Goal: Task Accomplishment & Management: Complete application form

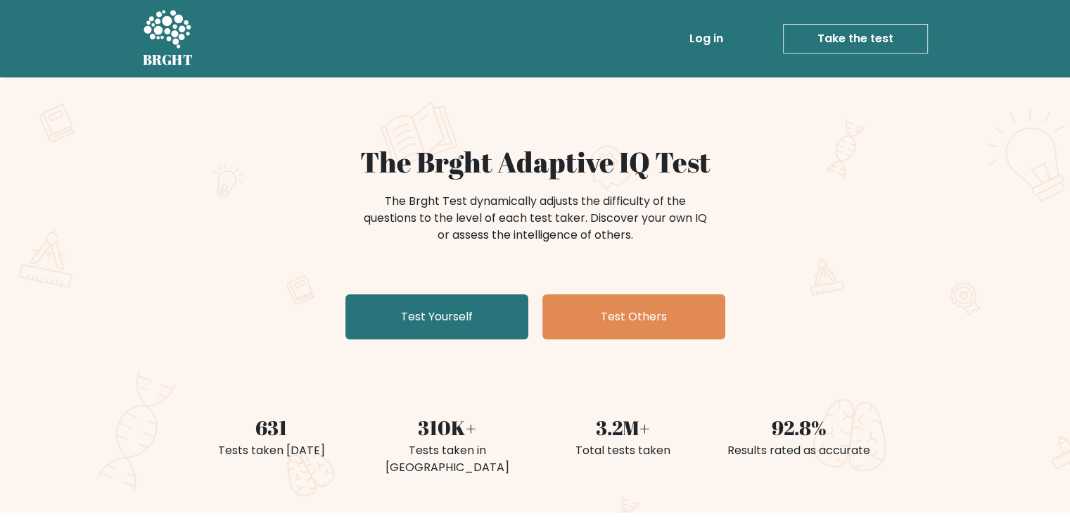
scroll to position [70, 0]
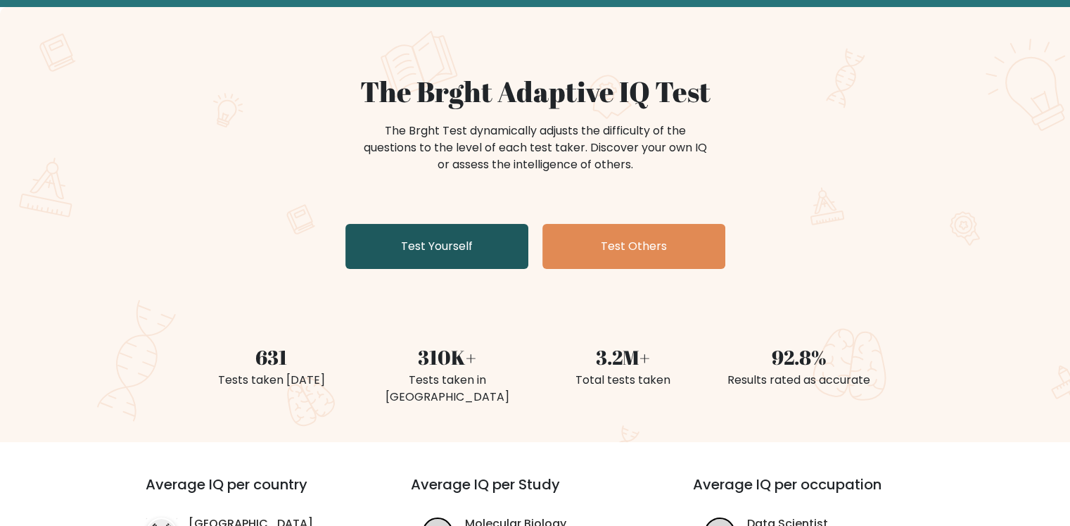
click at [428, 252] on link "Test Yourself" at bounding box center [436, 246] width 183 height 45
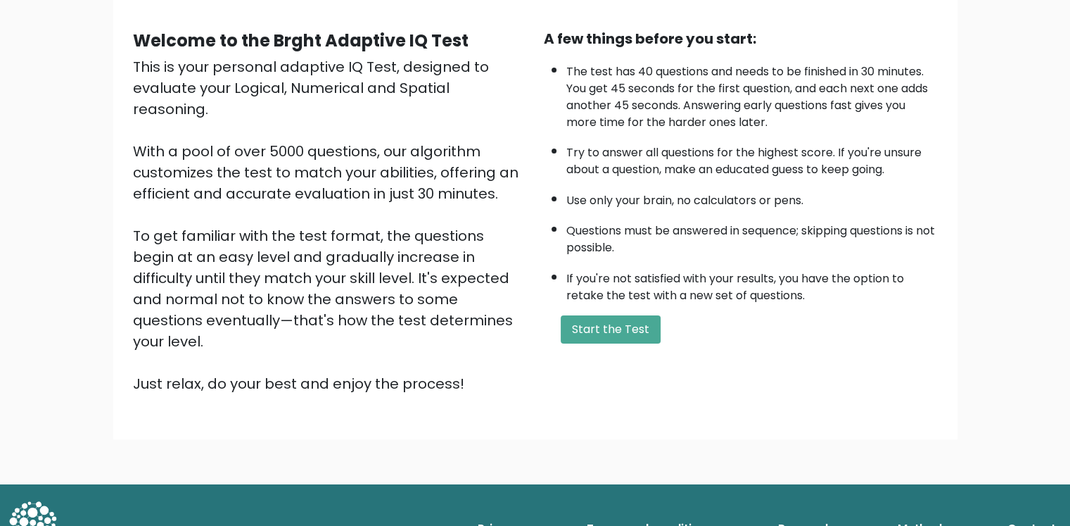
scroll to position [118, 0]
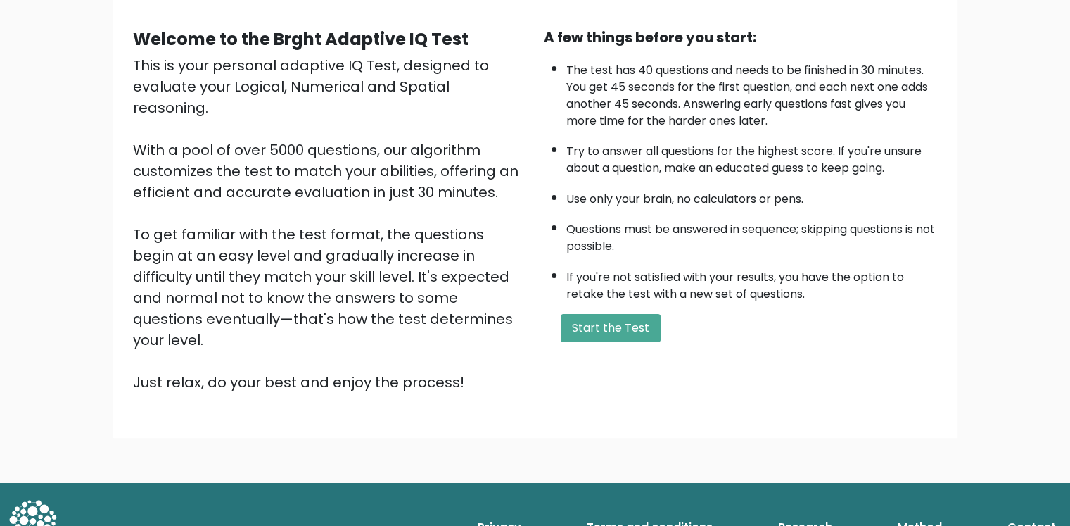
drag, startPoint x: 462, startPoint y: 198, endPoint x: 490, endPoint y: 348, distance: 153.2
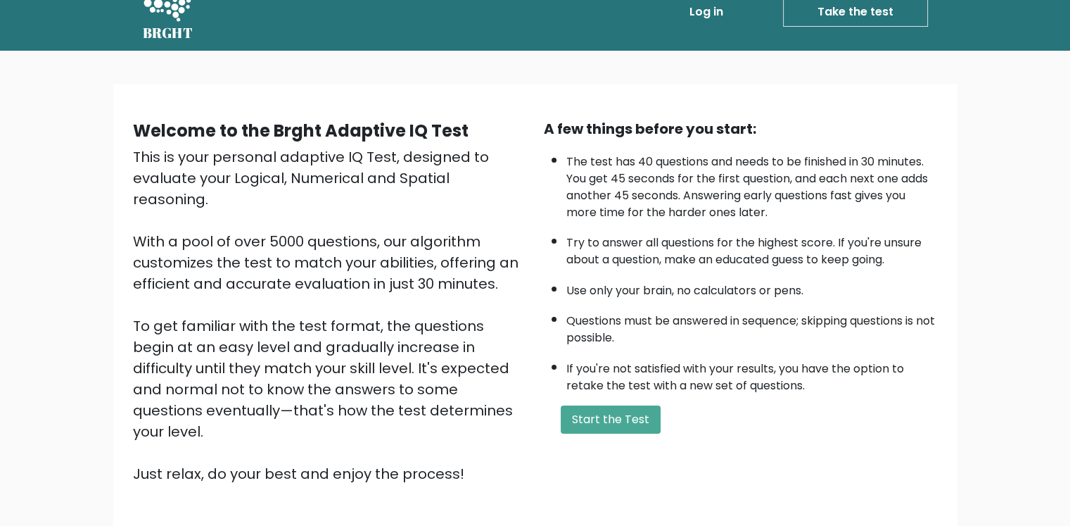
scroll to position [0, 0]
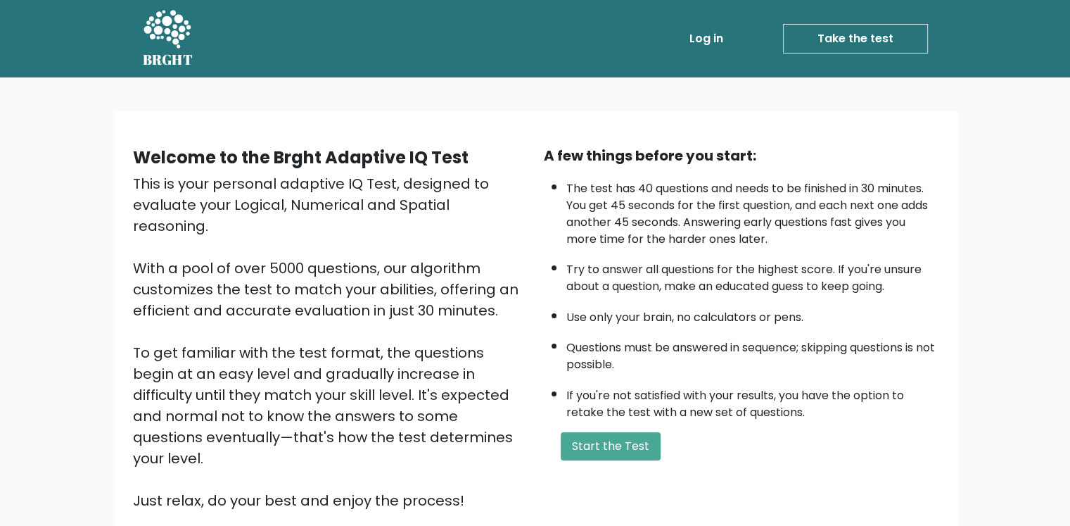
click at [585, 189] on li "The test has 40 questions and needs to be finished in 30 minutes. You get 45 se…" at bounding box center [751, 210] width 371 height 75
drag, startPoint x: 585, startPoint y: 189, endPoint x: 719, endPoint y: 189, distance: 133.7
click at [719, 189] on li "The test has 40 questions and needs to be finished in 30 minutes. You get 45 se…" at bounding box center [751, 210] width 371 height 75
drag, startPoint x: 719, startPoint y: 189, endPoint x: 784, endPoint y: 189, distance: 64.7
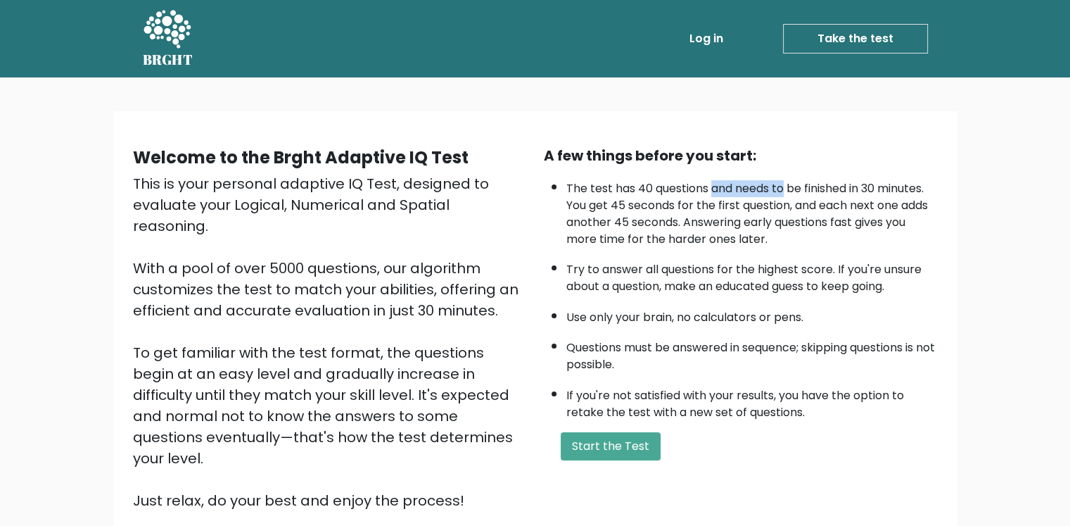
click at [783, 189] on li "The test has 40 questions and needs to be finished in 30 minutes. You get 45 se…" at bounding box center [751, 210] width 371 height 75
click at [784, 189] on li "The test has 40 questions and needs to be finished in 30 minutes. You get 45 se…" at bounding box center [751, 210] width 371 height 75
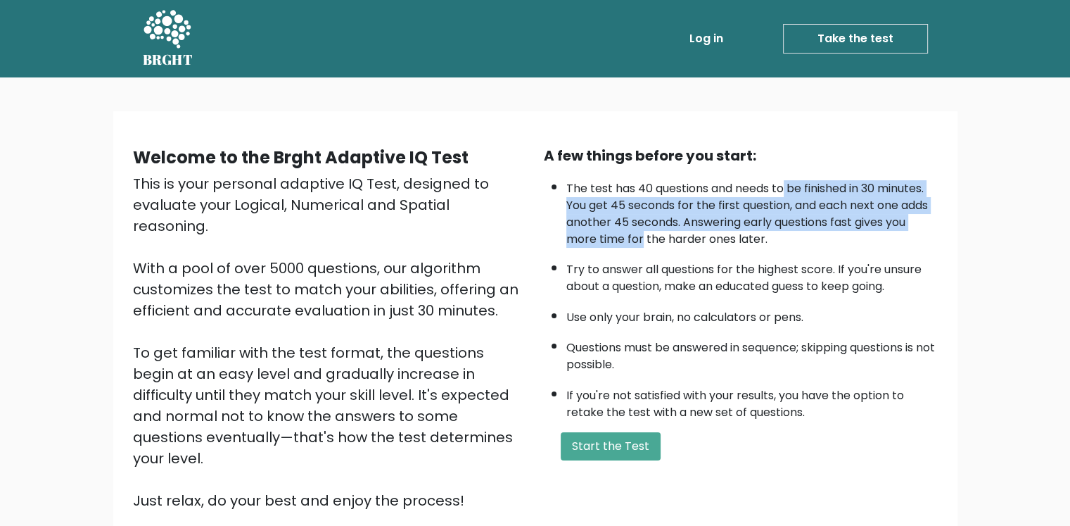
drag, startPoint x: 784, startPoint y: 189, endPoint x: 625, endPoint y: 234, distance: 165.3
click at [625, 237] on li "The test has 40 questions and needs to be finished in 30 minutes. You get 45 se…" at bounding box center [751, 210] width 371 height 75
click at [625, 234] on li "The test has 40 questions and needs to be finished in 30 minutes. You get 45 se…" at bounding box center [751, 210] width 371 height 75
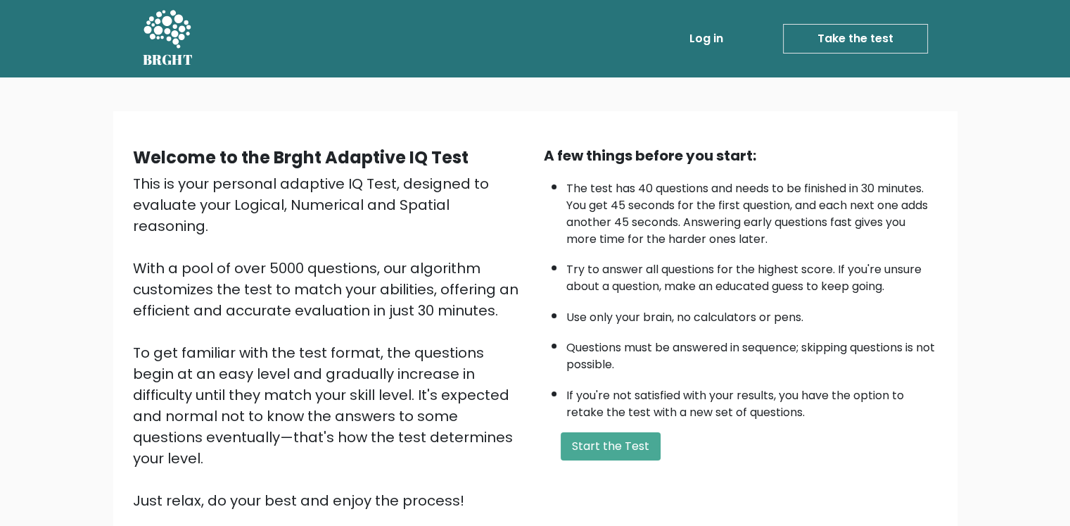
click at [630, 203] on li "The test has 40 questions and needs to be finished in 30 minutes. You get 45 se…" at bounding box center [751, 210] width 371 height 75
drag, startPoint x: 630, startPoint y: 203, endPoint x: 742, endPoint y: 210, distance: 112.8
click at [742, 210] on li "The test has 40 questions and needs to be finished in 30 minutes. You get 45 se…" at bounding box center [751, 210] width 371 height 75
click at [743, 210] on li "The test has 40 questions and needs to be finished in 30 minutes. You get 45 se…" at bounding box center [751, 210] width 371 height 75
click at [805, 208] on li "The test has 40 questions and needs to be finished in 30 minutes. You get 45 se…" at bounding box center [751, 210] width 371 height 75
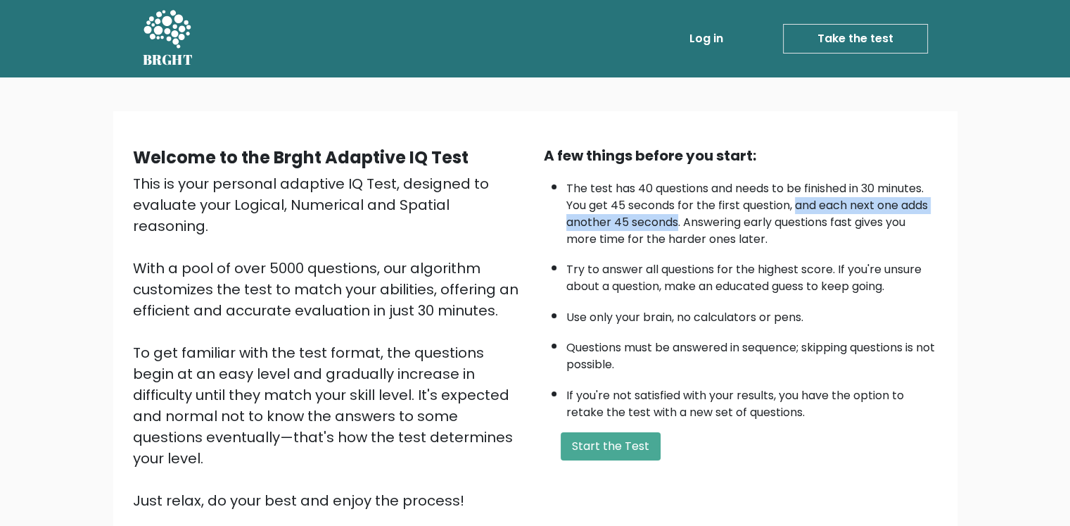
drag, startPoint x: 805, startPoint y: 208, endPoint x: 637, endPoint y: 220, distance: 167.9
click at [637, 220] on li "The test has 40 questions and needs to be finished in 30 minutes. You get 45 se…" at bounding box center [751, 210] width 371 height 75
drag, startPoint x: 673, startPoint y: 223, endPoint x: 748, endPoint y: 222, distance: 74.6
click at [744, 222] on li "The test has 40 questions and needs to be finished in 30 minutes. You get 45 se…" at bounding box center [751, 210] width 371 height 75
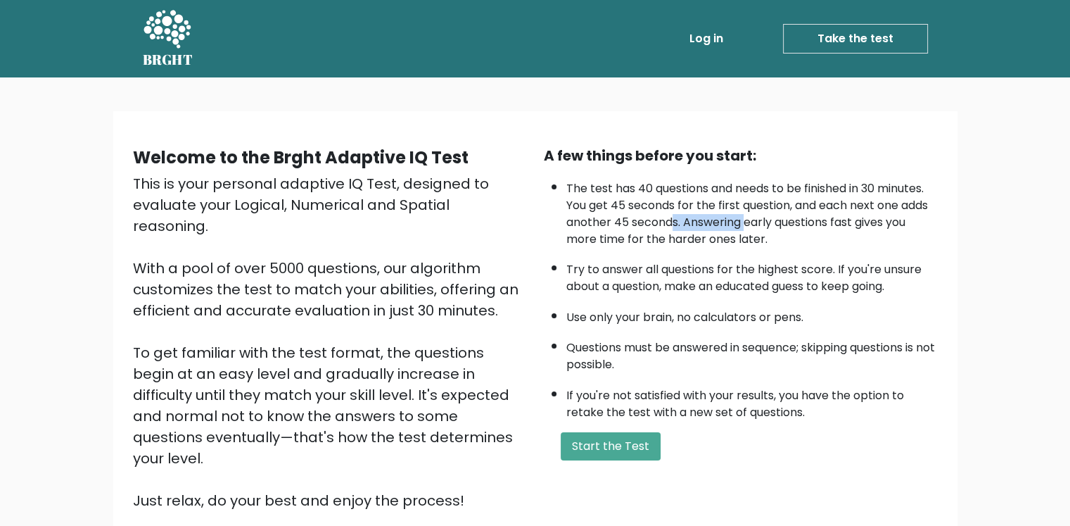
click at [748, 222] on li "The test has 40 questions and needs to be finished in 30 minutes. You get 45 se…" at bounding box center [751, 210] width 371 height 75
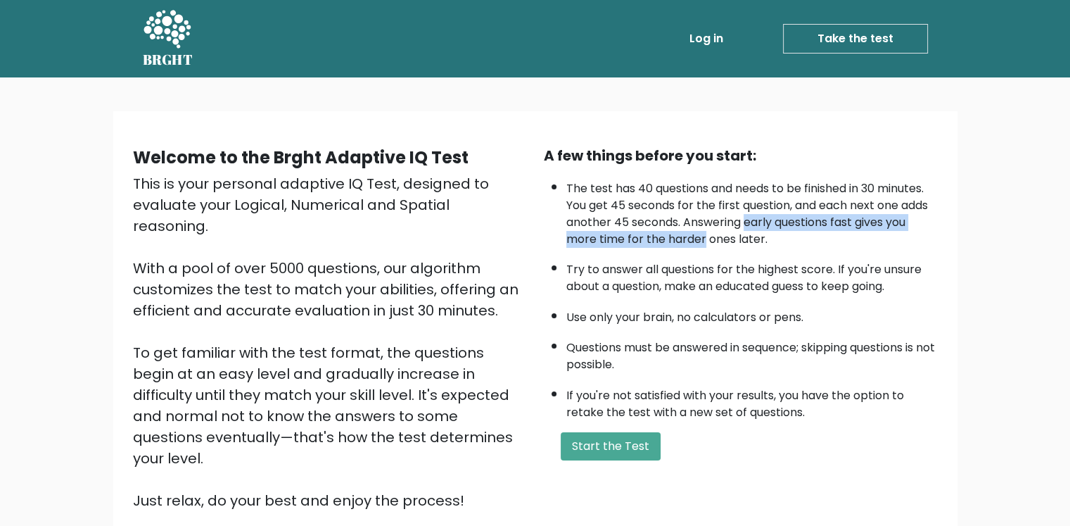
drag, startPoint x: 748, startPoint y: 222, endPoint x: 669, endPoint y: 237, distance: 80.3
click at [669, 237] on li "The test has 40 questions and needs to be finished in 30 minutes. You get 45 se…" at bounding box center [751, 210] width 371 height 75
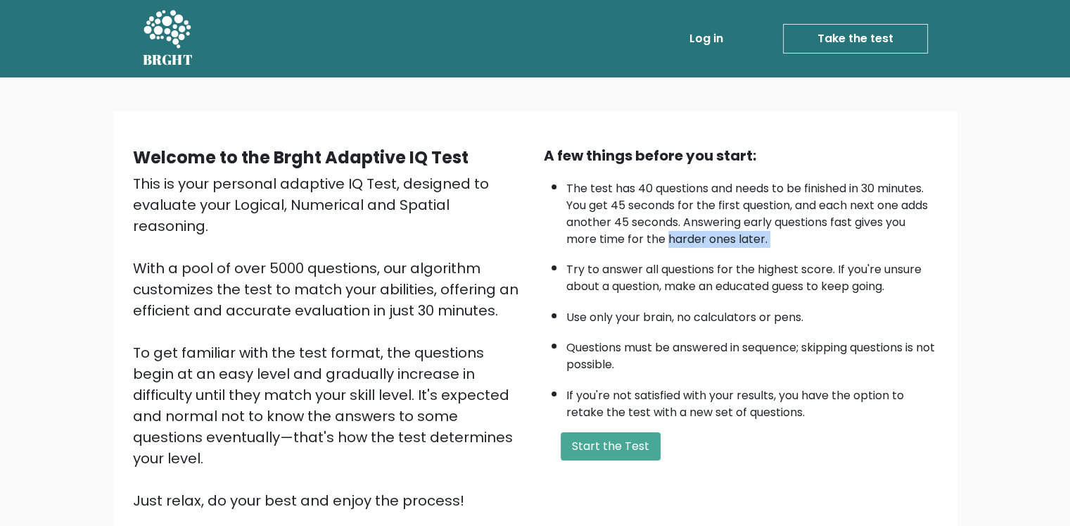
drag, startPoint x: 669, startPoint y: 237, endPoint x: 848, endPoint y: 237, distance: 179.4
click at [848, 237] on li "The test has 40 questions and needs to be finished in 30 minutes. You get 45 se…" at bounding box center [751, 210] width 371 height 75
click at [849, 237] on li "The test has 40 questions and needs to be finished in 30 minutes. You get 45 se…" at bounding box center [751, 210] width 371 height 75
click at [582, 267] on li "Try to answer all questions for the highest score. If you're unsure about a que…" at bounding box center [751, 274] width 371 height 41
drag, startPoint x: 582, startPoint y: 267, endPoint x: 709, endPoint y: 271, distance: 127.4
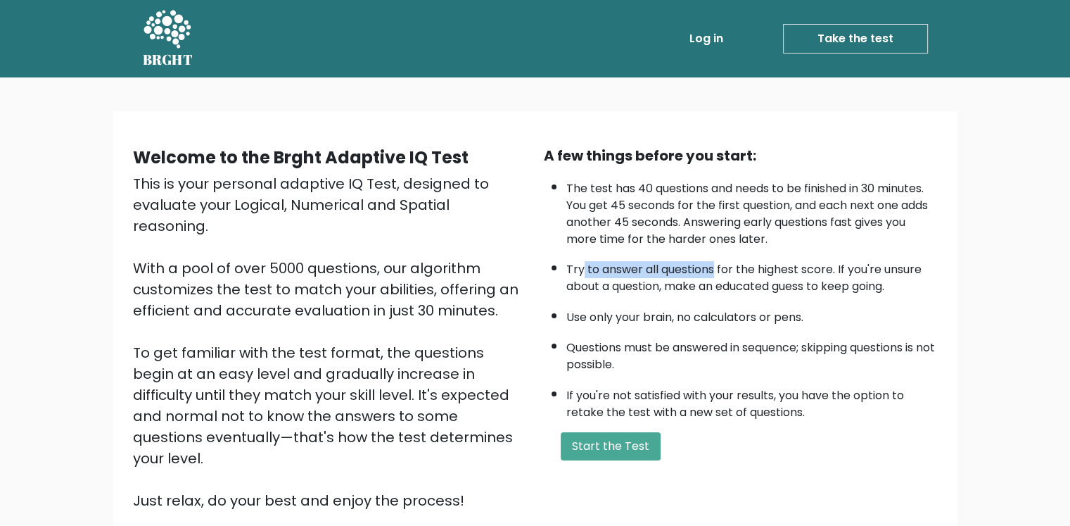
click at [708, 271] on li "Try to answer all questions for the highest score. If you're unsure about a que…" at bounding box center [751, 274] width 371 height 41
click at [709, 271] on li "Try to answer all questions for the highest score. If you're unsure about a que…" at bounding box center [751, 274] width 371 height 41
drag, startPoint x: 718, startPoint y: 271, endPoint x: 822, endPoint y: 271, distance: 104.8
click at [822, 271] on li "Try to answer all questions for the highest score. If you're unsure about a que…" at bounding box center [751, 274] width 371 height 41
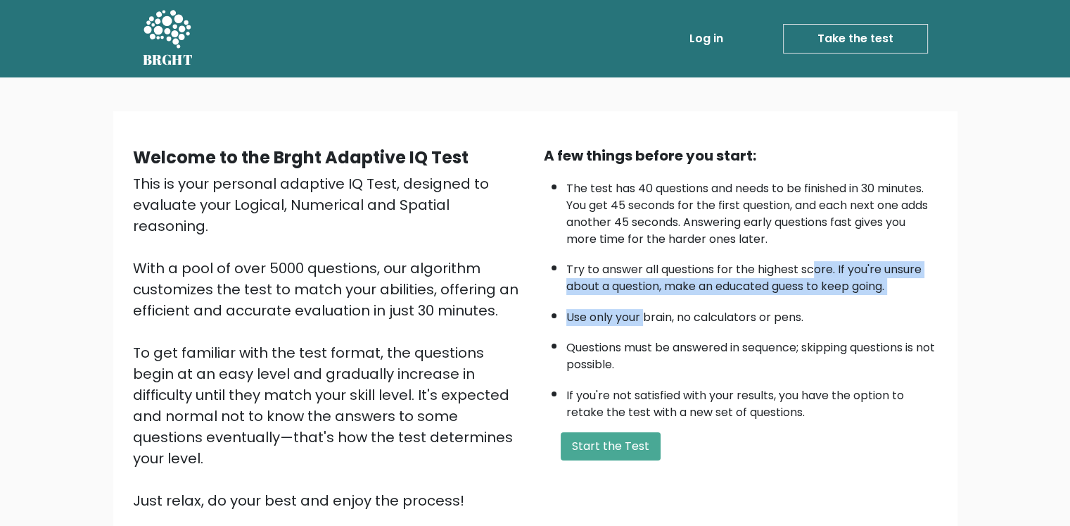
drag, startPoint x: 811, startPoint y: 270, endPoint x: 642, endPoint y: 293, distance: 170.4
click at [642, 293] on ul "The test has 40 questions and needs to be finished in 30 minutes. You get 45 se…" at bounding box center [741, 297] width 394 height 248
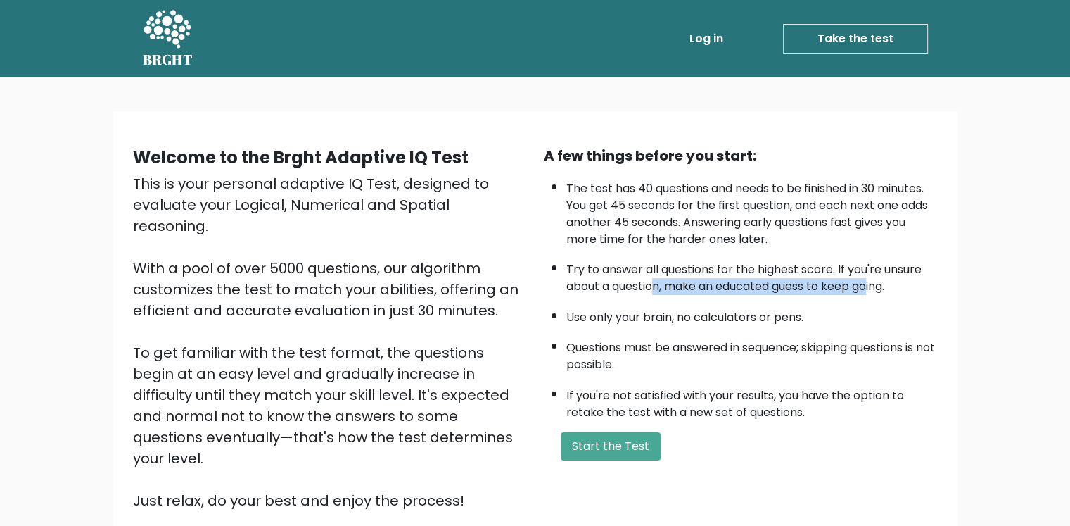
drag, startPoint x: 653, startPoint y: 280, endPoint x: 878, endPoint y: 283, distance: 225.2
click at [877, 283] on li "Try to answer all questions for the highest score. If you're unsure about a que…" at bounding box center [751, 274] width 371 height 41
click at [878, 283] on li "Try to answer all questions for the highest score. If you're unsure about a que…" at bounding box center [751, 274] width 371 height 41
click at [568, 322] on li "Use only your brain, no calculators or pens." at bounding box center [751, 314] width 371 height 24
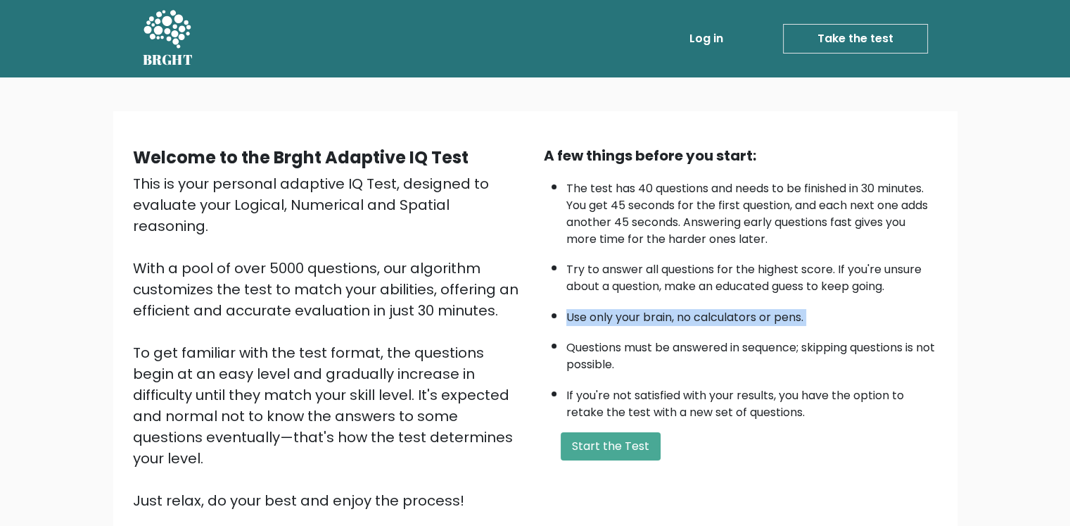
drag, startPoint x: 568, startPoint y: 322, endPoint x: 815, endPoint y: 321, distance: 246.9
click at [815, 321] on li "Use only your brain, no calculators or pens." at bounding box center [751, 314] width 371 height 24
click at [583, 344] on li "Questions must be answered in sequence; skipping questions is not possible." at bounding box center [751, 352] width 371 height 41
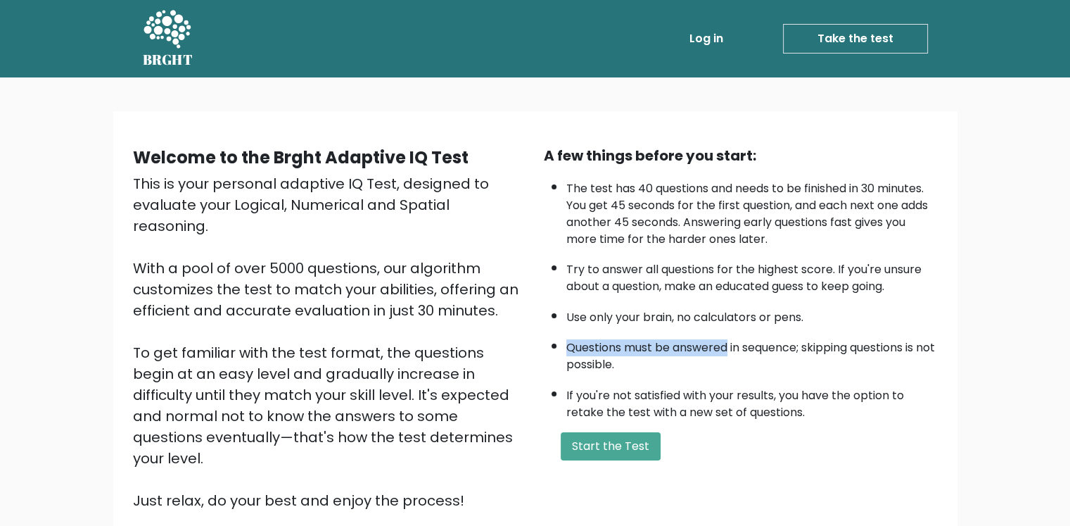
drag, startPoint x: 583, startPoint y: 344, endPoint x: 721, endPoint y: 344, distance: 138.6
click at [721, 344] on li "Questions must be answered in sequence; skipping questions is not possible." at bounding box center [751, 352] width 371 height 41
drag, startPoint x: 721, startPoint y: 344, endPoint x: 799, endPoint y: 344, distance: 77.4
click at [797, 344] on li "Questions must be answered in sequence; skipping questions is not possible." at bounding box center [751, 352] width 371 height 41
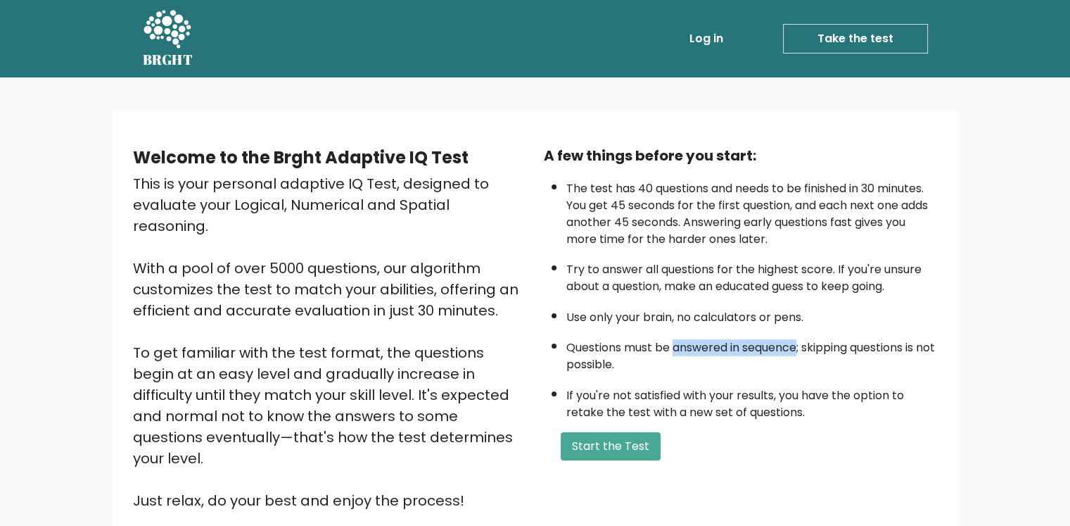
click at [799, 344] on li "Questions must be answered in sequence; skipping questions is not possible." at bounding box center [751, 352] width 371 height 41
drag, startPoint x: 799, startPoint y: 344, endPoint x: 927, endPoint y: 360, distance: 129.8
click at [927, 360] on li "Questions must be answered in sequence; skipping questions is not possible." at bounding box center [751, 352] width 371 height 41
click at [576, 393] on li "If you're not satisfied with your results, you have the option to retake the te…" at bounding box center [751, 400] width 371 height 41
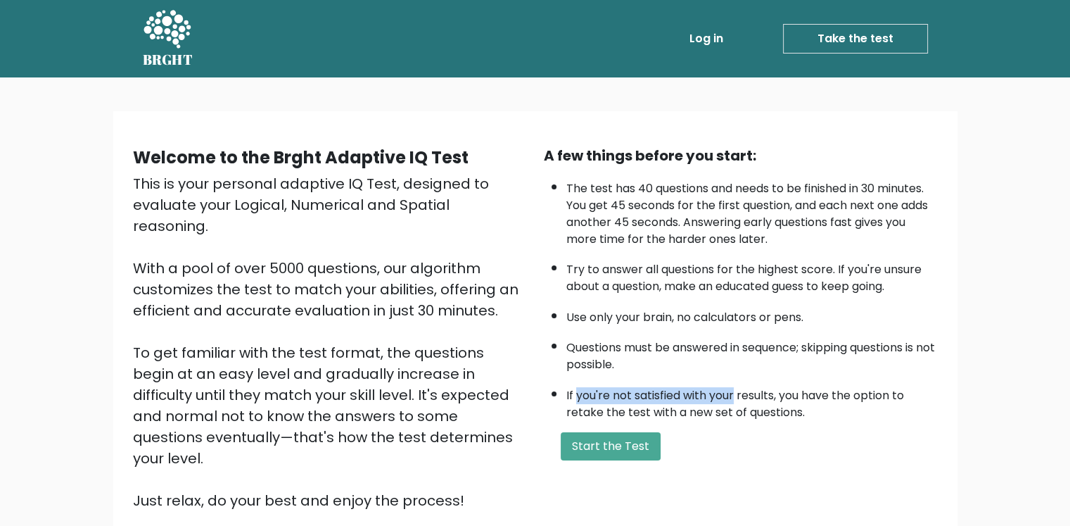
drag, startPoint x: 576, startPoint y: 393, endPoint x: 732, endPoint y: 393, distance: 155.5
click at [727, 393] on li "If you're not satisfied with your results, you have the option to retake the te…" at bounding box center [751, 400] width 371 height 41
click at [732, 393] on li "If you're not satisfied with your results, you have the option to retake the te…" at bounding box center [751, 400] width 371 height 41
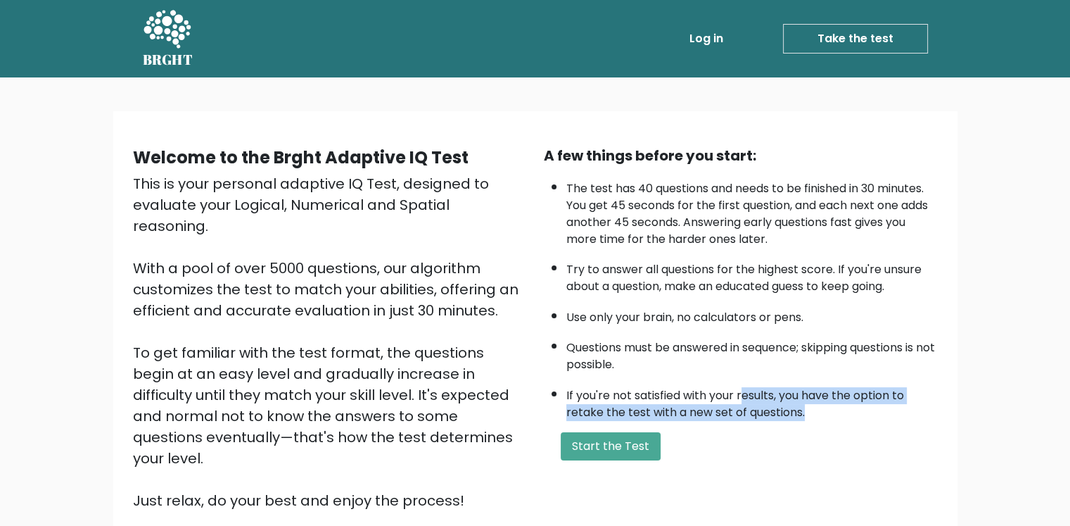
drag, startPoint x: 741, startPoint y: 393, endPoint x: 811, endPoint y: 402, distance: 70.9
click at [811, 402] on li "If you're not satisfied with your results, you have the option to retake the te…" at bounding box center [751, 400] width 371 height 41
click at [812, 401] on li "If you're not satisfied with your results, you have the option to retake the te…" at bounding box center [751, 400] width 371 height 41
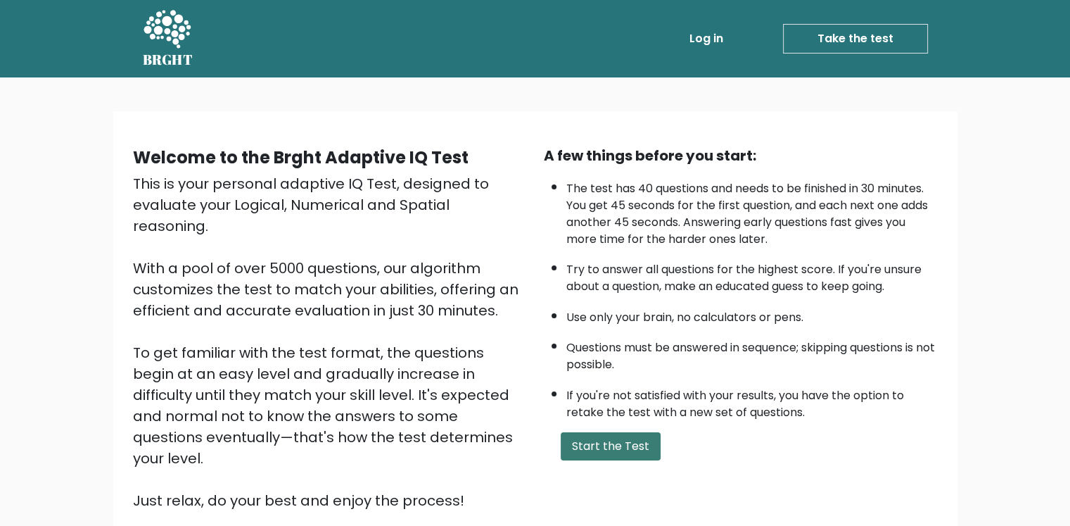
click at [615, 433] on button "Start the Test" at bounding box center [611, 446] width 100 height 28
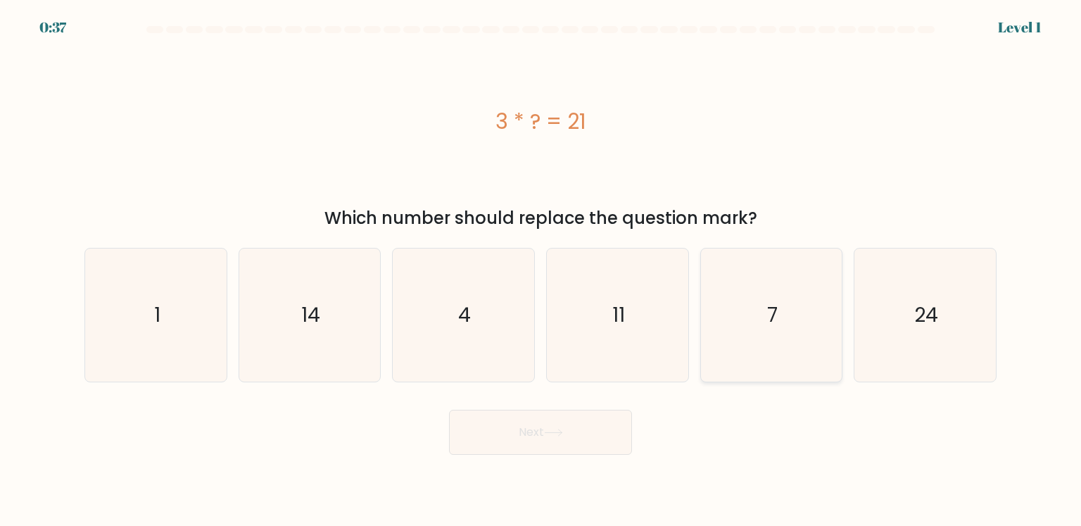
click at [810, 312] on icon "7" at bounding box center [771, 314] width 132 height 132
click at [541, 270] on input "e. 7" at bounding box center [540, 266] width 1 height 7
radio input "true"
click at [580, 419] on button "Next" at bounding box center [540, 431] width 183 height 45
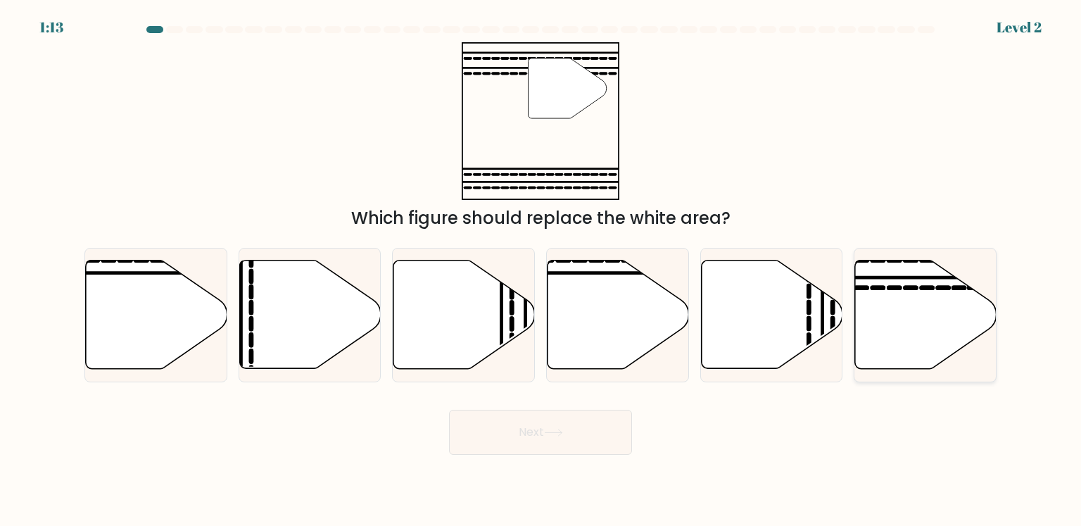
click at [897, 324] on icon at bounding box center [925, 314] width 141 height 108
click at [541, 270] on input "f." at bounding box center [540, 266] width 1 height 7
radio input "true"
click at [547, 434] on button "Next" at bounding box center [540, 431] width 183 height 45
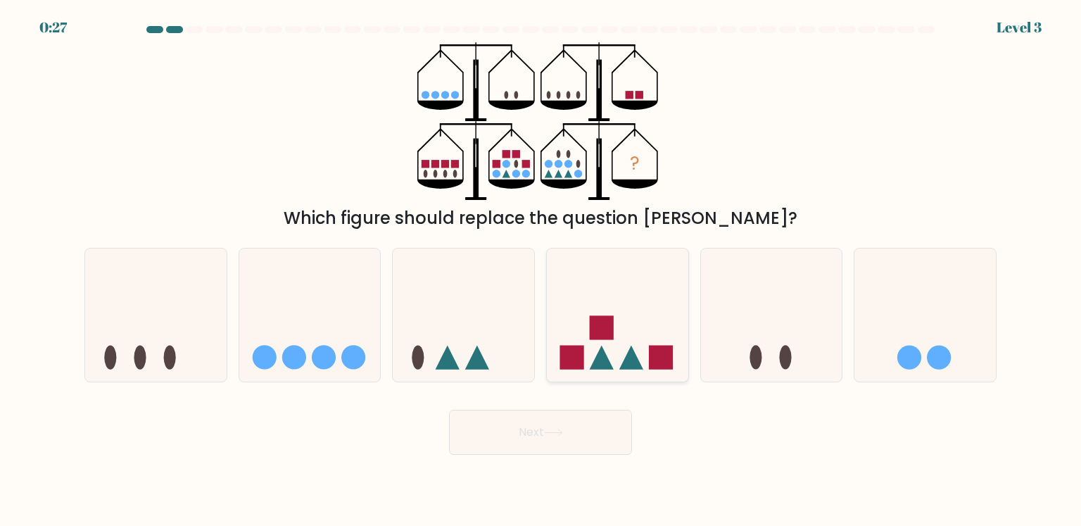
click at [632, 316] on icon at bounding box center [617, 314] width 141 height 117
click at [541, 270] on input "d." at bounding box center [540, 266] width 1 height 7
radio input "true"
click at [561, 434] on icon at bounding box center [553, 432] width 19 height 8
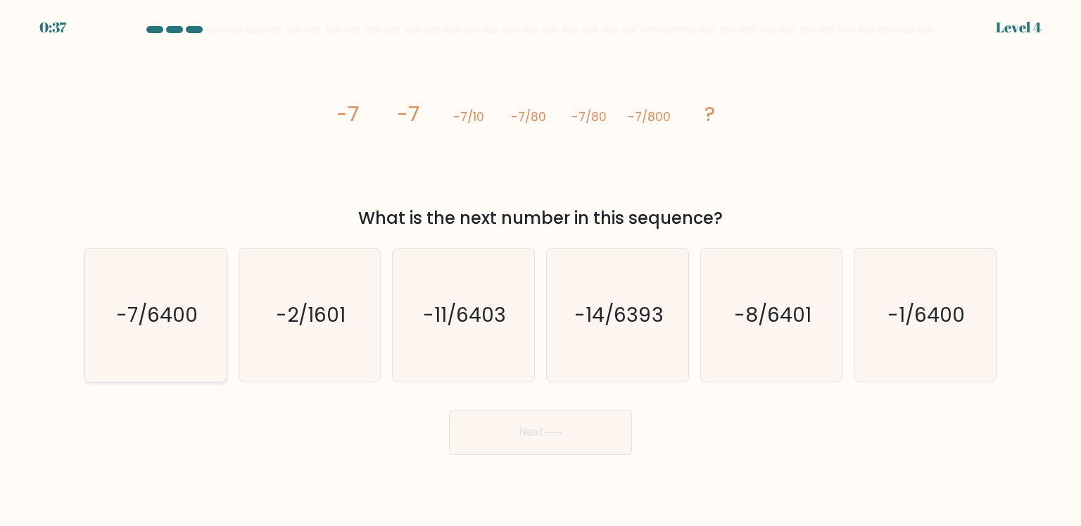
click at [168, 313] on text "-7/6400" at bounding box center [157, 314] width 82 height 28
click at [540, 270] on input "a. -7/6400" at bounding box center [540, 266] width 1 height 7
radio input "true"
click at [560, 424] on button "Next" at bounding box center [540, 431] width 183 height 45
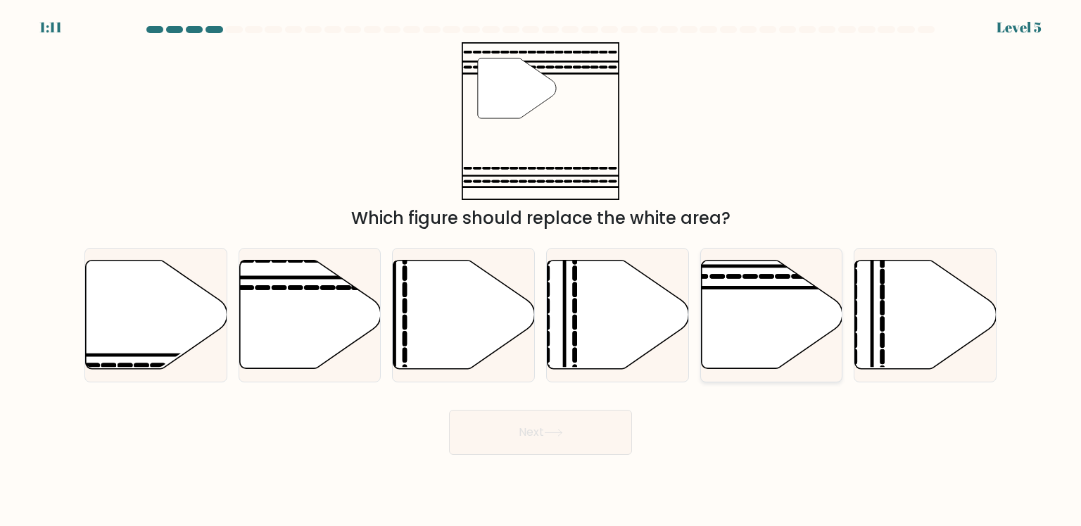
click at [724, 307] on icon at bounding box center [771, 314] width 141 height 108
click at [541, 270] on input "e." at bounding box center [540, 266] width 1 height 7
radio input "true"
click at [539, 437] on button "Next" at bounding box center [540, 431] width 183 height 45
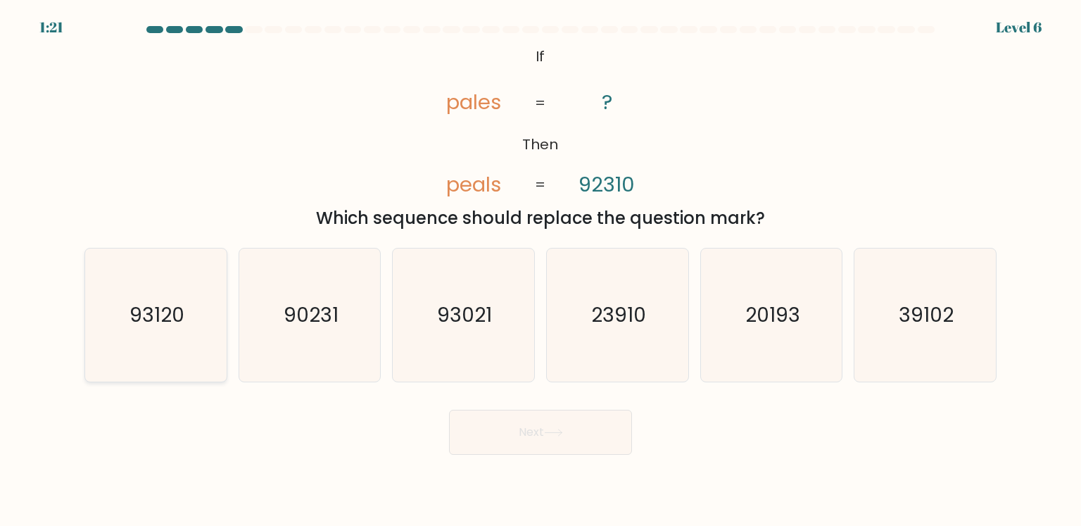
click at [140, 295] on icon "93120" at bounding box center [155, 314] width 132 height 132
click at [540, 270] on input "a. 93120" at bounding box center [540, 266] width 1 height 7
radio input "true"
click at [471, 422] on button "Next" at bounding box center [540, 431] width 183 height 45
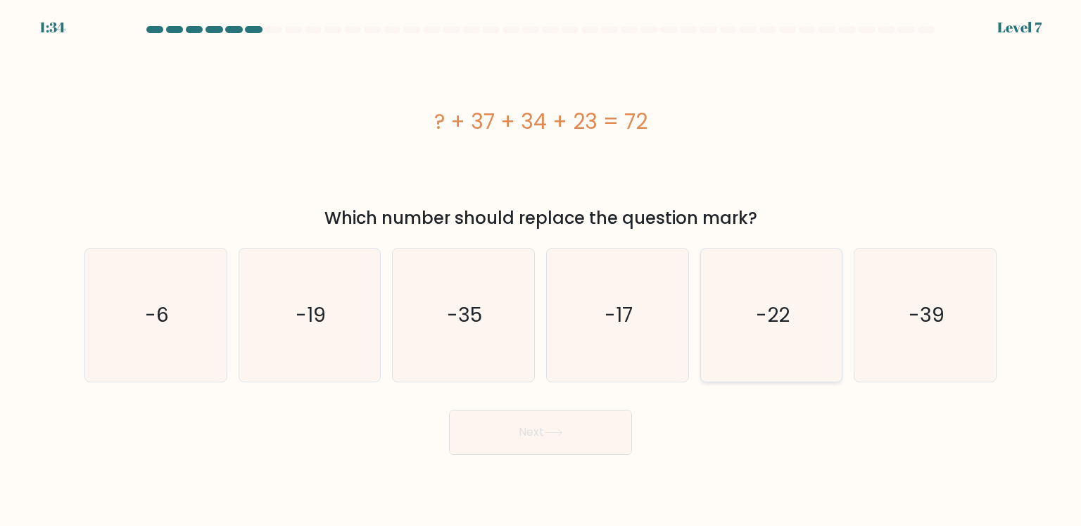
click at [837, 317] on icon "-22" at bounding box center [771, 314] width 132 height 132
click at [541, 270] on input "e. -22" at bounding box center [540, 266] width 1 height 7
radio input "true"
drag, startPoint x: 580, startPoint y: 441, endPoint x: 606, endPoint y: 443, distance: 26.1
click at [579, 441] on button "Next" at bounding box center [540, 431] width 183 height 45
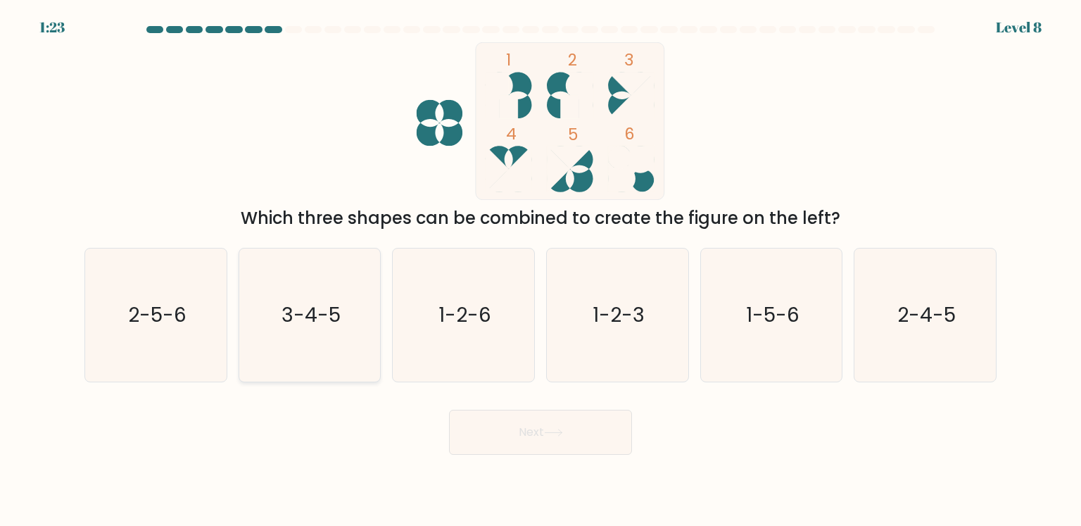
click at [313, 305] on text "3-4-5" at bounding box center [310, 314] width 59 height 28
click at [540, 270] on input "b. 3-4-5" at bounding box center [540, 266] width 1 height 7
radio input "true"
click at [515, 420] on button "Next" at bounding box center [540, 431] width 183 height 45
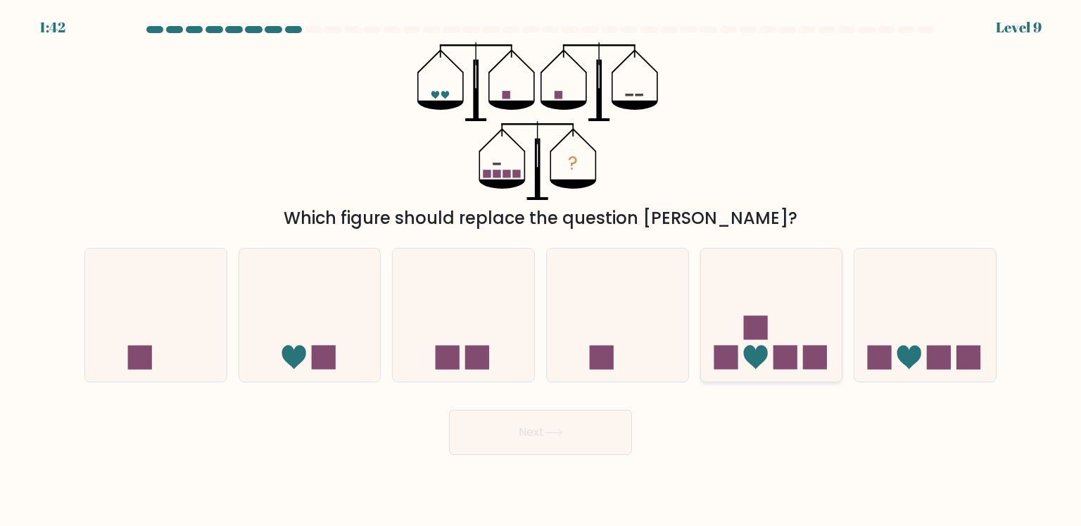
click at [761, 335] on rect at bounding box center [755, 328] width 24 height 24
click at [541, 270] on input "e." at bounding box center [540, 266] width 1 height 7
radio input "true"
click at [560, 445] on button "Next" at bounding box center [540, 431] width 183 height 45
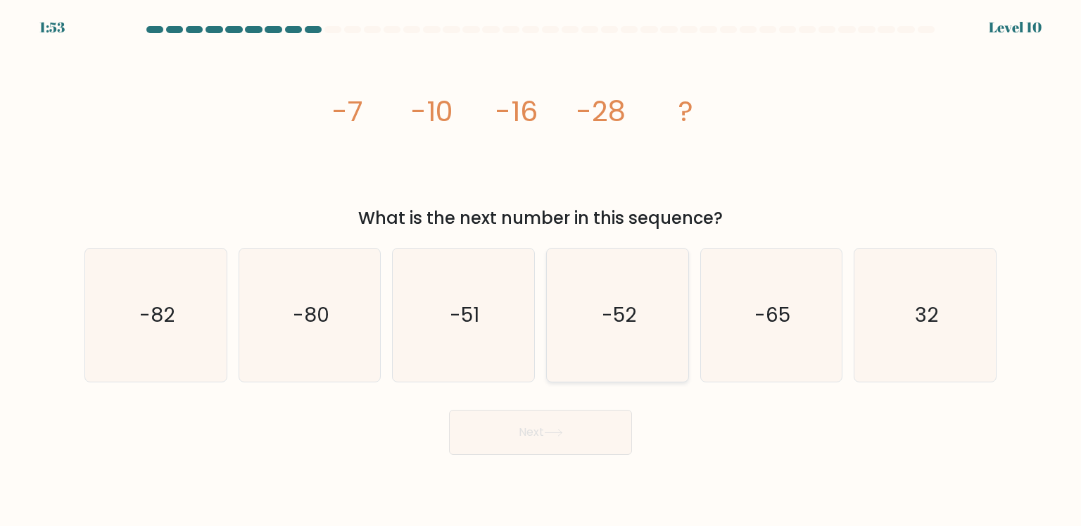
click at [631, 276] on icon "-52" at bounding box center [617, 314] width 132 height 132
click at [541, 270] on input "d. -52" at bounding box center [540, 266] width 1 height 7
radio input "true"
click at [534, 436] on button "Next" at bounding box center [540, 431] width 183 height 45
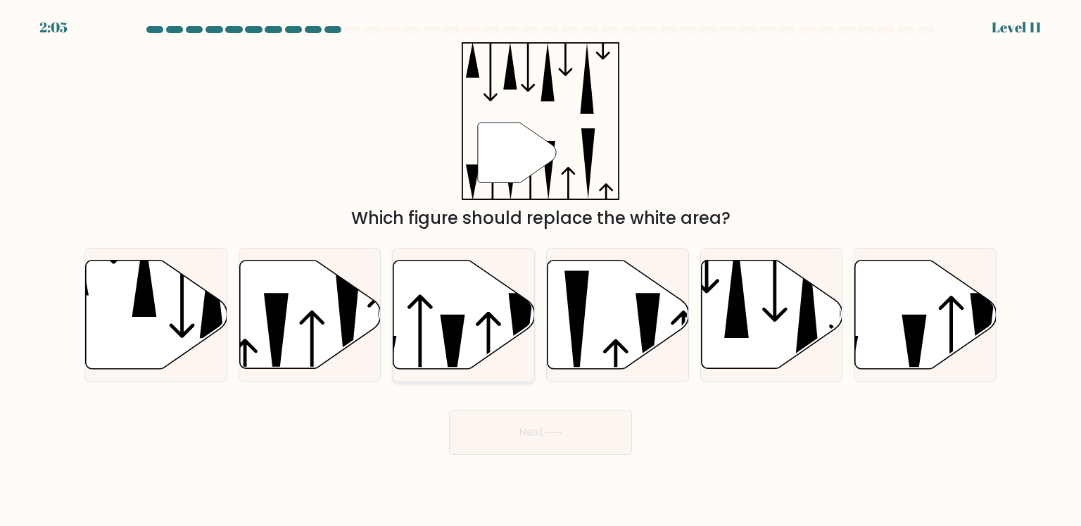
click at [438, 317] on icon at bounding box center [463, 314] width 141 height 108
click at [540, 270] on input "c." at bounding box center [540, 266] width 1 height 7
radio input "true"
click at [607, 445] on button "Next" at bounding box center [540, 431] width 183 height 45
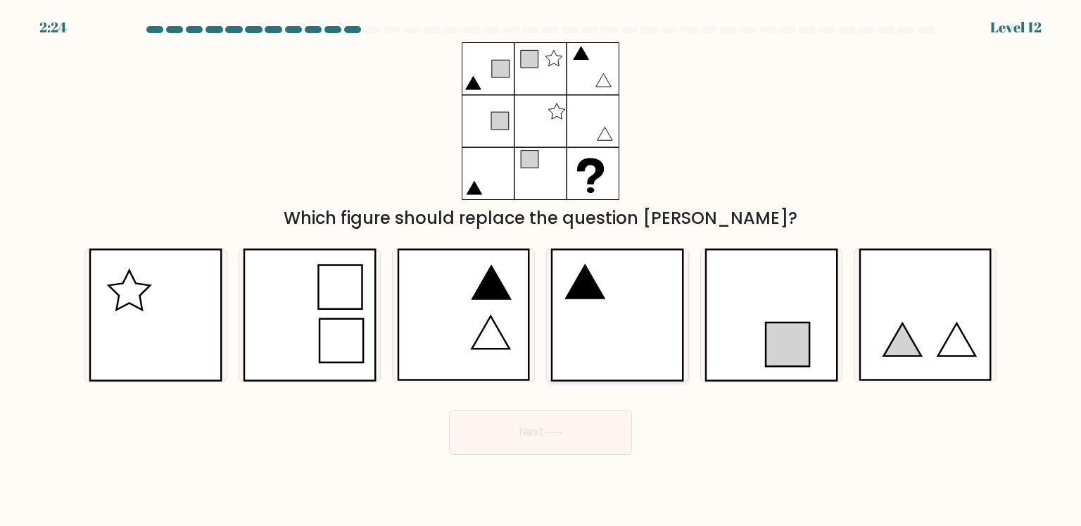
click at [584, 288] on icon at bounding box center [585, 281] width 38 height 32
click at [541, 270] on input "d." at bounding box center [540, 266] width 1 height 7
radio input "true"
click at [590, 438] on button "Next" at bounding box center [540, 431] width 183 height 45
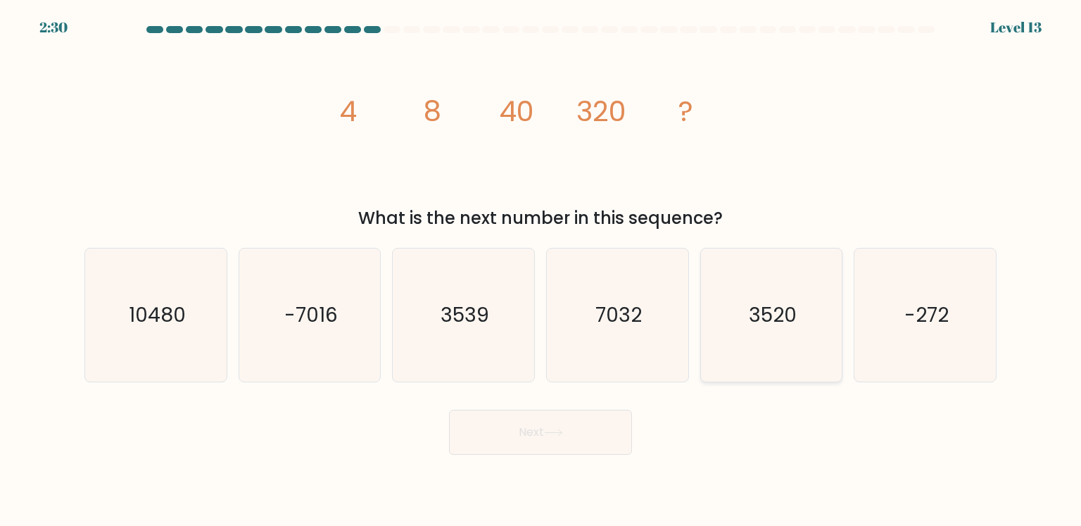
click at [765, 333] on icon "3520" at bounding box center [771, 314] width 132 height 132
click at [541, 270] on input "e. 3520" at bounding box center [540, 266] width 1 height 7
radio input "true"
click at [540, 439] on button "Next" at bounding box center [540, 431] width 183 height 45
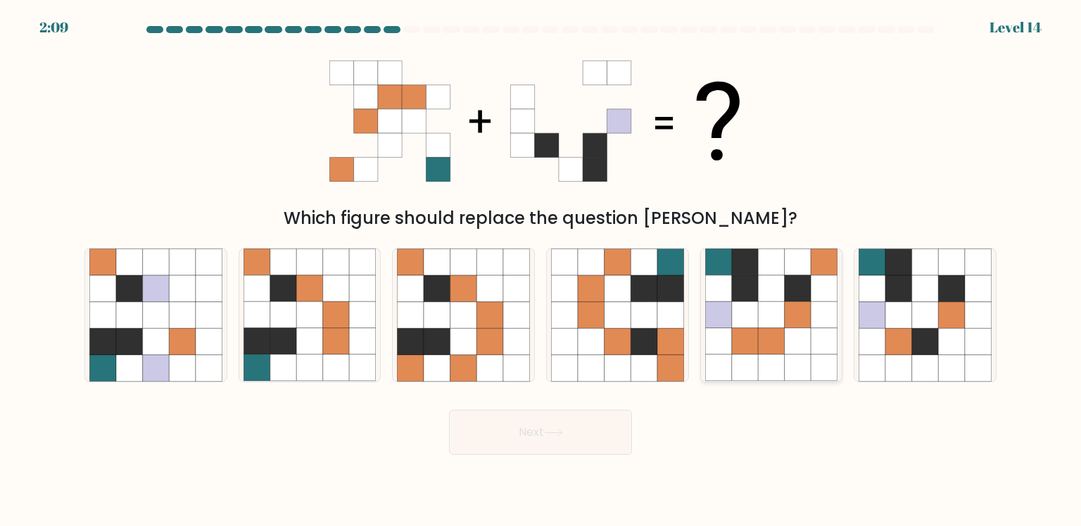
click at [782, 341] on icon at bounding box center [771, 341] width 27 height 27
click at [541, 270] on input "e." at bounding box center [540, 266] width 1 height 7
radio input "true"
click at [498, 401] on div "Next" at bounding box center [540, 427] width 929 height 56
click at [512, 428] on button "Next" at bounding box center [540, 431] width 183 height 45
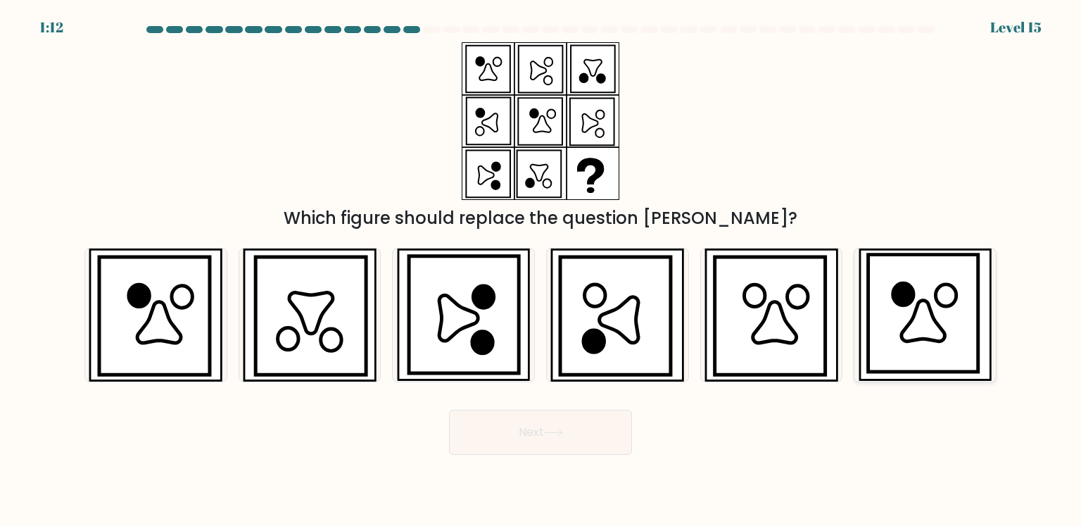
click at [925, 310] on icon at bounding box center [923, 320] width 44 height 41
click at [541, 270] on input "f." at bounding box center [540, 266] width 1 height 7
radio input "true"
click at [509, 428] on button "Next" at bounding box center [540, 431] width 183 height 45
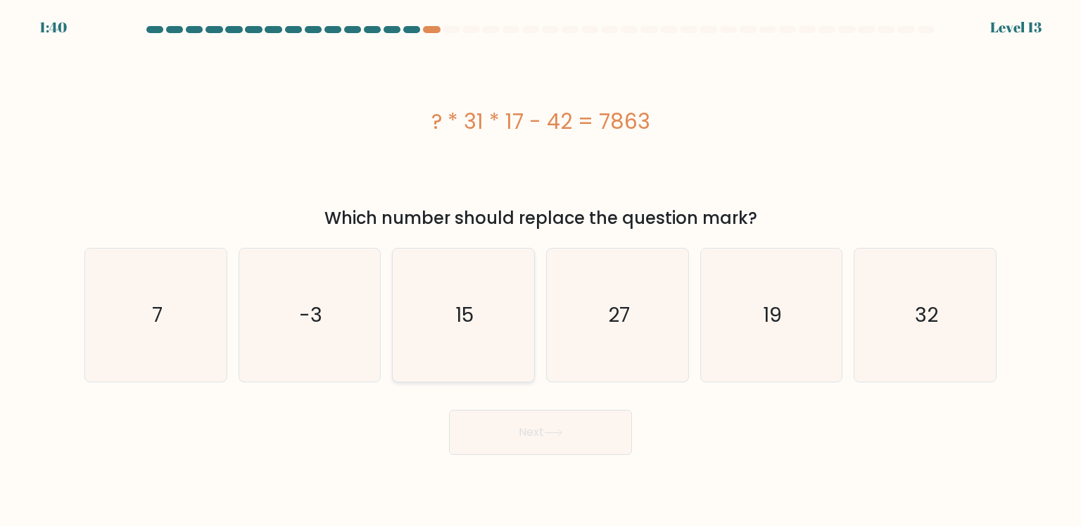
click at [468, 309] on text "15" at bounding box center [465, 314] width 18 height 28
click at [540, 270] on input "c. 15" at bounding box center [540, 266] width 1 height 7
radio input "true"
click at [531, 442] on button "Next" at bounding box center [540, 431] width 183 height 45
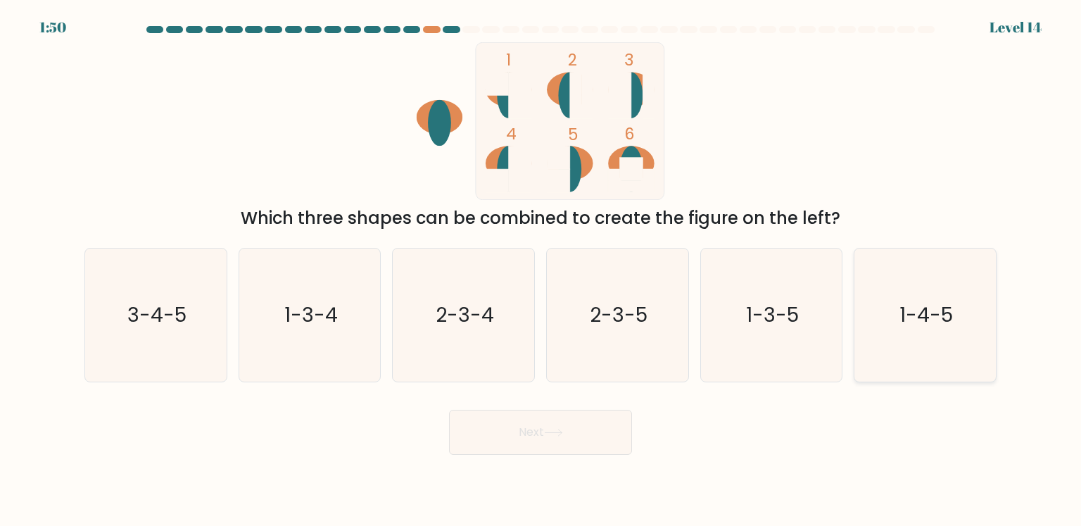
click at [915, 307] on text "1-4-5" at bounding box center [925, 314] width 53 height 28
click at [541, 270] on input "f. 1-4-5" at bounding box center [540, 266] width 1 height 7
radio input "true"
click at [580, 425] on button "Next" at bounding box center [540, 431] width 183 height 45
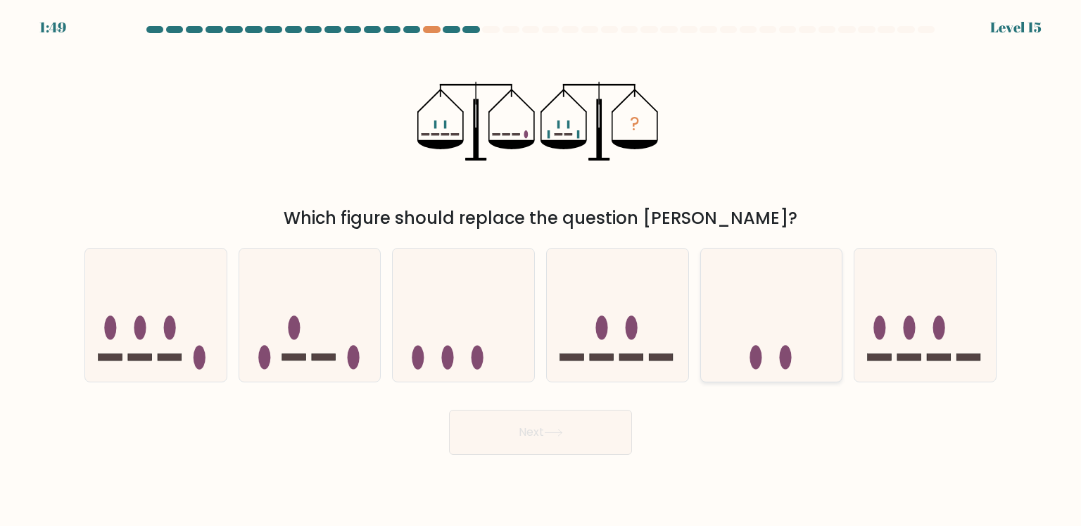
click at [806, 312] on icon at bounding box center [771, 314] width 141 height 117
click at [541, 270] on input "e." at bounding box center [540, 266] width 1 height 7
radio input "true"
click at [563, 435] on icon at bounding box center [553, 432] width 19 height 8
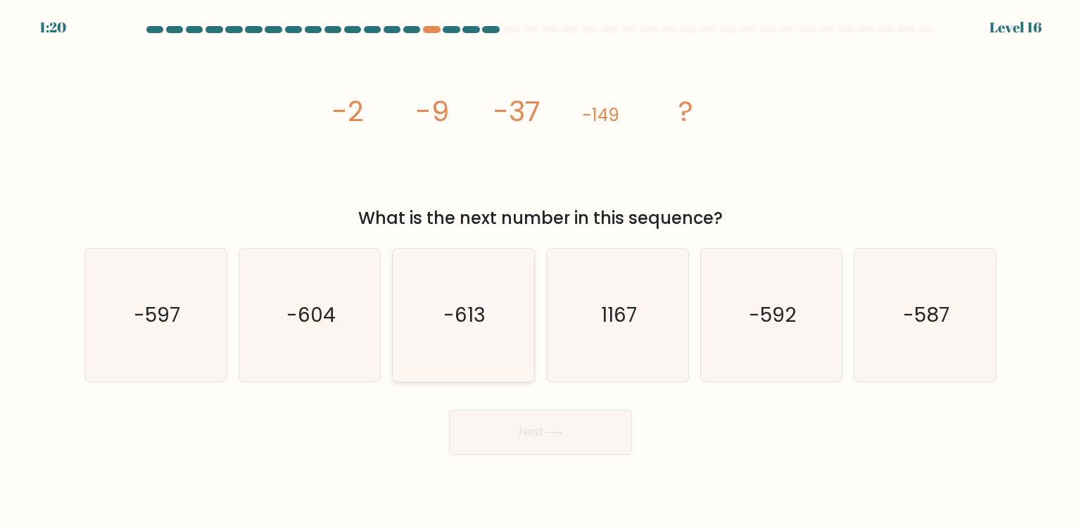
click at [476, 319] on text "-613" at bounding box center [465, 314] width 42 height 28
click at [540, 270] on input "c. -613" at bounding box center [540, 266] width 1 height 7
radio input "true"
click at [569, 431] on button "Next" at bounding box center [540, 431] width 183 height 45
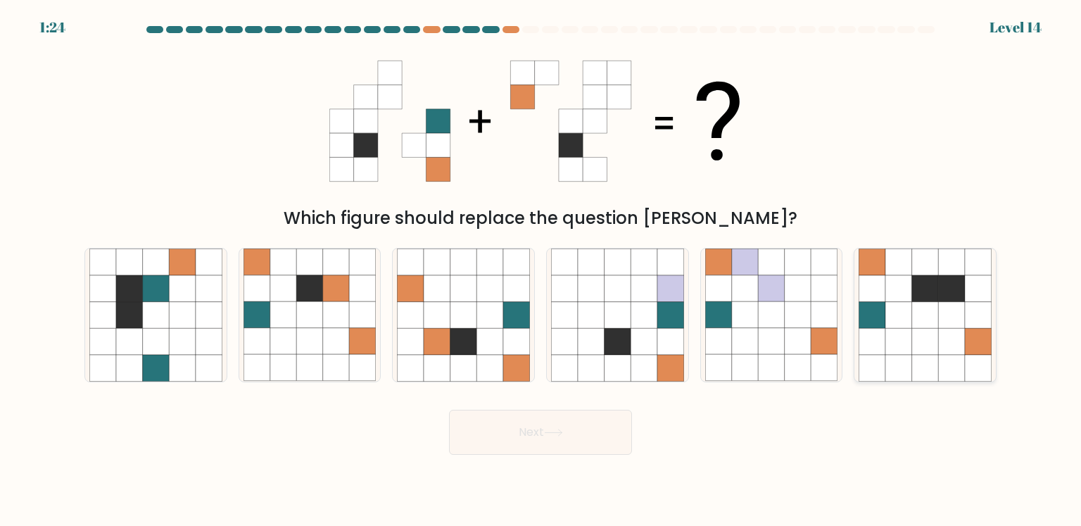
click at [884, 294] on icon at bounding box center [872, 288] width 27 height 27
click at [541, 270] on input "f." at bounding box center [540, 266] width 1 height 7
radio input "true"
click at [509, 423] on button "Next" at bounding box center [540, 431] width 183 height 45
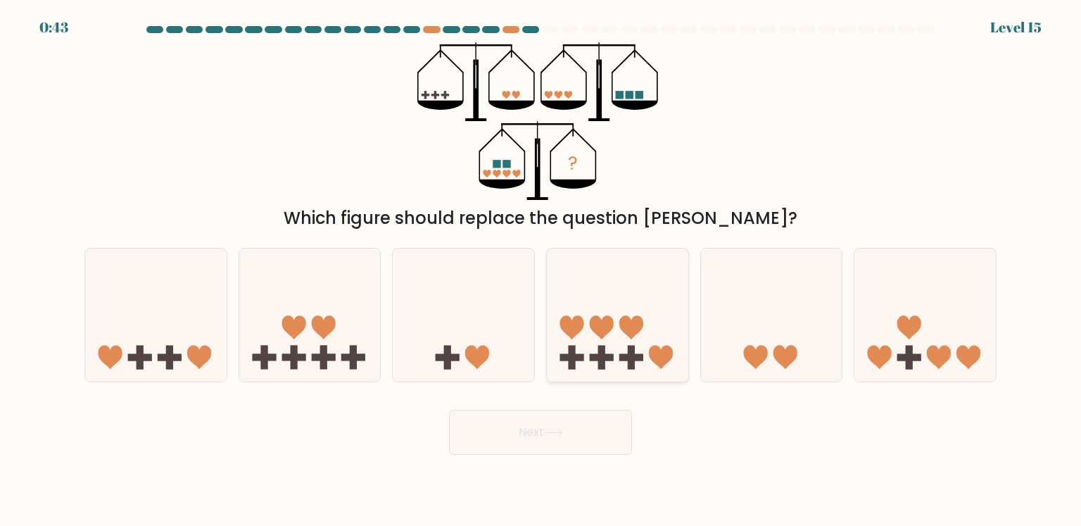
click at [617, 332] on icon at bounding box center [617, 314] width 141 height 117
click at [541, 270] on input "d." at bounding box center [540, 266] width 1 height 7
radio input "true"
click at [574, 431] on button "Next" at bounding box center [540, 431] width 183 height 45
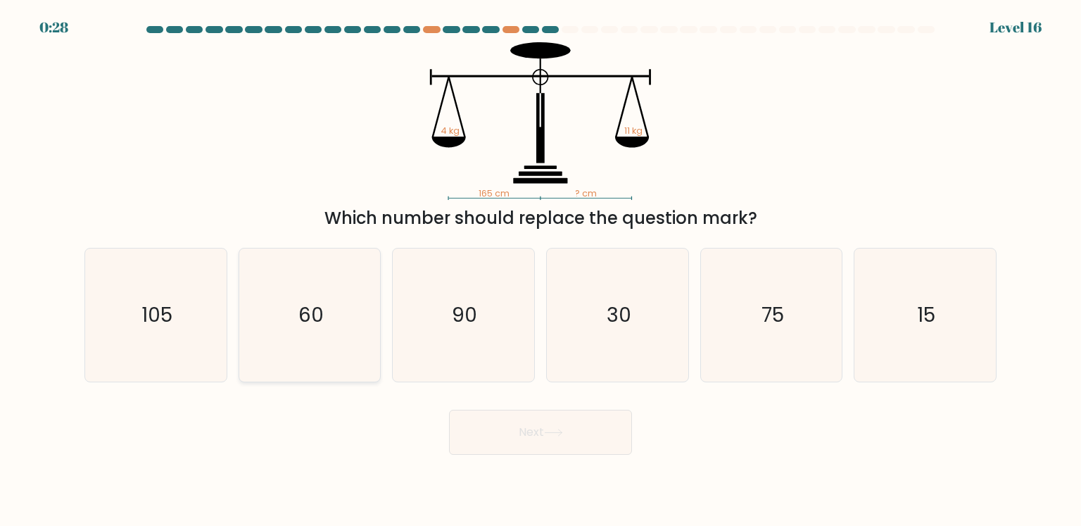
click at [351, 298] on icon "60" at bounding box center [309, 314] width 132 height 132
click at [540, 270] on input "b. 60" at bounding box center [540, 266] width 1 height 7
radio input "true"
click at [511, 431] on button "Next" at bounding box center [540, 431] width 183 height 45
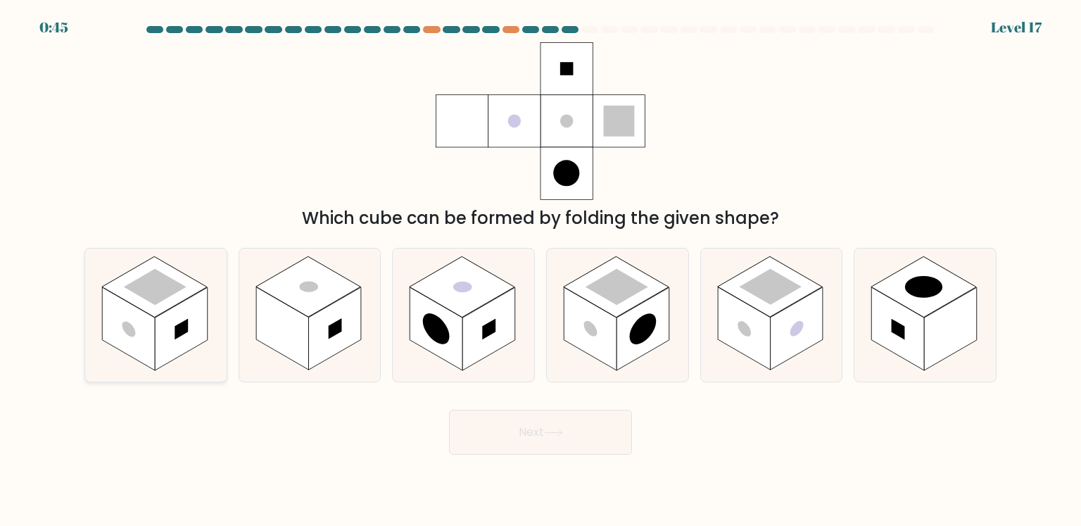
click at [183, 302] on rect at bounding box center [181, 328] width 53 height 83
click at [540, 270] on input "a." at bounding box center [540, 266] width 1 height 7
radio input "true"
click at [547, 434] on icon at bounding box center [553, 432] width 19 height 8
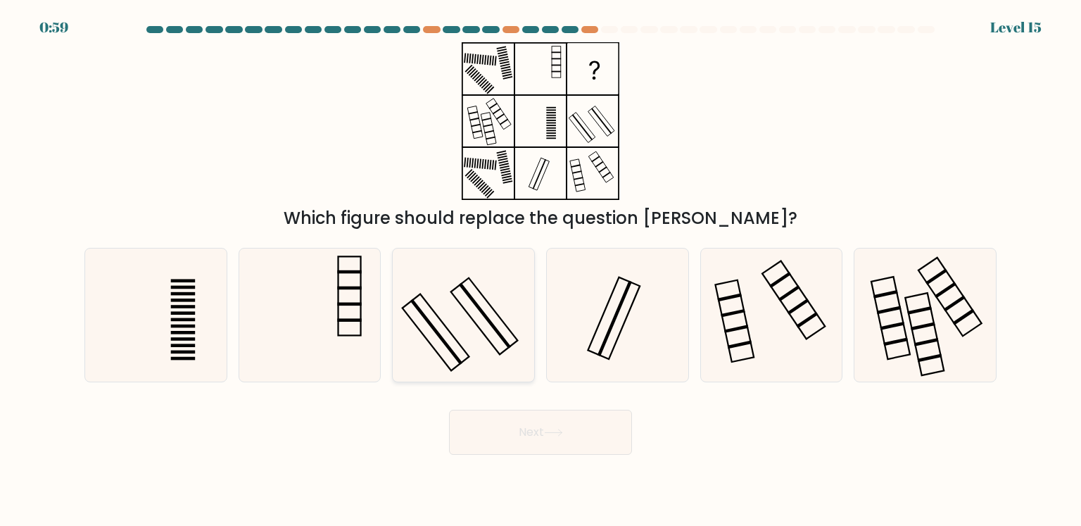
click at [521, 293] on icon at bounding box center [463, 314] width 132 height 132
click at [540, 270] on input "c." at bounding box center [540, 266] width 1 height 7
radio input "true"
click at [582, 437] on button "Next" at bounding box center [540, 431] width 183 height 45
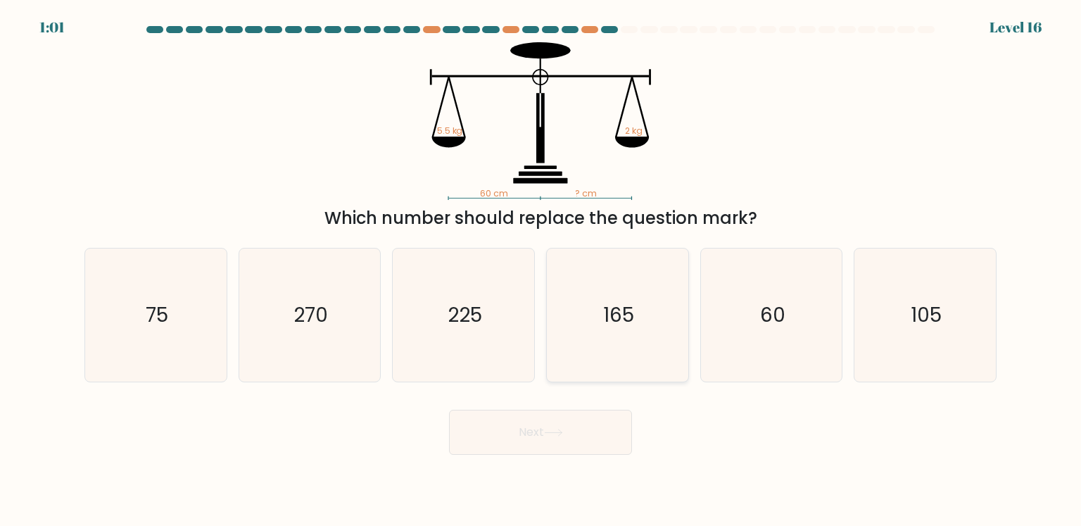
click at [630, 281] on icon "165" at bounding box center [617, 314] width 132 height 132
click at [541, 270] on input "d. 165" at bounding box center [540, 266] width 1 height 7
radio input "true"
click at [549, 433] on icon at bounding box center [553, 432] width 19 height 8
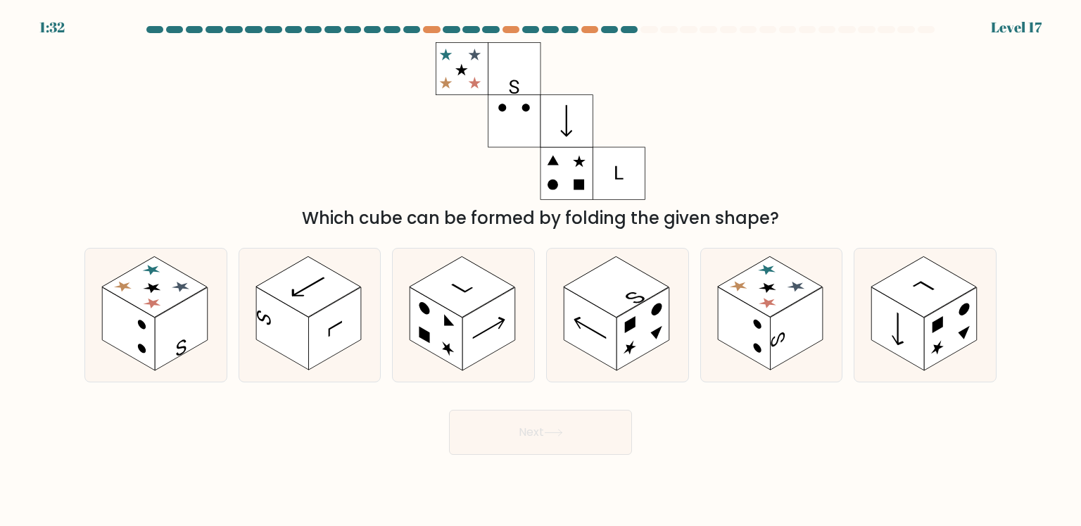
drag, startPoint x: 312, startPoint y: 219, endPoint x: 685, endPoint y: 219, distance: 373.6
click at [685, 219] on div "Which cube can be formed by folding the given shape?" at bounding box center [540, 217] width 895 height 25
click at [775, 320] on rect at bounding box center [796, 328] width 53 height 83
click at [541, 270] on input "e." at bounding box center [540, 266] width 1 height 7
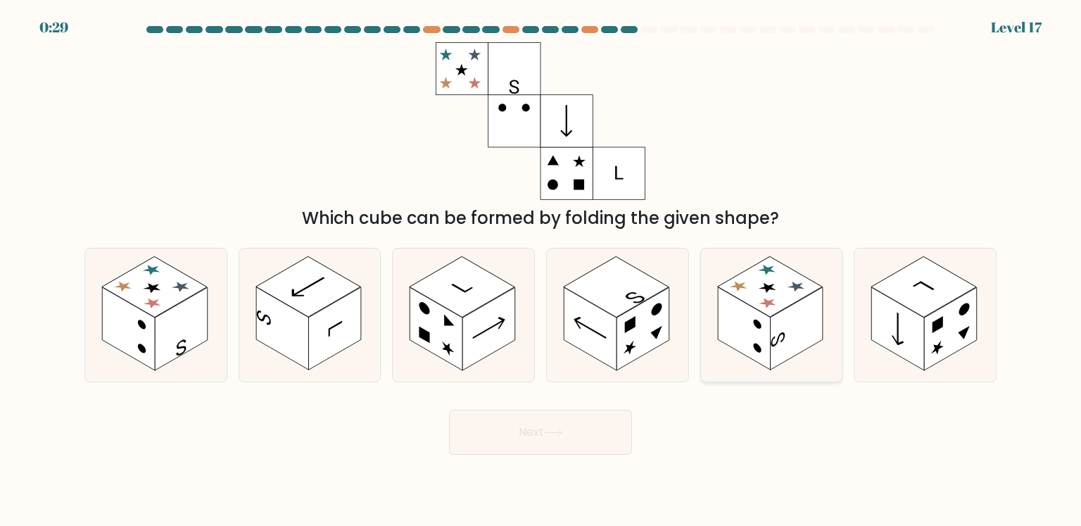
radio input "true"
click at [571, 421] on button "Next" at bounding box center [540, 431] width 183 height 45
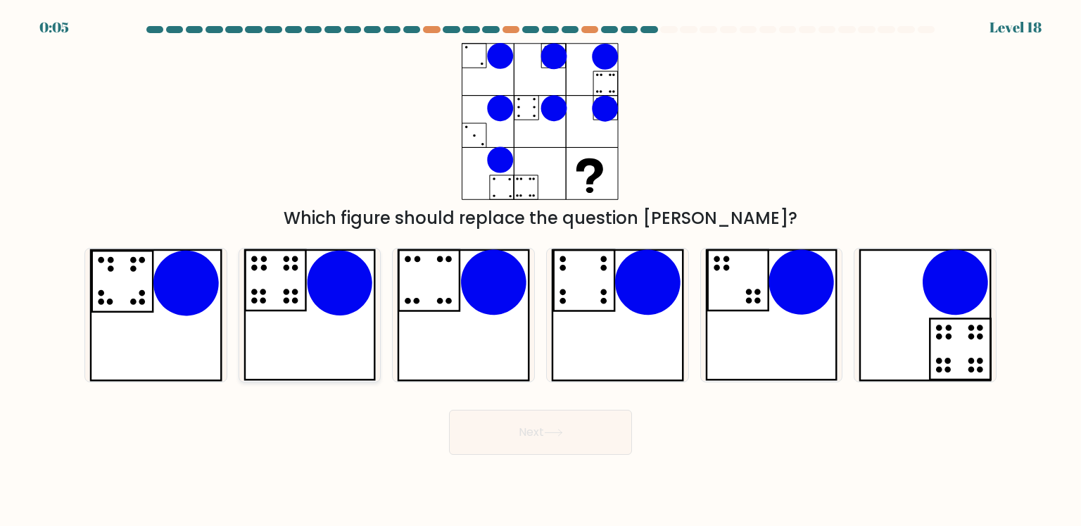
click at [324, 319] on icon at bounding box center [309, 314] width 132 height 132
click at [540, 270] on input "b." at bounding box center [540, 266] width 1 height 7
radio input "true"
click at [578, 443] on button "Next" at bounding box center [540, 431] width 183 height 45
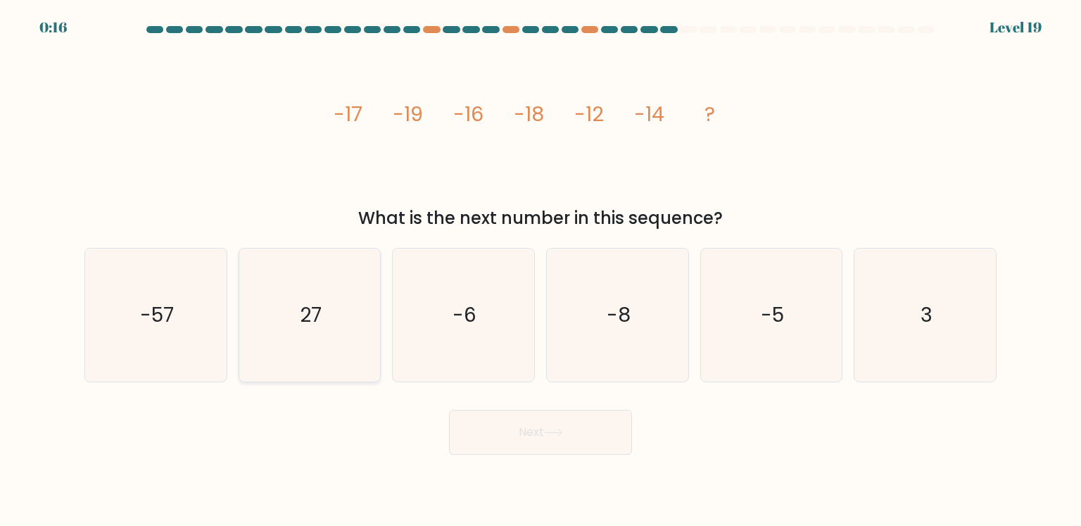
click at [338, 299] on icon "27" at bounding box center [309, 314] width 132 height 132
click at [540, 270] on input "b. 27" at bounding box center [540, 266] width 1 height 7
radio input "true"
drag, startPoint x: 481, startPoint y: 324, endPoint x: 509, endPoint y: 344, distance: 35.3
click at [481, 324] on icon "-6" at bounding box center [463, 314] width 132 height 132
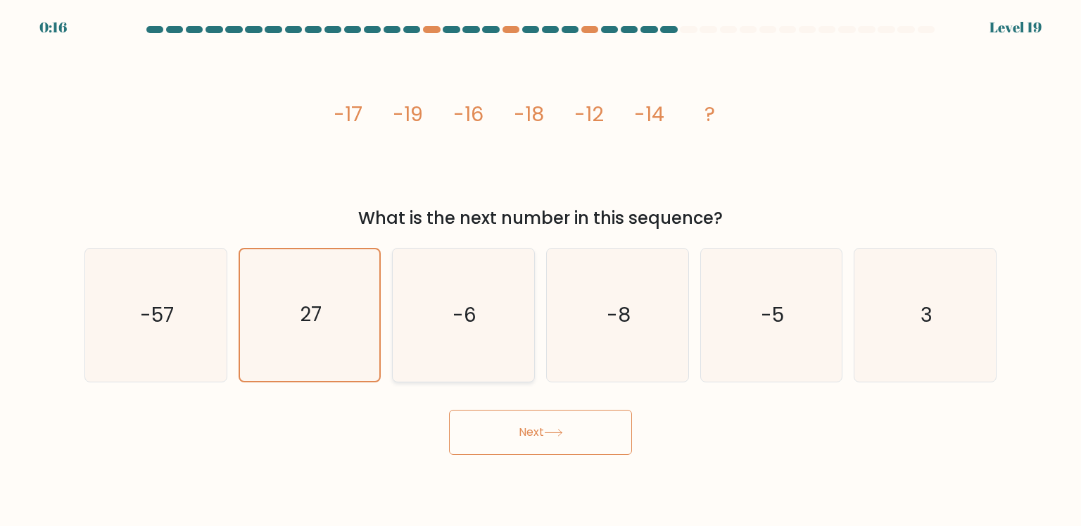
click at [540, 270] on input "c. -6" at bounding box center [540, 266] width 1 height 7
radio input "true"
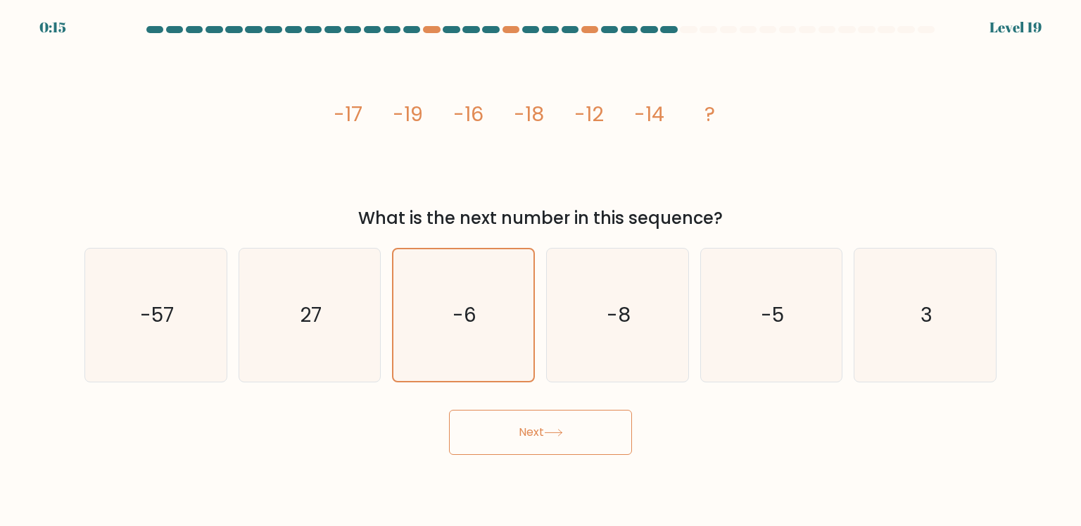
click at [535, 435] on button "Next" at bounding box center [540, 431] width 183 height 45
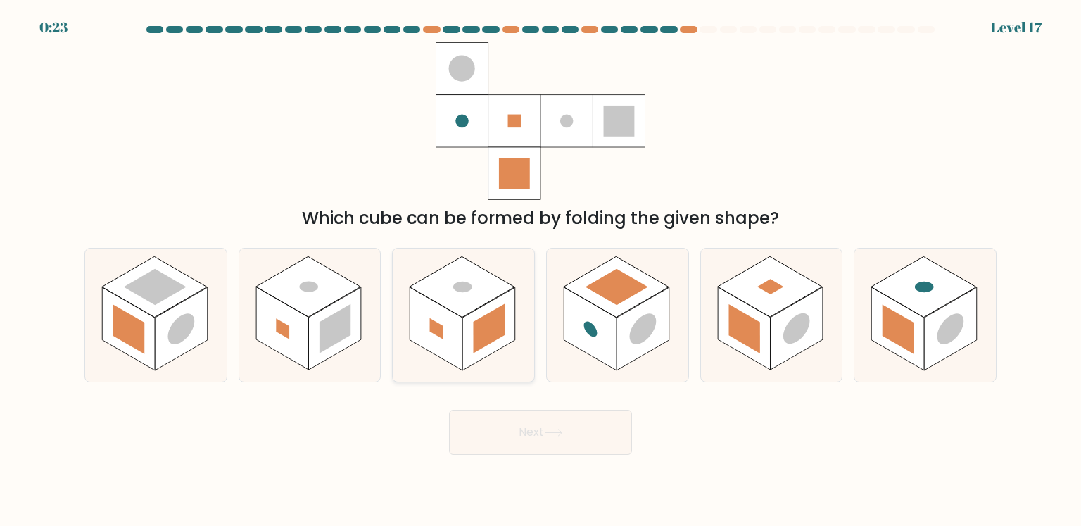
click at [468, 336] on rect at bounding box center [488, 328] width 53 height 83
click at [540, 270] on input "c." at bounding box center [540, 266] width 1 height 7
radio input "true"
click at [509, 428] on button "Next" at bounding box center [540, 431] width 183 height 45
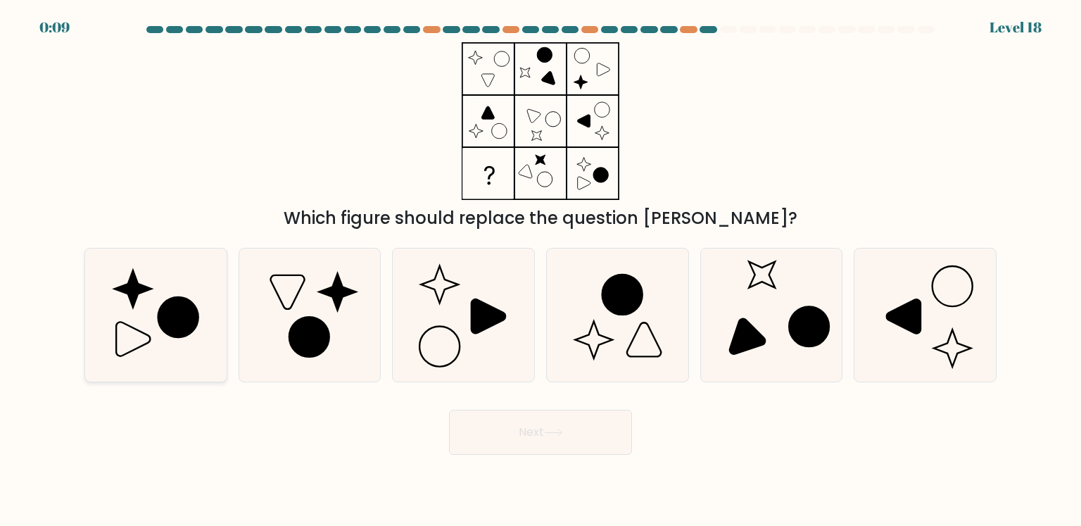
click at [155, 316] on icon at bounding box center [155, 314] width 132 height 132
click at [540, 270] on input "a." at bounding box center [540, 266] width 1 height 7
radio input "true"
click at [490, 434] on button "Next" at bounding box center [540, 431] width 183 height 45
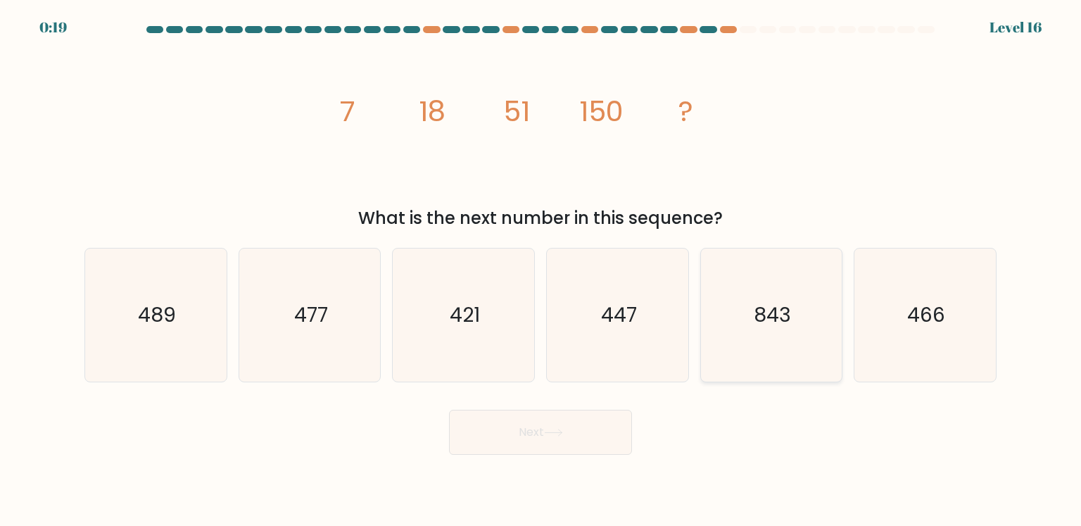
click at [789, 305] on text "843" at bounding box center [771, 314] width 37 height 28
click at [541, 270] on input "e. 843" at bounding box center [540, 266] width 1 height 7
radio input "true"
click at [540, 428] on button "Next" at bounding box center [540, 431] width 183 height 45
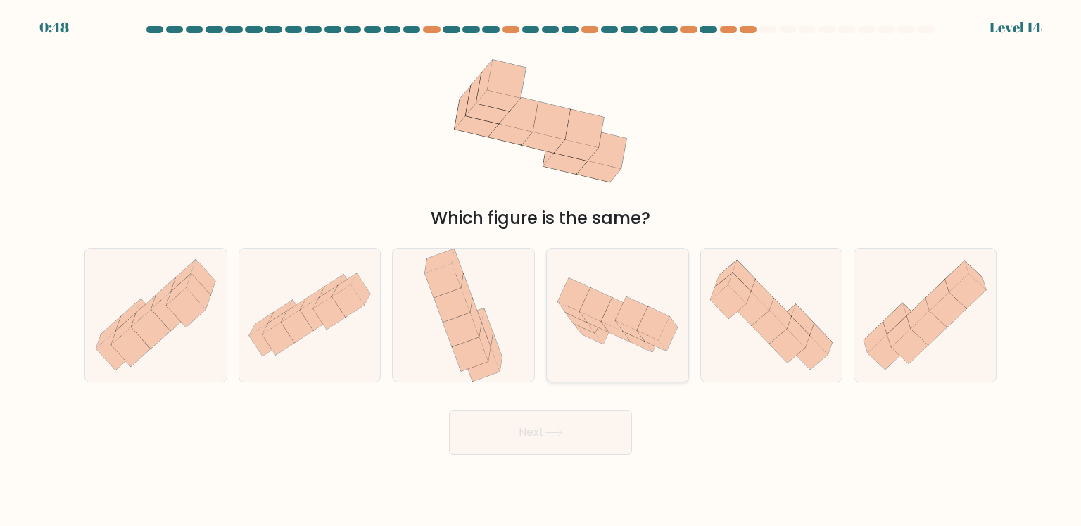
click at [616, 333] on icon at bounding box center [615, 332] width 29 height 20
click at [541, 270] on input "d." at bounding box center [540, 266] width 1 height 7
radio input "true"
click at [568, 436] on button "Next" at bounding box center [540, 431] width 183 height 45
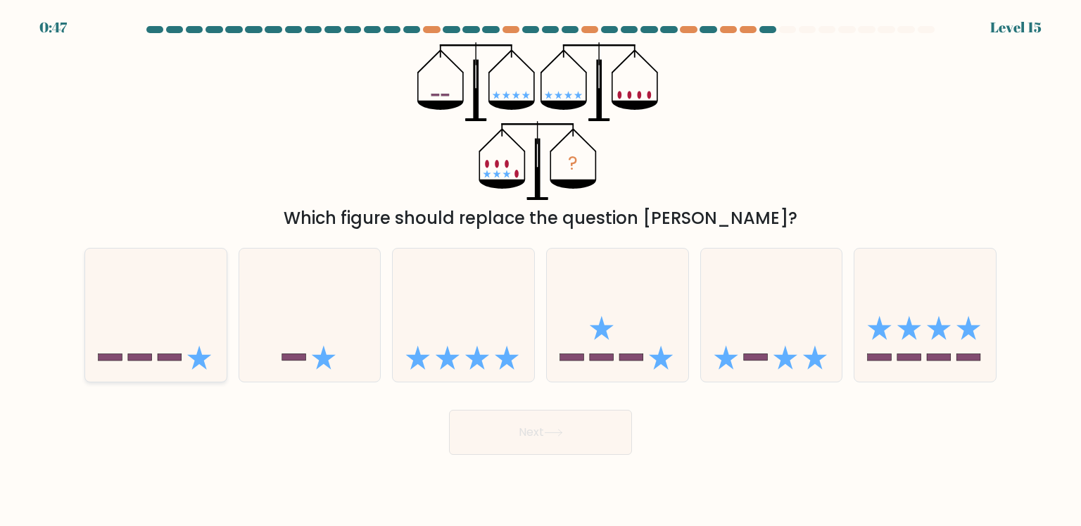
click at [186, 305] on icon at bounding box center [155, 314] width 141 height 117
click at [540, 270] on input "a." at bounding box center [540, 266] width 1 height 7
radio input "true"
click at [555, 431] on icon at bounding box center [553, 432] width 19 height 8
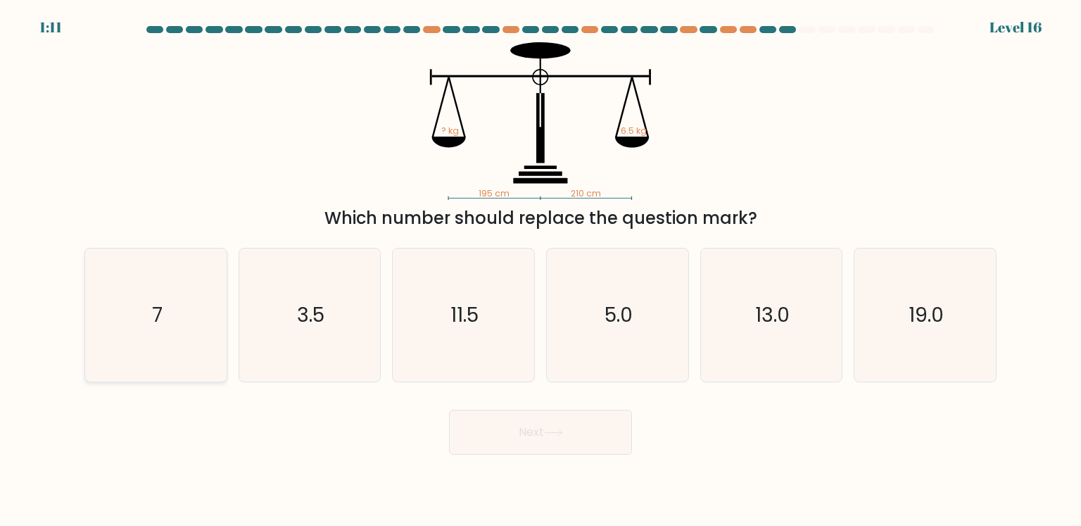
click at [148, 289] on icon "7" at bounding box center [155, 314] width 132 height 132
click at [540, 270] on input "a. 7" at bounding box center [540, 266] width 1 height 7
radio input "true"
click at [582, 435] on button "Next" at bounding box center [540, 431] width 183 height 45
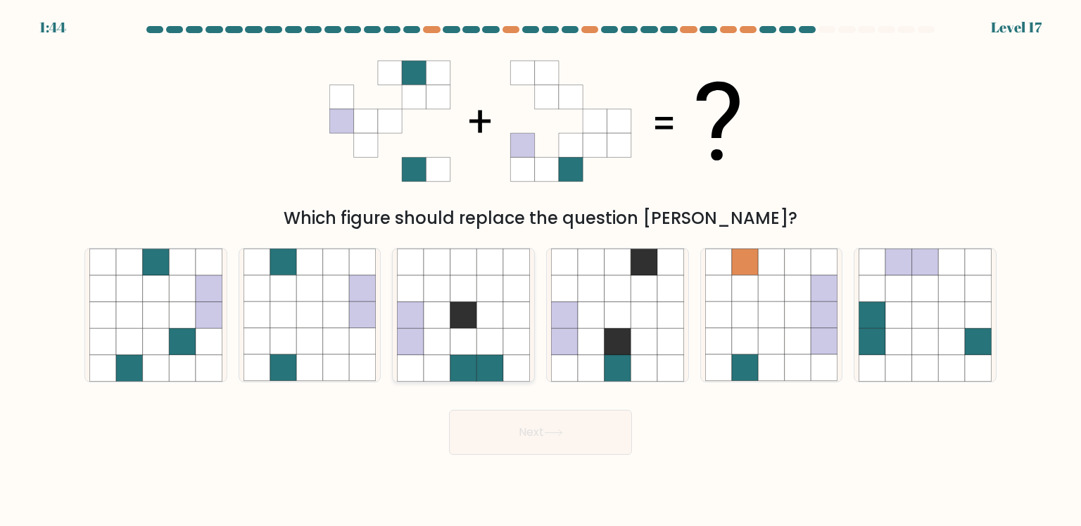
click at [468, 329] on icon at bounding box center [463, 341] width 27 height 27
click at [540, 270] on input "c." at bounding box center [540, 266] width 1 height 7
radio input "true"
click at [872, 319] on icon at bounding box center [872, 315] width 27 height 27
click at [541, 270] on input "f." at bounding box center [540, 266] width 1 height 7
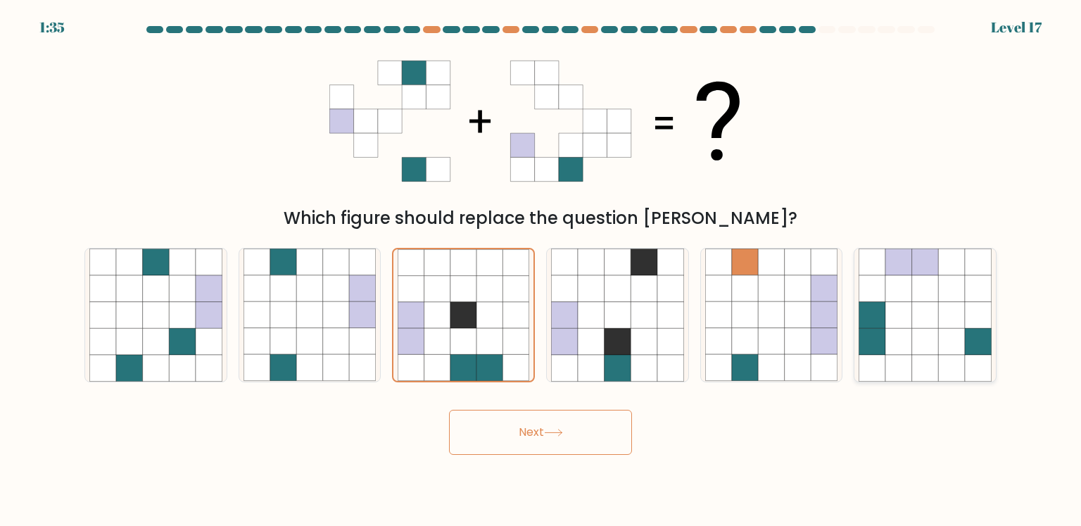
radio input "true"
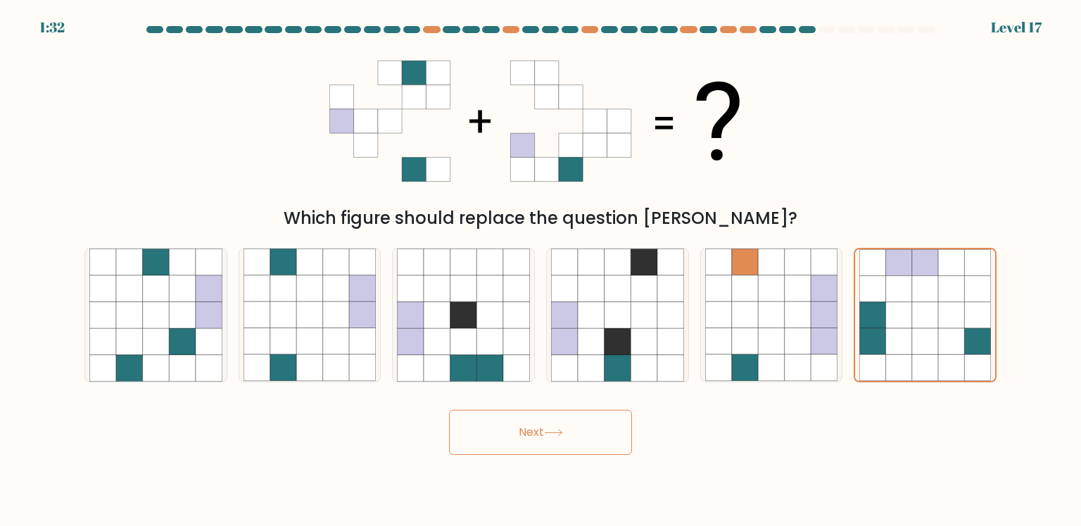
click at [550, 426] on button "Next" at bounding box center [540, 431] width 183 height 45
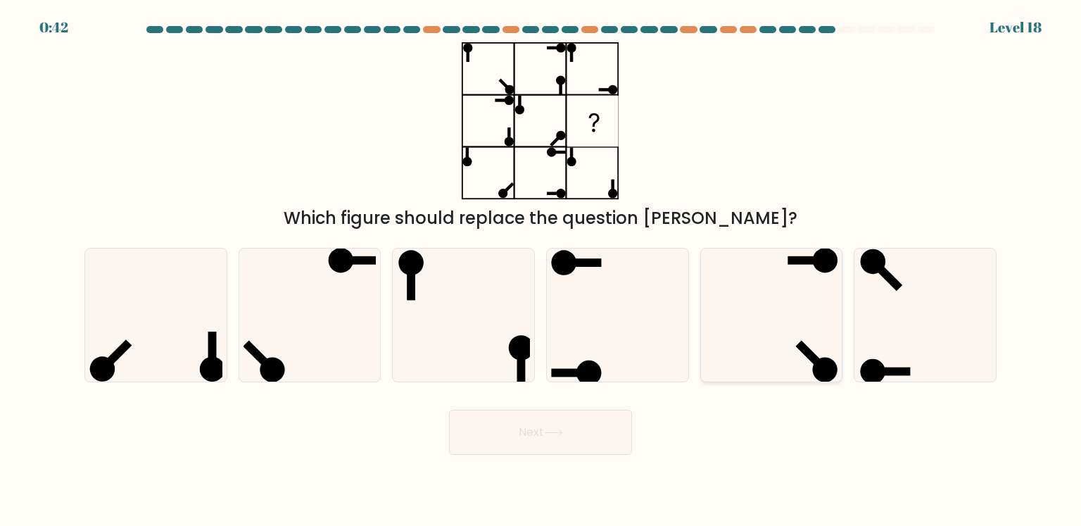
click at [785, 334] on icon at bounding box center [771, 314] width 132 height 132
click at [541, 270] on input "e." at bounding box center [540, 266] width 1 height 7
radio input "true"
click at [179, 325] on icon at bounding box center [155, 314] width 132 height 132
click at [540, 270] on input "a." at bounding box center [540, 266] width 1 height 7
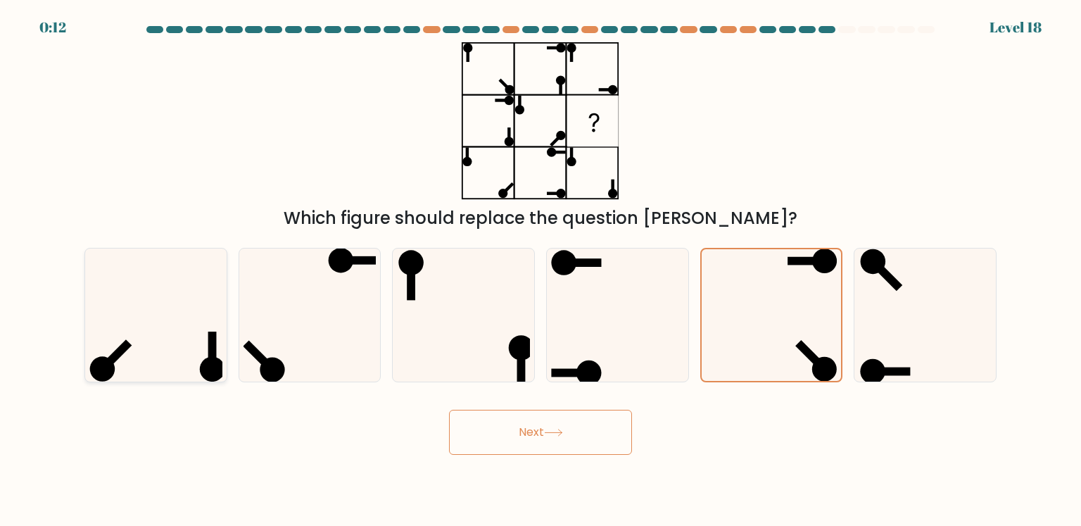
radio input "true"
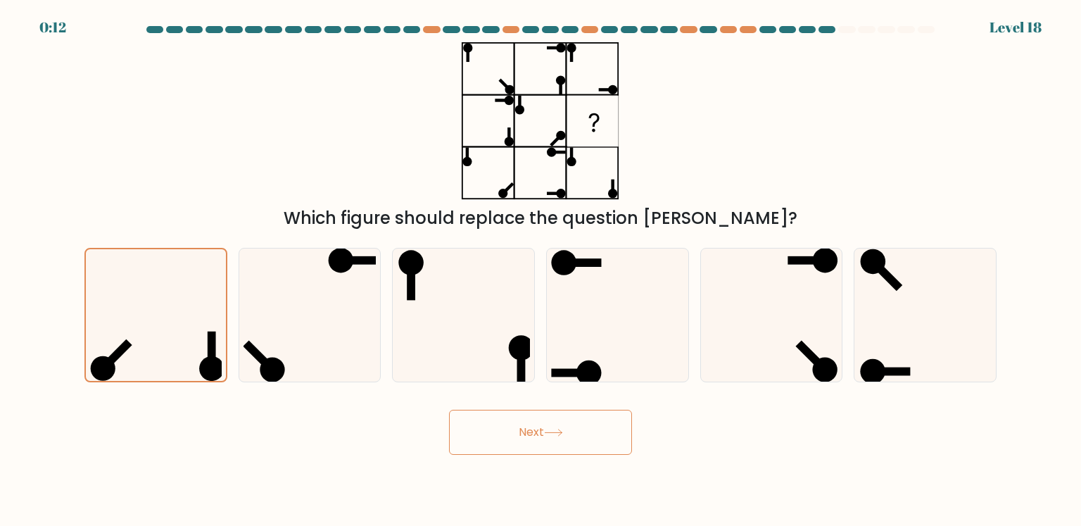
click at [552, 438] on button "Next" at bounding box center [540, 431] width 183 height 45
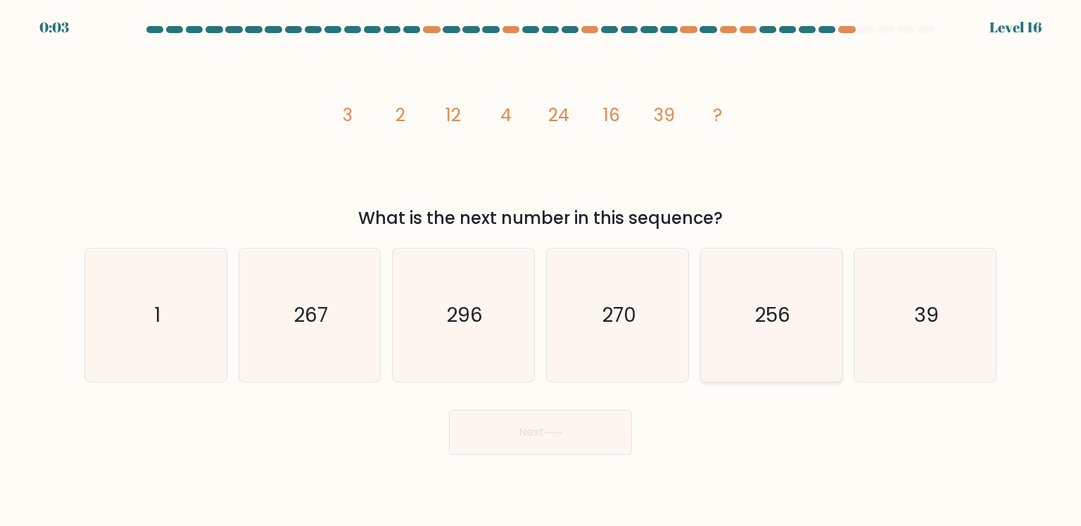
click at [773, 350] on icon "256" at bounding box center [771, 314] width 132 height 132
click at [541, 270] on input "e. 256" at bounding box center [540, 266] width 1 height 7
radio input "true"
drag, startPoint x: 571, startPoint y: 437, endPoint x: 587, endPoint y: 419, distance: 23.4
click at [571, 437] on button "Next" at bounding box center [540, 431] width 183 height 45
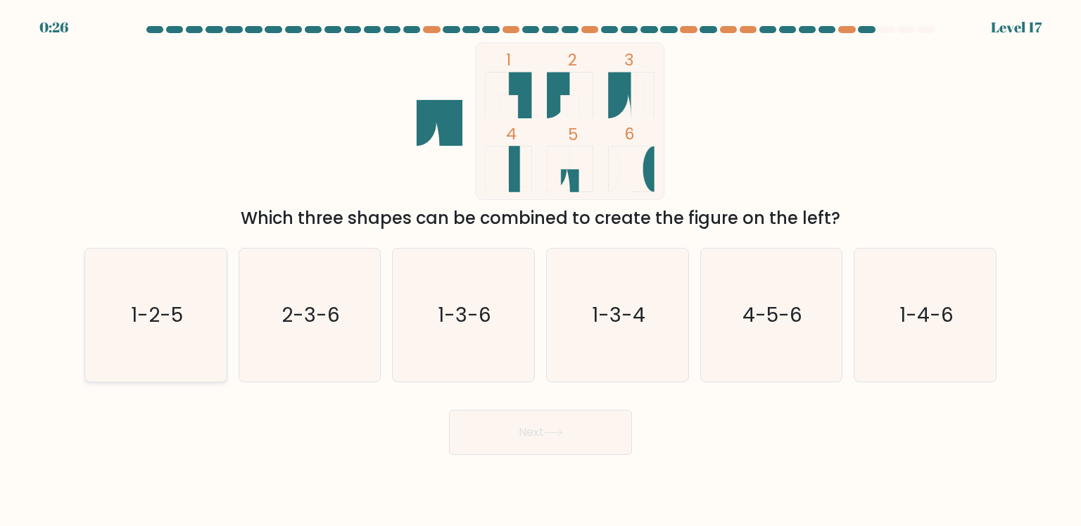
click at [183, 329] on icon "1-2-5" at bounding box center [155, 314] width 132 height 132
click at [540, 270] on input "a. 1-2-5" at bounding box center [540, 266] width 1 height 7
radio input "true"
drag, startPoint x: 579, startPoint y: 434, endPoint x: 588, endPoint y: 428, distance: 10.7
click at [579, 434] on button "Next" at bounding box center [540, 431] width 183 height 45
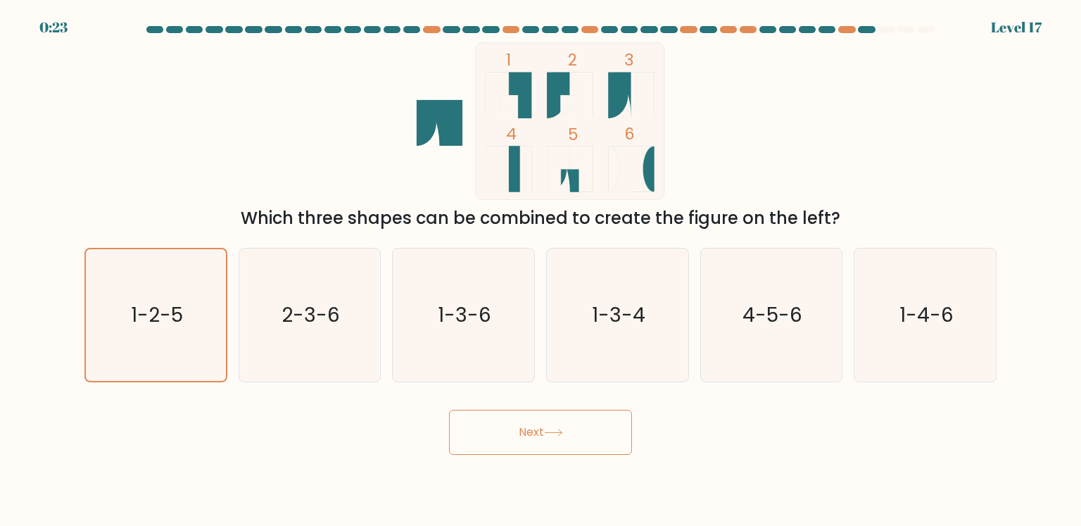
click at [554, 430] on icon at bounding box center [553, 432] width 19 height 8
click at [345, 345] on icon "2-3-6" at bounding box center [309, 314] width 132 height 132
click at [540, 270] on input "b. 2-3-6" at bounding box center [540, 266] width 1 height 7
radio input "true"
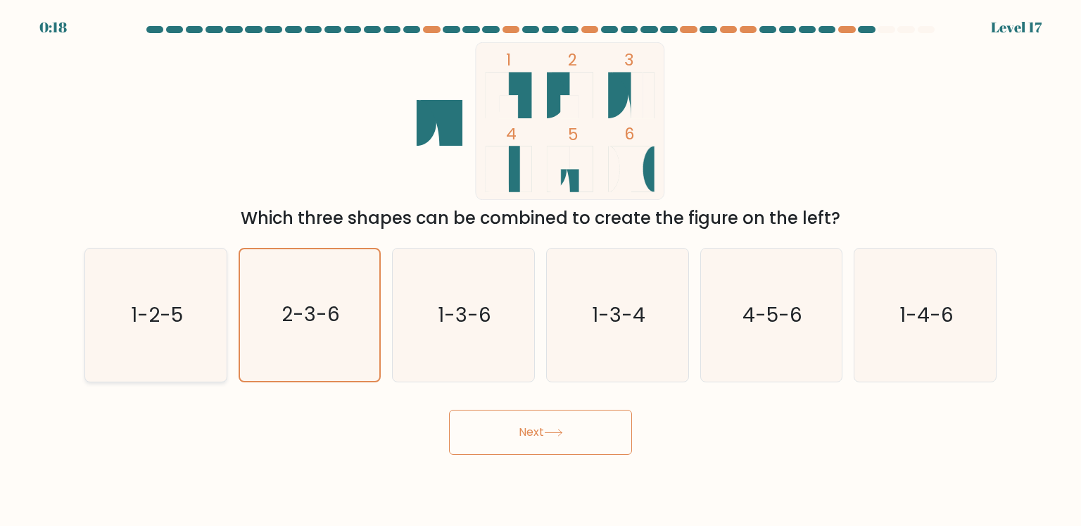
click at [208, 317] on icon "1-2-5" at bounding box center [155, 314] width 132 height 132
click at [540, 270] on input "a. 1-2-5" at bounding box center [540, 266] width 1 height 7
radio input "true"
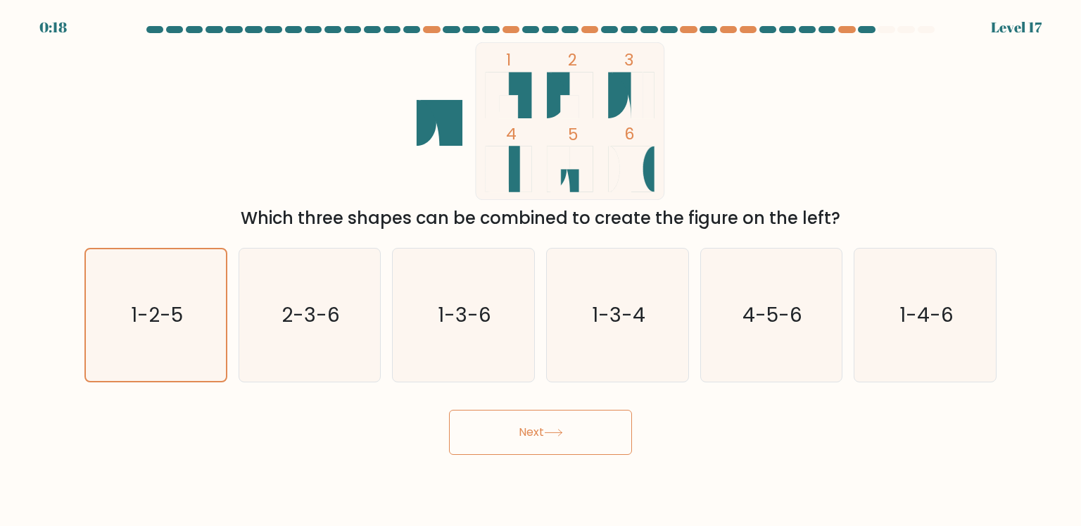
click at [523, 428] on button "Next" at bounding box center [540, 431] width 183 height 45
click at [585, 426] on button "Next" at bounding box center [540, 431] width 183 height 45
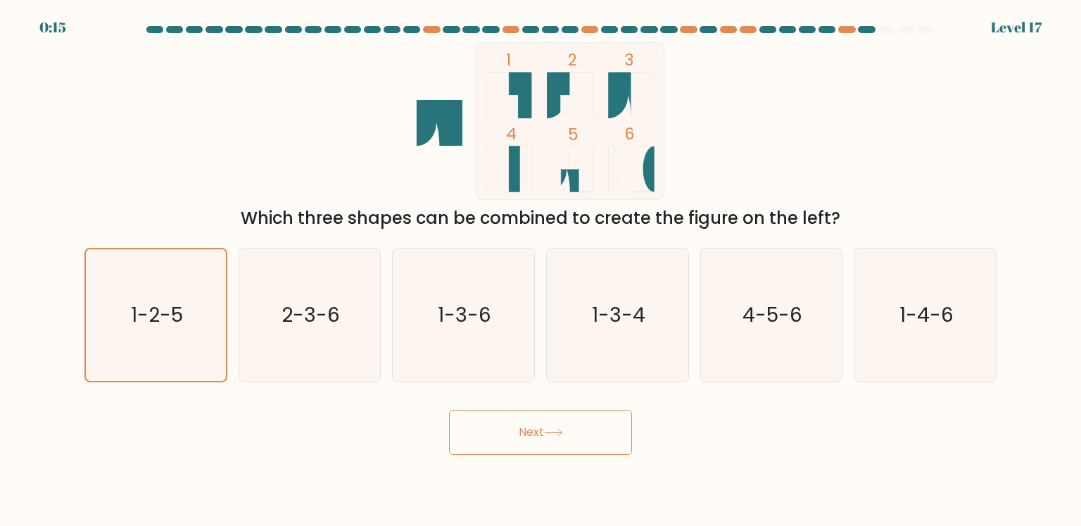
click at [585, 426] on button "Next" at bounding box center [540, 431] width 183 height 45
click at [585, 428] on button "Next" at bounding box center [540, 431] width 183 height 45
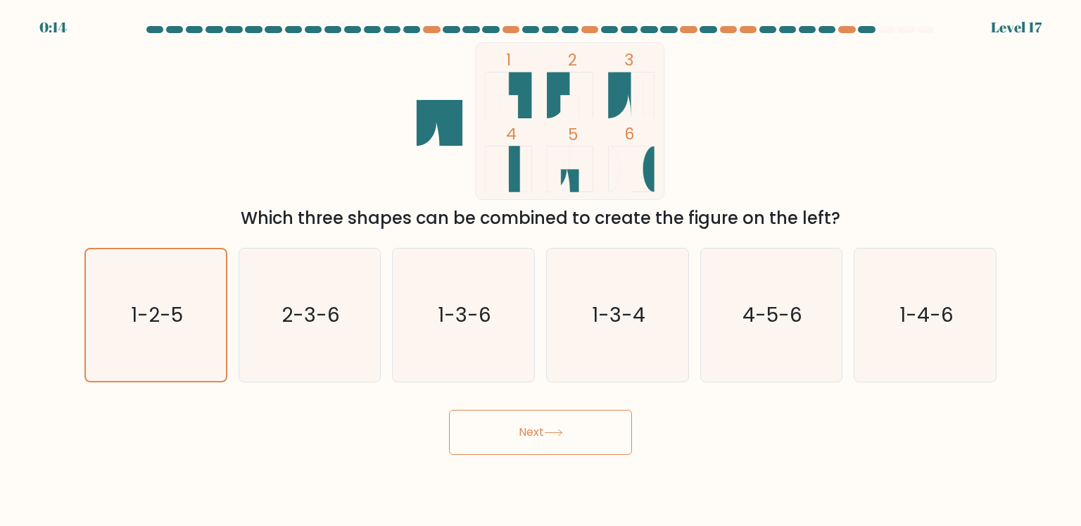
click at [585, 428] on button "Next" at bounding box center [540, 431] width 183 height 45
click at [585, 430] on button "Next" at bounding box center [540, 431] width 183 height 45
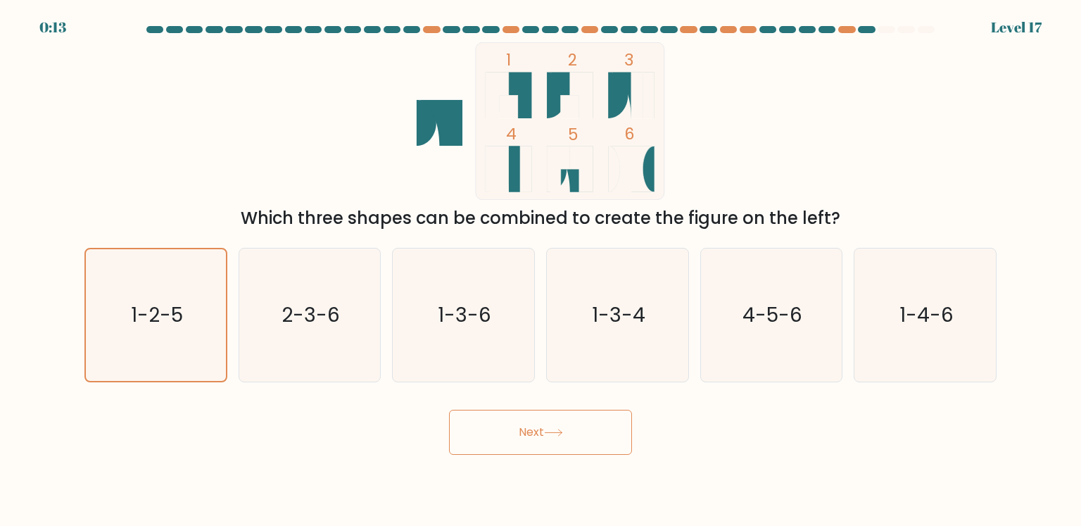
click at [585, 431] on button "Next" at bounding box center [540, 431] width 183 height 45
click at [585, 433] on button "Next" at bounding box center [540, 431] width 183 height 45
click at [533, 420] on button "Next" at bounding box center [540, 431] width 183 height 45
click at [533, 421] on button "Next" at bounding box center [540, 431] width 183 height 45
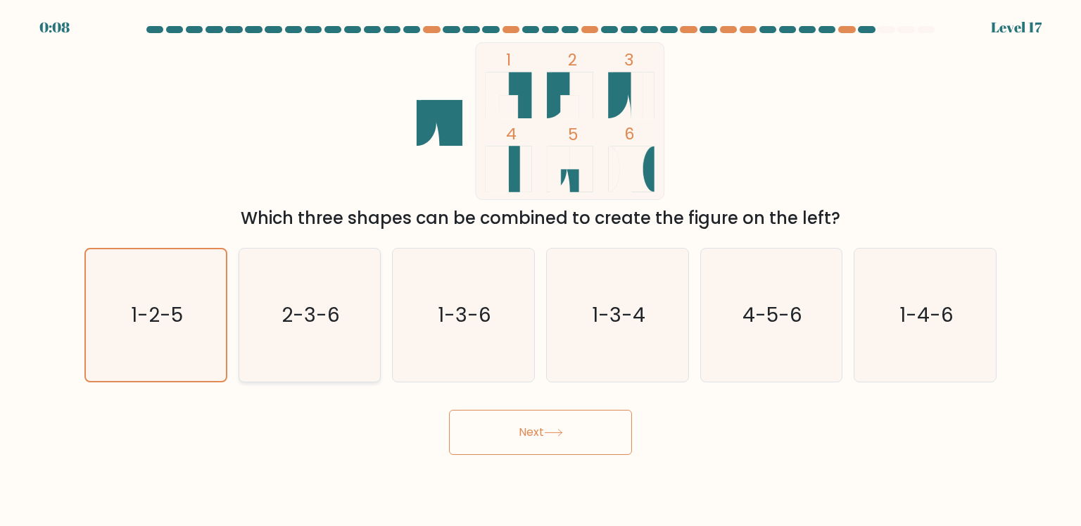
click at [336, 334] on icon "2-3-6" at bounding box center [309, 314] width 132 height 132
click at [540, 270] on input "b. 2-3-6" at bounding box center [540, 266] width 1 height 7
radio input "true"
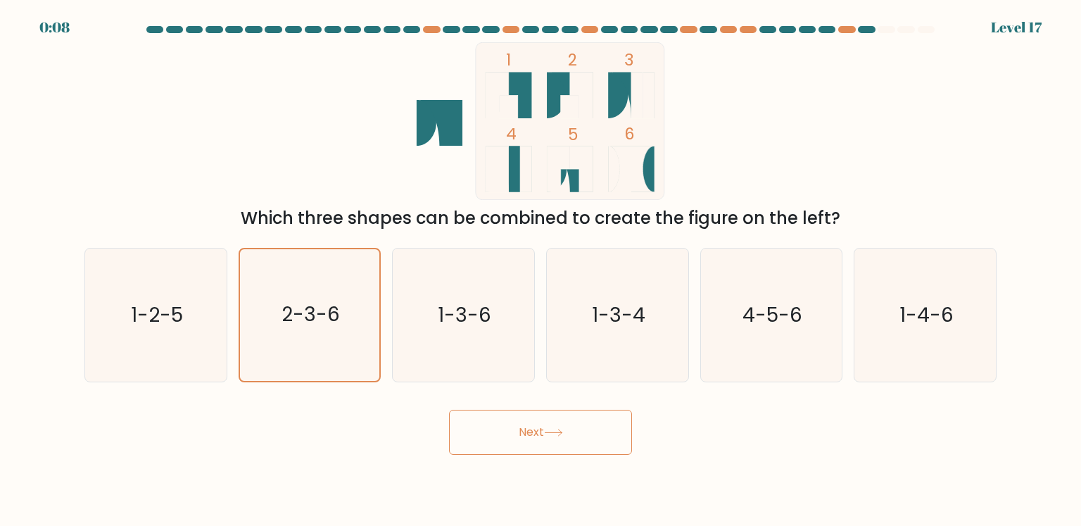
click at [543, 445] on button "Next" at bounding box center [540, 431] width 183 height 45
click at [196, 318] on icon "1-2-5" at bounding box center [155, 314] width 132 height 132
click at [540, 270] on input "a. 1-2-5" at bounding box center [540, 266] width 1 height 7
radio input "true"
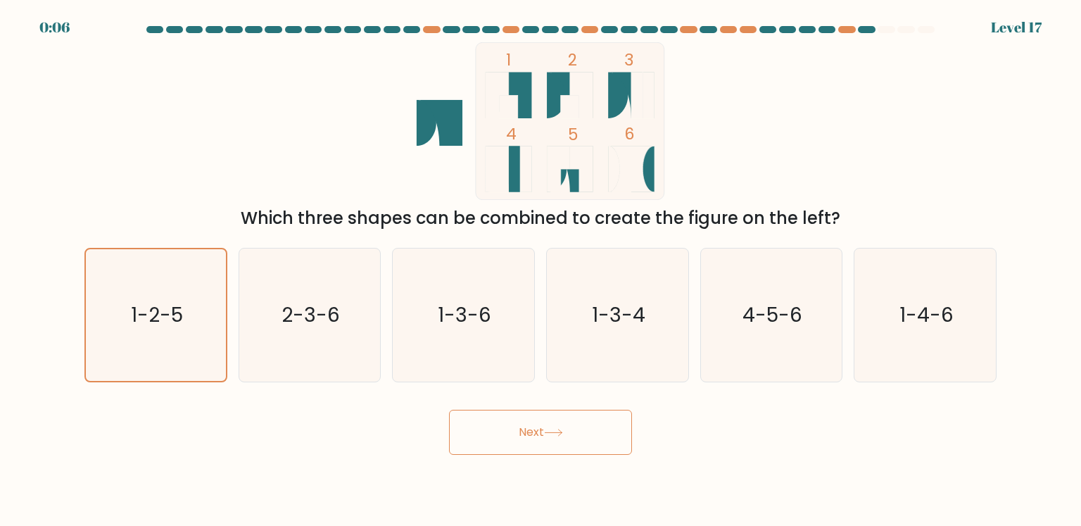
click at [528, 430] on button "Next" at bounding box center [540, 431] width 183 height 45
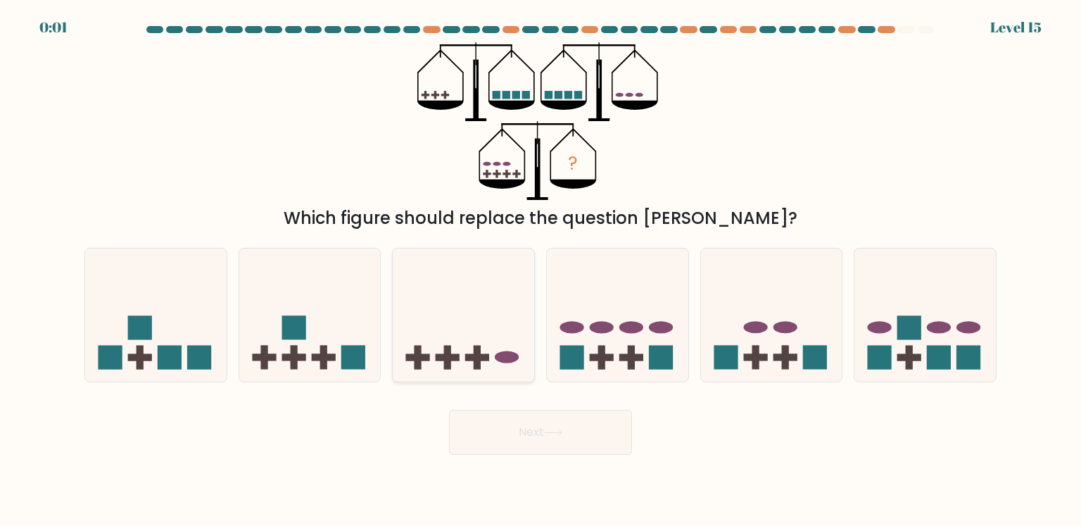
click at [464, 344] on icon at bounding box center [463, 314] width 141 height 117
click at [540, 270] on input "c." at bounding box center [540, 266] width 1 height 7
radio input "true"
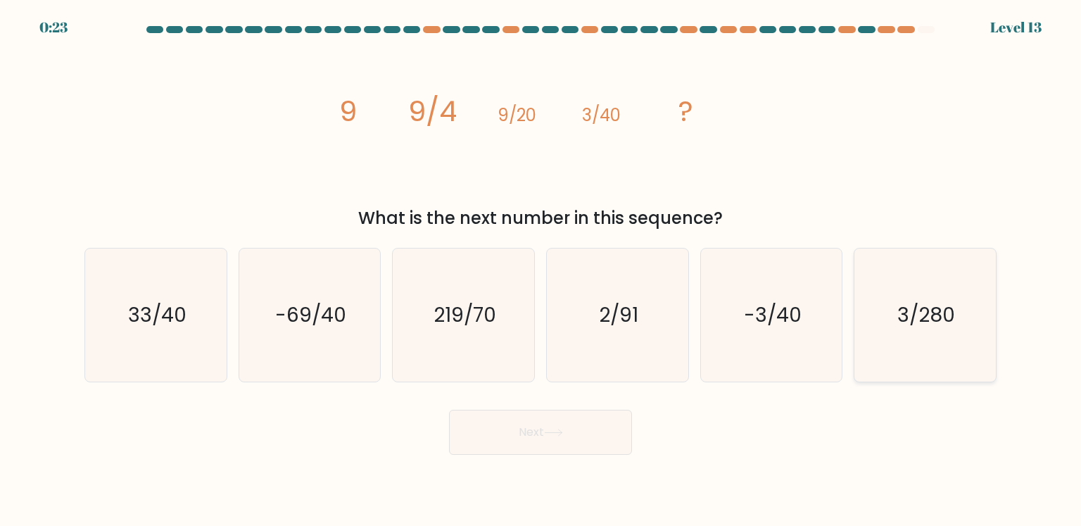
drag, startPoint x: 907, startPoint y: 313, endPoint x: 864, endPoint y: 334, distance: 47.8
click at [907, 313] on text "3/280" at bounding box center [926, 314] width 58 height 28
click at [541, 270] on input "f. 3/280" at bounding box center [540, 266] width 1 height 7
radio input "true"
click at [621, 417] on button "Next" at bounding box center [540, 431] width 183 height 45
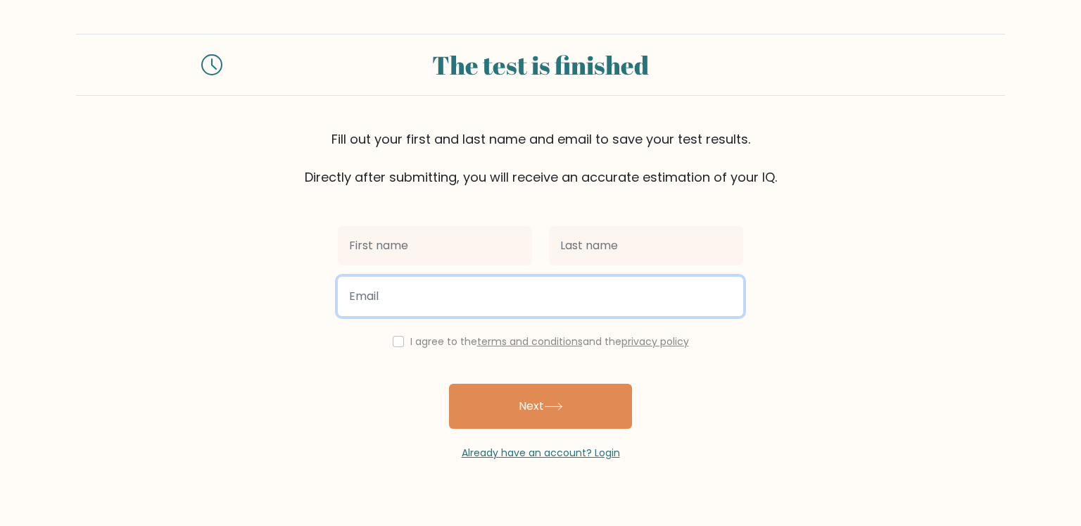
click at [526, 290] on input "email" at bounding box center [540, 295] width 405 height 39
paste input "yidiv48355@gamegta.com"
type input "yidiv48355@gamegta.com"
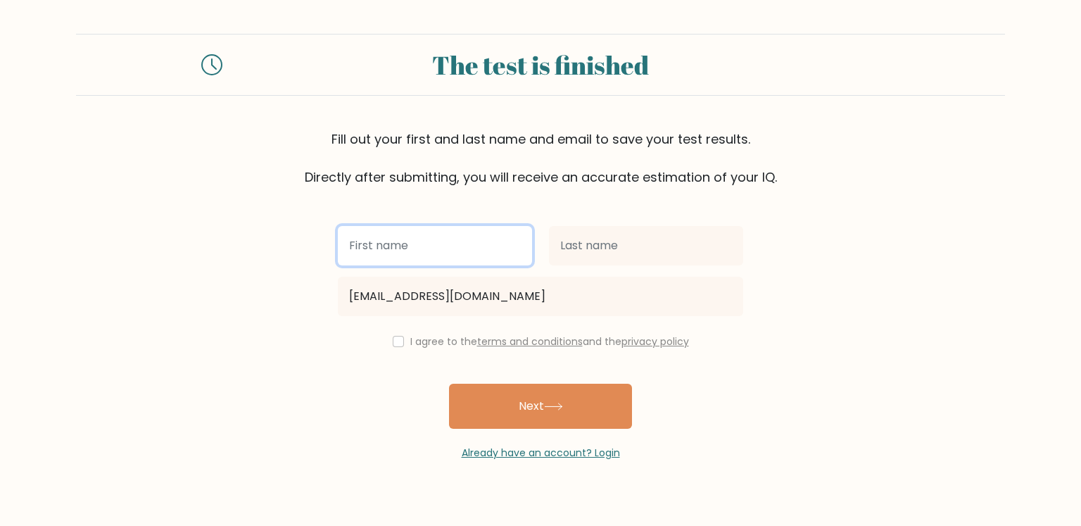
click at [409, 240] on input "text" at bounding box center [435, 245] width 194 height 39
paste input "yidiv48355@gamegta.com"
type input "yidiv48355@gamegta.com"
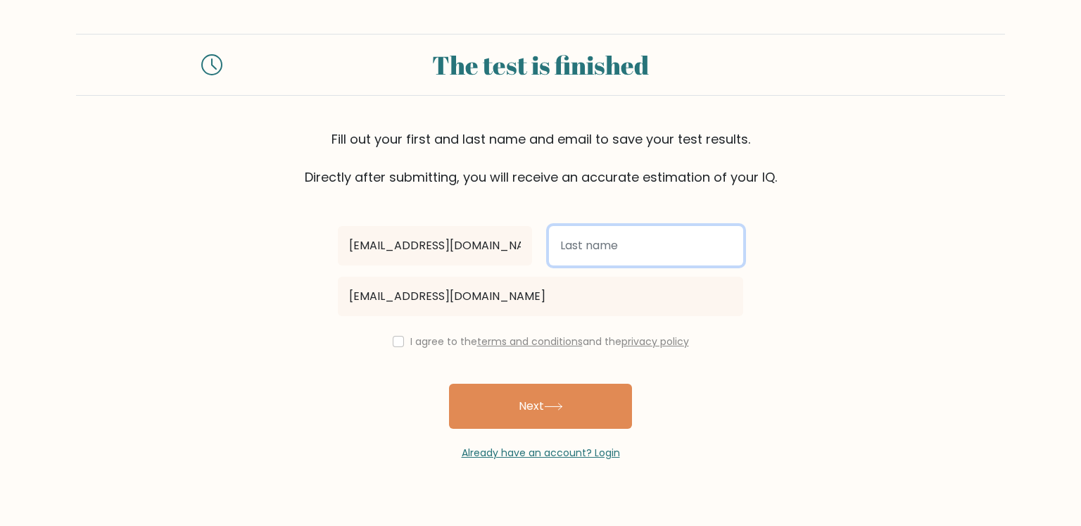
paste input "yidiv48355@gamegta.com"
click at [602, 253] on input "text" at bounding box center [646, 245] width 194 height 39
drag, startPoint x: 586, startPoint y: 246, endPoint x: 836, endPoint y: 253, distance: 249.9
click at [836, 253] on form "The test is finished Fill out your first and last name and email to save your t…" at bounding box center [540, 247] width 1081 height 426
type input "yi"
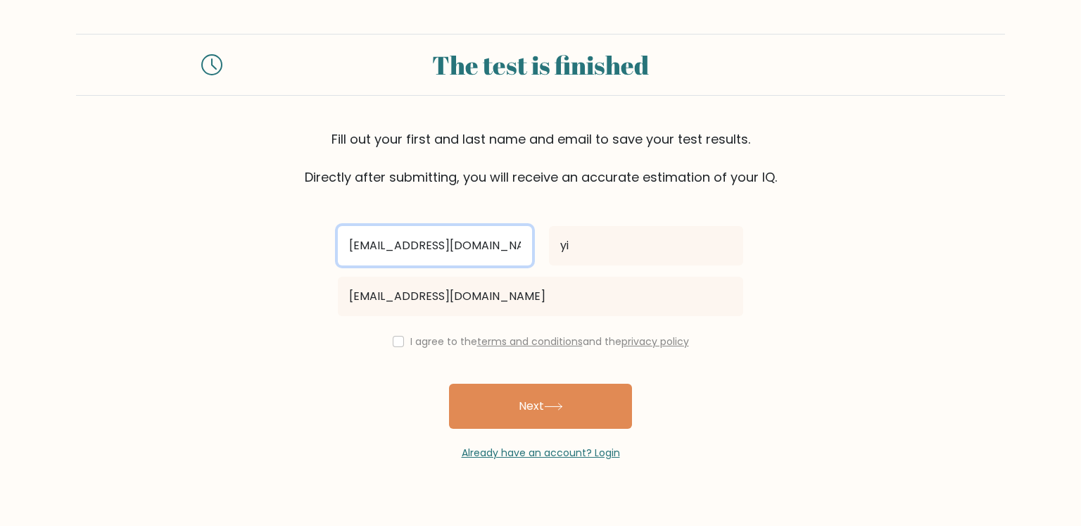
drag, startPoint x: 375, startPoint y: 241, endPoint x: 568, endPoint y: 243, distance: 192.8
click at [568, 243] on div "yidiv48355@gamegta.com yi" at bounding box center [540, 245] width 422 height 51
type input "yi"
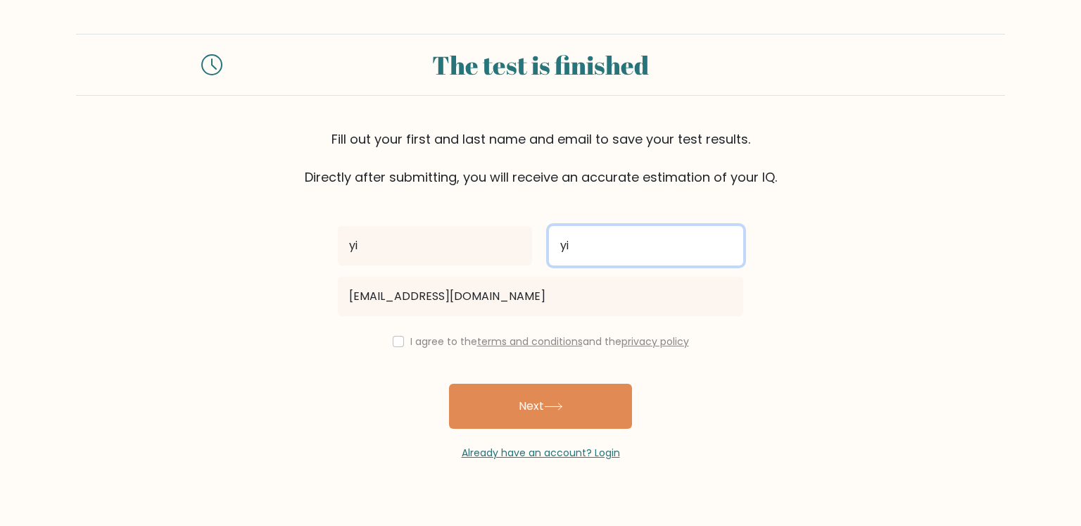
drag, startPoint x: 587, startPoint y: 245, endPoint x: 545, endPoint y: 244, distance: 42.2
click at [545, 244] on div "yi" at bounding box center [645, 245] width 211 height 51
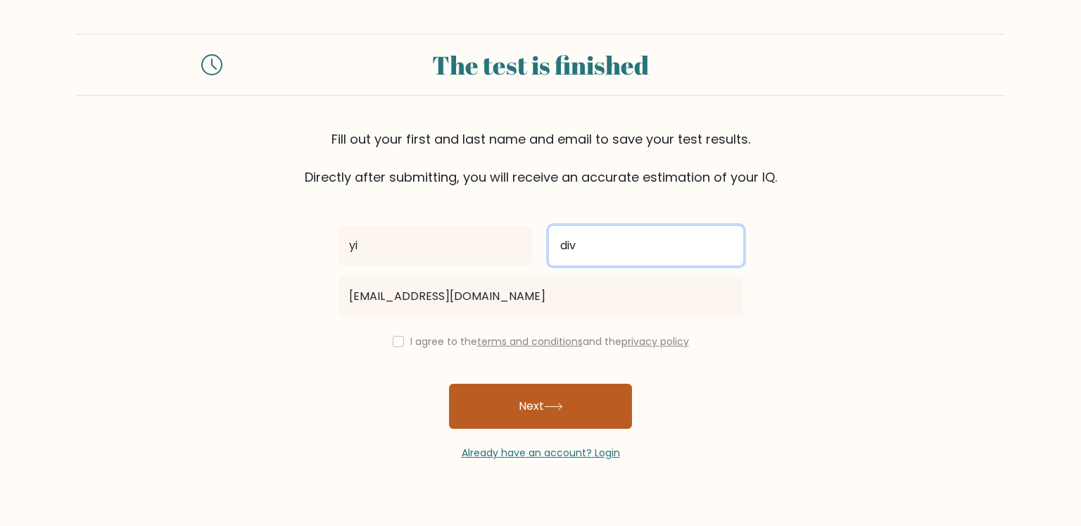
type input "div"
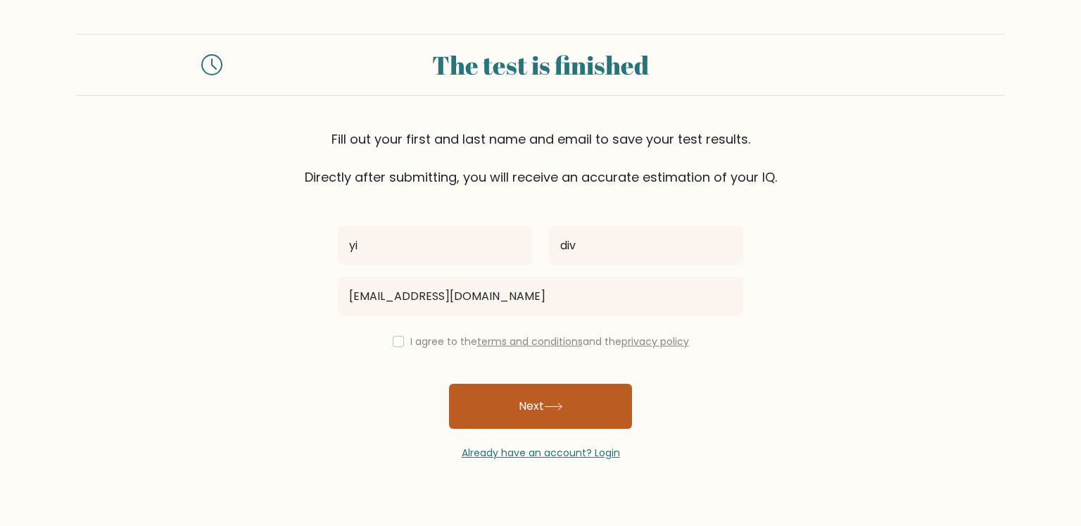
click at [580, 405] on button "Next" at bounding box center [540, 405] width 183 height 45
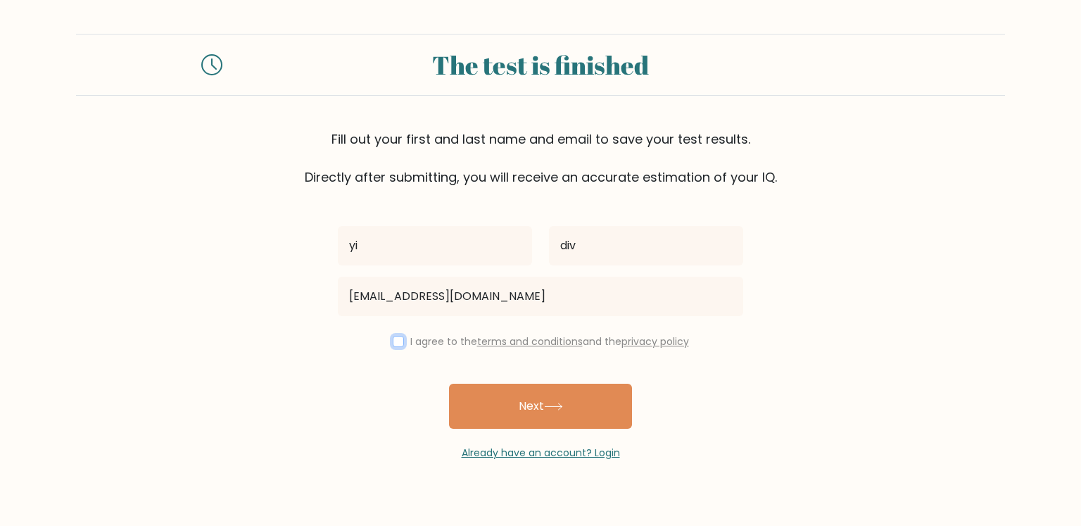
click at [393, 339] on input "checkbox" at bounding box center [398, 341] width 11 height 11
checkbox input "true"
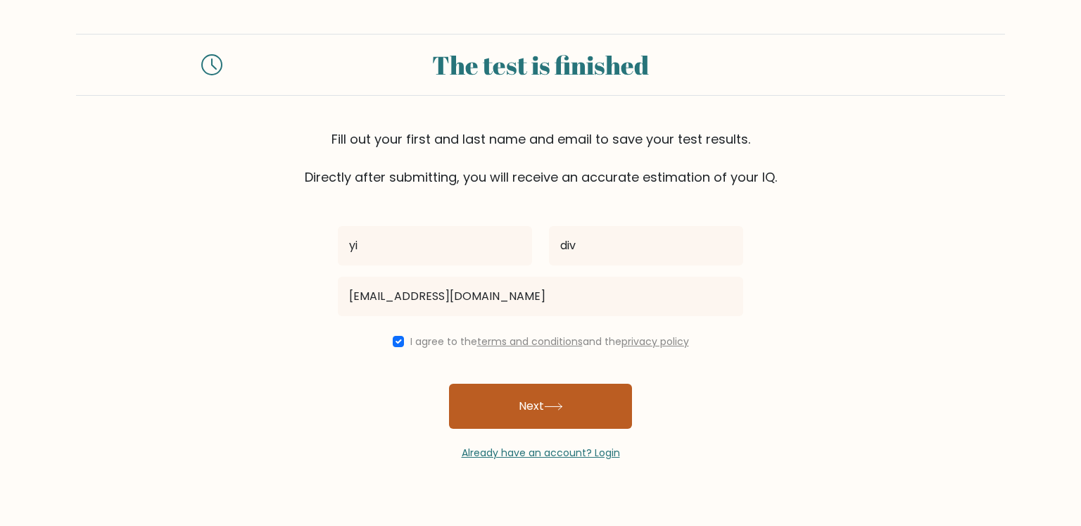
click at [535, 385] on button "Next" at bounding box center [540, 405] width 183 height 45
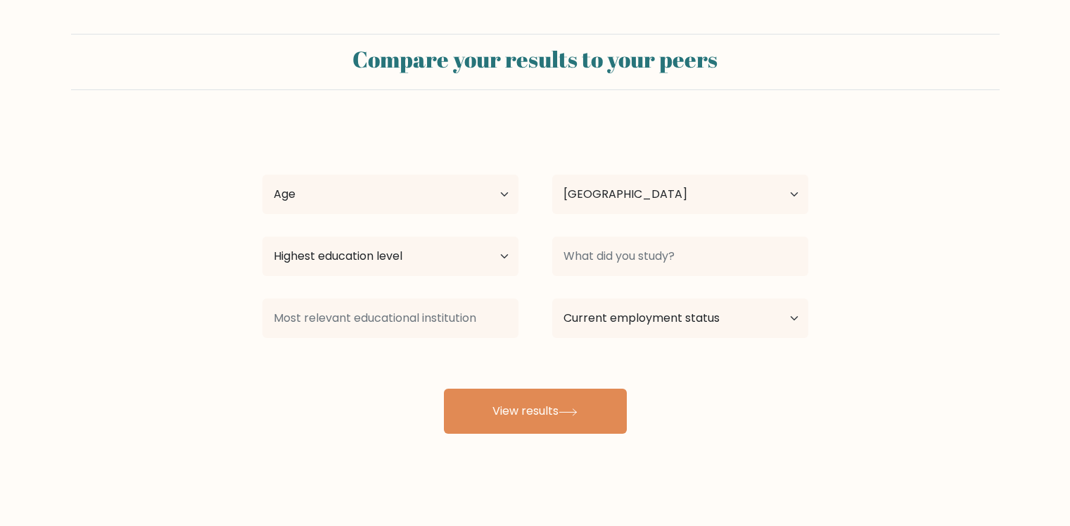
select select "IN"
click at [451, 196] on select "Age Under 18 years old 18-24 years old 25-34 years old 35-44 years old 45-54 ye…" at bounding box center [390, 193] width 256 height 39
select select "18_24"
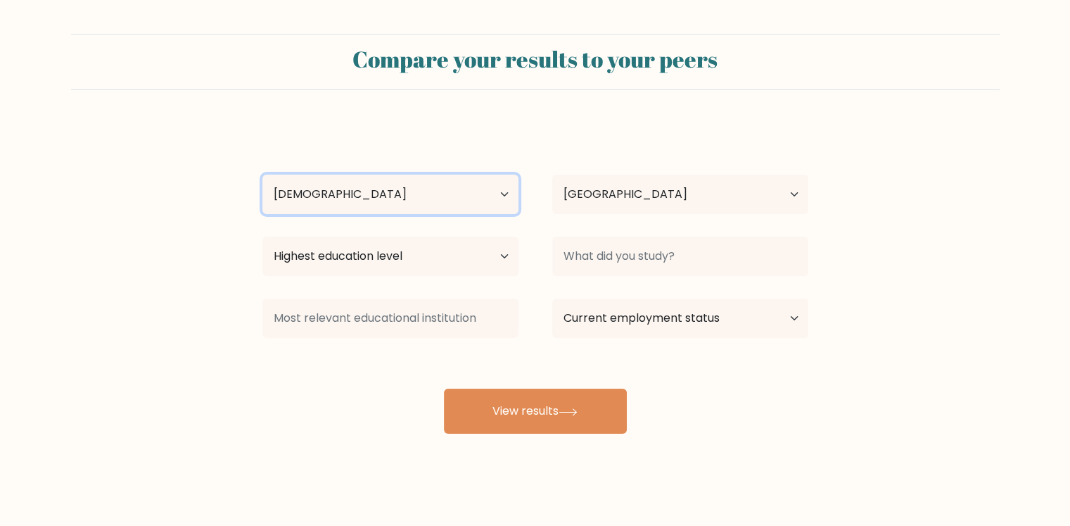
click at [262, 174] on select "Age Under 18 years old 18-24 years old 25-34 years old 35-44 years old 45-54 ye…" at bounding box center [390, 193] width 256 height 39
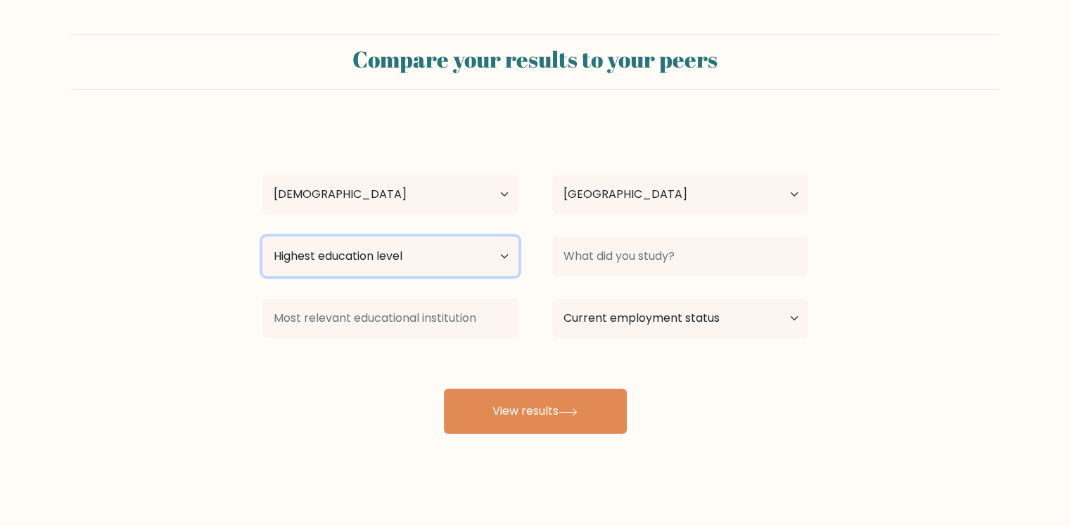
click at [408, 257] on select "Highest education level No schooling Primary Lower Secondary Upper Secondary Oc…" at bounding box center [390, 255] width 256 height 39
select select "upper_secondary"
click at [262, 236] on select "Highest education level No schooling Primary Lower Secondary Upper Secondary Oc…" at bounding box center [390, 255] width 256 height 39
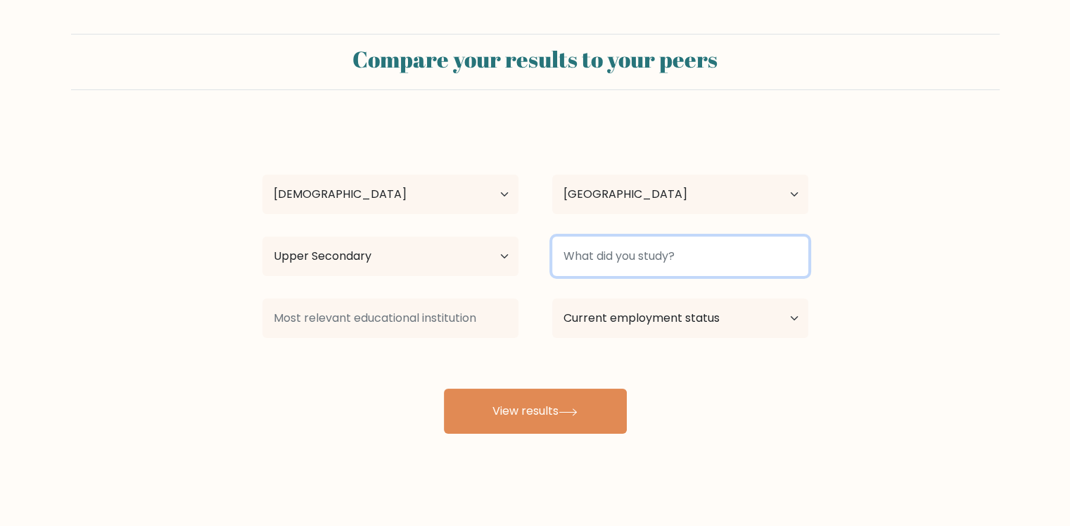
click at [690, 265] on input at bounding box center [680, 255] width 256 height 39
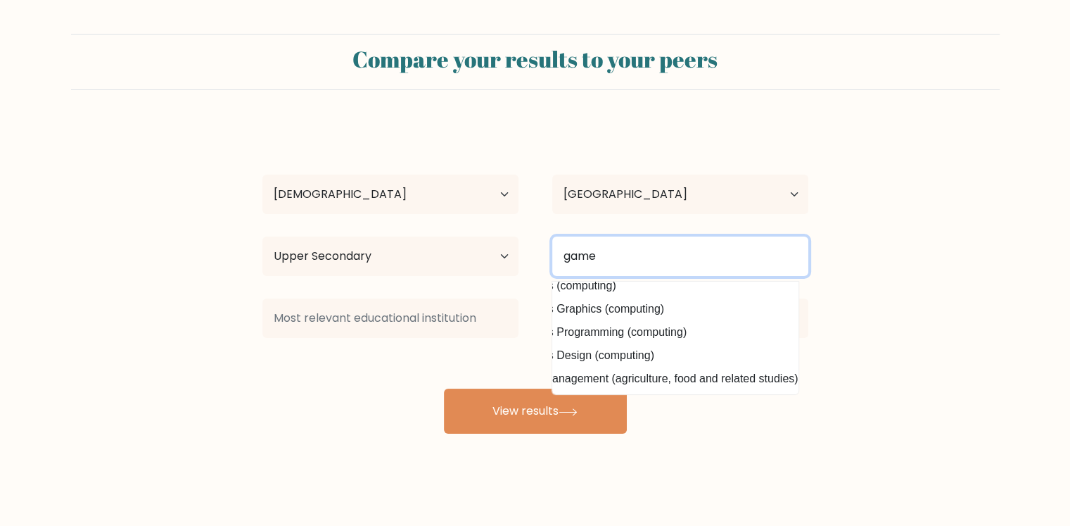
scroll to position [21, 0]
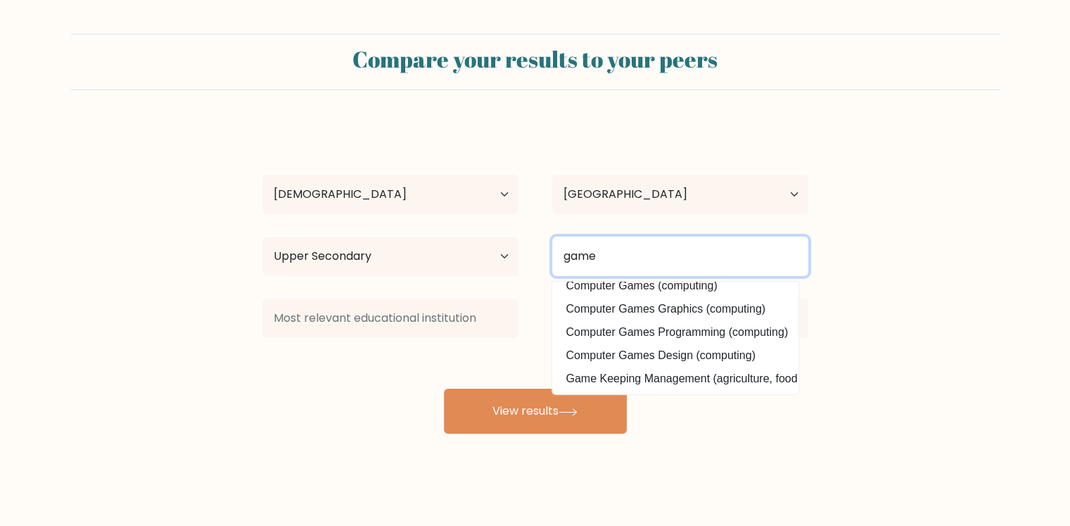
click at [622, 257] on input "game" at bounding box center [680, 255] width 256 height 39
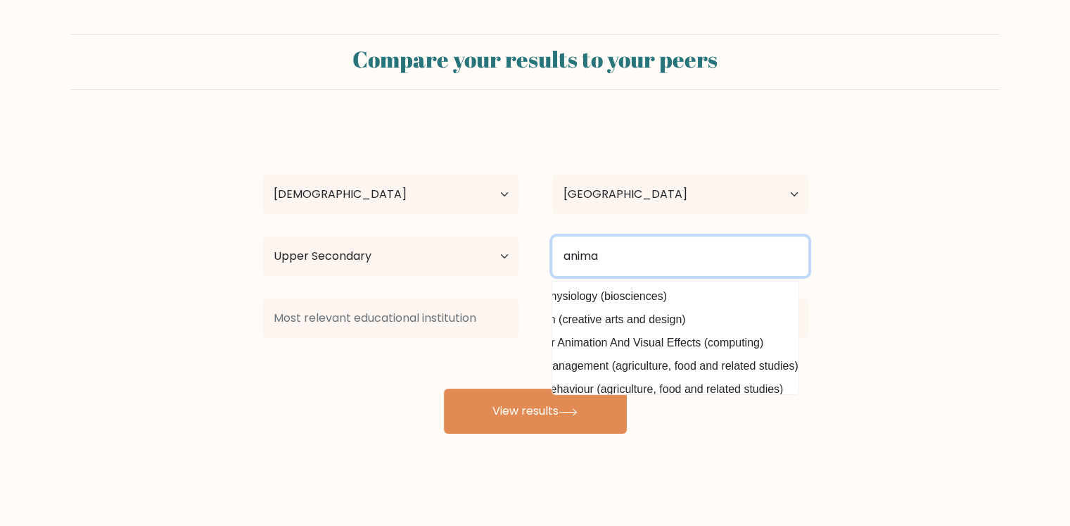
scroll to position [0, 0]
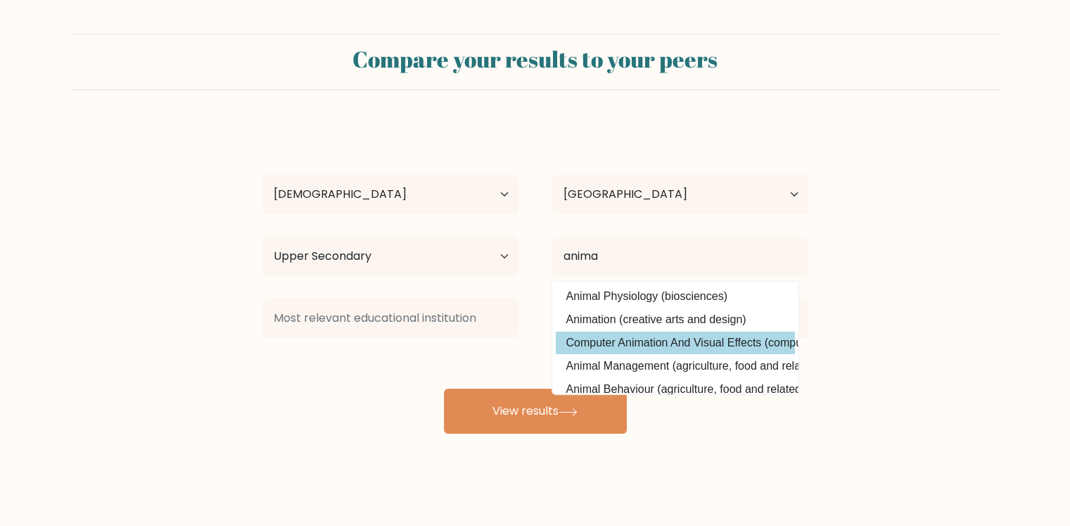
click at [680, 344] on div "yi div Age Under 18 years old 18-24 years old 25-34 years old 35-44 years old 4…" at bounding box center [535, 279] width 563 height 310
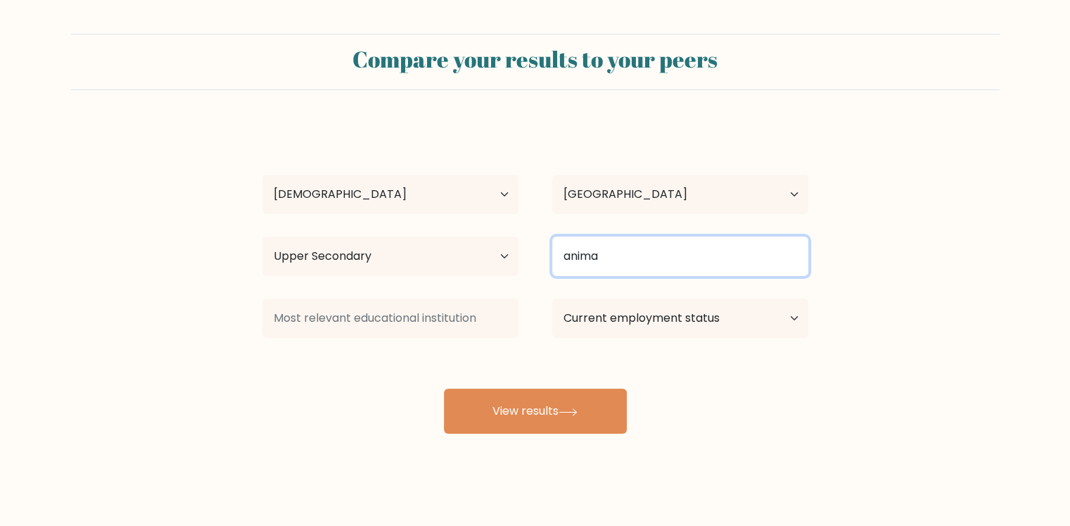
click at [637, 267] on input "anima" at bounding box center [680, 255] width 256 height 39
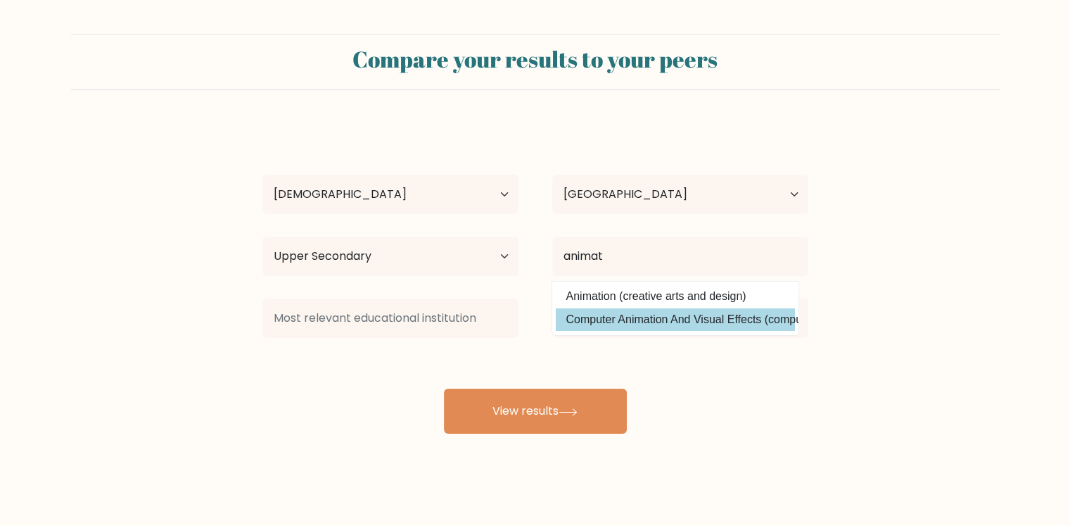
click at [636, 320] on div "yi div Age Under 18 years old 18-24 years old 25-34 years old 35-44 years old 4…" at bounding box center [535, 279] width 563 height 310
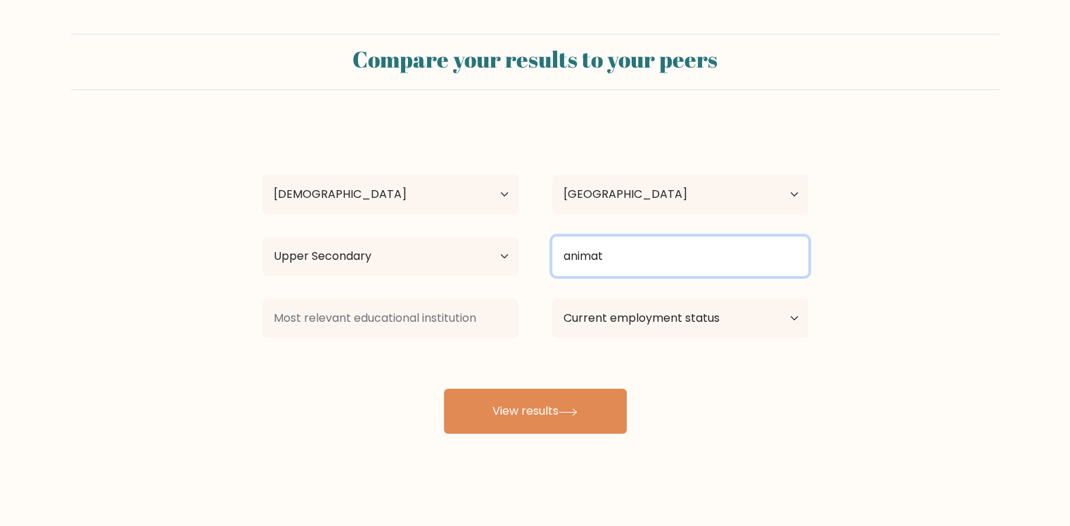
click at [628, 255] on input "animat" at bounding box center [680, 255] width 256 height 39
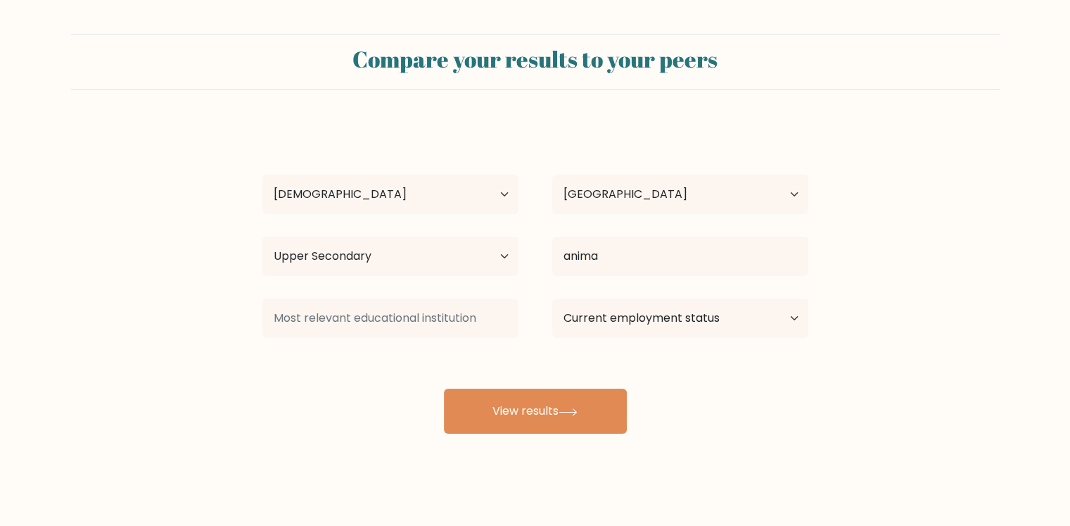
click at [702, 295] on div "yi div Age Under 18 years old 18-24 years old 25-34 years old 35-44 years old 4…" at bounding box center [535, 279] width 563 height 310
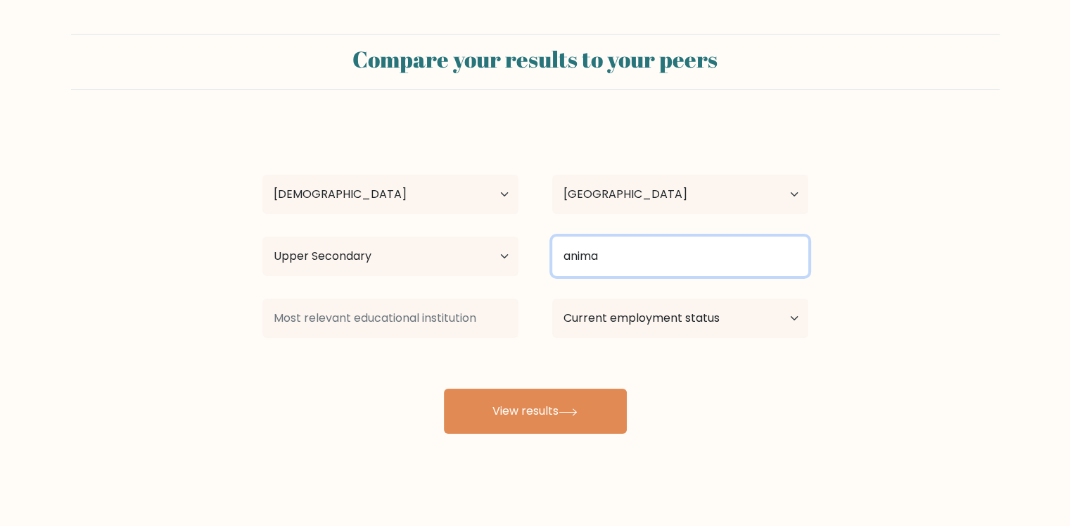
click at [651, 246] on input "anima" at bounding box center [680, 255] width 256 height 39
type input "a"
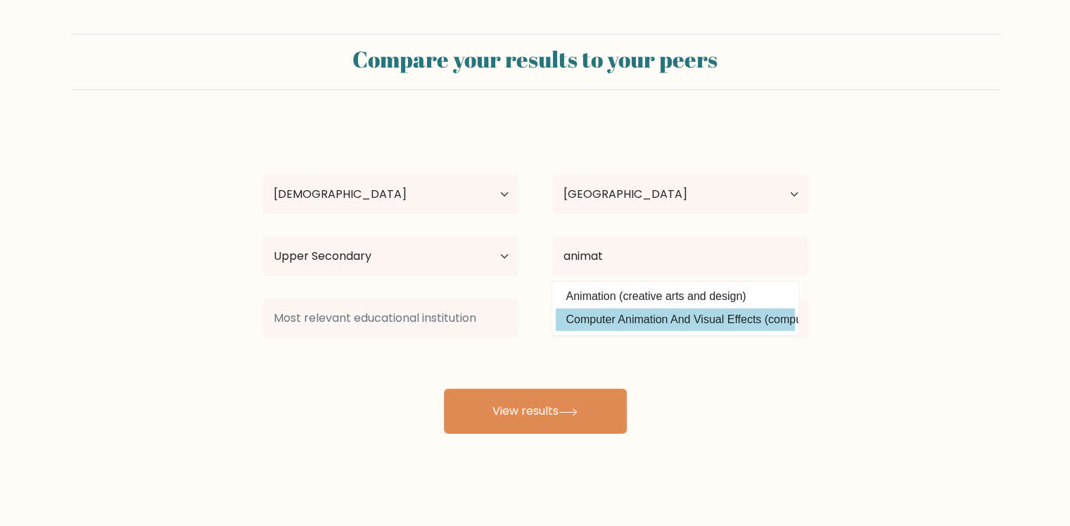
click at [757, 317] on div "yi div Age Under 18 years old 18-24 years old 25-34 years old 35-44 years old 4…" at bounding box center [535, 279] width 563 height 310
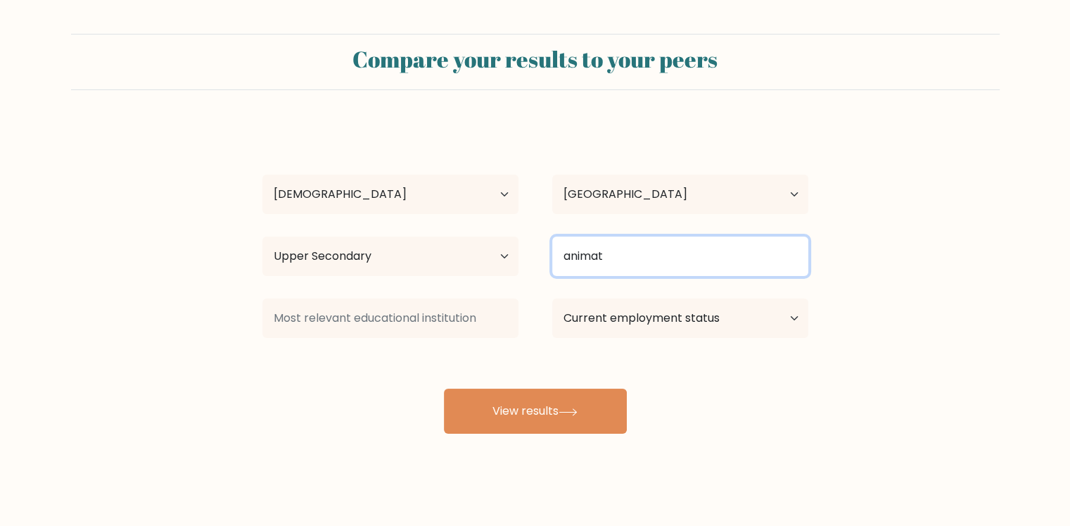
click at [717, 266] on input "animat" at bounding box center [680, 255] width 256 height 39
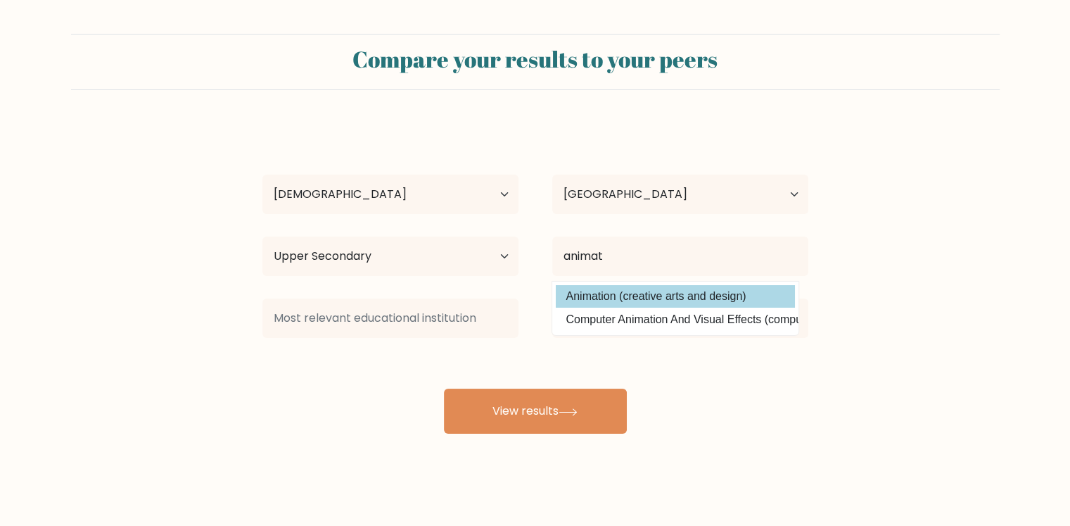
click at [668, 296] on div "yi div Age Under 18 years old 18-24 years old 25-34 years old 35-44 years old 4…" at bounding box center [535, 279] width 563 height 310
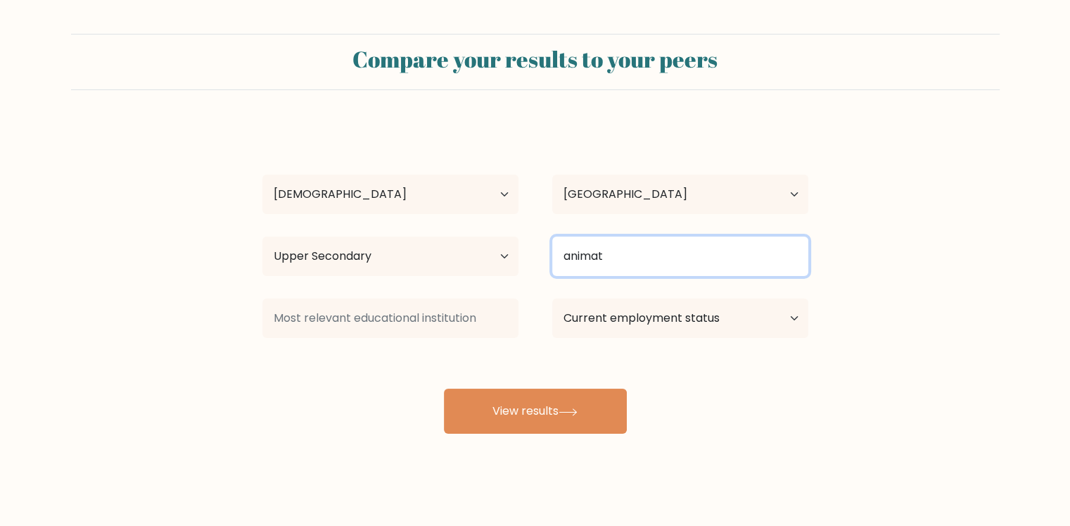
click at [649, 262] on input "animat" at bounding box center [680, 255] width 256 height 39
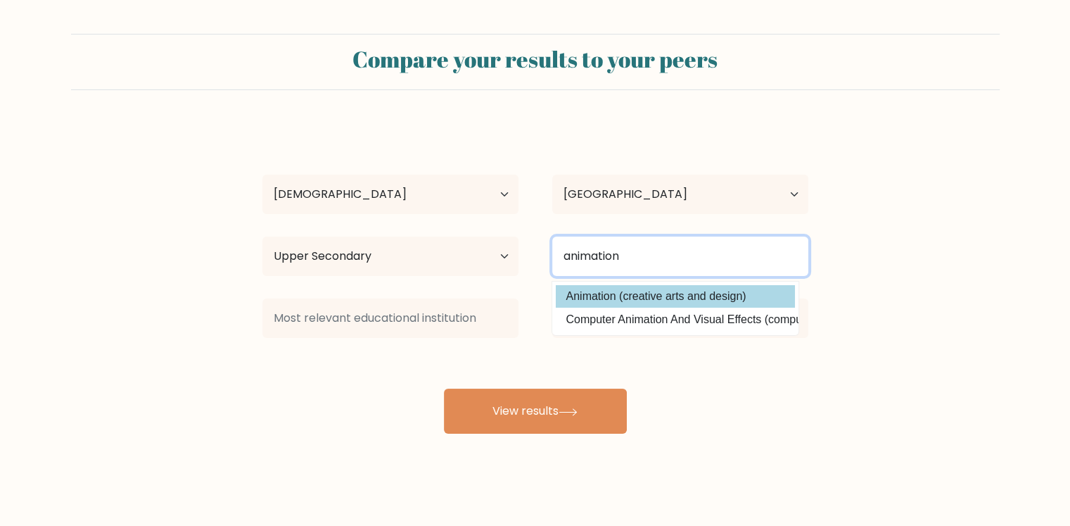
type input "animation"
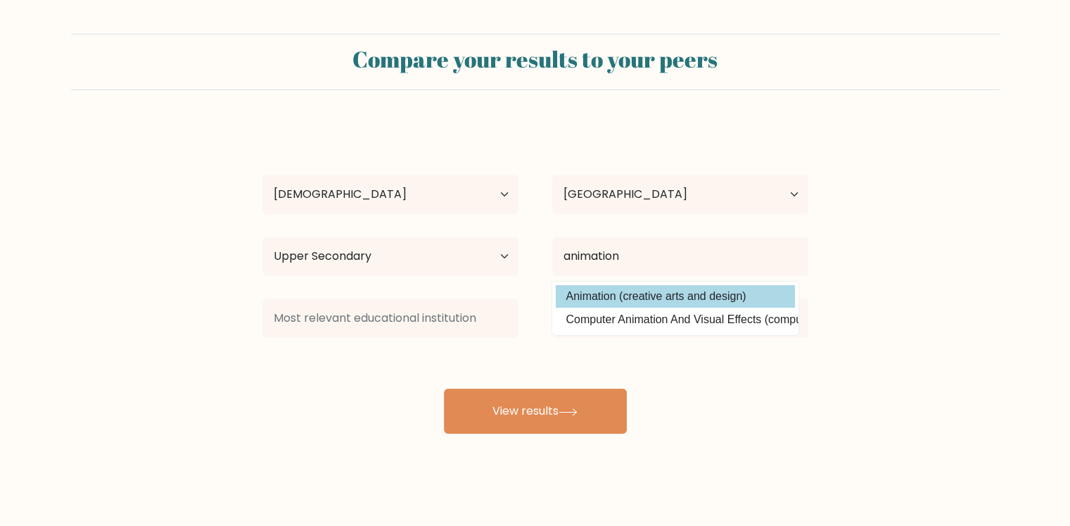
click at [642, 305] on div "yi div Age Under 18 years old 18-24 years old 25-34 years old 35-44 years old 4…" at bounding box center [535, 279] width 563 height 310
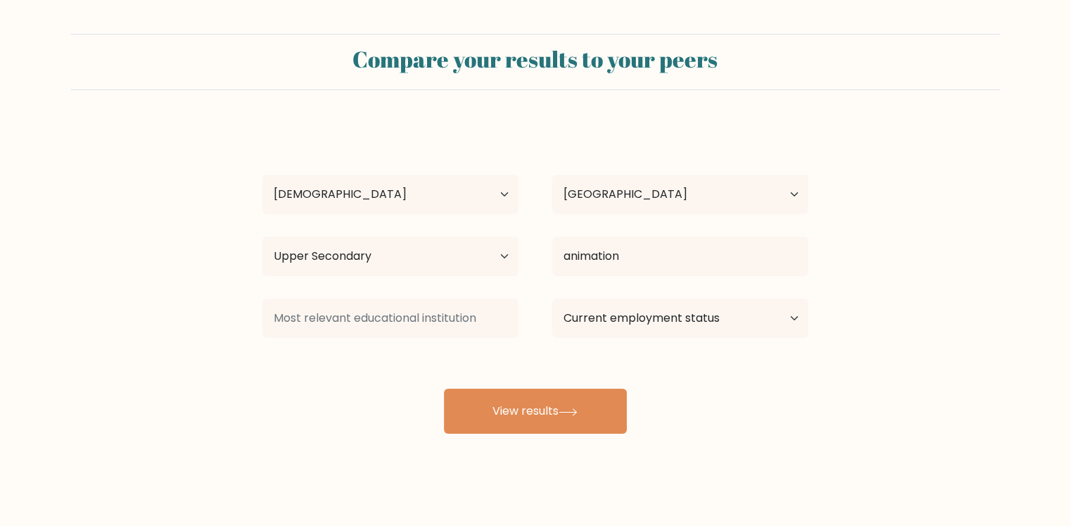
click at [386, 347] on div "yi div Age Under 18 years old 18-24 years old 25-34 years old 35-44 years old 4…" at bounding box center [535, 279] width 563 height 310
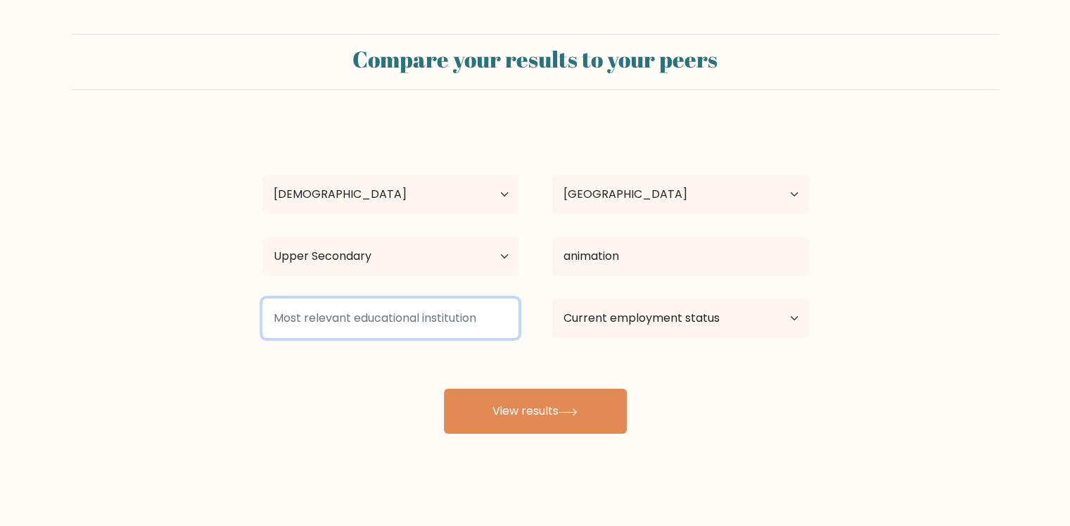
click at [402, 313] on input at bounding box center [390, 317] width 256 height 39
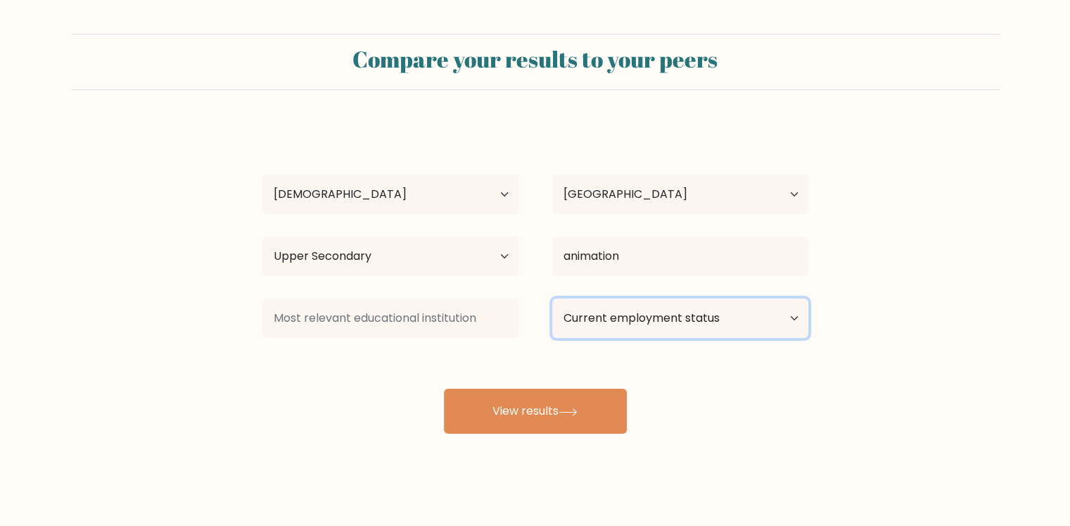
click at [638, 330] on select "Current employment status Employed Student Retired Other / prefer not to answer" at bounding box center [680, 317] width 256 height 39
select select "student"
click at [552, 298] on select "Current employment status Employed Student Retired Other / prefer not to answer" at bounding box center [680, 317] width 256 height 39
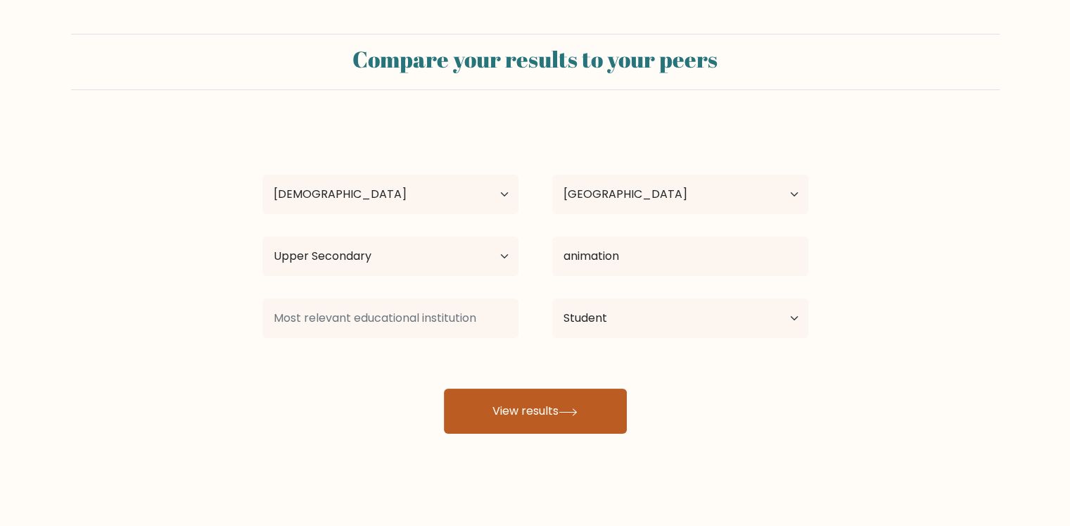
click at [583, 404] on button "View results" at bounding box center [535, 410] width 183 height 45
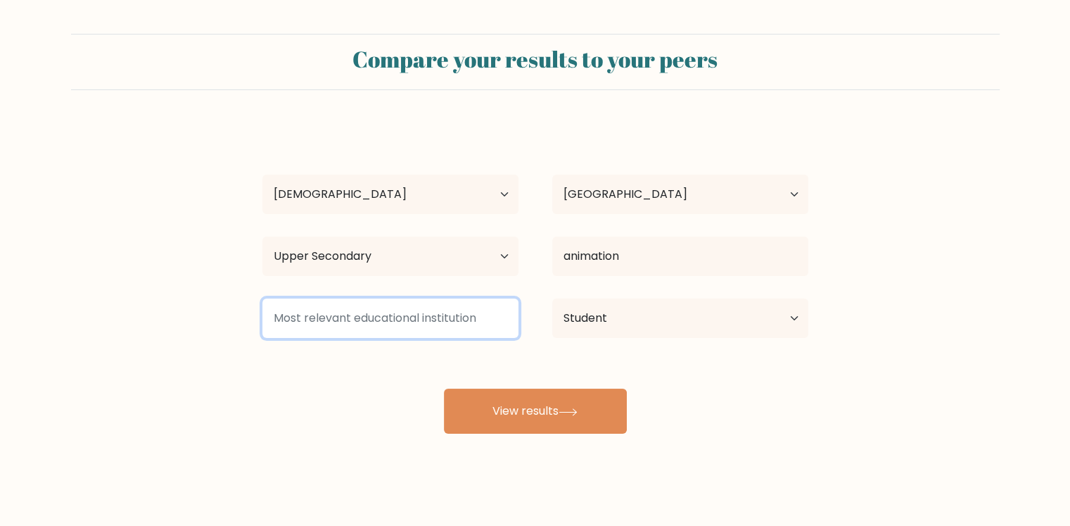
type input "a"
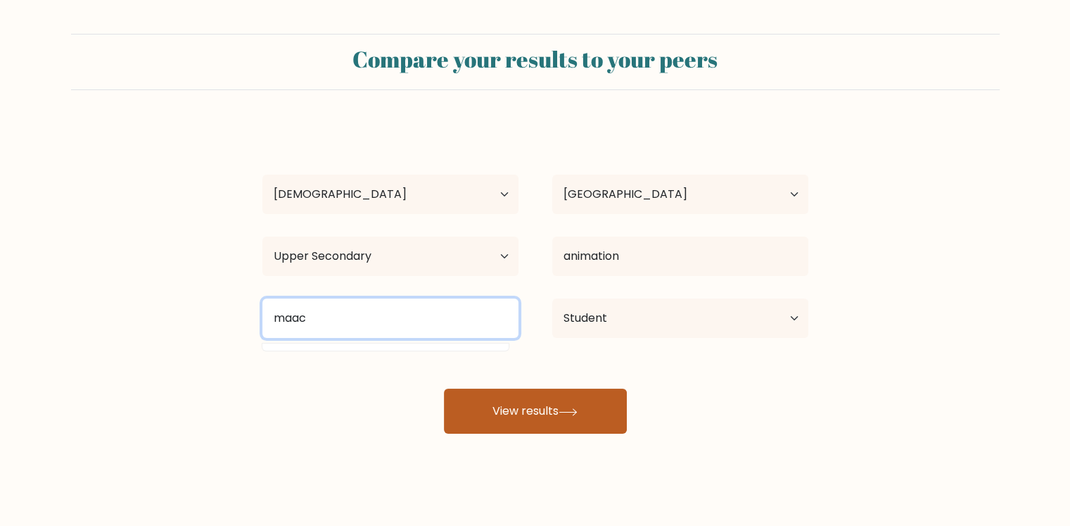
type input "maac"
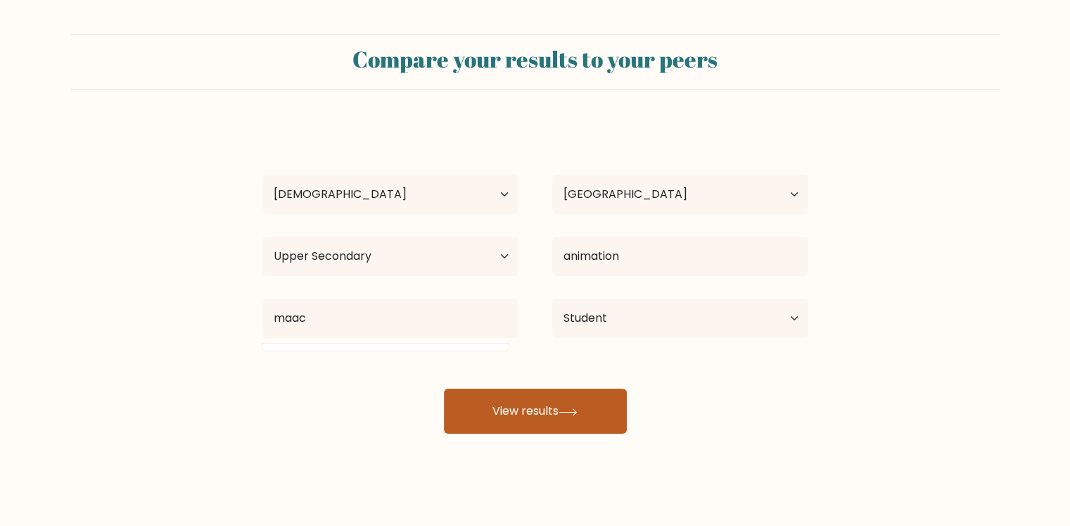
click at [483, 408] on button "View results" at bounding box center [535, 410] width 183 height 45
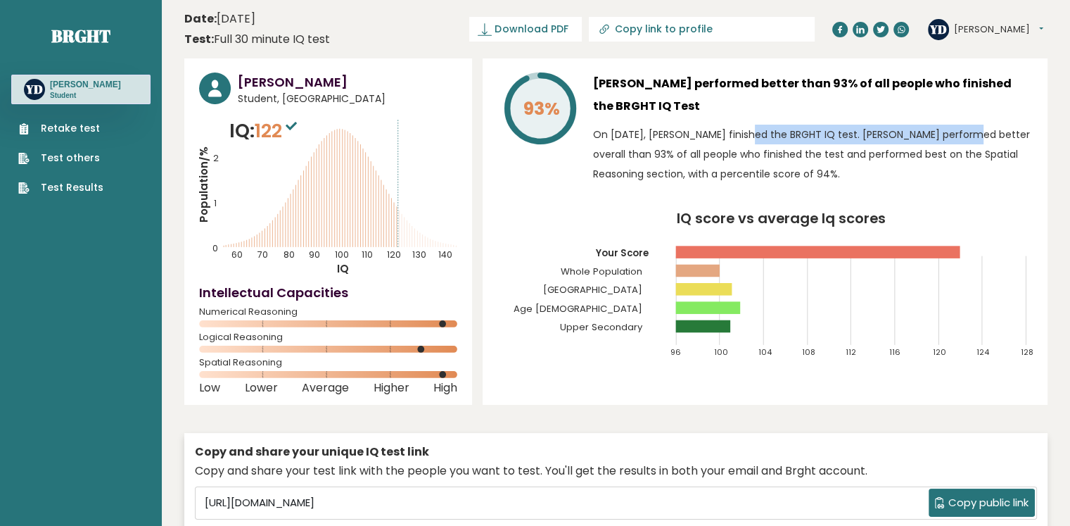
drag, startPoint x: 698, startPoint y: 133, endPoint x: 857, endPoint y: 136, distance: 159.0
click at [857, 136] on p "On [DATE], [PERSON_NAME] finished the BRGHT IQ test. [PERSON_NAME] performed be…" at bounding box center [813, 154] width 440 height 59
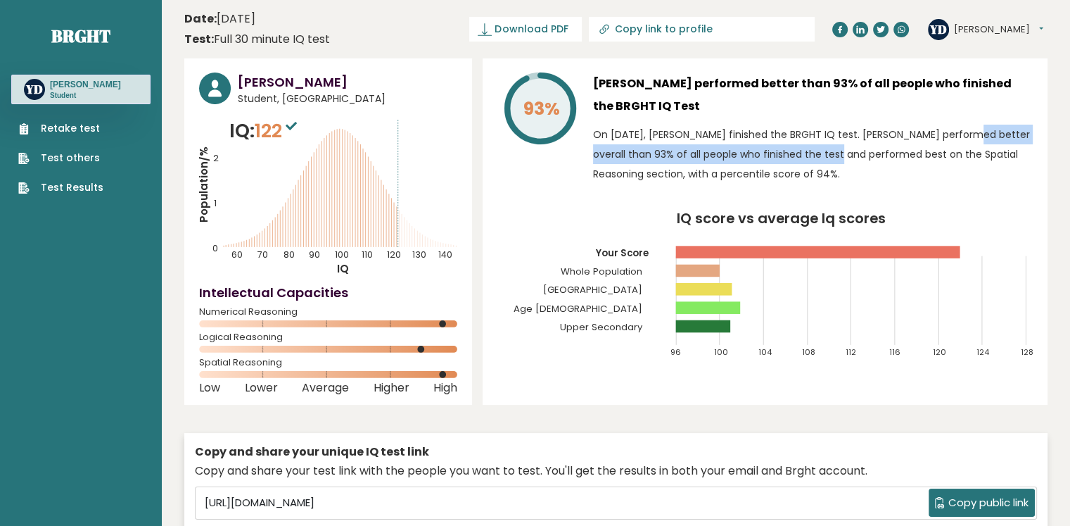
drag, startPoint x: 857, startPoint y: 134, endPoint x: 719, endPoint y: 158, distance: 140.1
click at [719, 158] on p "On [DATE], [PERSON_NAME] finished the BRGHT IQ test. [PERSON_NAME] performed be…" at bounding box center [813, 154] width 440 height 59
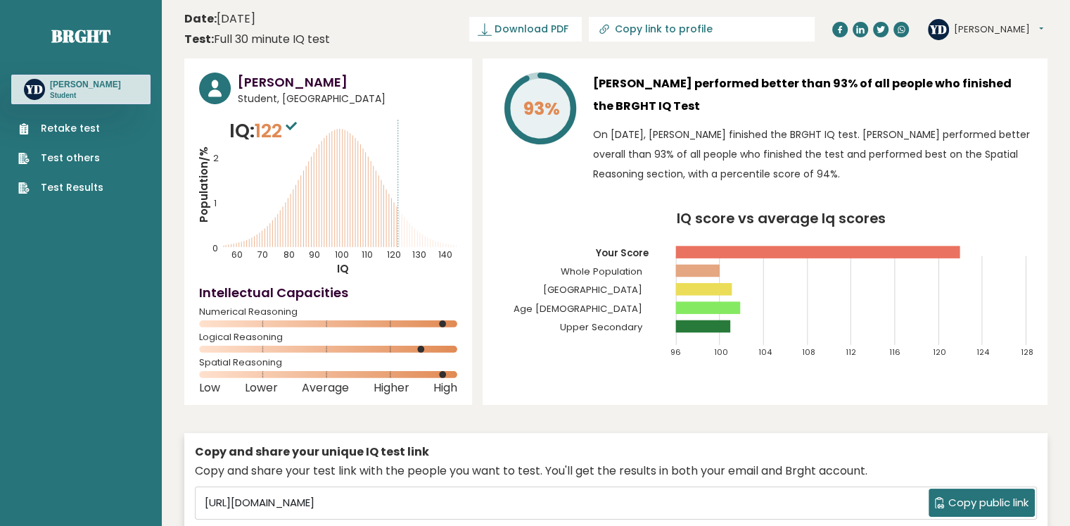
drag, startPoint x: 723, startPoint y: 161, endPoint x: 968, endPoint y: 172, distance: 245.1
click at [968, 172] on p "On [DATE], [PERSON_NAME] finished the BRGHT IQ test. [PERSON_NAME] performed be…" at bounding box center [813, 154] width 440 height 59
drag, startPoint x: 632, startPoint y: 167, endPoint x: 785, endPoint y: 178, distance: 153.7
click at [783, 178] on p "On [DATE], [PERSON_NAME] finished the BRGHT IQ test. [PERSON_NAME] performed be…" at bounding box center [813, 154] width 440 height 59
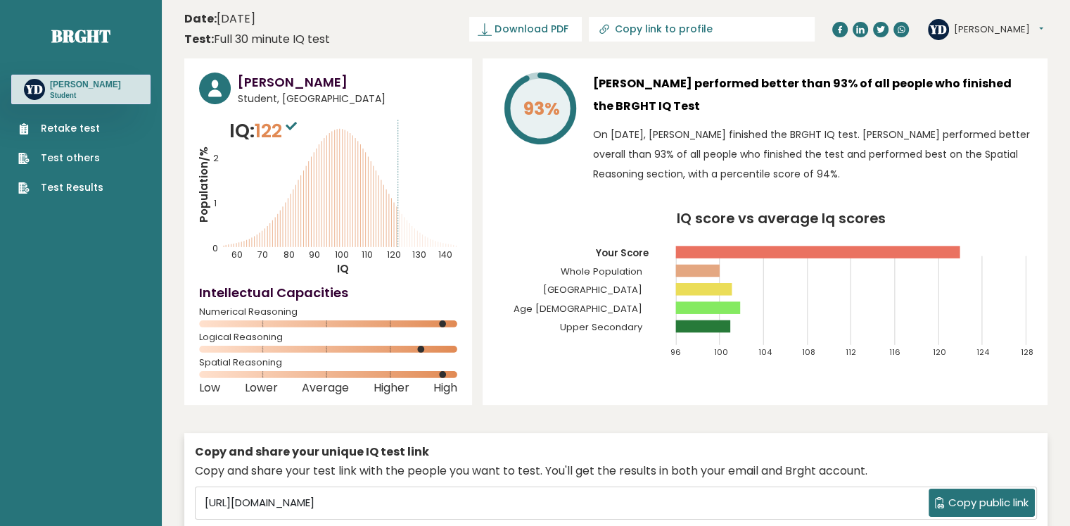
click at [785, 178] on p "On [DATE], [PERSON_NAME] finished the BRGHT IQ test. [PERSON_NAME] performed be…" at bounding box center [813, 154] width 440 height 59
drag, startPoint x: 262, startPoint y: 134, endPoint x: 294, endPoint y: 134, distance: 32.4
click at [294, 134] on span "122" at bounding box center [278, 130] width 46 height 26
click at [294, 134] on sup at bounding box center [291, 125] width 18 height 20
drag, startPoint x: 241, startPoint y: 84, endPoint x: 281, endPoint y: 84, distance: 40.8
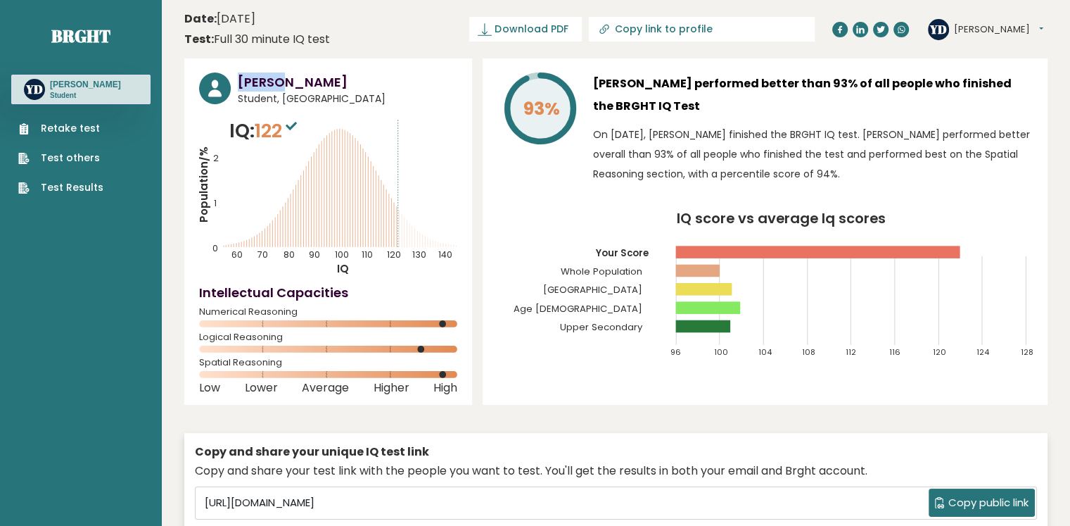
click at [281, 84] on h3 "[PERSON_NAME]" at bounding box center [348, 81] width 220 height 19
drag, startPoint x: 239, startPoint y: 96, endPoint x: 328, endPoint y: 96, distance: 88.6
click at [328, 96] on span "Student, [GEOGRAPHIC_DATA]" at bounding box center [348, 98] width 220 height 15
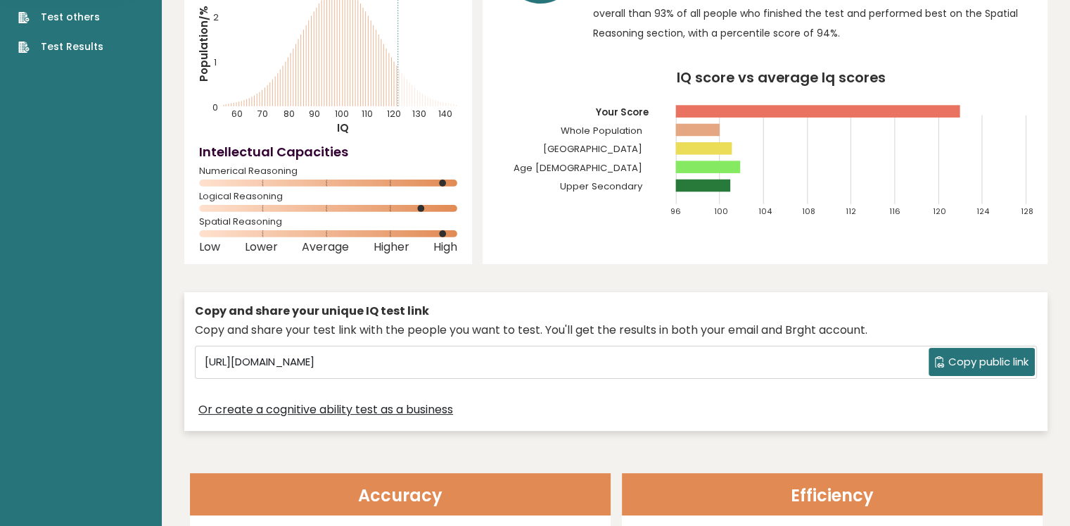
scroll to position [70, 0]
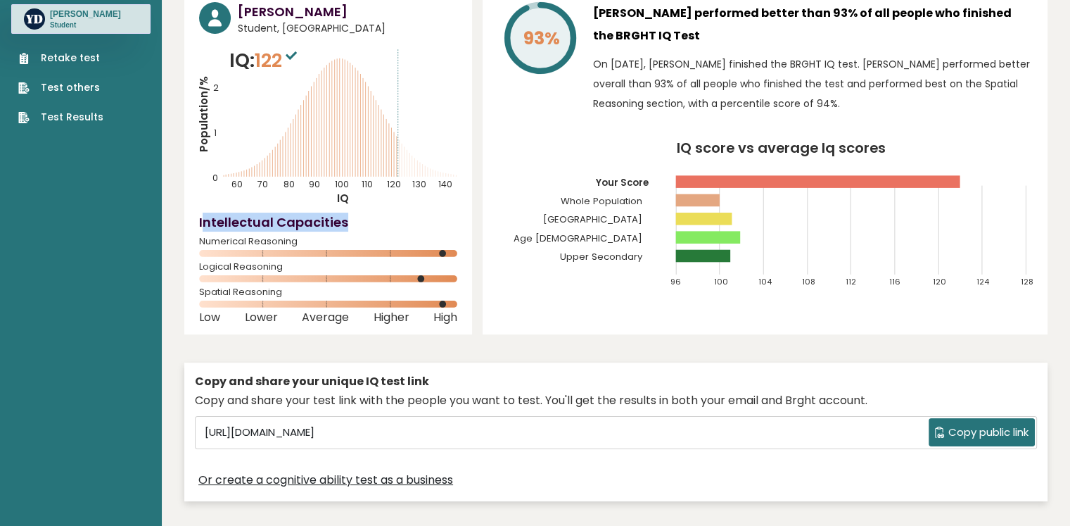
drag, startPoint x: 203, startPoint y: 229, endPoint x: 405, endPoint y: 228, distance: 201.9
click at [405, 228] on h4 "Intellectual Capacities" at bounding box center [328, 221] width 258 height 19
drag, startPoint x: 205, startPoint y: 239, endPoint x: 335, endPoint y: 240, distance: 130.2
click at [334, 240] on span "Numerical Reasoning" at bounding box center [328, 242] width 258 height 6
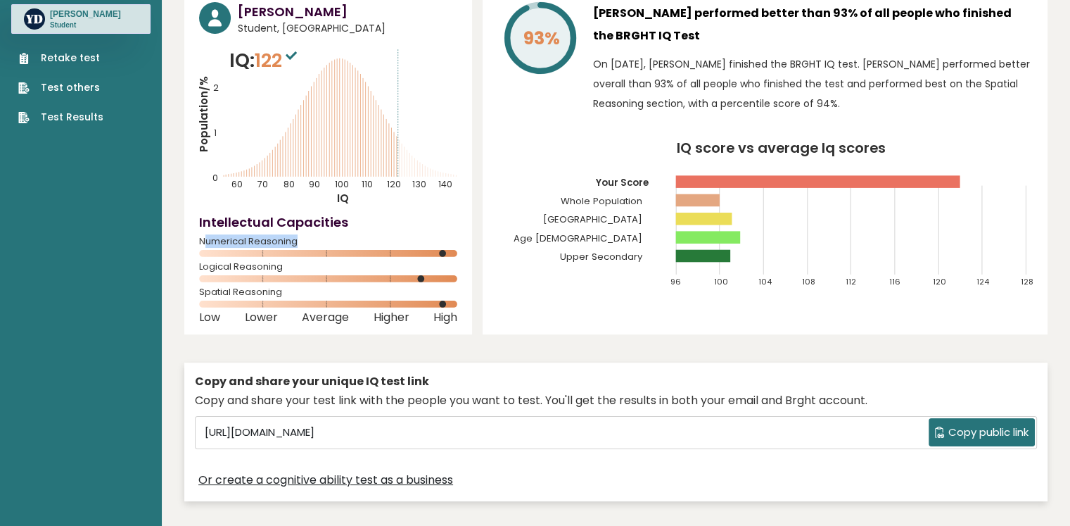
click at [335, 240] on span "Numerical Reasoning" at bounding box center [328, 242] width 258 height 6
drag, startPoint x: 200, startPoint y: 293, endPoint x: 351, endPoint y: 293, distance: 151.3
click at [350, 293] on span "Spatial Reasoning" at bounding box center [328, 292] width 258 height 6
click at [351, 293] on span "Spatial Reasoning" at bounding box center [328, 292] width 258 height 6
drag, startPoint x: 196, startPoint y: 240, endPoint x: 316, endPoint y: 242, distance: 119.6
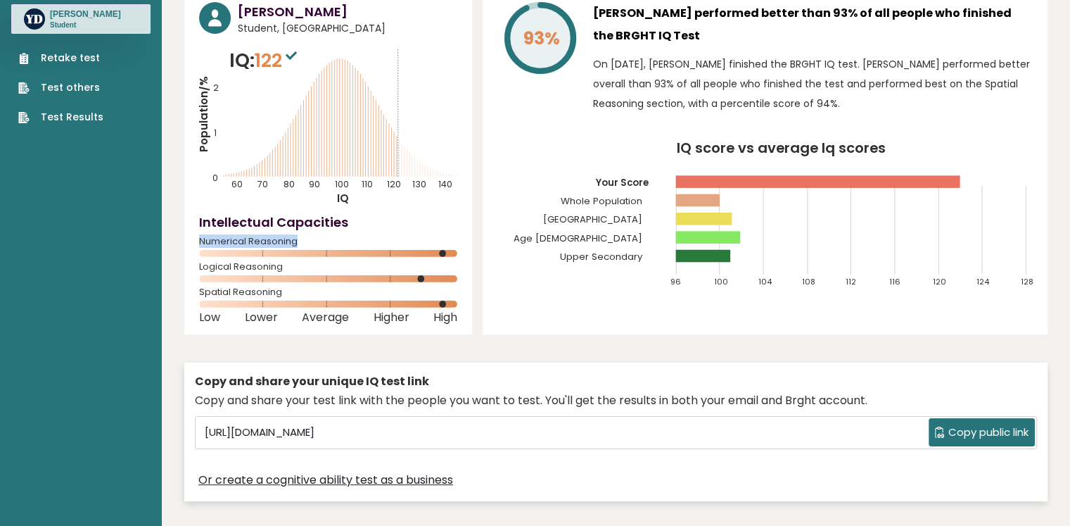
click at [316, 242] on div "[PERSON_NAME] Student, [GEOGRAPHIC_DATA] IQ: 122 Population/% IQ 0 1 2 60 70 80…" at bounding box center [328, 161] width 288 height 346
click at [316, 242] on span "Numerical Reasoning" at bounding box center [328, 242] width 258 height 6
drag, startPoint x: 199, startPoint y: 242, endPoint x: 311, endPoint y: 242, distance: 111.9
click at [310, 242] on span "Numerical Reasoning" at bounding box center [328, 242] width 258 height 6
click at [311, 242] on span "Numerical Reasoning" at bounding box center [328, 242] width 258 height 6
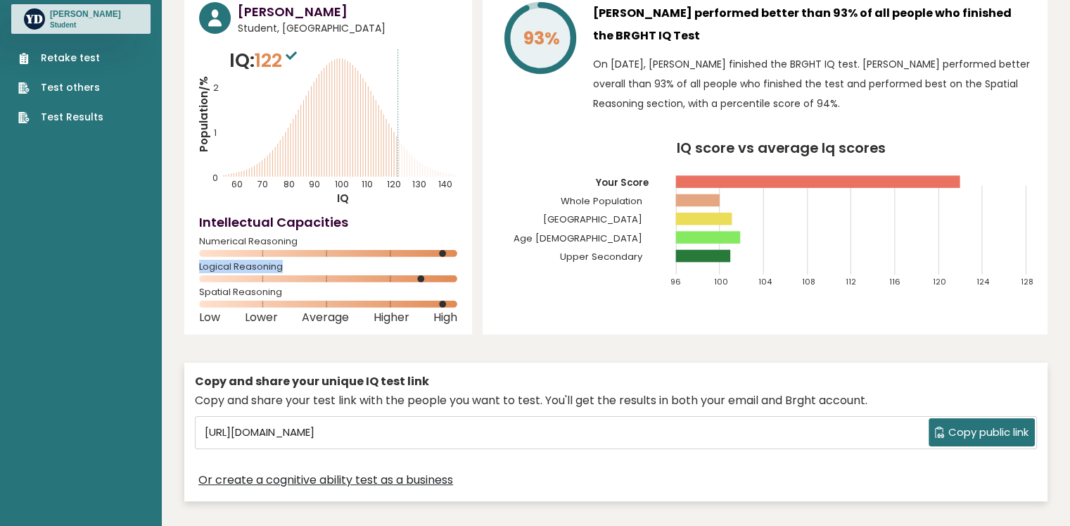
drag, startPoint x: 197, startPoint y: 266, endPoint x: 290, endPoint y: 266, distance: 92.9
click at [290, 266] on div "[PERSON_NAME] Student, [GEOGRAPHIC_DATA] IQ: 122 Population/% IQ 0 1 2 60 70 80…" at bounding box center [328, 161] width 288 height 346
click at [291, 266] on span "Logical Reasoning" at bounding box center [328, 267] width 258 height 6
drag, startPoint x: 199, startPoint y: 291, endPoint x: 307, endPoint y: 291, distance: 107.6
click at [307, 291] on span "Spatial Reasoning" at bounding box center [328, 292] width 258 height 6
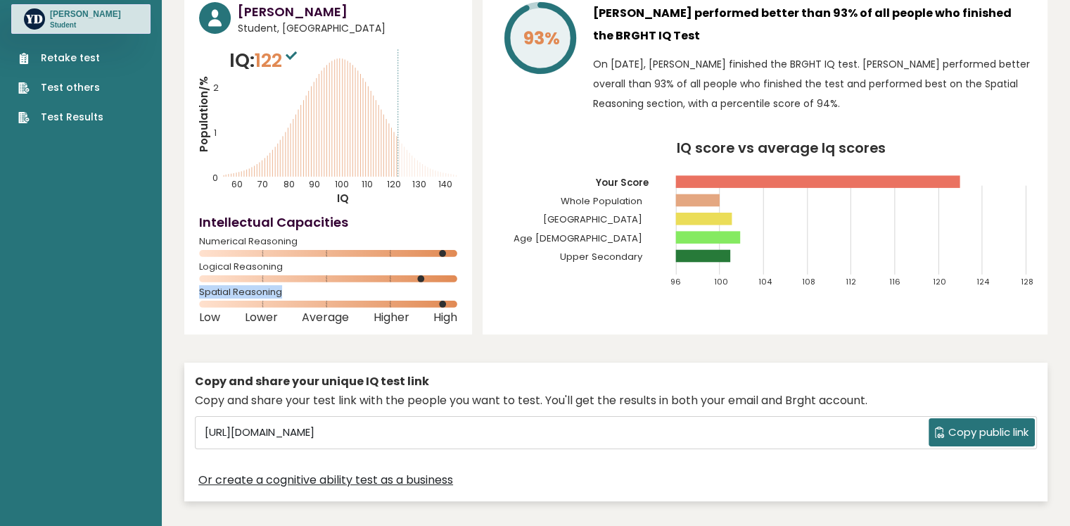
click at [307, 291] on span "Spatial Reasoning" at bounding box center [328, 292] width 258 height 6
drag, startPoint x: 193, startPoint y: 225, endPoint x: 355, endPoint y: 225, distance: 161.1
click at [344, 225] on div "[PERSON_NAME] Student, [GEOGRAPHIC_DATA] IQ: 122 Population/% IQ 0 1 2 60 70 80…" at bounding box center [328, 161] width 288 height 346
click at [355, 225] on h4 "Intellectual Capacities" at bounding box center [328, 221] width 258 height 19
click at [419, 276] on circle at bounding box center [420, 278] width 7 height 7
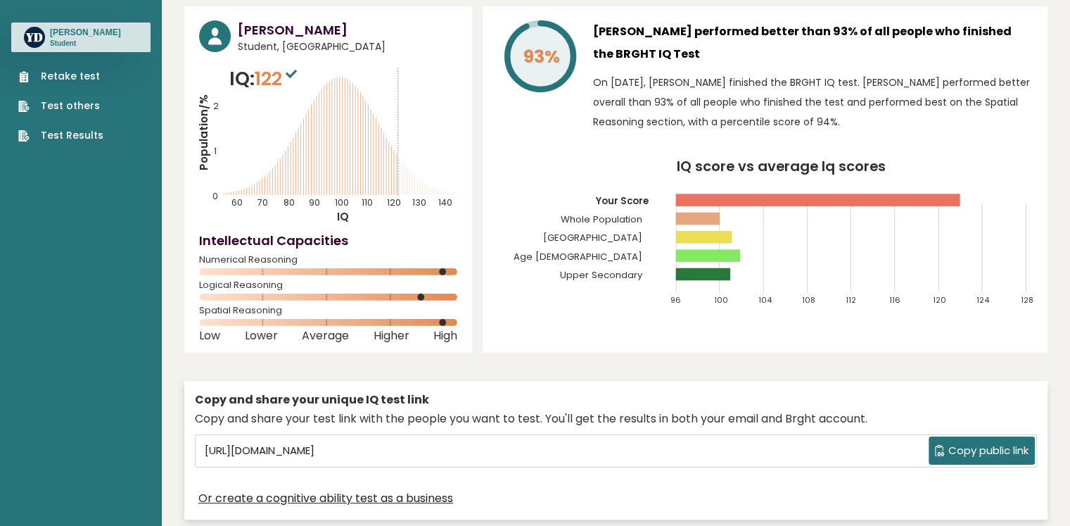
scroll to position [0, 0]
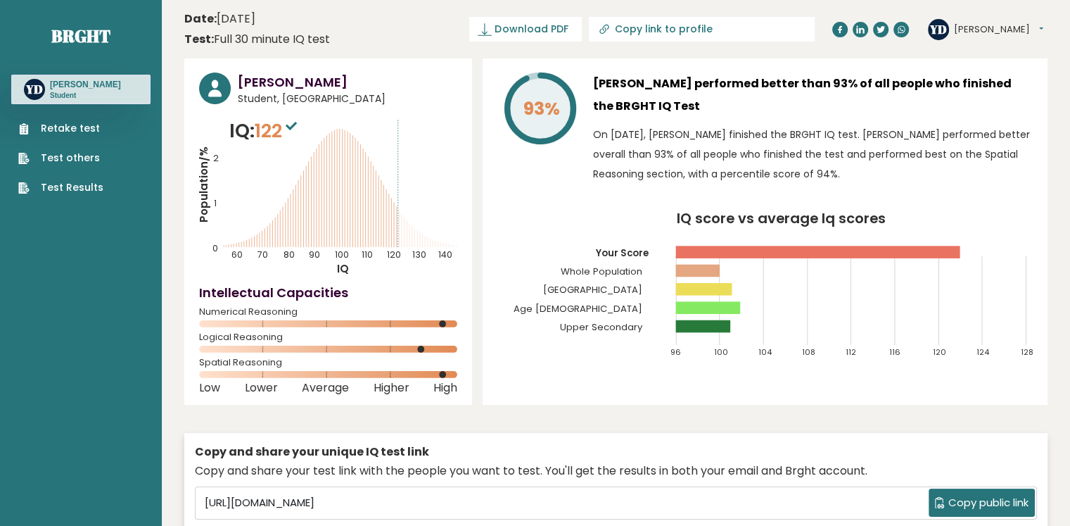
click at [962, 26] on button "[PERSON_NAME]" at bounding box center [998, 30] width 89 height 14
click at [984, 72] on link "Profile" at bounding box center [991, 71] width 72 height 20
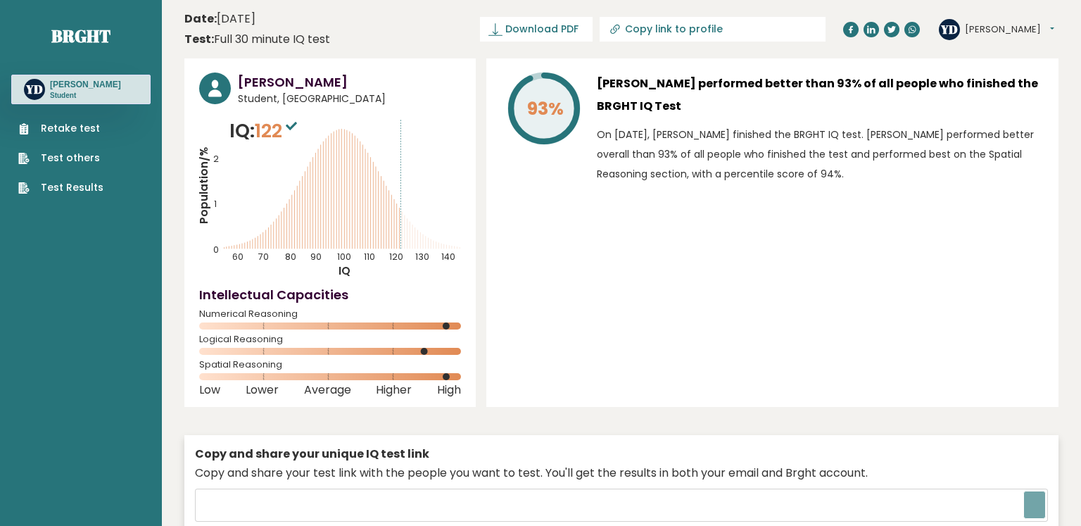
type input "[URL][DOMAIN_NAME]"
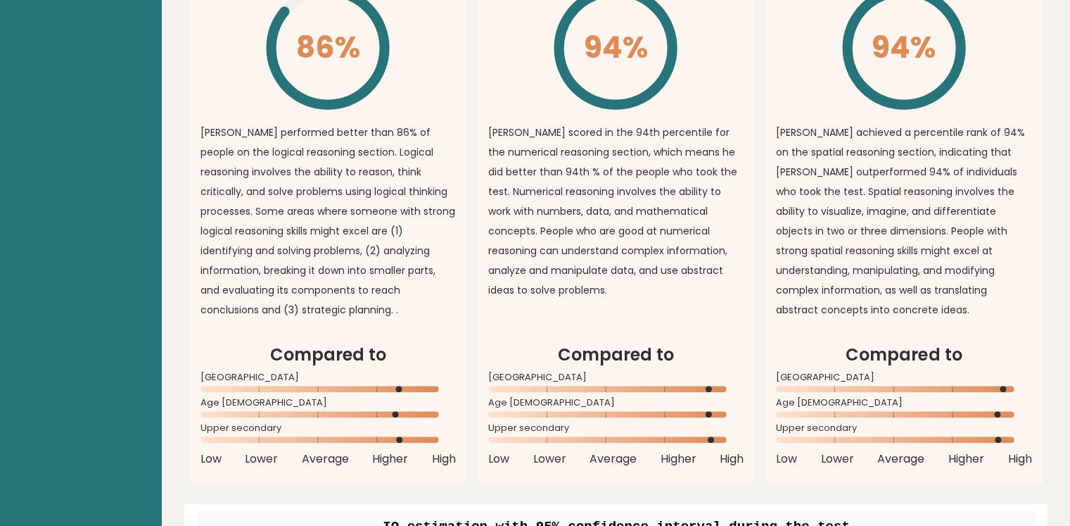
drag, startPoint x: 554, startPoint y: 201, endPoint x: 537, endPoint y: 304, distance: 104.9
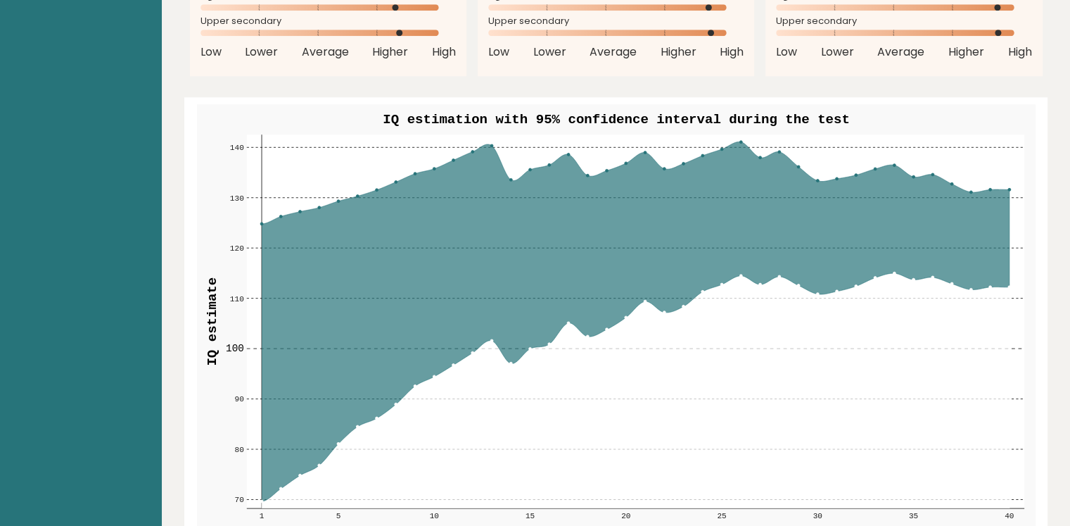
scroll to position [1579, 0]
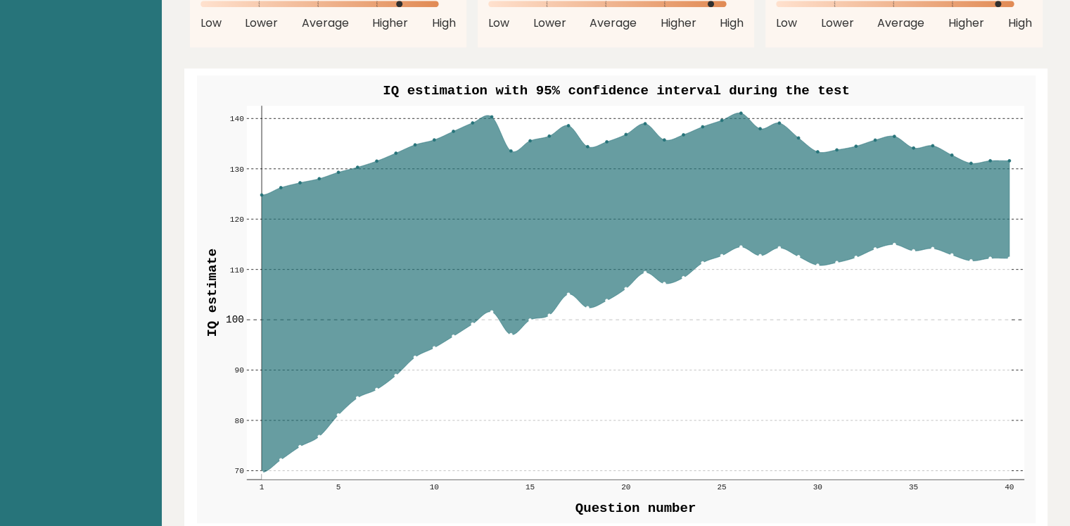
drag, startPoint x: 403, startPoint y: 77, endPoint x: 483, endPoint y: 70, distance: 80.5
click at [483, 83] on text "IQ estimation with 95% confidence interval during the test" at bounding box center [616, 90] width 466 height 15
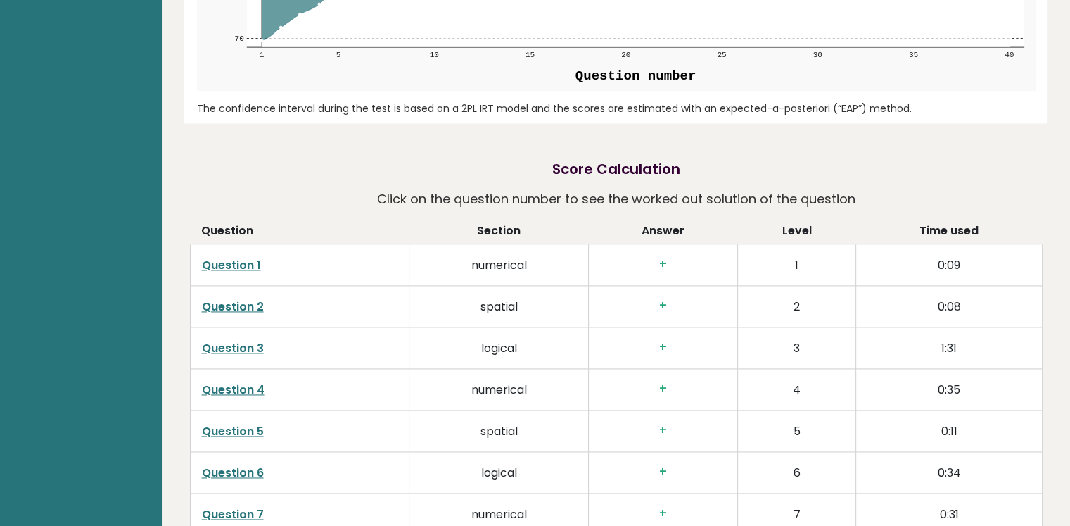
scroll to position [2072, 0]
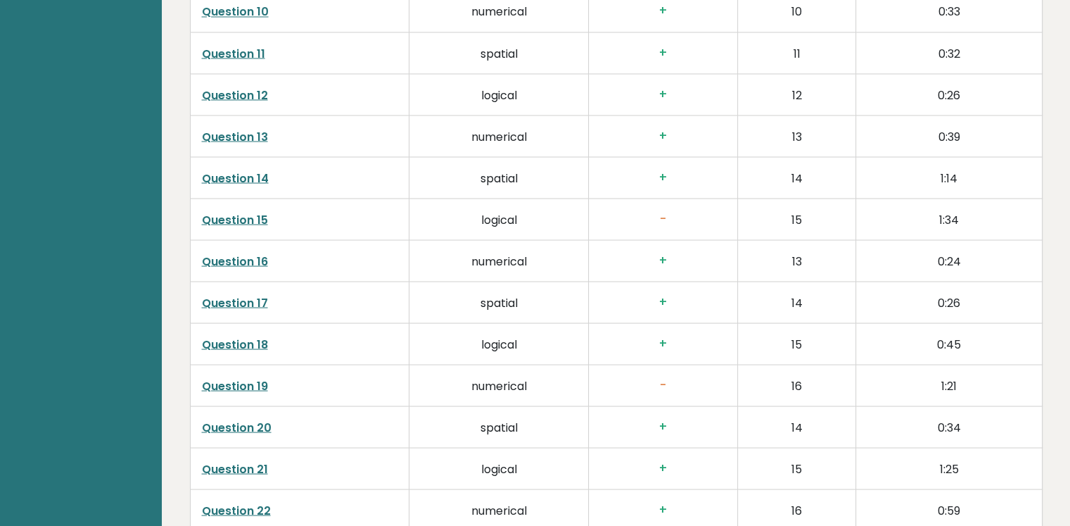
drag, startPoint x: 811, startPoint y: 196, endPoint x: 785, endPoint y: 257, distance: 66.5
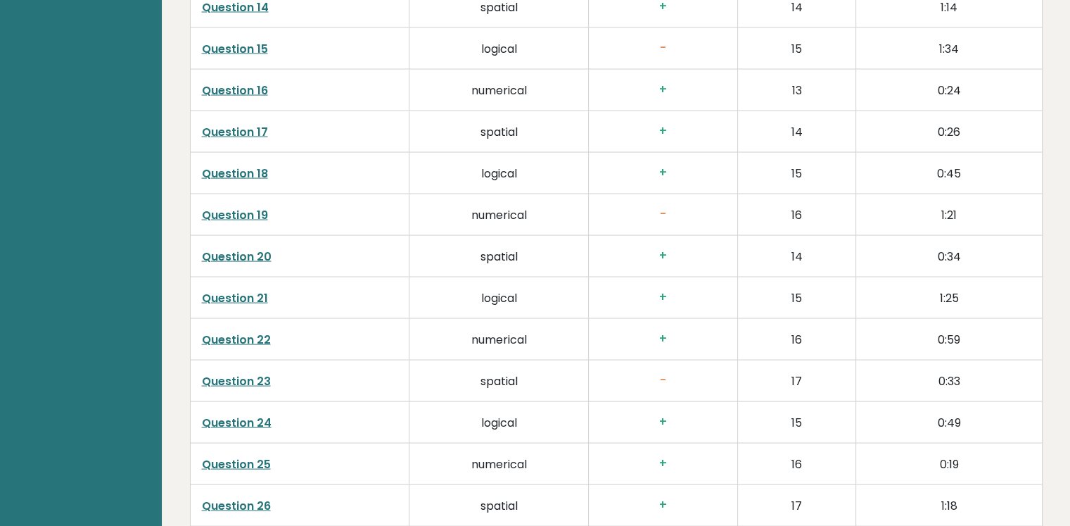
drag, startPoint x: 770, startPoint y: 235, endPoint x: 771, endPoint y: 291, distance: 55.6
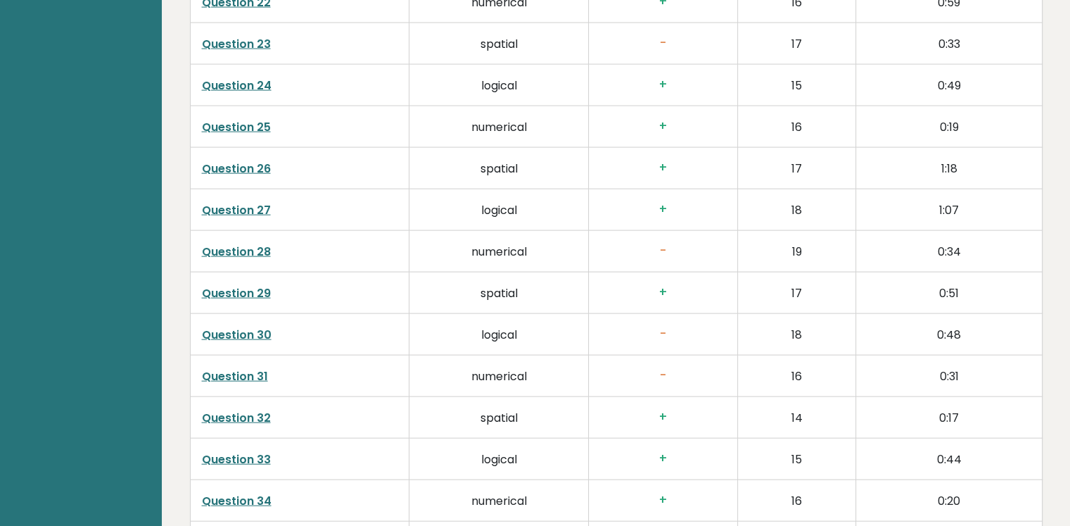
drag, startPoint x: 780, startPoint y: 276, endPoint x: 780, endPoint y: 350, distance: 73.9
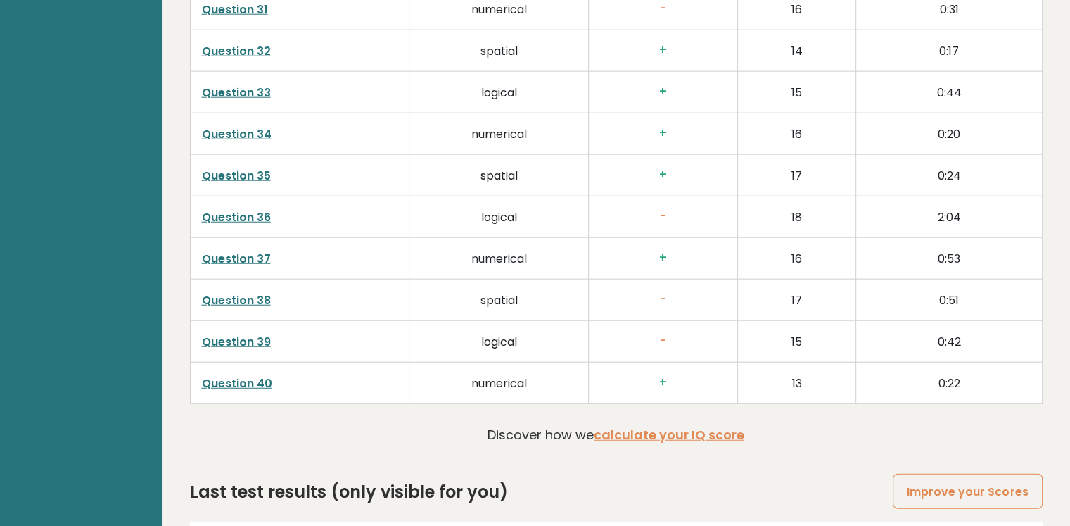
scroll to position [3564, 0]
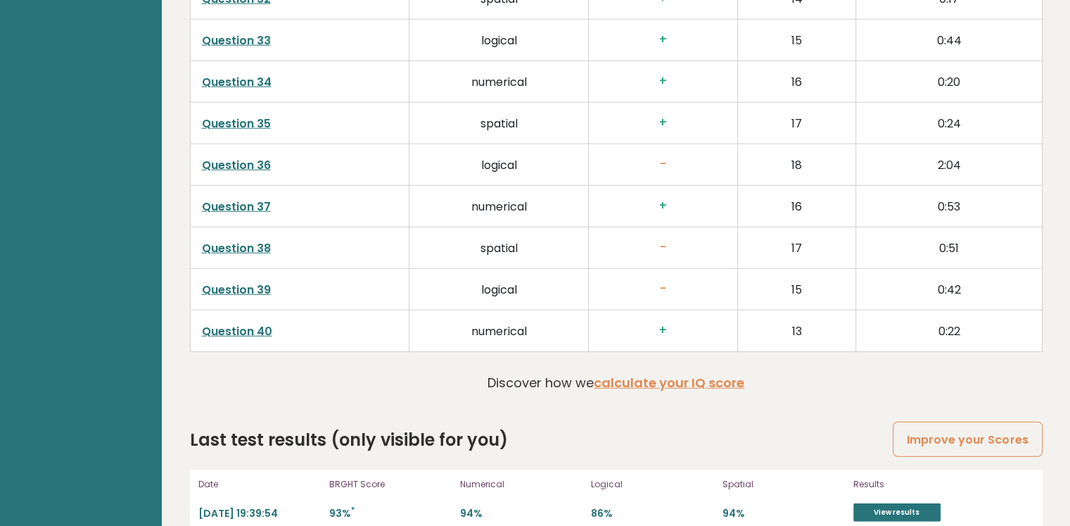
drag, startPoint x: 782, startPoint y: 247, endPoint x: 784, endPoint y: 328, distance: 80.9
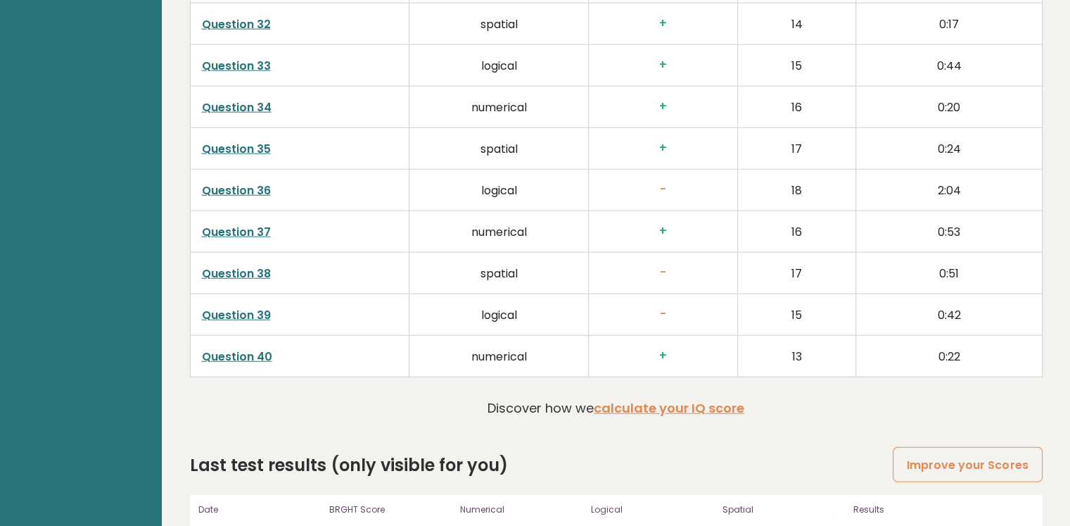
scroll to position [3527, 0]
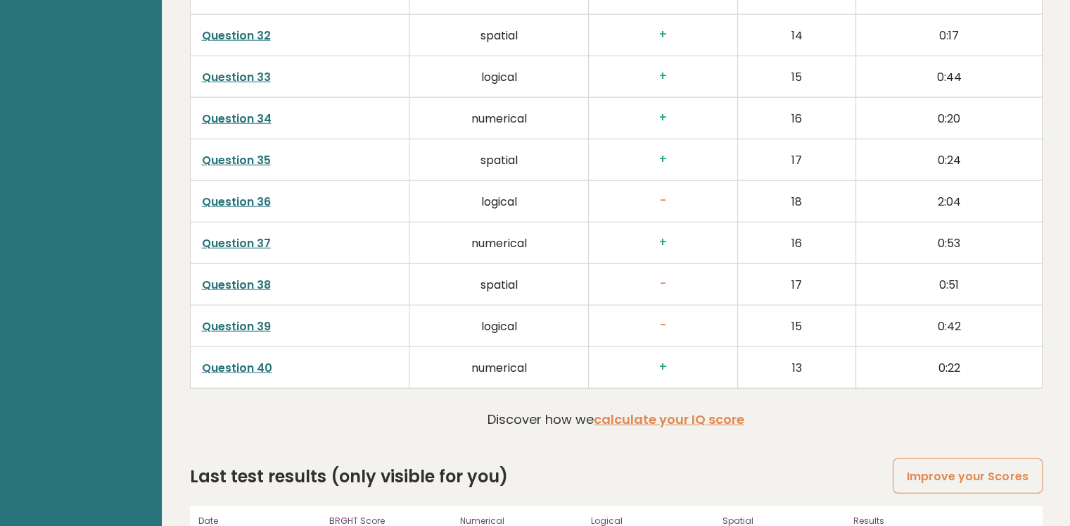
drag, startPoint x: 785, startPoint y: 300, endPoint x: 784, endPoint y: 274, distance: 26.7
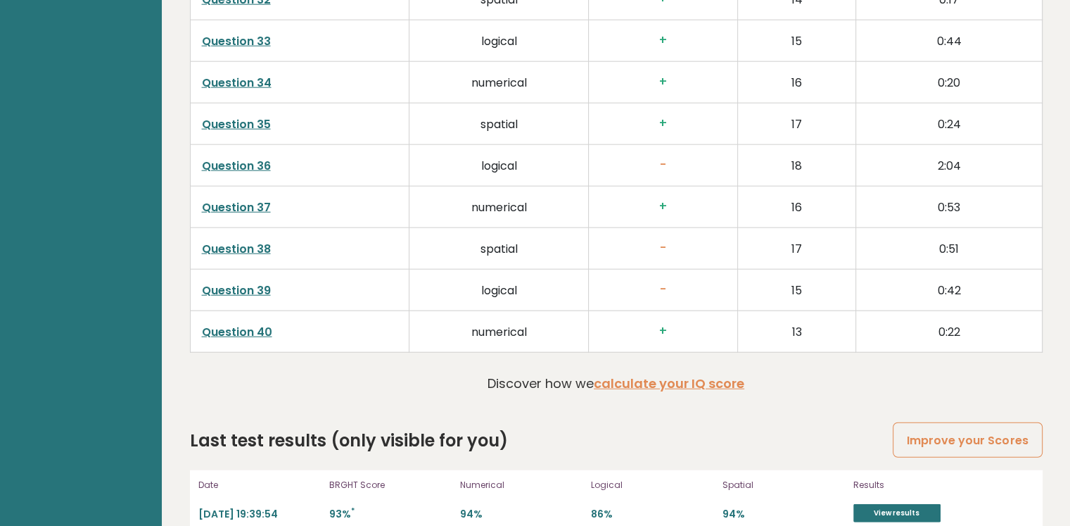
scroll to position [3564, 0]
drag, startPoint x: 794, startPoint y: 231, endPoint x: 794, endPoint y: 330, distance: 98.5
drag, startPoint x: 590, startPoint y: 488, endPoint x: 611, endPoint y: 485, distance: 21.4
click at [611, 485] on div "Date 2025-10-14 19:39:54 BRGHT Score 93% * Numerical 94% Logical 86% Spatial 94…" at bounding box center [616, 498] width 853 height 59
drag, startPoint x: 611, startPoint y: 485, endPoint x: 611, endPoint y: 493, distance: 8.4
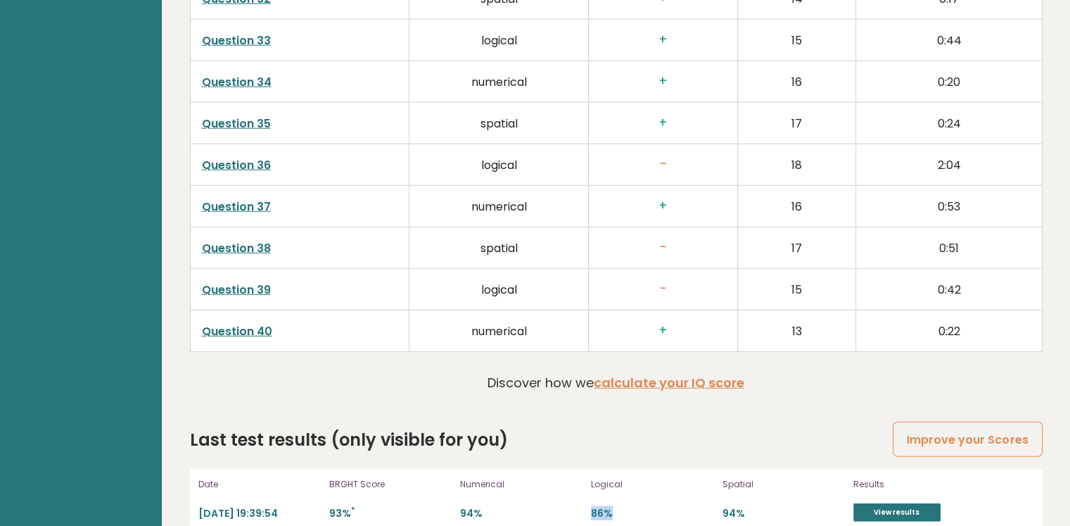
click at [611, 507] on p "86%" at bounding box center [652, 513] width 122 height 13
drag, startPoint x: 611, startPoint y: 494, endPoint x: 624, endPoint y: 496, distance: 13.5
click at [609, 507] on p "86%" at bounding box center [652, 513] width 122 height 13
click at [633, 507] on p "86%" at bounding box center [652, 513] width 122 height 13
drag, startPoint x: 738, startPoint y: 227, endPoint x: 758, endPoint y: 388, distance: 162.4
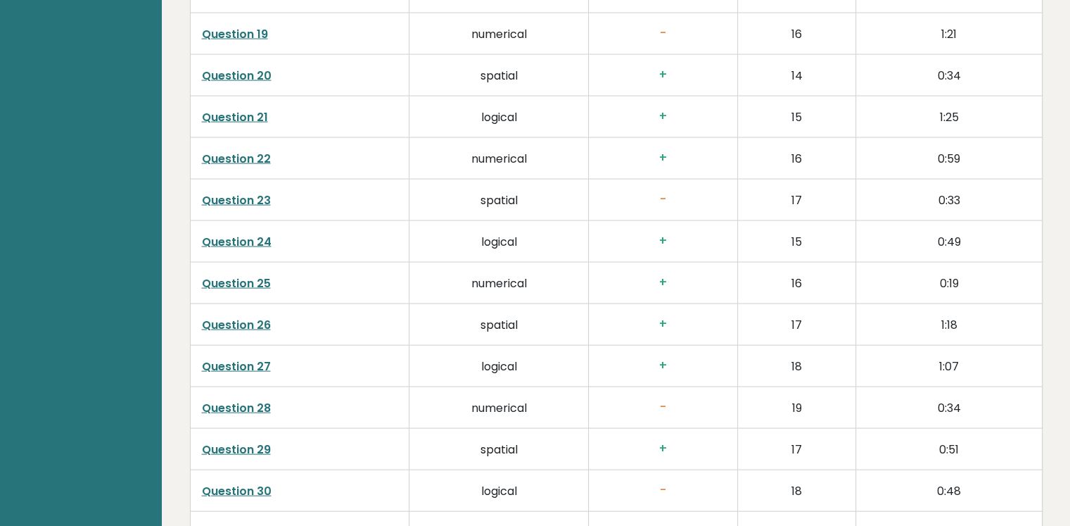
drag, startPoint x: 848, startPoint y: 291, endPoint x: 844, endPoint y: 166, distance: 125.3
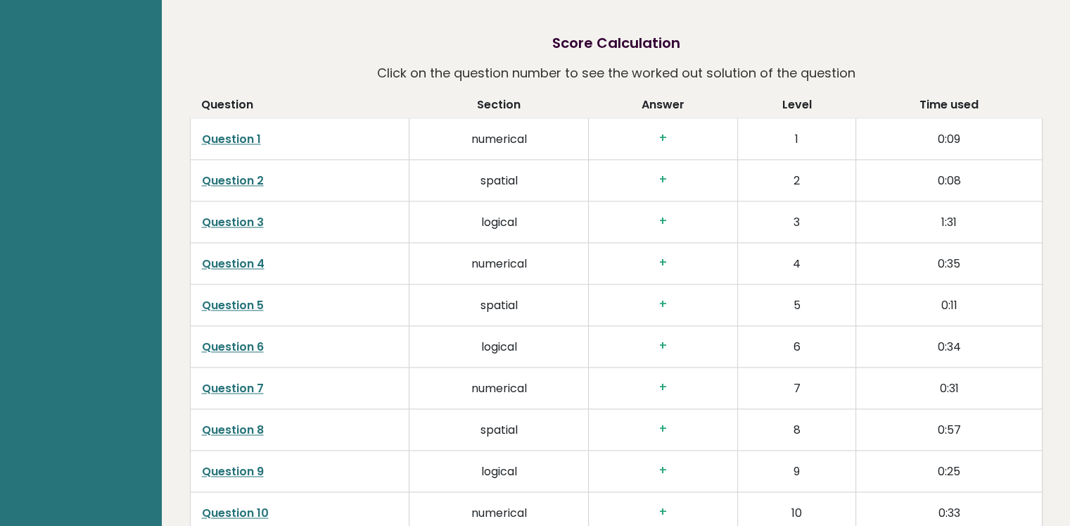
scroll to position [2113, 0]
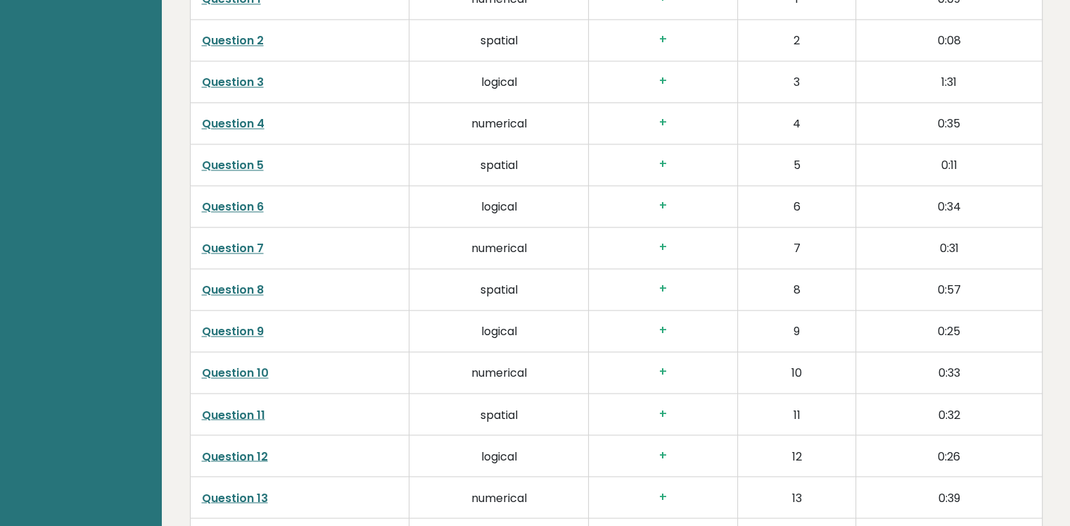
drag, startPoint x: 981, startPoint y: 304, endPoint x: 962, endPoint y: 392, distance: 90.0
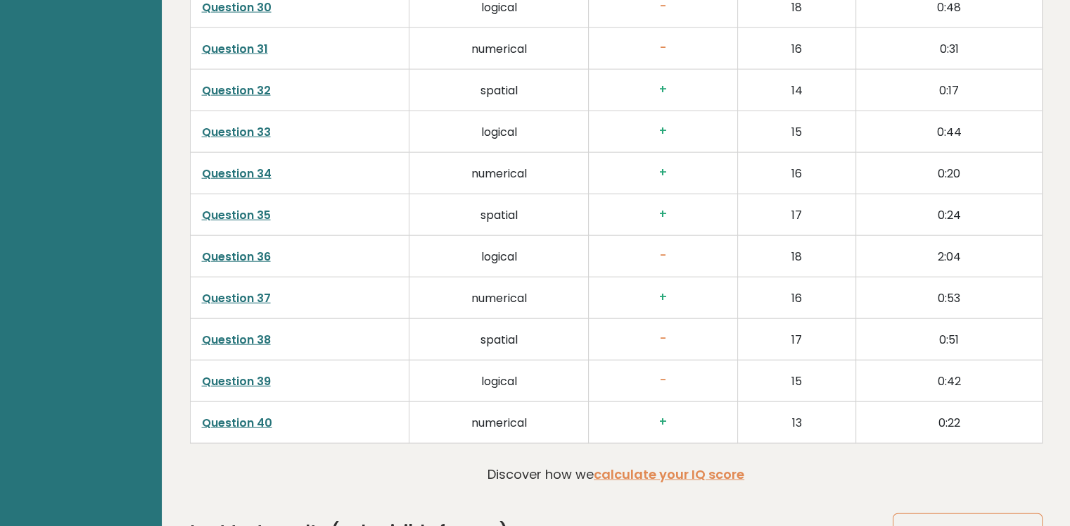
scroll to position [3564, 0]
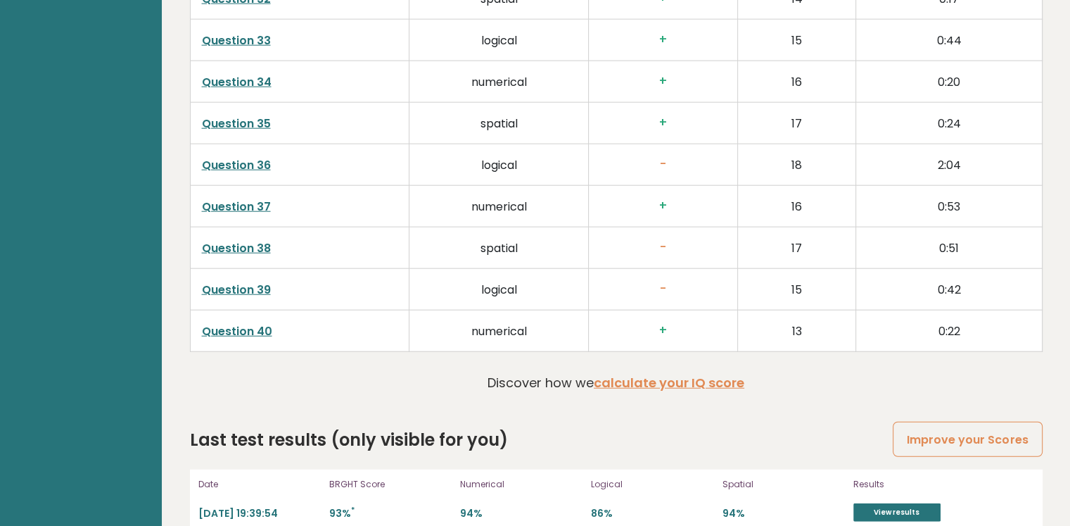
drag, startPoint x: 694, startPoint y: 129, endPoint x: 691, endPoint y: 386, distance: 257.5
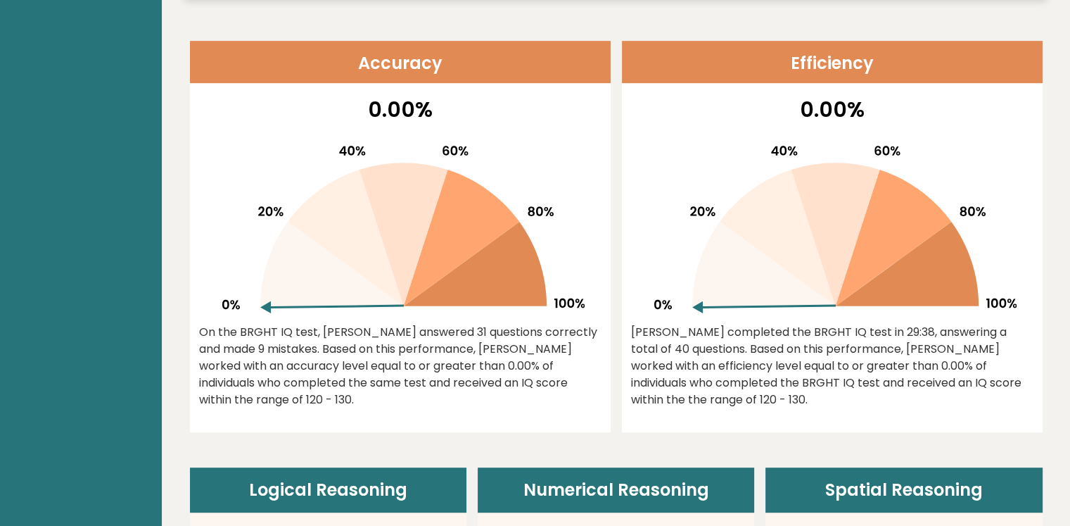
drag, startPoint x: 264, startPoint y: 388, endPoint x: 330, endPoint y: 196, distance: 202.5
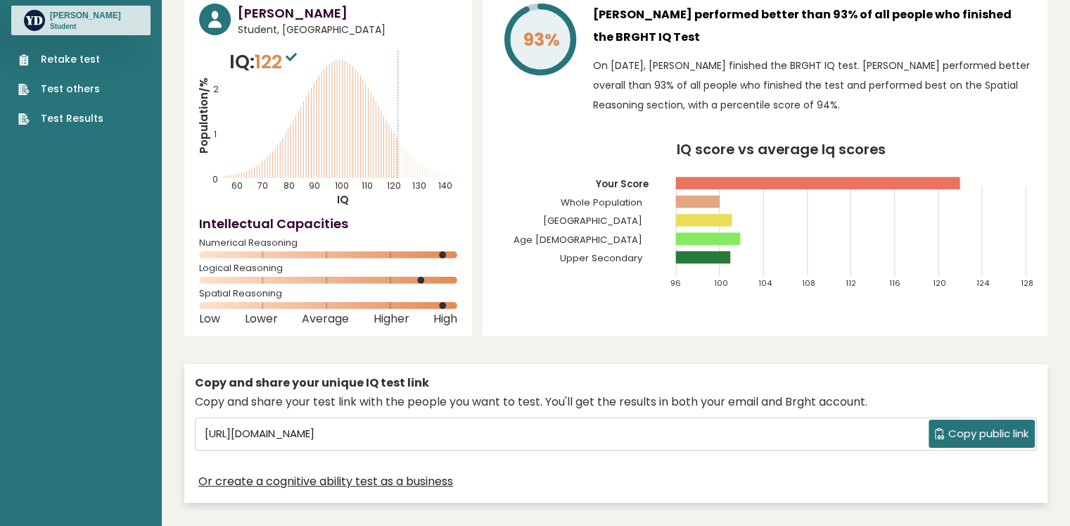
scroll to position [0, 0]
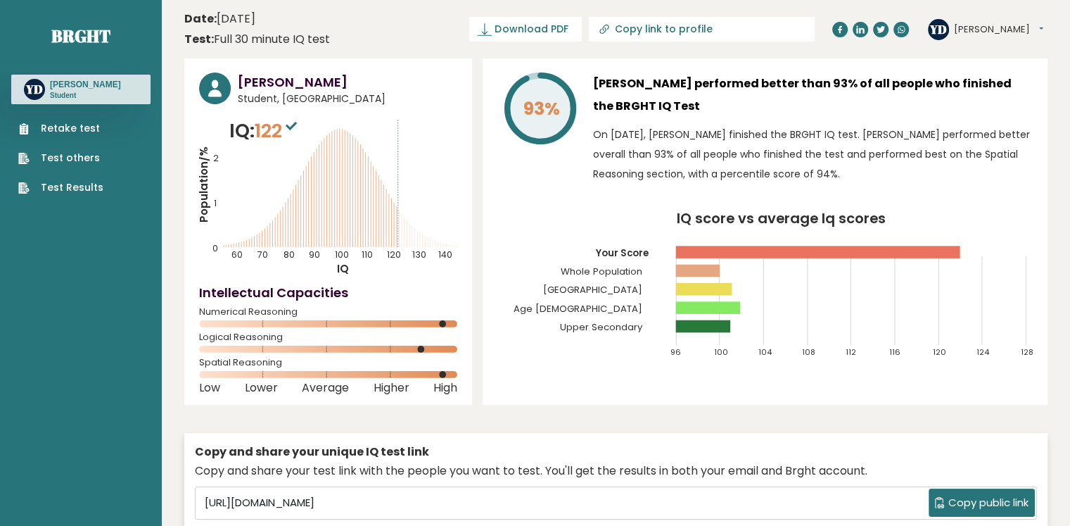
click at [953, 31] on div "YD Yi Dashboard Profile Settings Logout" at bounding box center [985, 29] width 115 height 21
click at [968, 26] on button "[PERSON_NAME]" at bounding box center [998, 30] width 89 height 14
click at [991, 84] on link "Settings" at bounding box center [991, 91] width 72 height 20
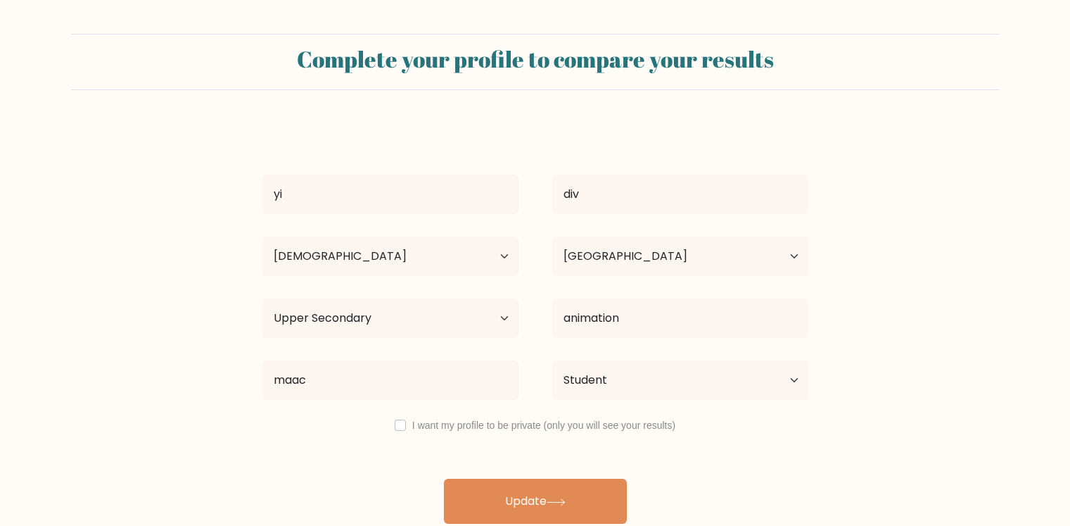
select select "18_24"
select select "IN"
select select "upper_secondary"
select select "student"
click at [391, 330] on select "Highest education level No schooling Primary Lower Secondary Upper Secondary Oc…" at bounding box center [390, 317] width 256 height 39
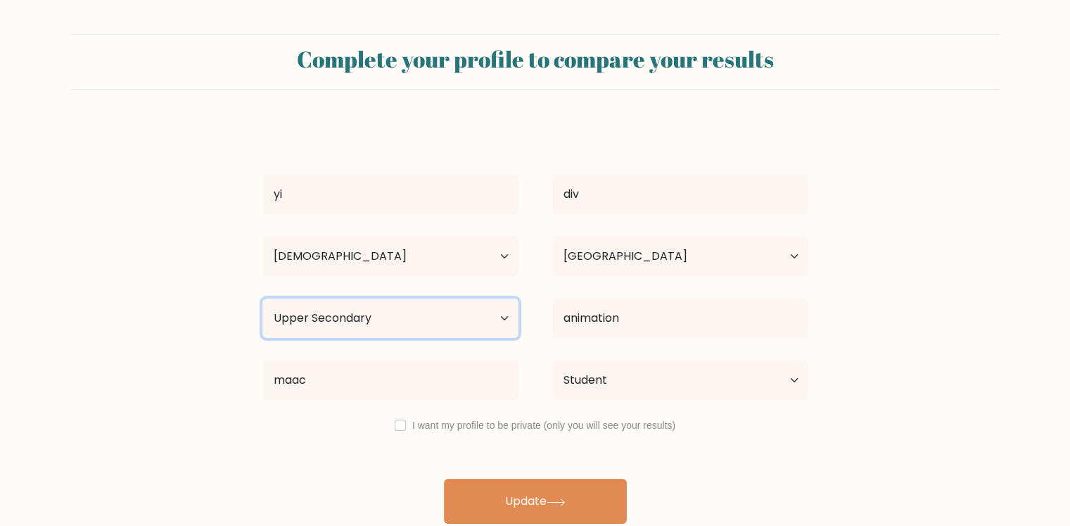
select select "bachelors_degree"
click at [262, 298] on select "Highest education level No schooling Primary Lower Secondary Upper Secondary Oc…" at bounding box center [390, 317] width 256 height 39
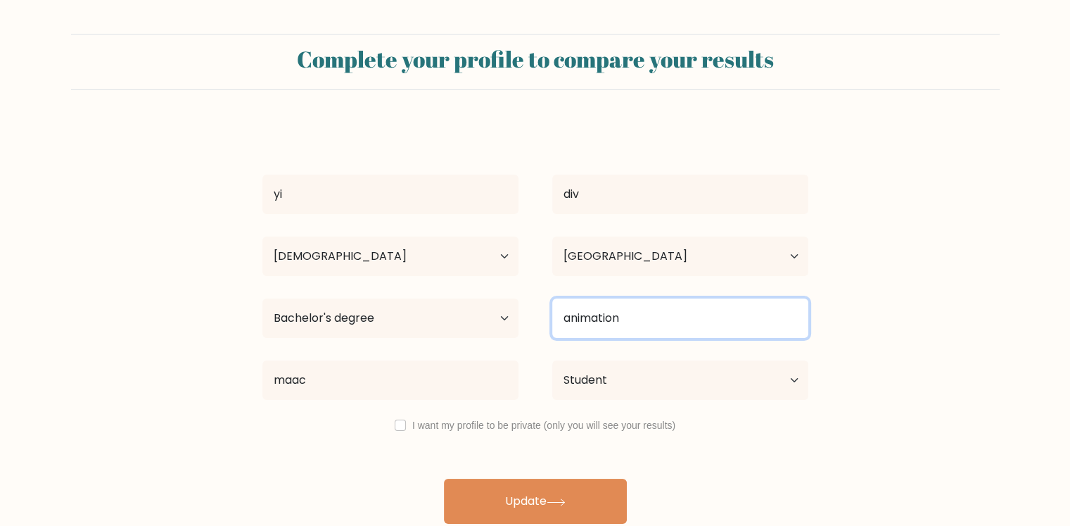
click at [597, 326] on input "animation" at bounding box center [680, 317] width 256 height 39
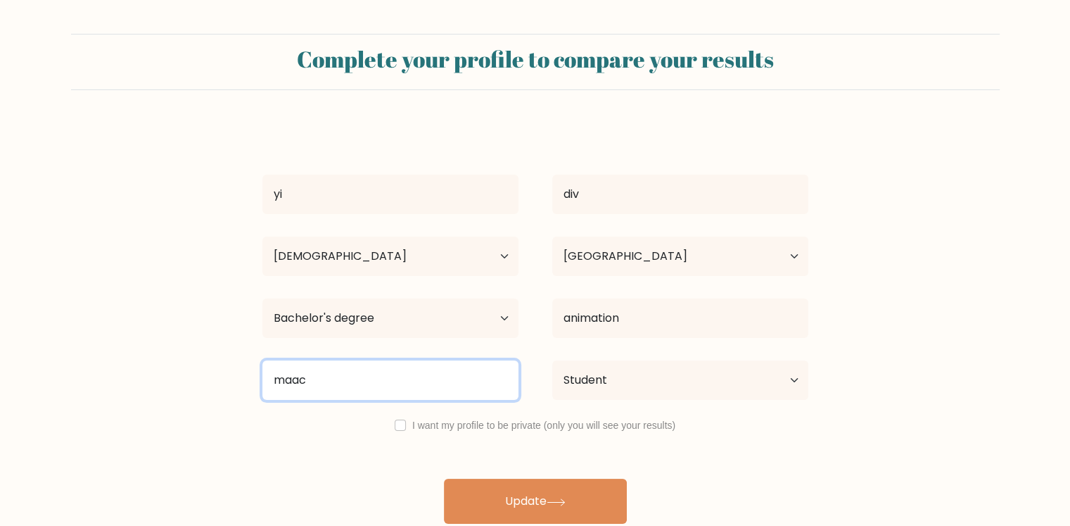
click at [411, 383] on input "maac" at bounding box center [390, 379] width 256 height 39
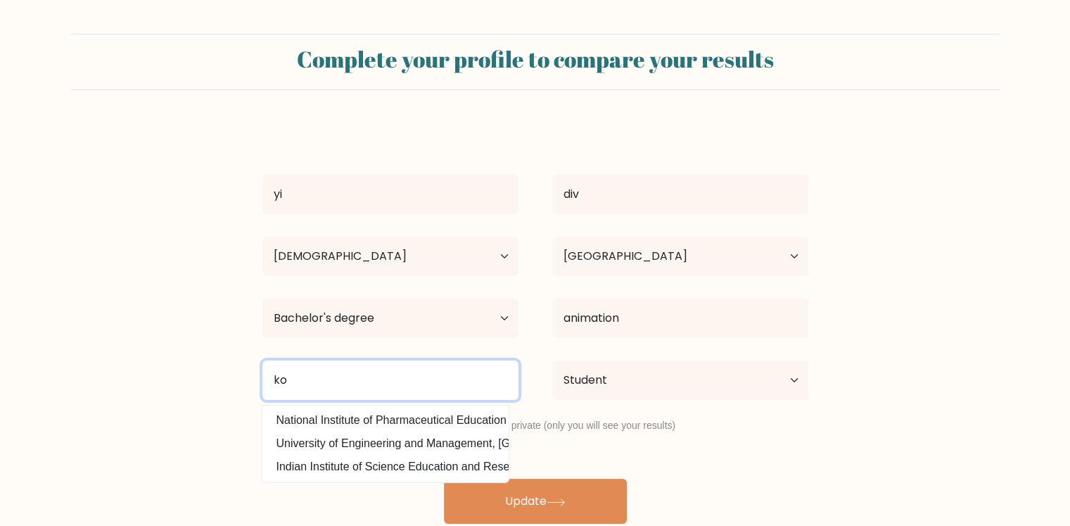
type input "k"
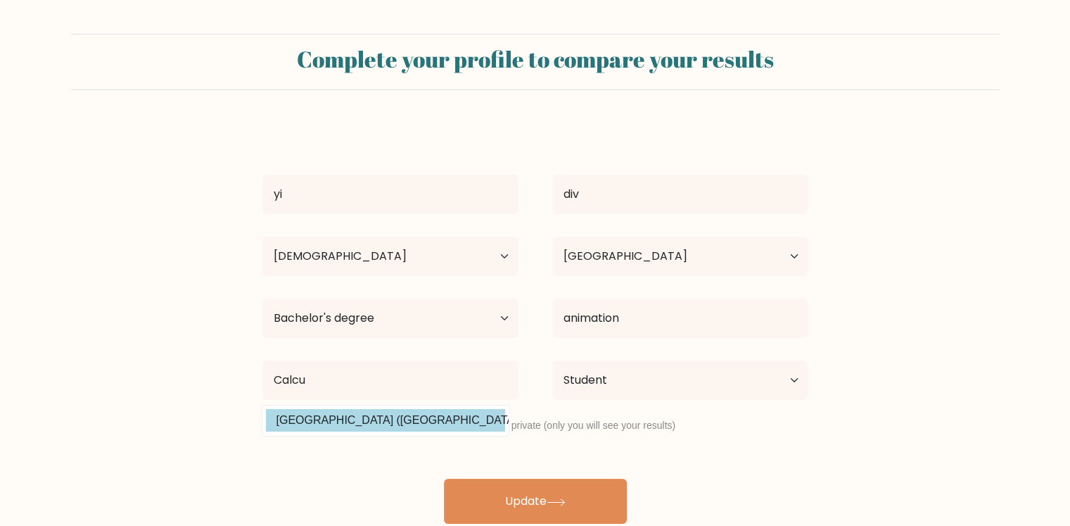
click at [405, 415] on div "yi div Age Under 18 years old 18-24 years old 25-34 years old 35-44 years old 4…" at bounding box center [535, 324] width 563 height 400
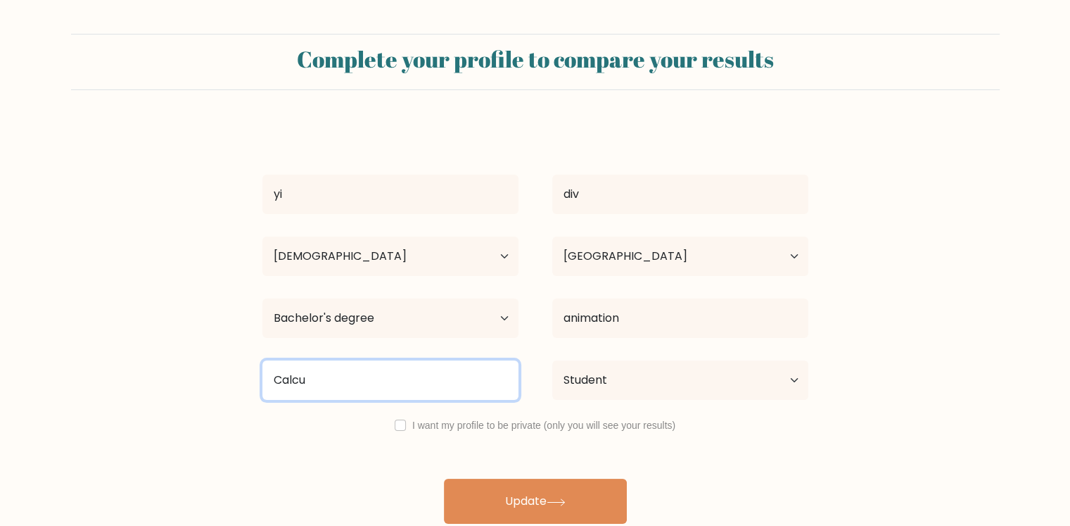
click at [360, 375] on input "Calcu" at bounding box center [390, 379] width 256 height 39
type input "C"
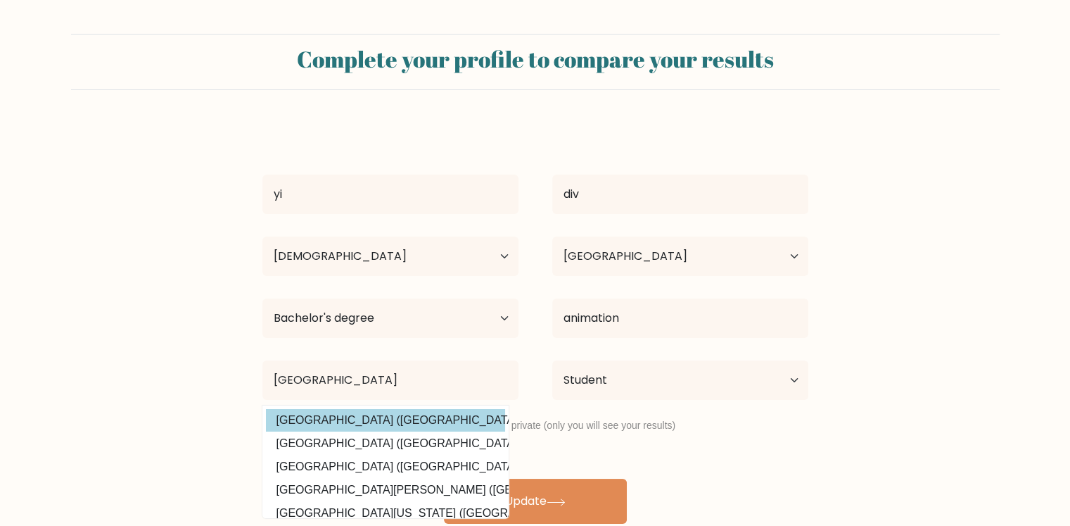
click at [374, 418] on option "University of Calcutta (India)" at bounding box center [385, 420] width 239 height 23
type input "University of Calcutta"
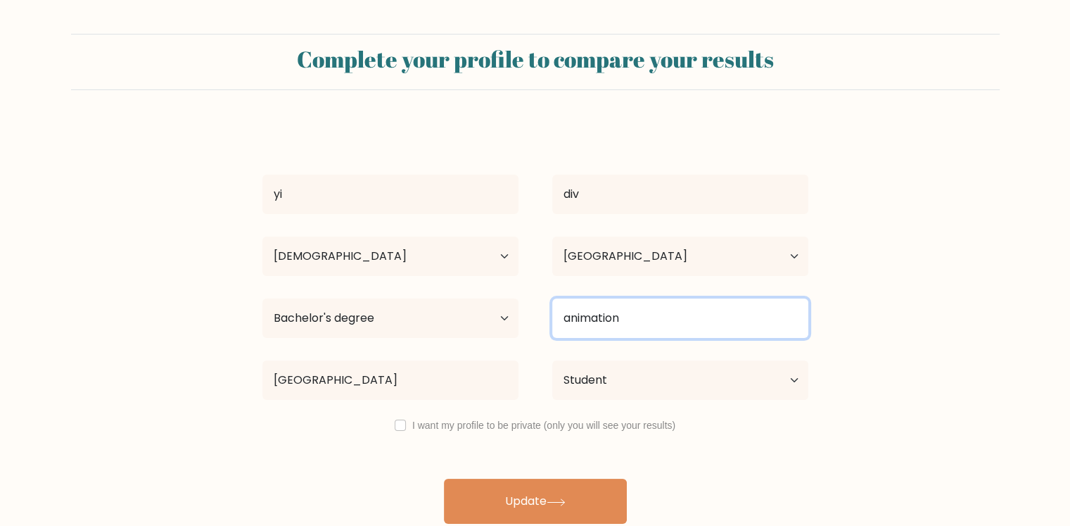
click at [646, 331] on input "animation" at bounding box center [680, 317] width 256 height 39
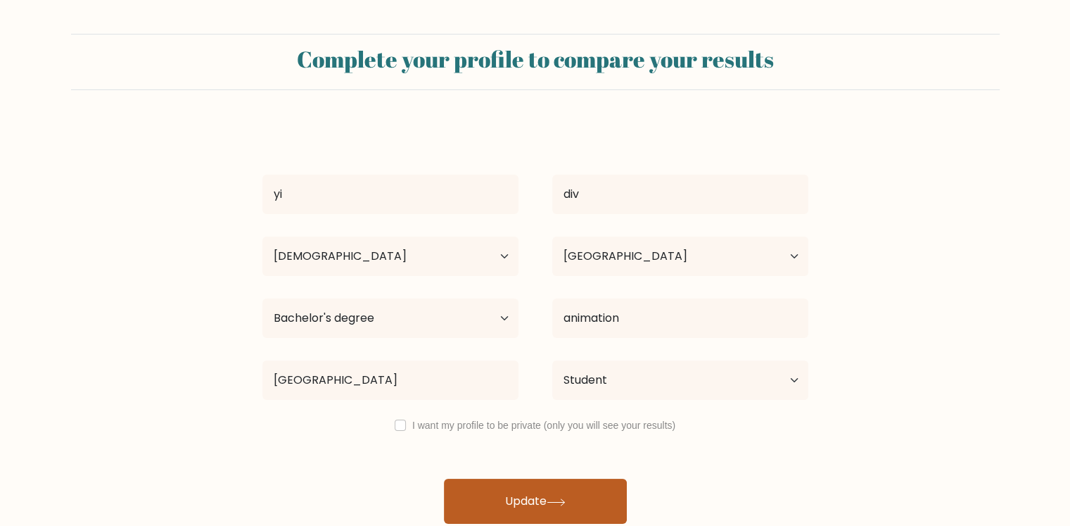
click at [576, 486] on button "Update" at bounding box center [535, 500] width 183 height 45
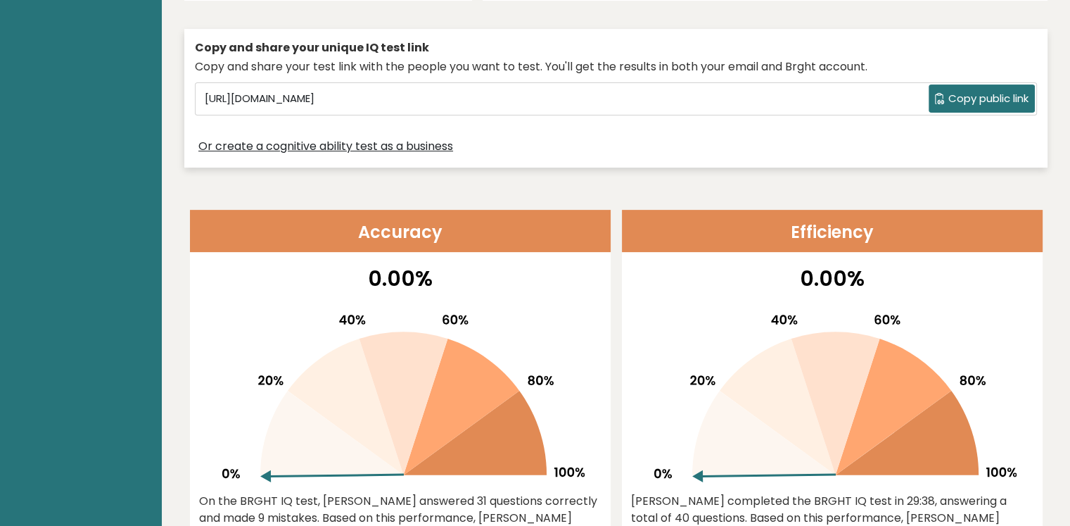
scroll to position [602, 0]
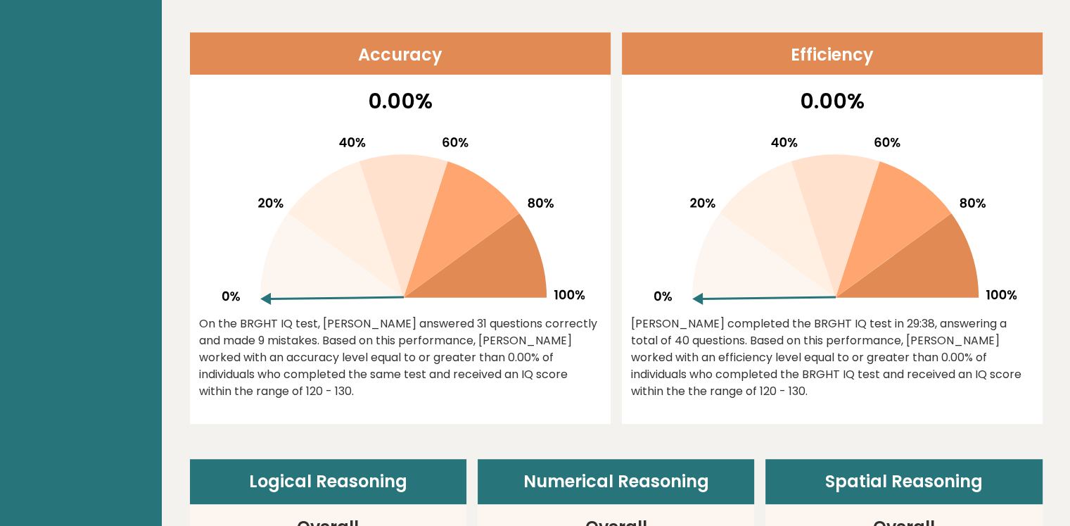
drag, startPoint x: 624, startPoint y: 376, endPoint x: 628, endPoint y: 403, distance: 27.7
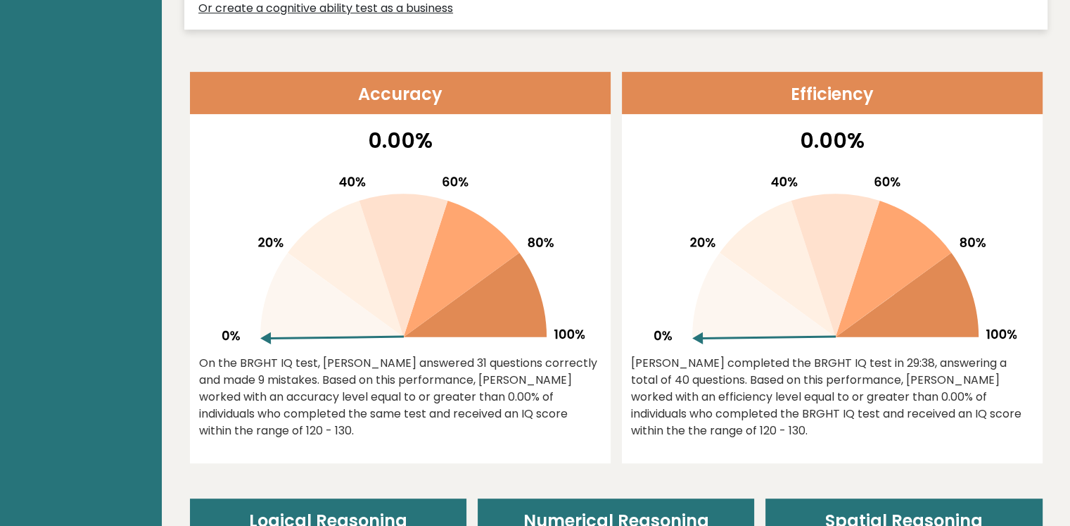
scroll to position [743, 0]
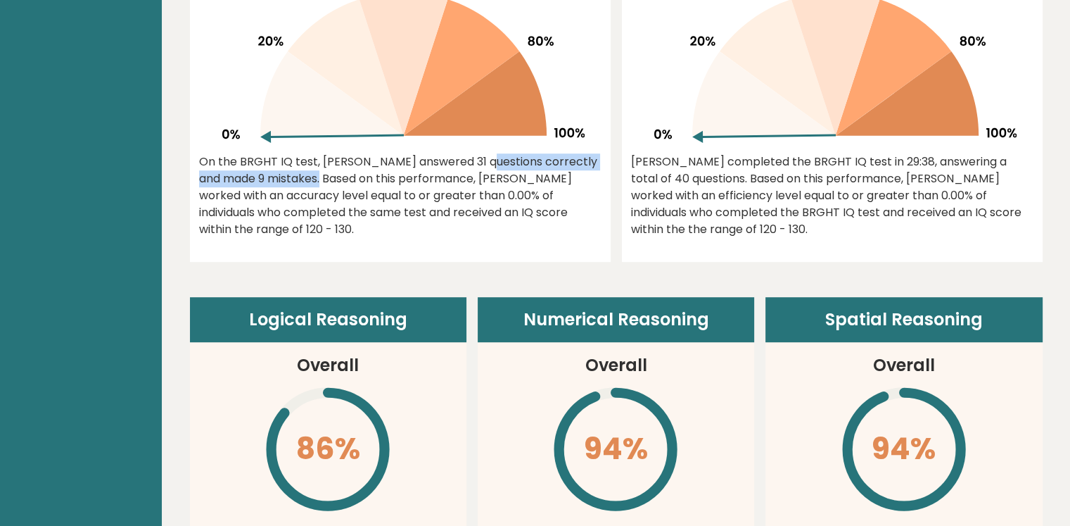
drag, startPoint x: 205, startPoint y: 177, endPoint x: 375, endPoint y: 162, distance: 170.2
click at [375, 162] on div "On the BRGHT IQ test, Yi Div answered 31 questions correctly and made 9 mistake…" at bounding box center [400, 195] width 402 height 84
drag, startPoint x: 375, startPoint y: 162, endPoint x: 386, endPoint y: 164, distance: 11.5
click at [376, 162] on div "On the BRGHT IQ test, Yi Div answered 31 questions correctly and made 9 mistake…" at bounding box center [400, 195] width 402 height 84
click at [388, 164] on div "On the BRGHT IQ test, Yi Div answered 31 questions correctly and made 9 mistake…" at bounding box center [400, 195] width 402 height 84
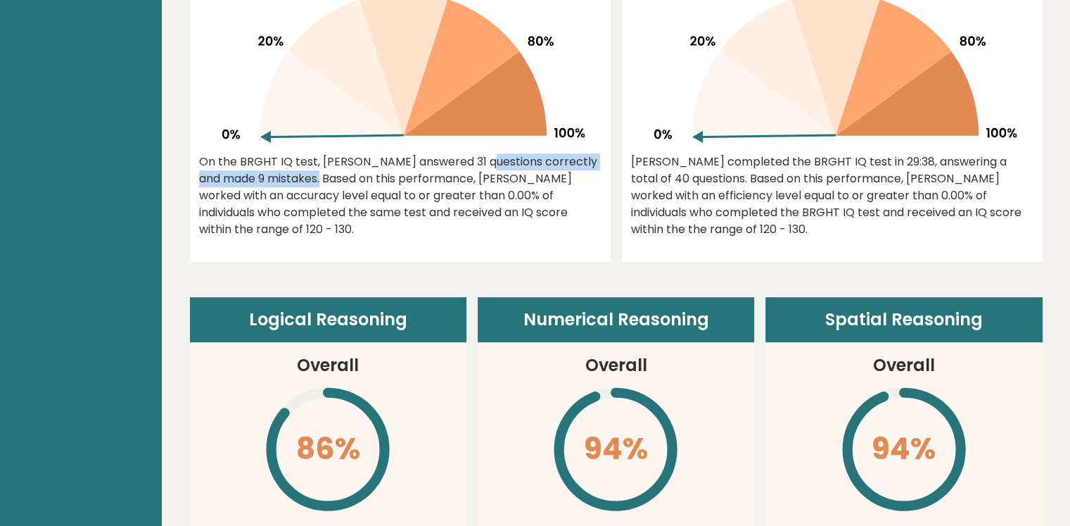
click at [425, 158] on div "On the BRGHT IQ test, Yi Div answered 31 questions correctly and made 9 mistake…" at bounding box center [400, 195] width 402 height 84
click at [201, 158] on div "On the BRGHT IQ test, Yi Div answered 31 questions correctly and made 9 mistake…" at bounding box center [400, 195] width 402 height 84
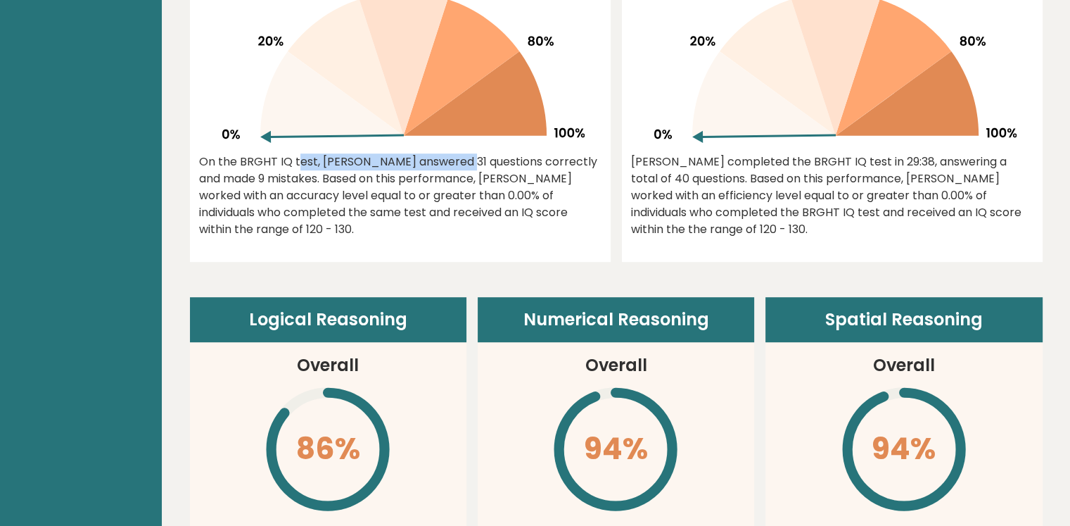
drag, startPoint x: 201, startPoint y: 158, endPoint x: 342, endPoint y: 169, distance: 141.8
click at [342, 169] on div "On the BRGHT IQ test, Yi Div answered 31 questions correctly and made 9 mistake…" at bounding box center [400, 195] width 402 height 84
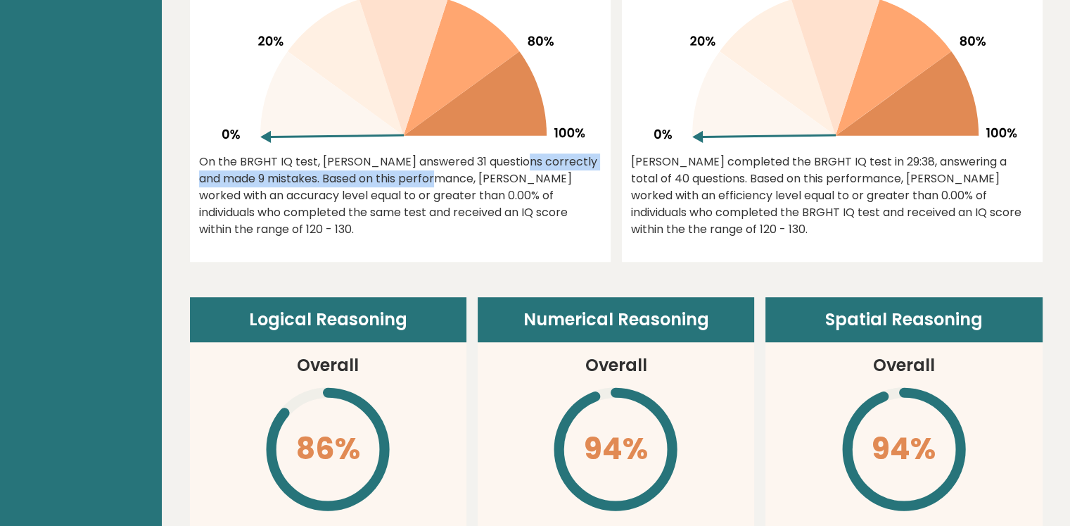
drag, startPoint x: 411, startPoint y: 160, endPoint x: 318, endPoint y: 172, distance: 93.7
click at [320, 172] on div "On the BRGHT IQ test, Yi Div answered 31 questions correctly and made 9 mistake…" at bounding box center [400, 195] width 402 height 84
click at [306, 174] on div "On the BRGHT IQ test, Yi Div answered 31 questions correctly and made 9 mistake…" at bounding box center [400, 195] width 402 height 84
click at [267, 182] on div "On the BRGHT IQ test, Yi Div answered 31 questions correctly and made 9 mistake…" at bounding box center [400, 195] width 402 height 84
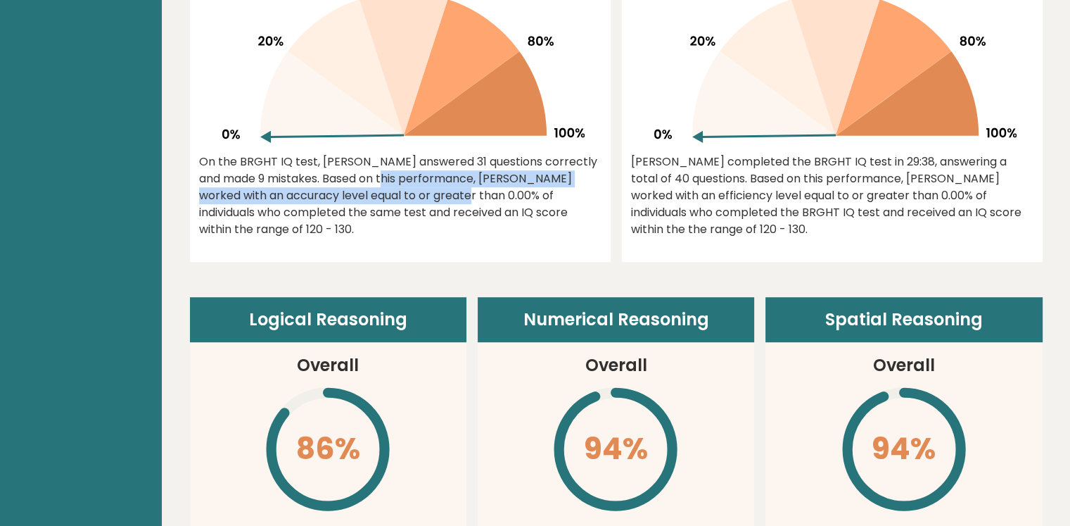
drag, startPoint x: 267, startPoint y: 182, endPoint x: 290, endPoint y: 193, distance: 25.5
click at [291, 193] on div "On the BRGHT IQ test, Yi Div answered 31 questions correctly and made 9 mistake…" at bounding box center [400, 195] width 402 height 84
click at [290, 193] on div "On the BRGHT IQ test, Yi Div answered 31 questions correctly and made 9 mistake…" at bounding box center [400, 195] width 402 height 84
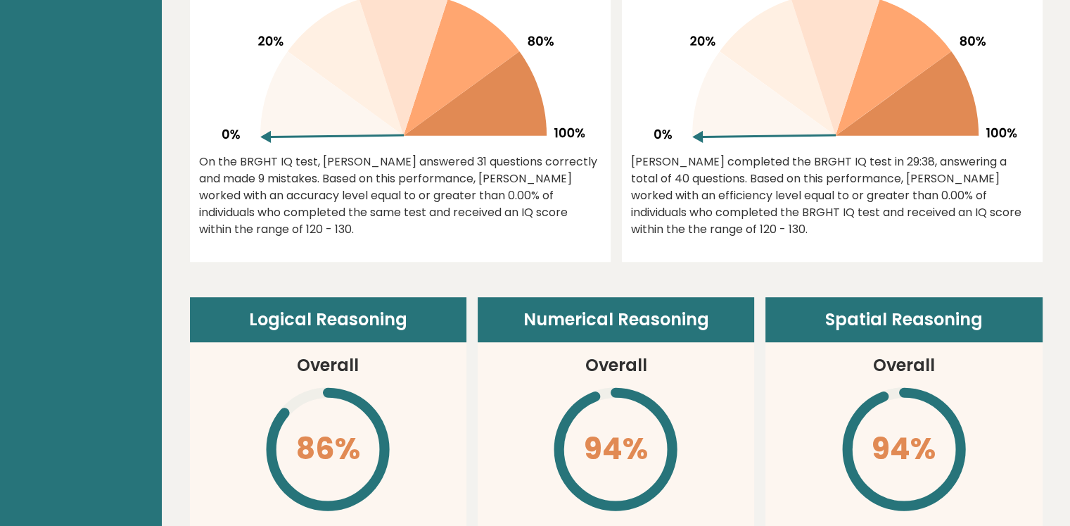
click at [400, 191] on div "On the BRGHT IQ test, Yi Div answered 31 questions correctly and made 9 mistake…" at bounding box center [400, 195] width 402 height 84
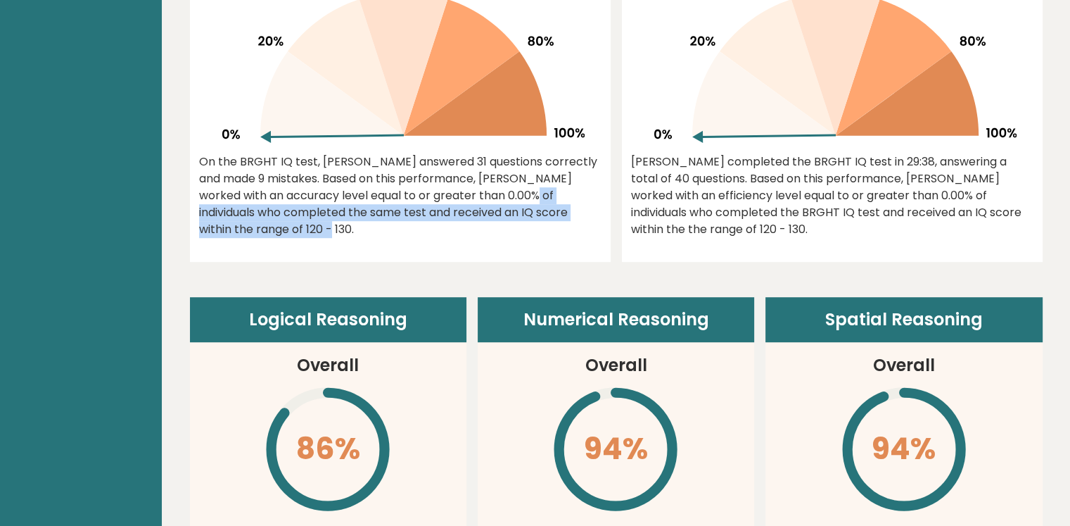
drag, startPoint x: 400, startPoint y: 191, endPoint x: 536, endPoint y: 223, distance: 140.3
click at [536, 223] on div "0.00% On the BRGHT IQ test, Yi Div answered 31 questions correctly and made 9 m…" at bounding box center [400, 92] width 421 height 338
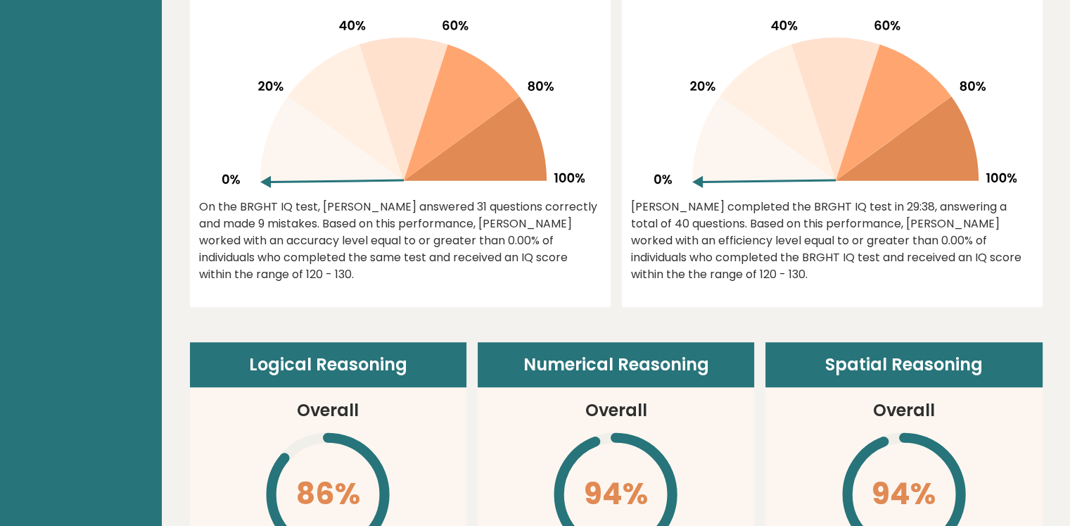
scroll to position [673, 0]
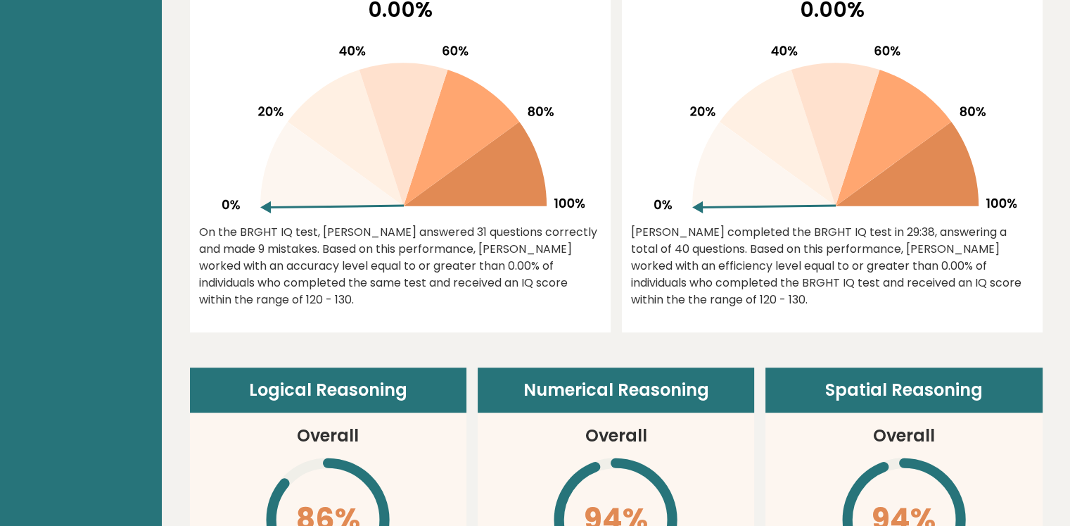
click at [638, 231] on div "Yi completed the BRGHT IQ test in 29:38, answering a total of 40 questions. Bas…" at bounding box center [832, 266] width 402 height 84
drag, startPoint x: 638, startPoint y: 231, endPoint x: 863, endPoint y: 231, distance: 224.4
click at [863, 231] on div "Yi completed the BRGHT IQ test in 29:38, answering a total of 40 questions. Bas…" at bounding box center [832, 266] width 402 height 84
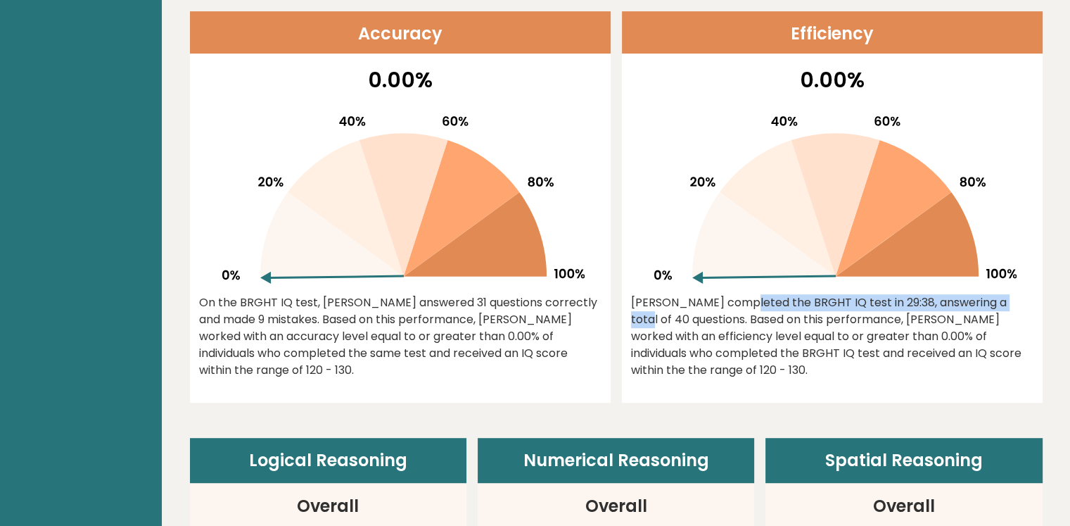
click at [910, 303] on div "Yi completed the BRGHT IQ test in 29:38, answering a total of 40 questions. Bas…" at bounding box center [832, 336] width 402 height 84
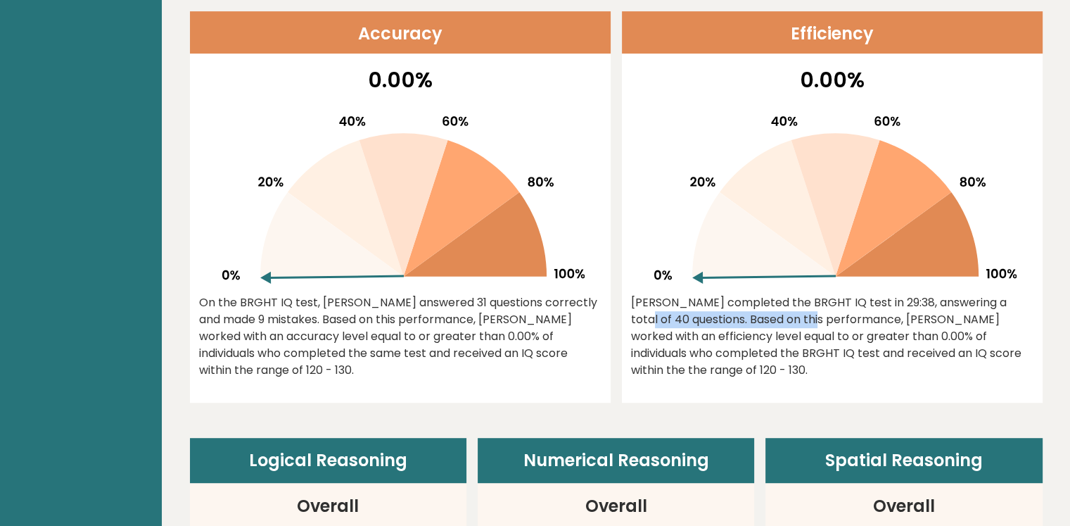
drag, startPoint x: 910, startPoint y: 303, endPoint x: 701, endPoint y: 324, distance: 209.9
click at [701, 324] on div "Yi completed the BRGHT IQ test in 29:38, answering a total of 40 questions. Bas…" at bounding box center [832, 336] width 402 height 84
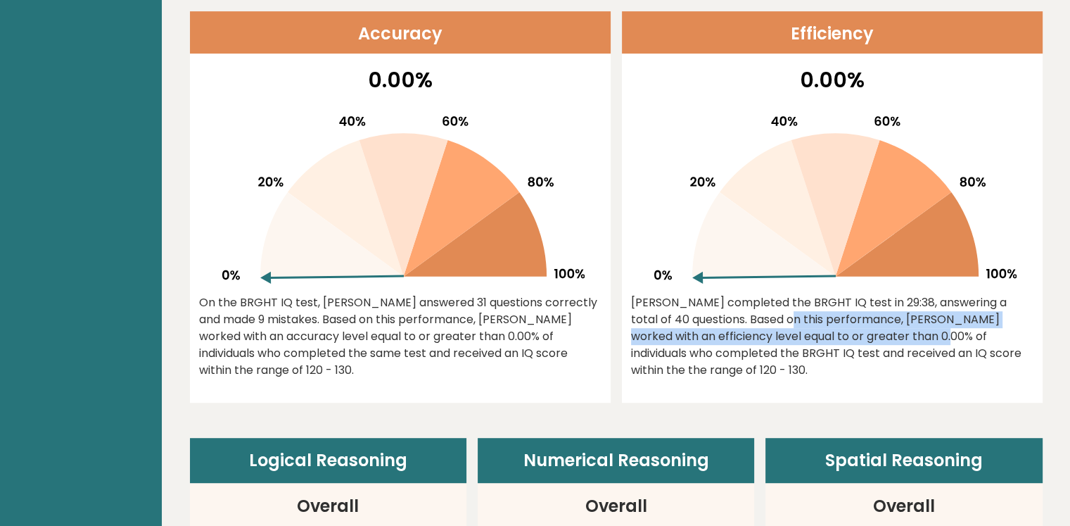
drag, startPoint x: 701, startPoint y: 324, endPoint x: 798, endPoint y: 342, distance: 98.8
click at [798, 342] on div "Yi completed the BRGHT IQ test in 29:38, answering a total of 40 questions. Bas…" at bounding box center [832, 336] width 402 height 84
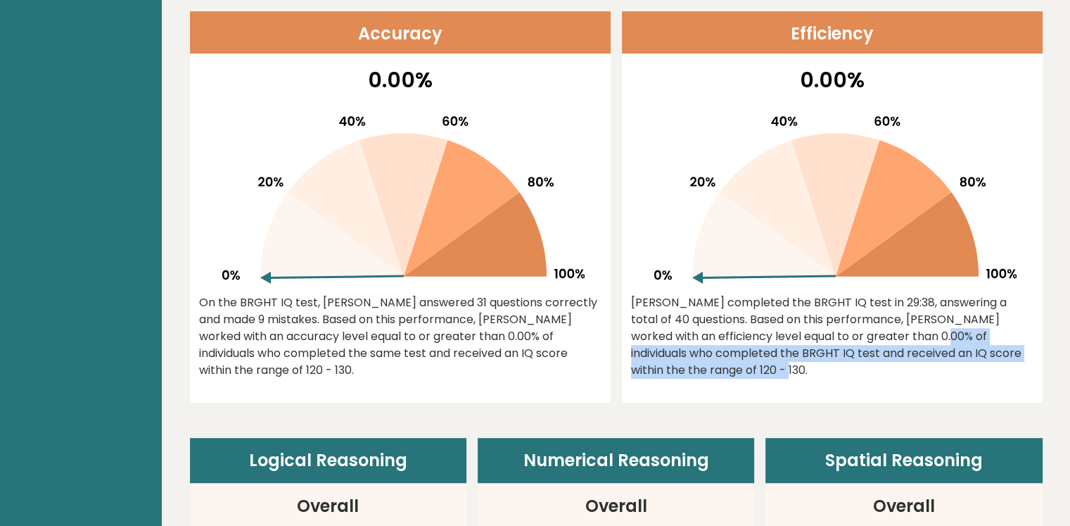
drag, startPoint x: 806, startPoint y: 336, endPoint x: 1010, endPoint y: 360, distance: 206.2
click at [1010, 360] on div "Yi completed the BRGHT IQ test in 29:38, answering a total of 40 questions. Bas…" at bounding box center [832, 336] width 402 height 84
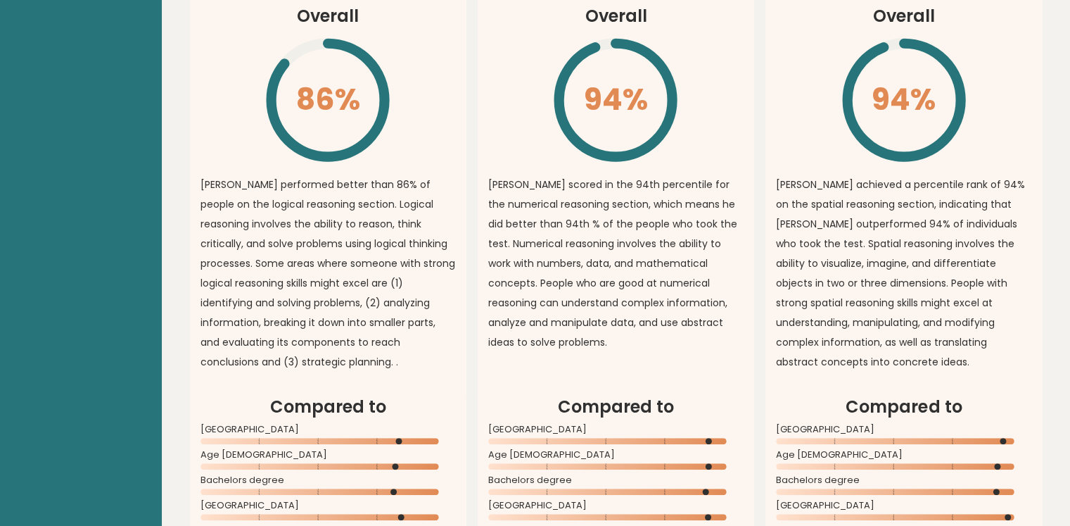
scroll to position [1095, 0]
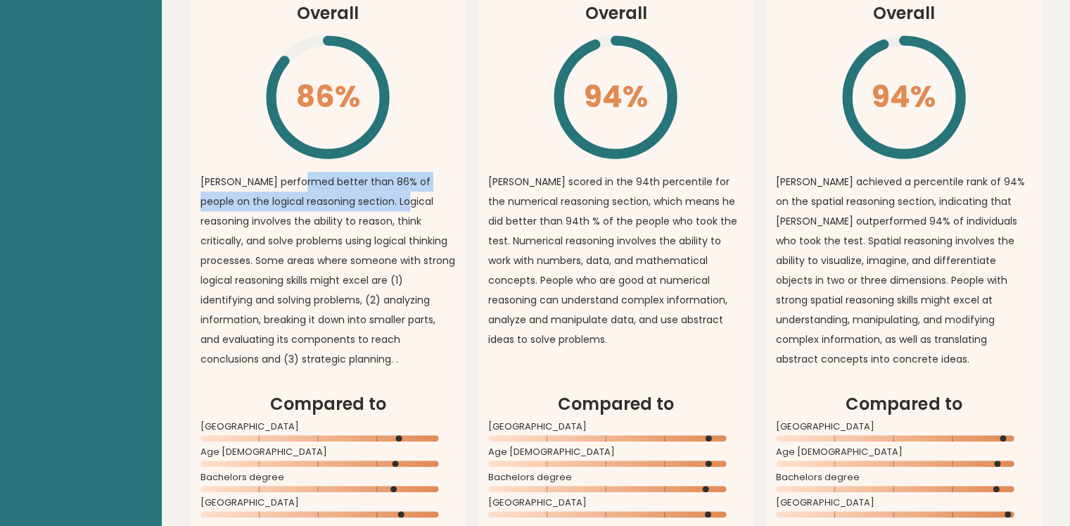
drag, startPoint x: 295, startPoint y: 163, endPoint x: 397, endPoint y: 184, distance: 104.2
click at [397, 184] on p "yi performed better than 86% of people on the logical reasoning section. Logica…" at bounding box center [328, 270] width 255 height 197
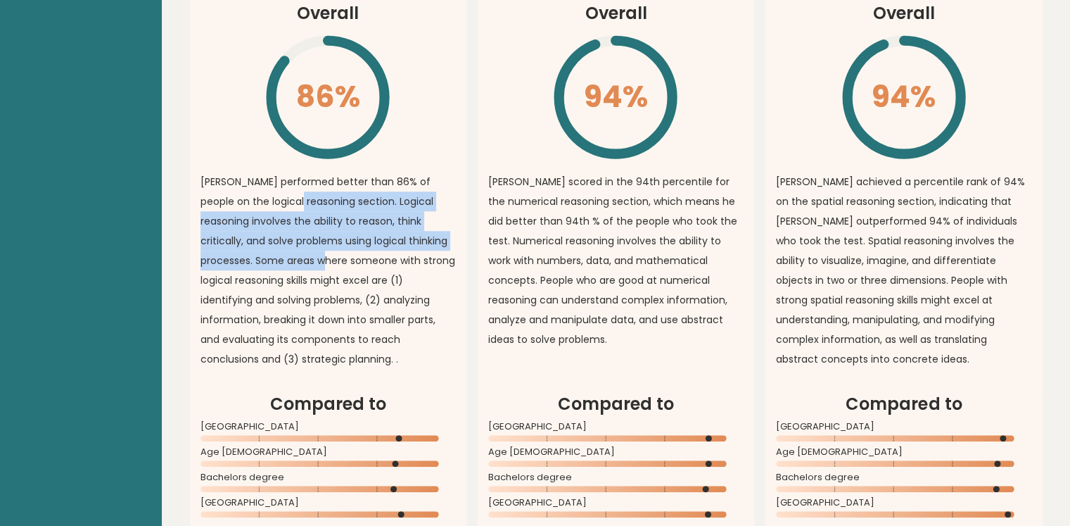
drag, startPoint x: 289, startPoint y: 186, endPoint x: 334, endPoint y: 234, distance: 65.7
click at [334, 234] on p "yi performed better than 86% of people on the logical reasoning section. Logica…" at bounding box center [328, 270] width 255 height 197
drag, startPoint x: 332, startPoint y: 178, endPoint x: 447, endPoint y: 240, distance: 130.9
click at [447, 240] on p "yi performed better than 86% of people on the logical reasoning section. Logica…" at bounding box center [328, 270] width 255 height 197
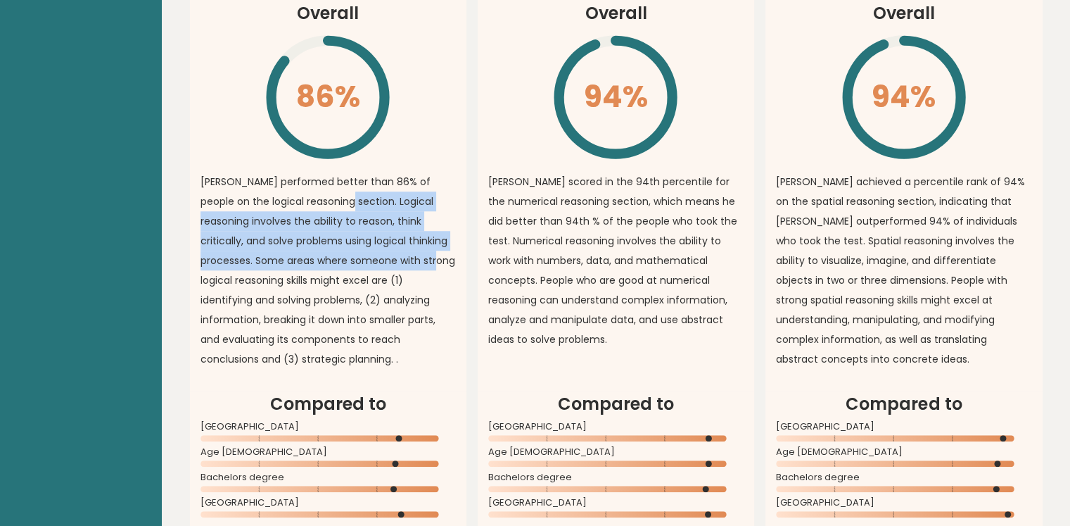
click at [447, 240] on p "yi performed better than 86% of people on the logical reasoning section. Logica…" at bounding box center [328, 270] width 255 height 197
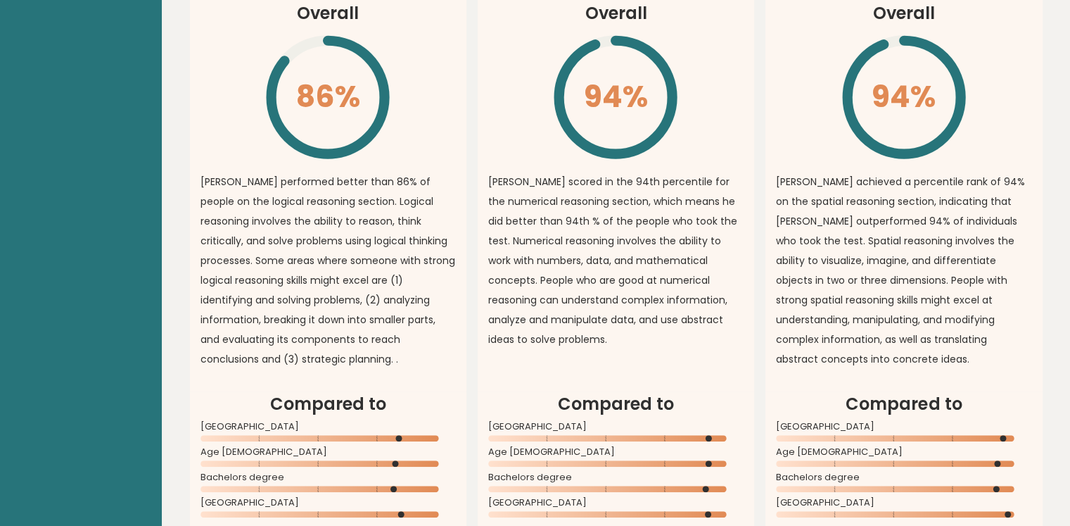
click at [499, 172] on p "yi scored in the 94th percentile for the numerical reasoning section, which mea…" at bounding box center [615, 260] width 255 height 177
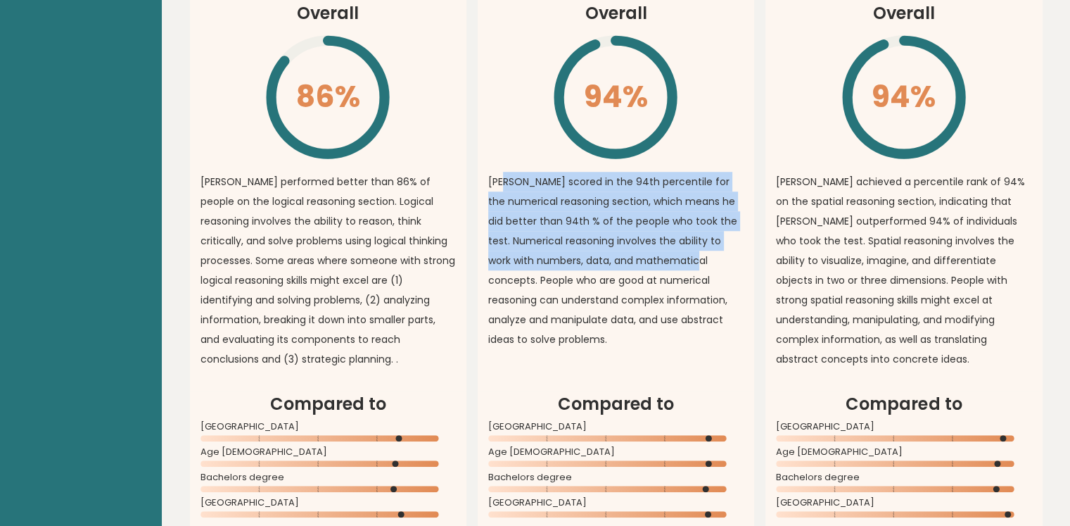
drag, startPoint x: 499, startPoint y: 163, endPoint x: 644, endPoint y: 251, distance: 169.5
click at [644, 251] on p "yi scored in the 94th percentile for the numerical reasoning section, which mea…" at bounding box center [615, 260] width 255 height 177
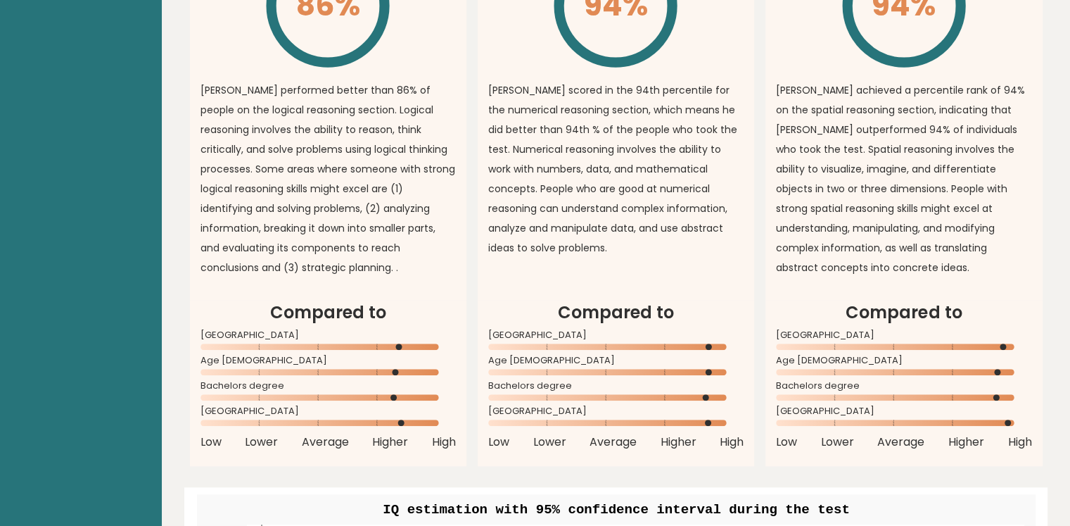
drag, startPoint x: 844, startPoint y: 246, endPoint x: 846, endPoint y: 262, distance: 16.2
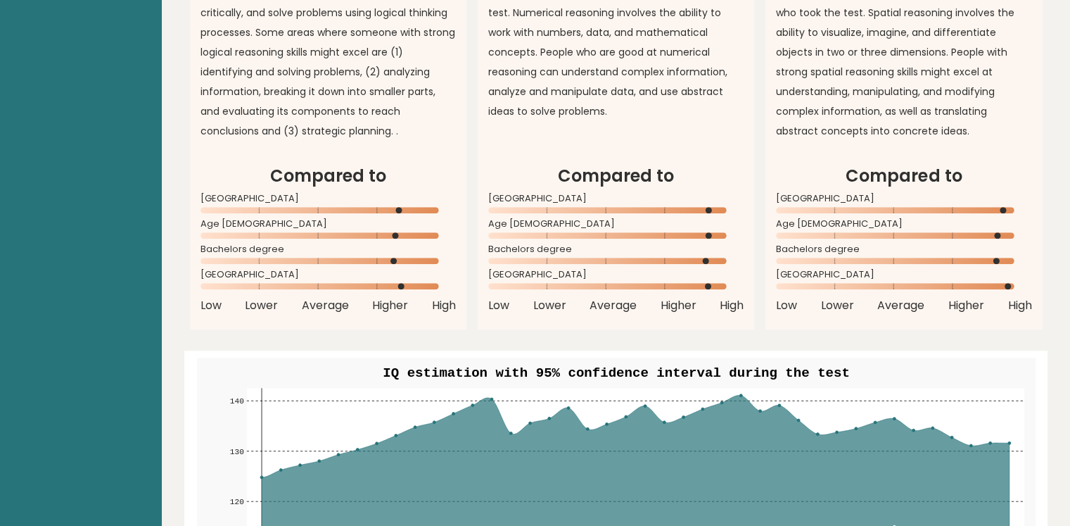
scroll to position [1442, 0]
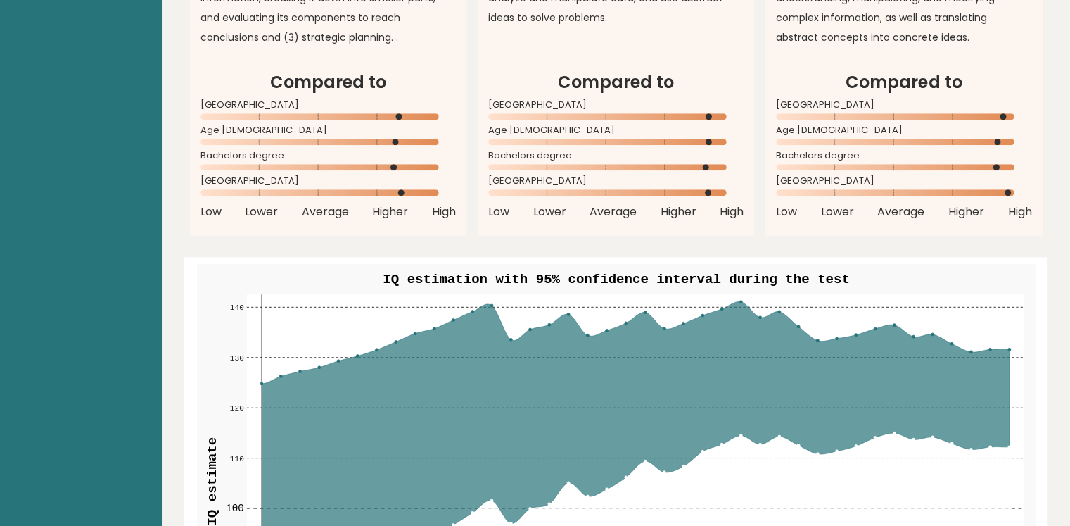
drag, startPoint x: 811, startPoint y: 214, endPoint x: 811, endPoint y: 296, distance: 82.3
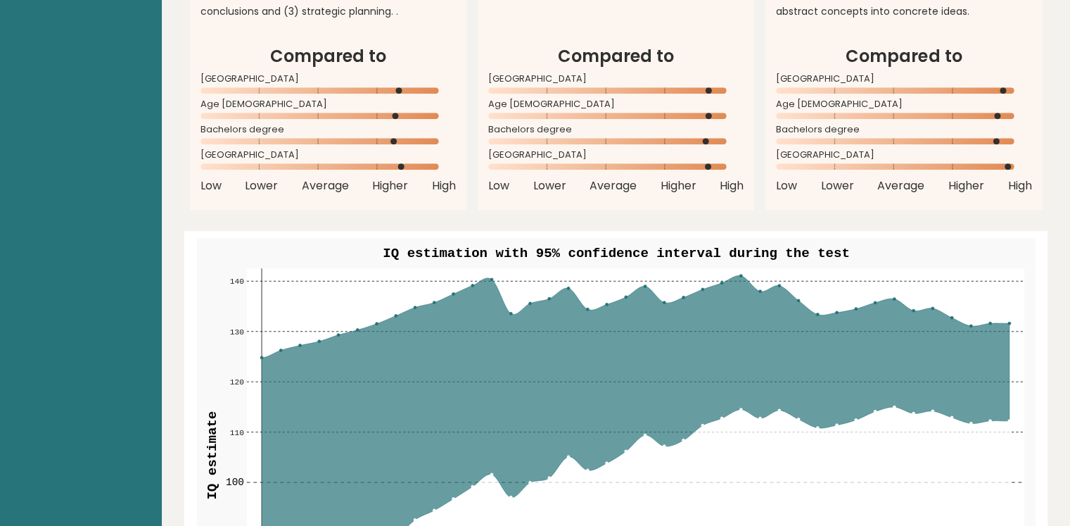
drag, startPoint x: 739, startPoint y: 257, endPoint x: 737, endPoint y: 268, distance: 11.3
click at [738, 324] on g "70 70 80 80 90 90 100 100 110 110 120 120 130 130 140 140 1 5 10 15 20 25 30 35…" at bounding box center [616, 461] width 839 height 447
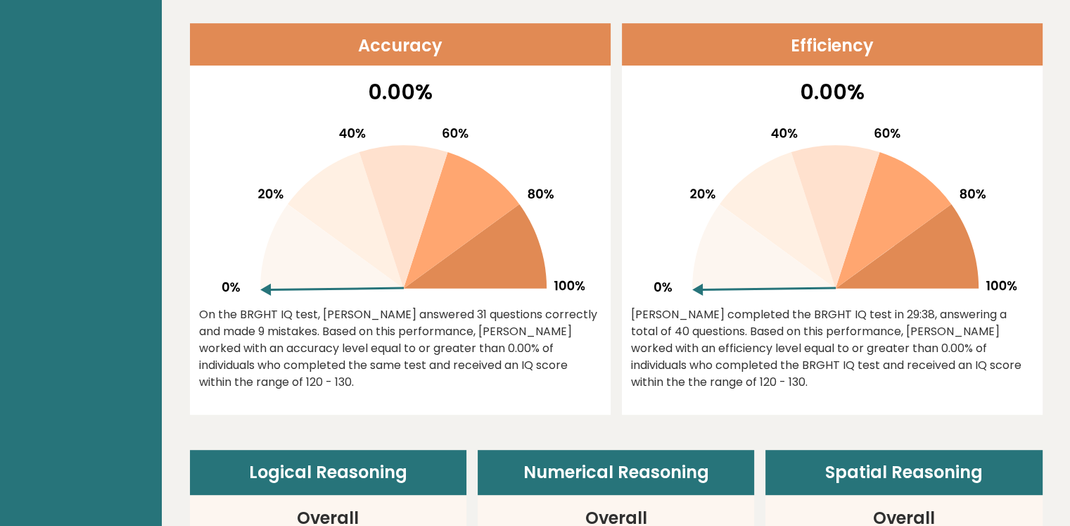
scroll to position [0, 0]
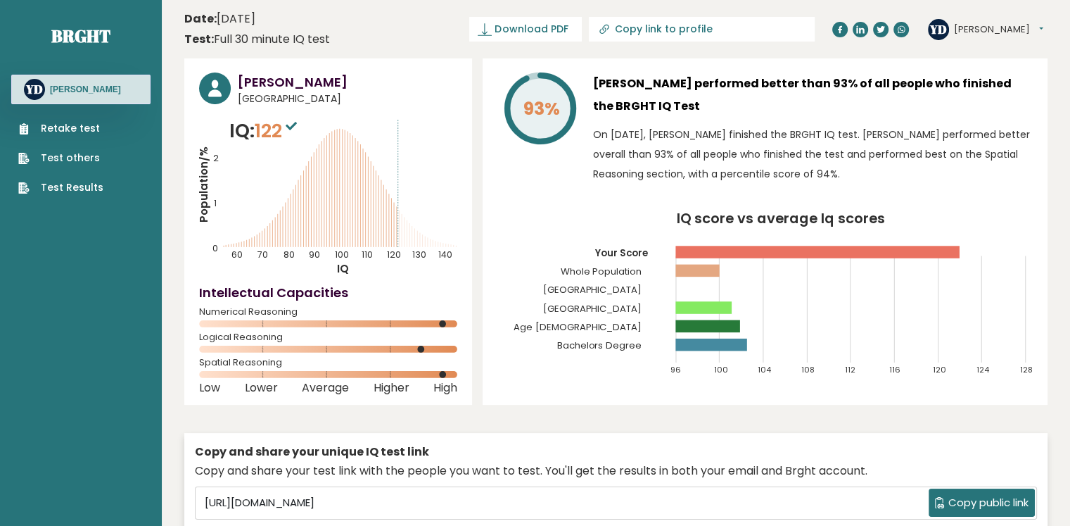
drag, startPoint x: 168, startPoint y: 40, endPoint x: 173, endPoint y: 15, distance: 25.1
drag, startPoint x: 229, startPoint y: 130, endPoint x: 284, endPoint y: 130, distance: 55.6
click at [284, 130] on p "IQ: 122" at bounding box center [264, 131] width 71 height 28
click at [371, 146] on icon "Population/% IQ 0 1 2 60 70 80 90 100 110 120 130 140" at bounding box center [328, 196] width 258 height 159
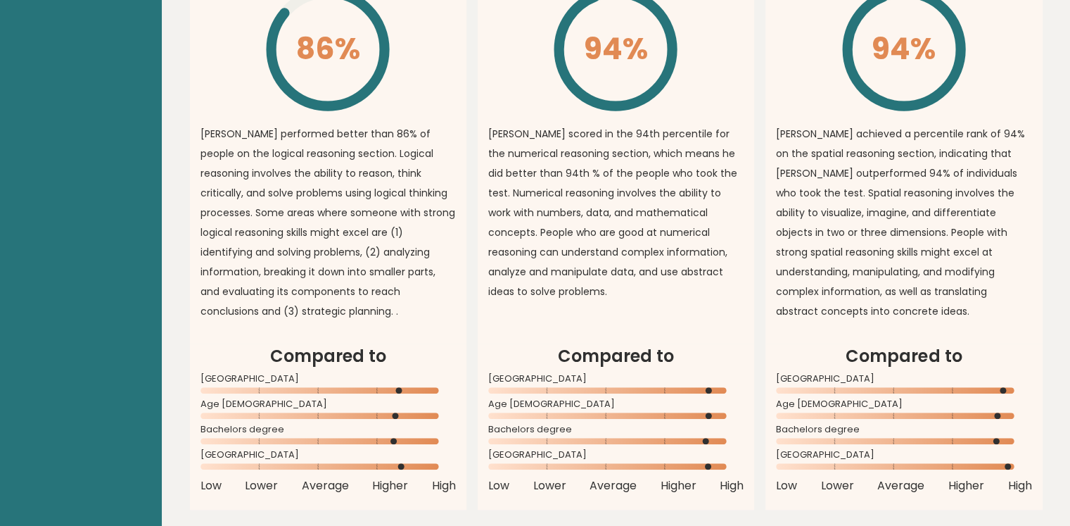
drag, startPoint x: 744, startPoint y: 212, endPoint x: 745, endPoint y: 376, distance: 163.9
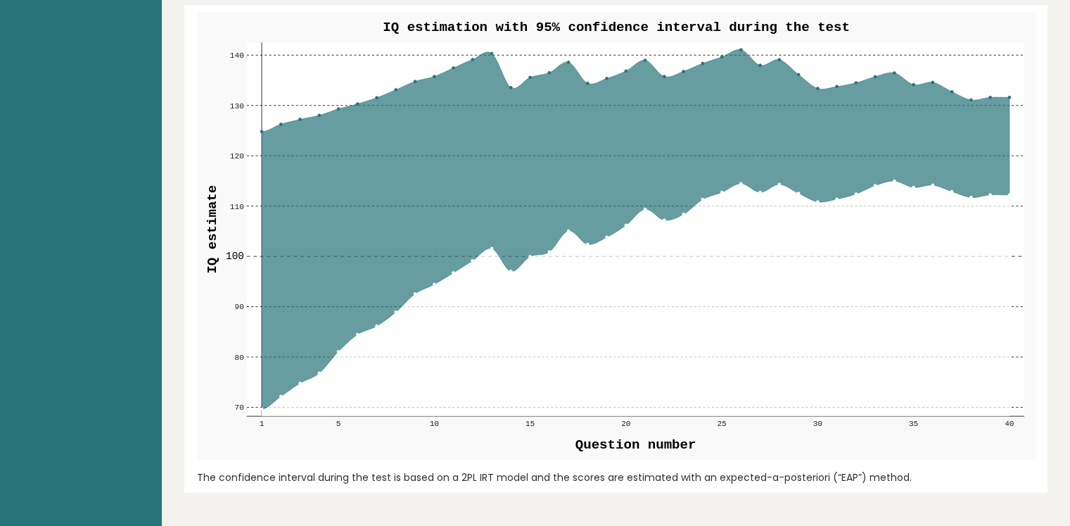
scroll to position [1669, 0]
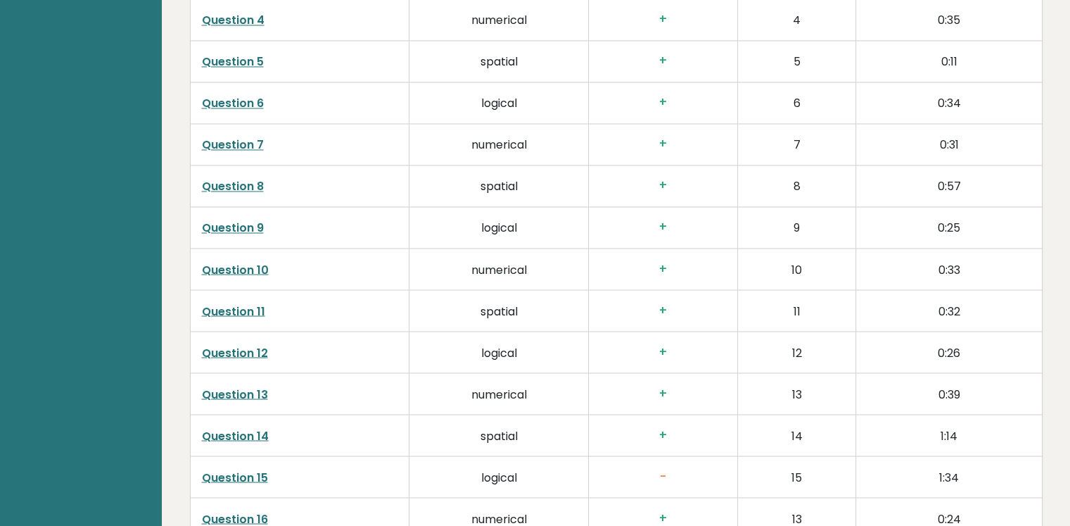
drag, startPoint x: 719, startPoint y: 170, endPoint x: 708, endPoint y: 292, distance: 122.9
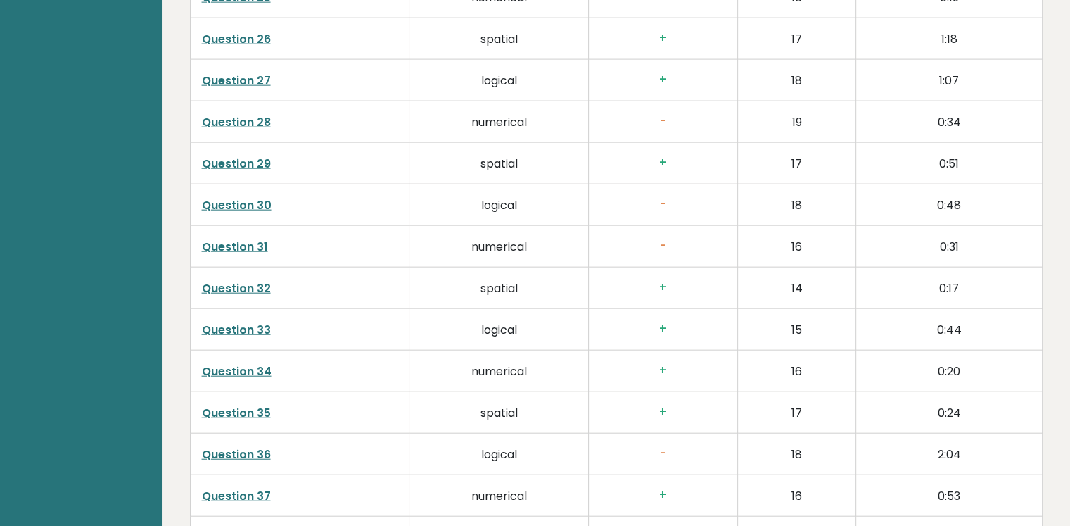
drag, startPoint x: 661, startPoint y: 106, endPoint x: 657, endPoint y: 275, distance: 168.9
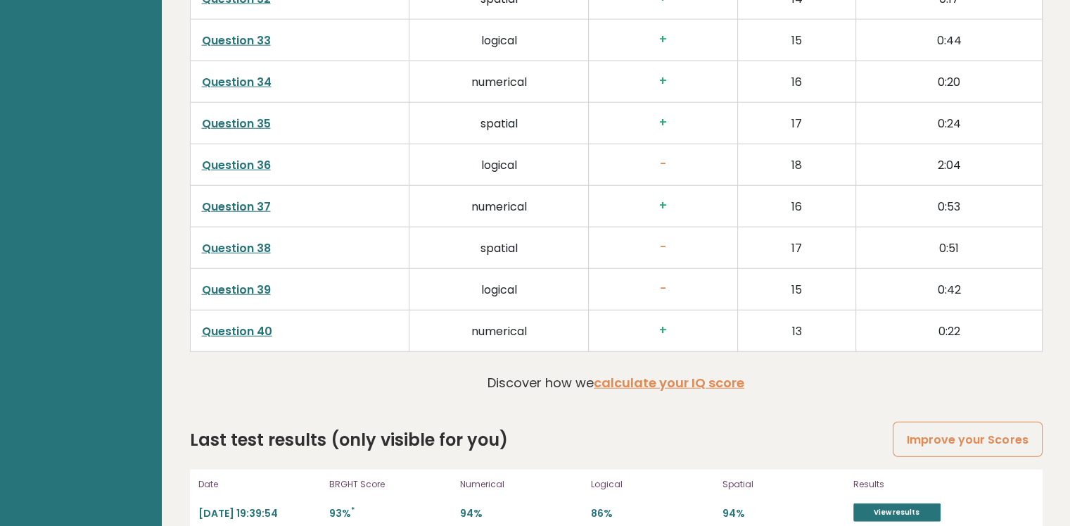
drag, startPoint x: 697, startPoint y: 107, endPoint x: 699, endPoint y: 202, distance: 95.0
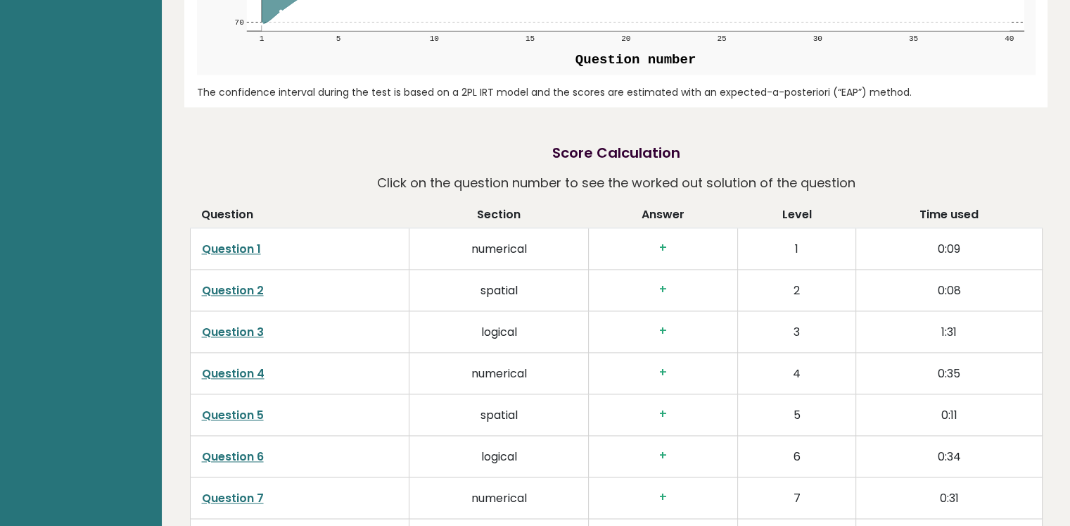
drag, startPoint x: 788, startPoint y: 318, endPoint x: 787, endPoint y: 133, distance: 185.0
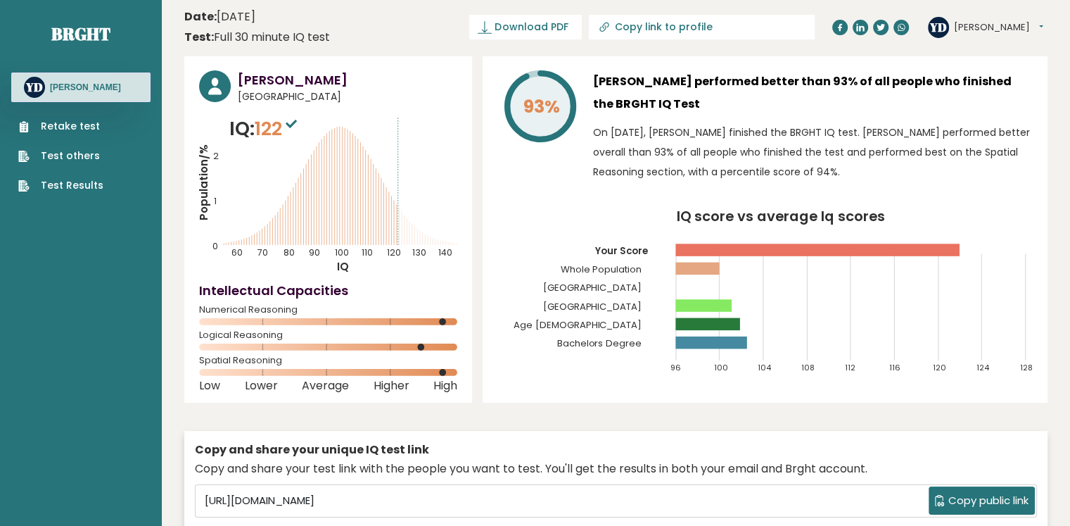
scroll to position [0, 0]
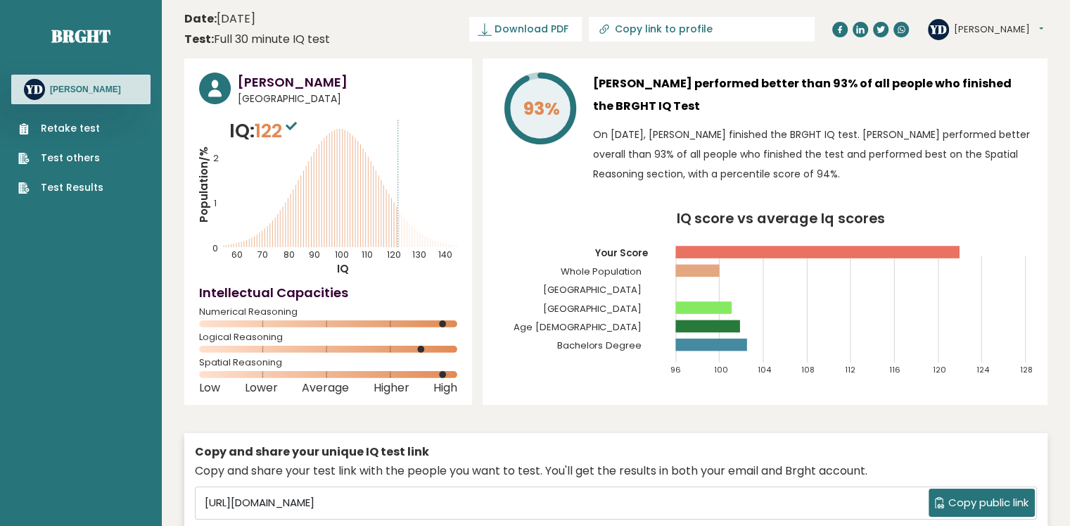
click at [954, 23] on button "Yi" at bounding box center [998, 30] width 89 height 14
click at [970, 95] on link "Settings" at bounding box center [991, 91] width 72 height 20
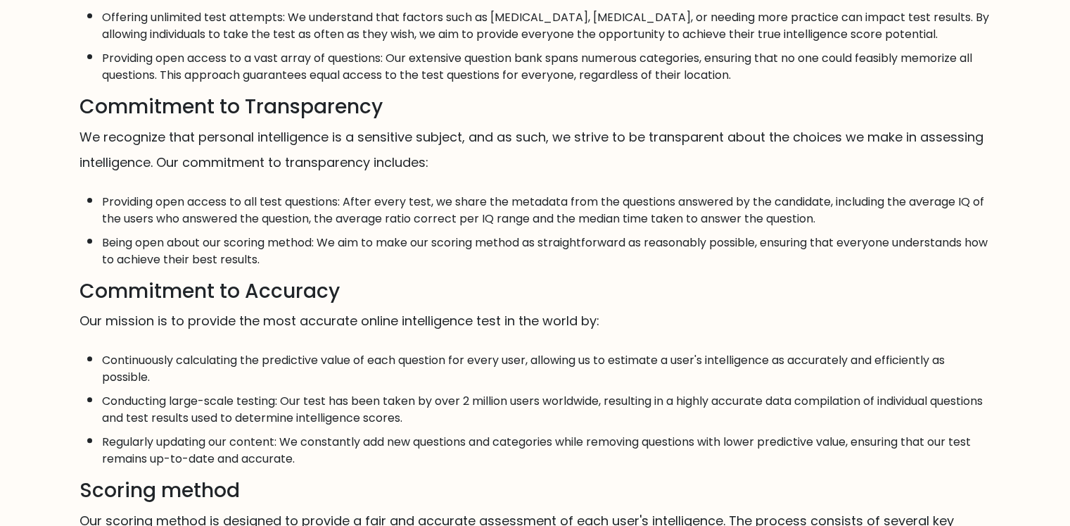
drag, startPoint x: 425, startPoint y: 117, endPoint x: 414, endPoint y: 279, distance: 161.5
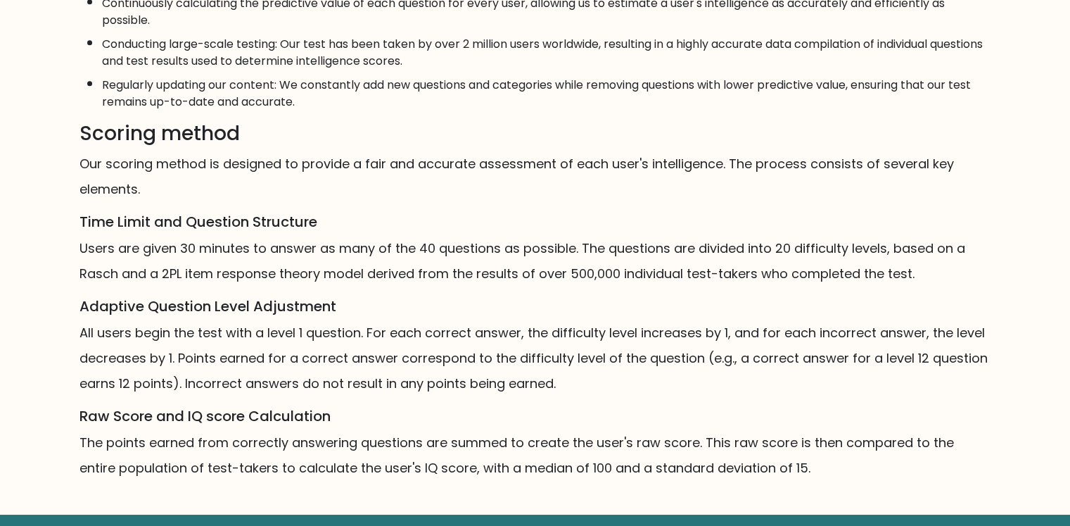
scroll to position [821, 0]
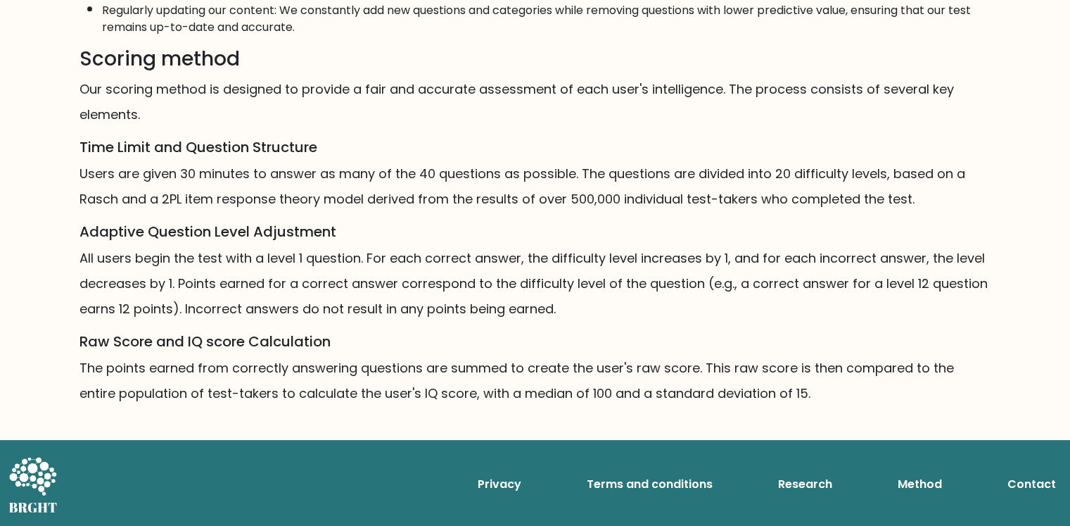
drag, startPoint x: 402, startPoint y: 136, endPoint x: 394, endPoint y: 417, distance: 280.8
drag, startPoint x: 151, startPoint y: 175, endPoint x: 286, endPoint y: 176, distance: 135.1
click at [285, 176] on p "Users are given 30 minutes to answer as many of the 40 questions as possible. T…" at bounding box center [536, 186] width 912 height 51
click at [286, 176] on p "Users are given 30 minutes to answer as many of the 40 questions as possible. T…" at bounding box center [536, 186] width 912 height 51
drag, startPoint x: 286, startPoint y: 176, endPoint x: 518, endPoint y: 178, distance: 232.2
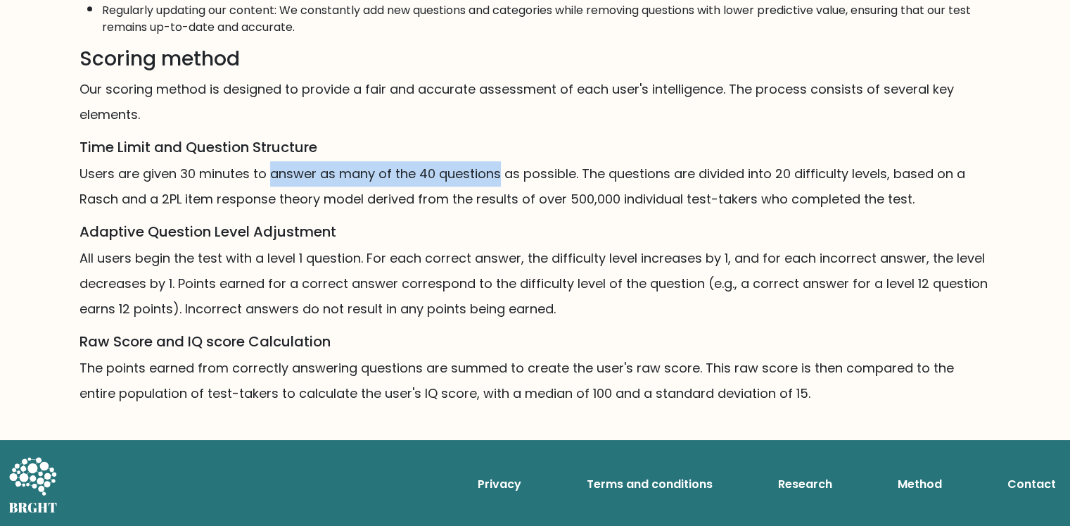
click at [518, 178] on p "Users are given 30 minutes to answer as many of the 40 questions as possible. T…" at bounding box center [536, 186] width 912 height 51
click at [520, 178] on p "Users are given 30 minutes to answer as many of the 40 questions as possible. T…" at bounding box center [536, 186] width 912 height 51
drag, startPoint x: 520, startPoint y: 178, endPoint x: 630, endPoint y: 178, distance: 110.5
click at [628, 178] on p "Users are given 30 minutes to answer as many of the 40 questions as possible. T…" at bounding box center [536, 186] width 912 height 51
click at [632, 178] on p "Users are given 30 minutes to answer as many of the 40 questions as possible. T…" at bounding box center [536, 186] width 912 height 51
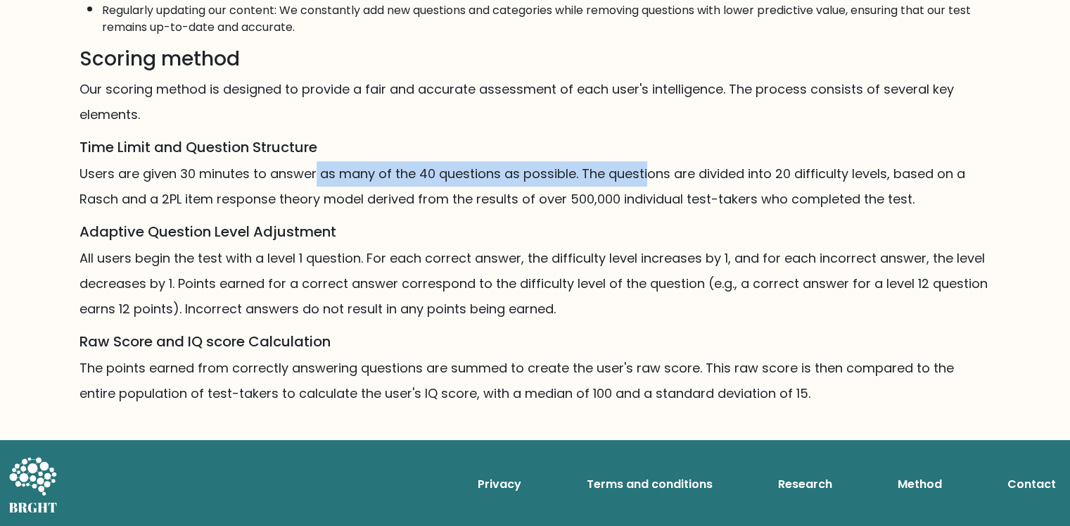
drag, startPoint x: 315, startPoint y: 174, endPoint x: 653, endPoint y: 178, distance: 337.7
click at [653, 178] on p "Users are given 30 minutes to answer as many of the 40 questions as possible. T…" at bounding box center [536, 186] width 912 height 51
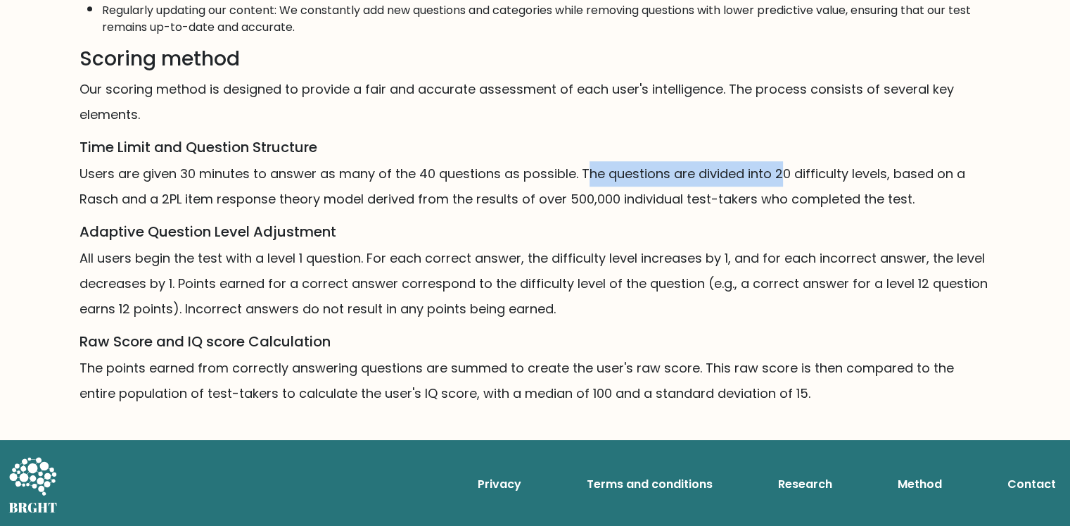
drag, startPoint x: 585, startPoint y: 172, endPoint x: 780, endPoint y: 184, distance: 195.9
click at [780, 184] on p "Users are given 30 minutes to answer as many of the 40 questions as possible. T…" at bounding box center [536, 186] width 912 height 51
click at [781, 184] on p "Users are given 30 minutes to answer as many of the 40 questions as possible. T…" at bounding box center [536, 186] width 912 height 51
click at [777, 172] on p "Users are given 30 minutes to answer as many of the 40 questions as possible. T…" at bounding box center [536, 186] width 912 height 51
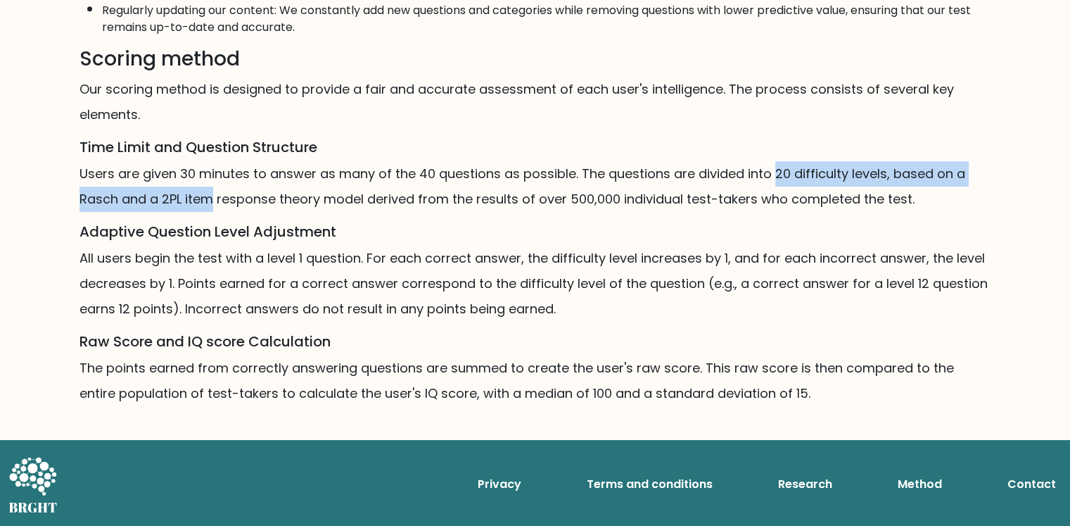
drag, startPoint x: 777, startPoint y: 172, endPoint x: 187, endPoint y: 199, distance: 590.9
click at [187, 199] on p "Users are given 30 minutes to answer as many of the 40 questions as possible. T…" at bounding box center [536, 186] width 912 height 51
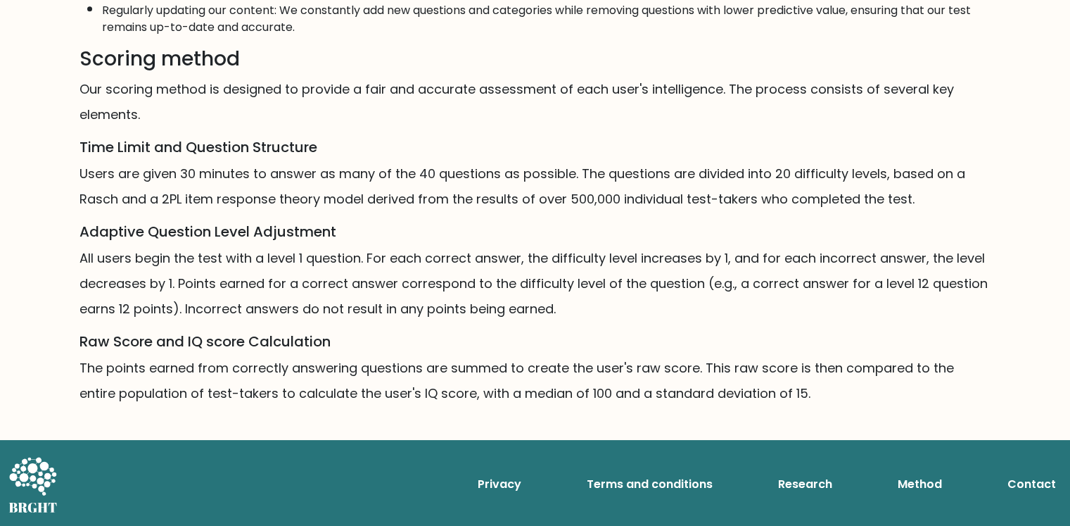
click at [90, 201] on p "Users are given 30 minutes to answer as many of the 40 questions as possible. T…" at bounding box center [536, 186] width 912 height 51
drag, startPoint x: 90, startPoint y: 201, endPoint x: 174, endPoint y: 201, distance: 84.4
click at [174, 201] on p "Users are given 30 minutes to answer as many of the 40 questions as possible. T…" at bounding box center [536, 186] width 912 height 51
click at [176, 200] on p "Users are given 30 minutes to answer as many of the 40 questions as possible. T…" at bounding box center [536, 186] width 912 height 51
click at [126, 198] on p "Users are given 30 minutes to answer as many of the 40 questions as possible. T…" at bounding box center [536, 186] width 912 height 51
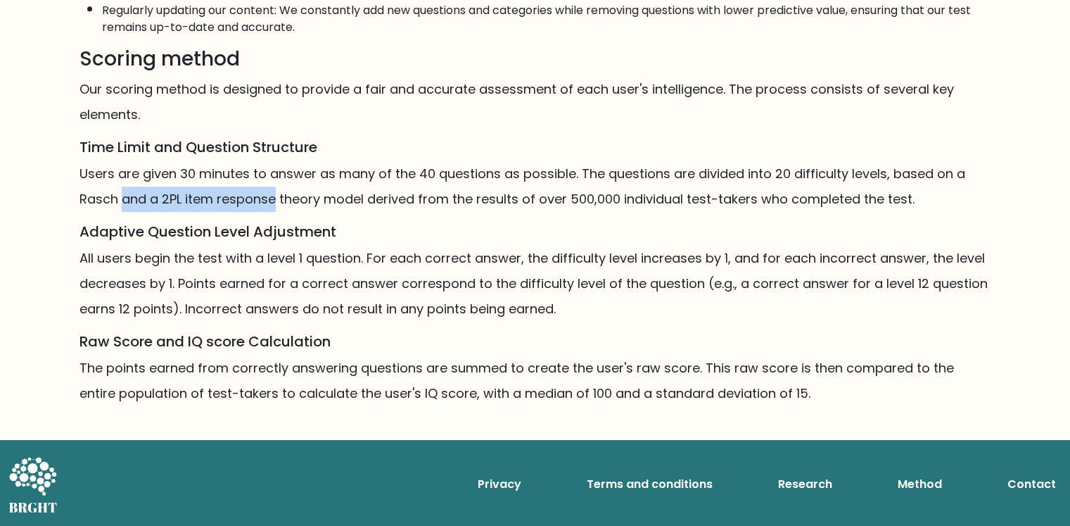
drag, startPoint x: 126, startPoint y: 198, endPoint x: 265, endPoint y: 198, distance: 138.6
click at [264, 198] on p "Users are given 30 minutes to answer as many of the 40 questions as possible. T…" at bounding box center [536, 186] width 912 height 51
click at [265, 198] on p "Users are given 30 minutes to answer as many of the 40 questions as possible. T…" at bounding box center [536, 186] width 912 height 51
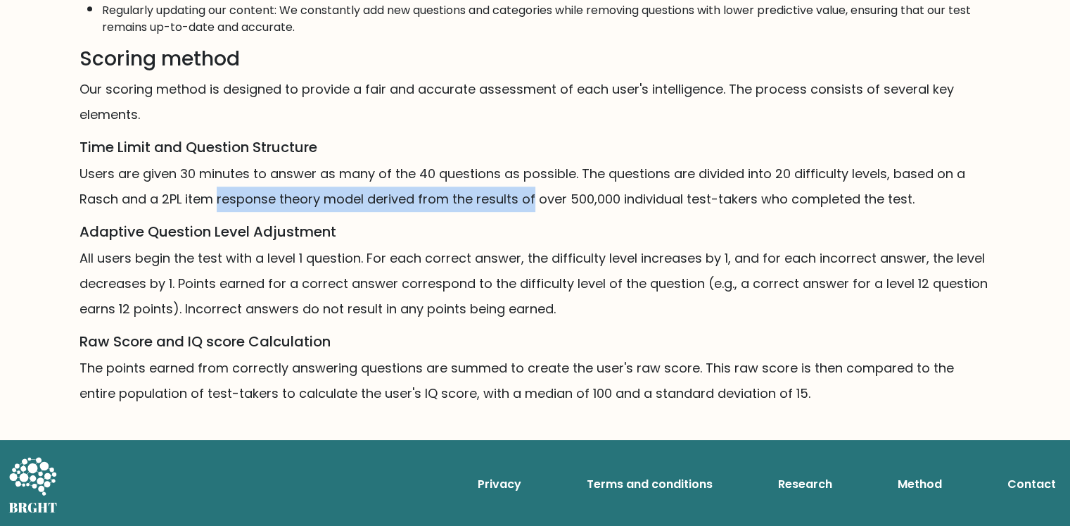
drag, startPoint x: 265, startPoint y: 198, endPoint x: 575, endPoint y: 197, distance: 310.3
click at [570, 198] on p "Users are given 30 minutes to answer as many of the 40 questions as possible. T…" at bounding box center [536, 186] width 912 height 51
click at [577, 196] on p "Users are given 30 minutes to answer as many of the 40 questions as possible. T…" at bounding box center [536, 186] width 912 height 51
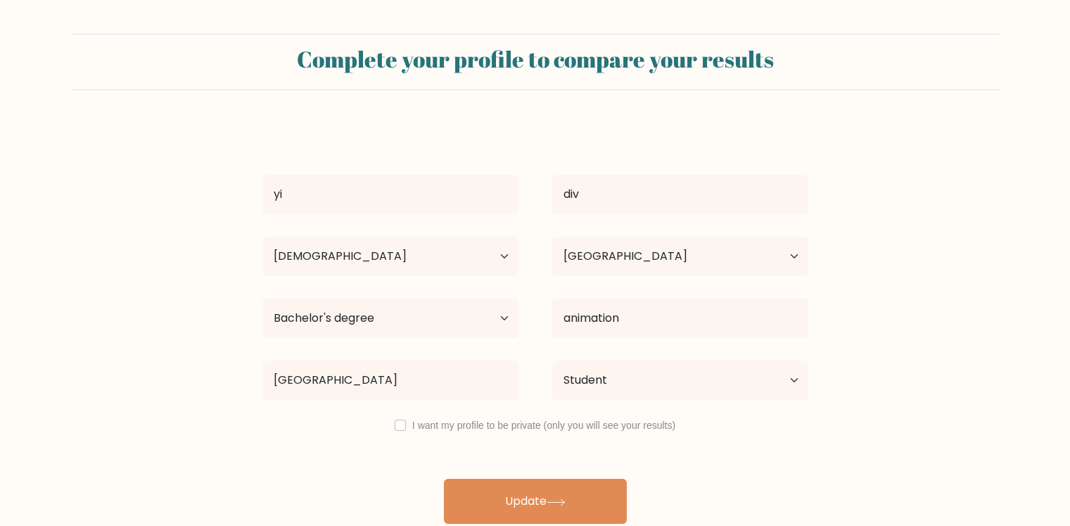
select select "18_24"
select select "IN"
select select "bachelors_degree"
select select "student"
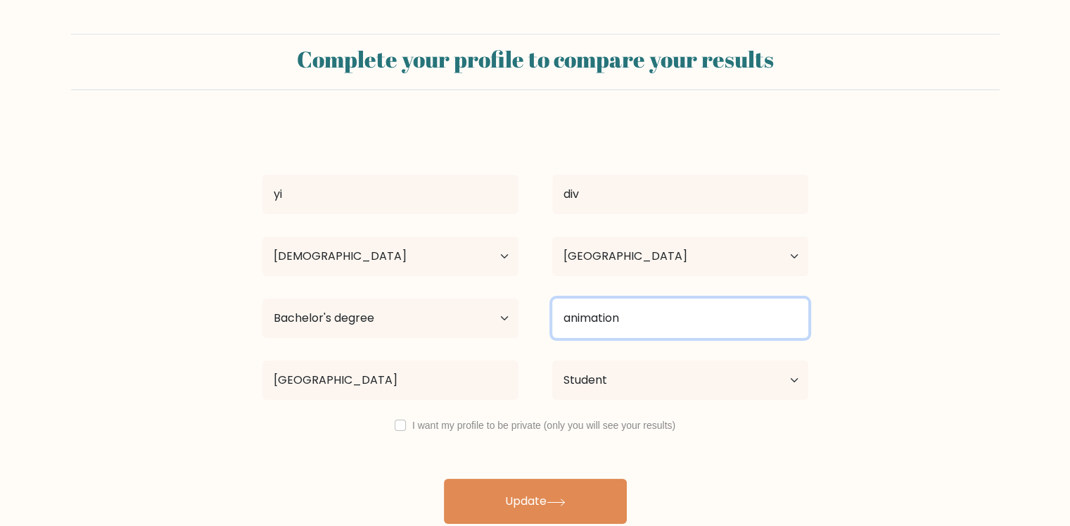
click at [734, 314] on input "animation" at bounding box center [680, 317] width 256 height 39
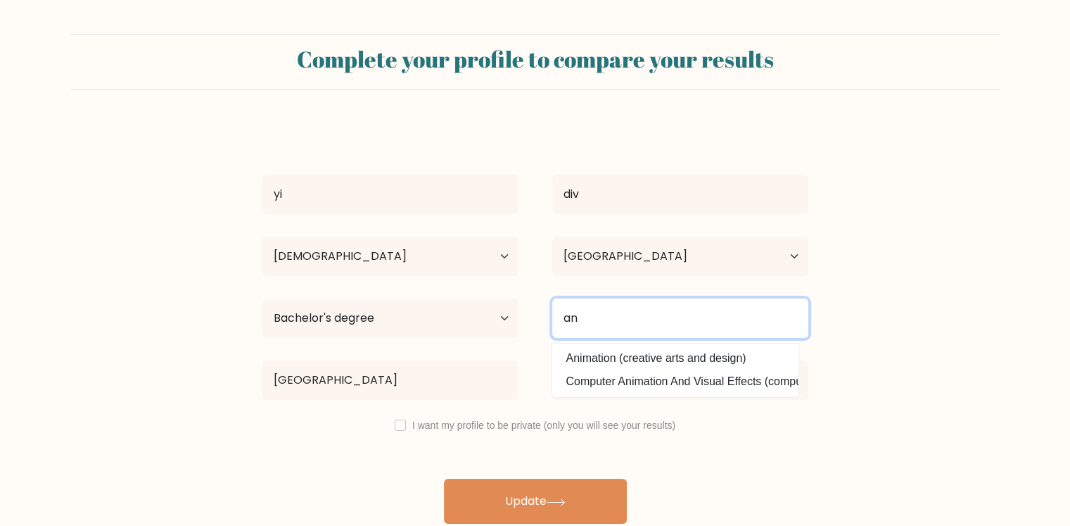
type input "a"
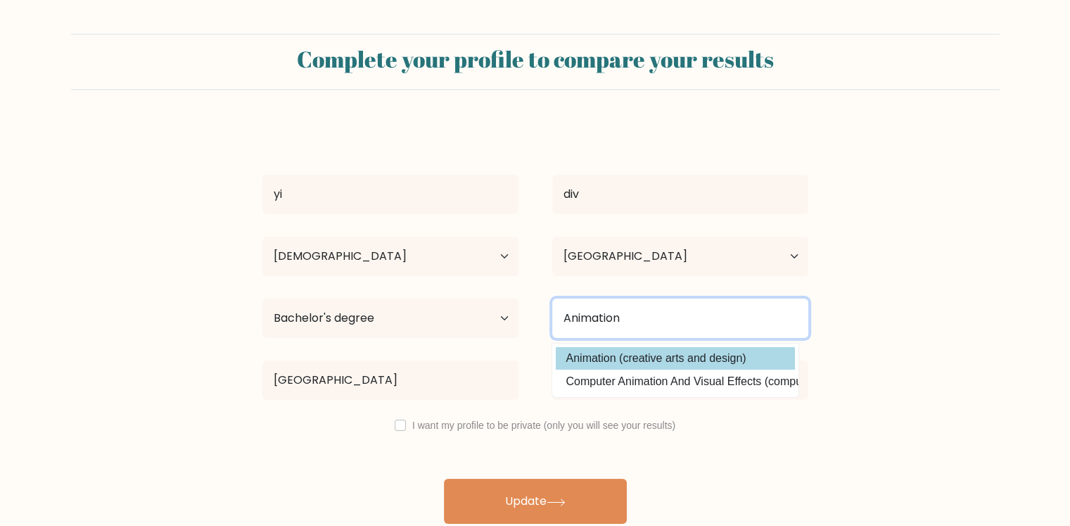
type input "Animation"
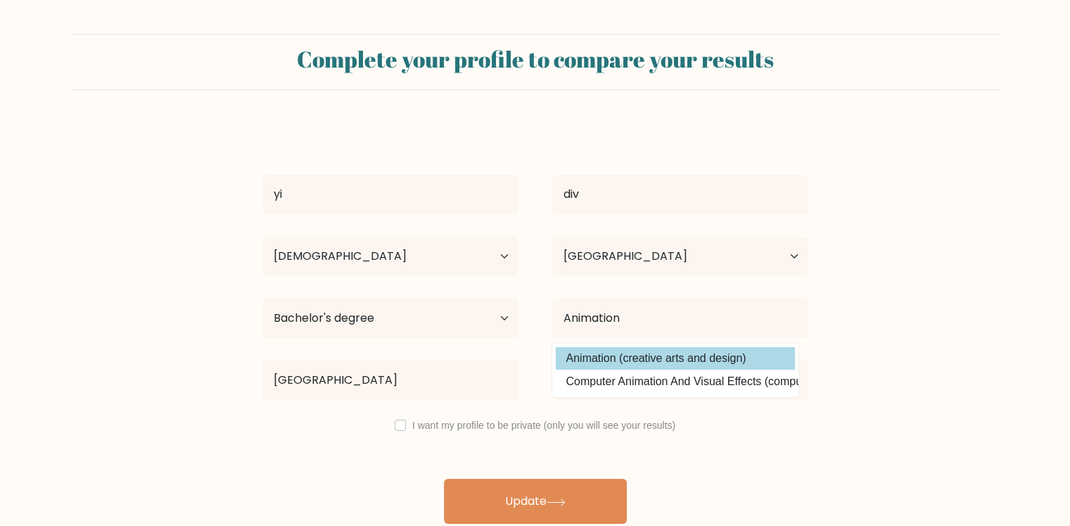
click at [716, 351] on div "yi div Age Under [DEMOGRAPHIC_DATA] [DEMOGRAPHIC_DATA] [DEMOGRAPHIC_DATA] [DEMO…" at bounding box center [535, 324] width 563 height 400
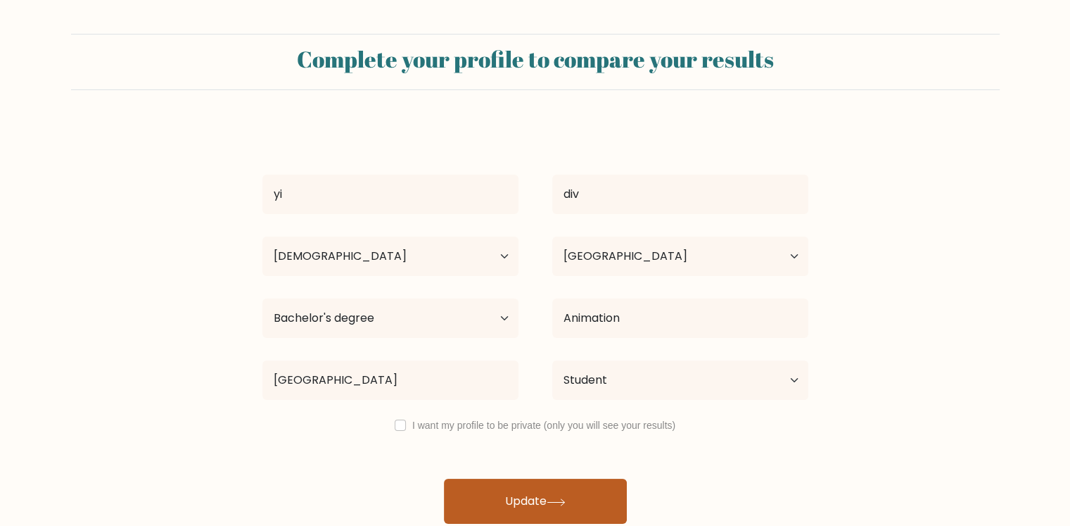
click at [580, 499] on button "Update" at bounding box center [535, 500] width 183 height 45
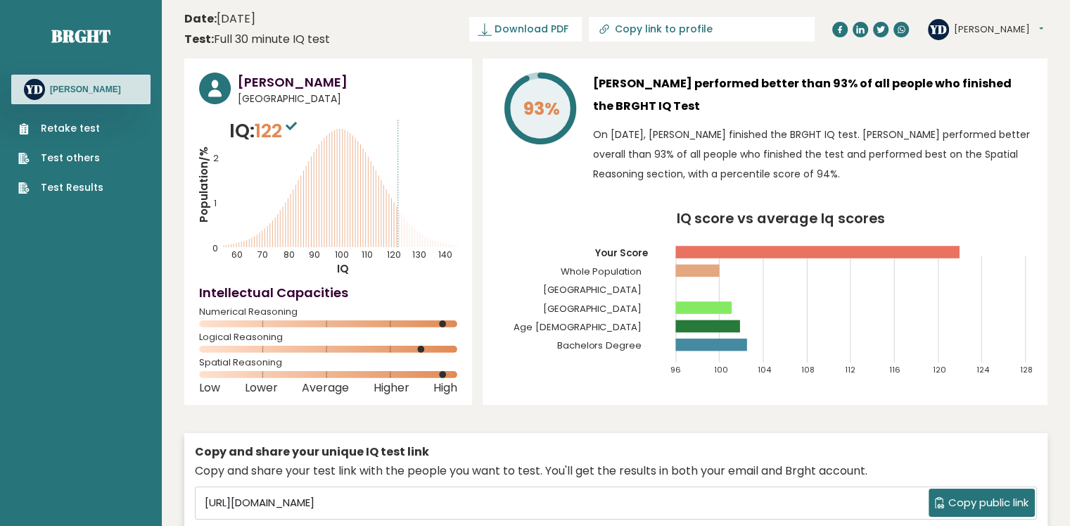
click at [939, 254] on rect at bounding box center [818, 252] width 284 height 13
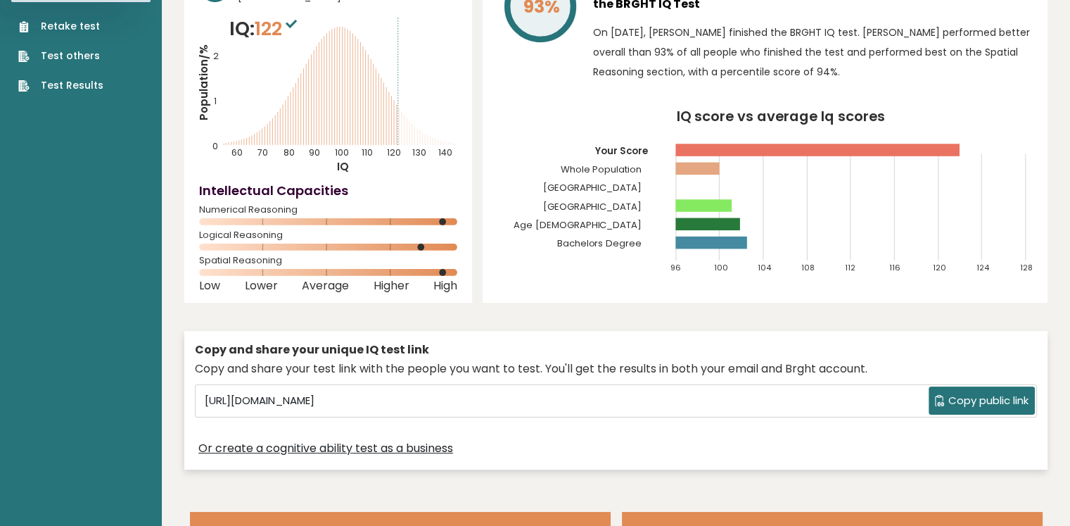
drag, startPoint x: 772, startPoint y: 275, endPoint x: 776, endPoint y: 356, distance: 81.0
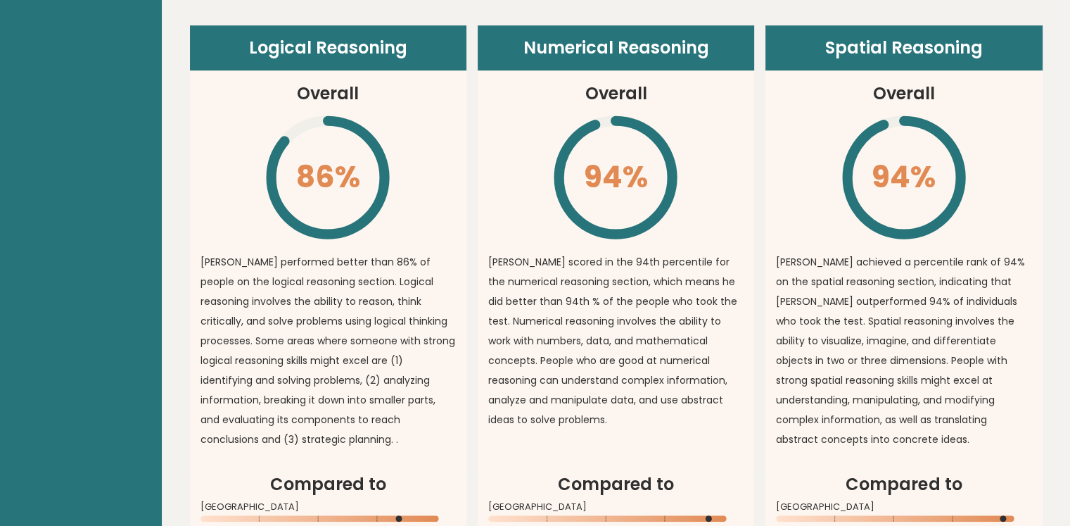
scroll to position [1017, 0]
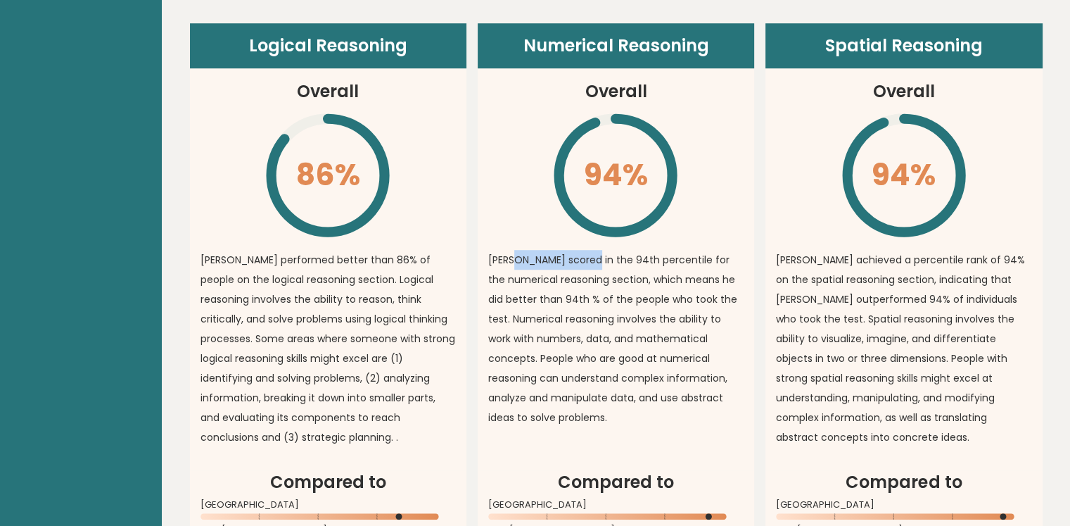
drag, startPoint x: 507, startPoint y: 243, endPoint x: 681, endPoint y: 244, distance: 173.8
click at [675, 250] on p "yi scored in the 94th percentile for the numerical reasoning section, which mea…" at bounding box center [615, 338] width 255 height 177
click at [684, 250] on p "yi scored in the 94th percentile for the numerical reasoning section, which mea…" at bounding box center [615, 338] width 255 height 177
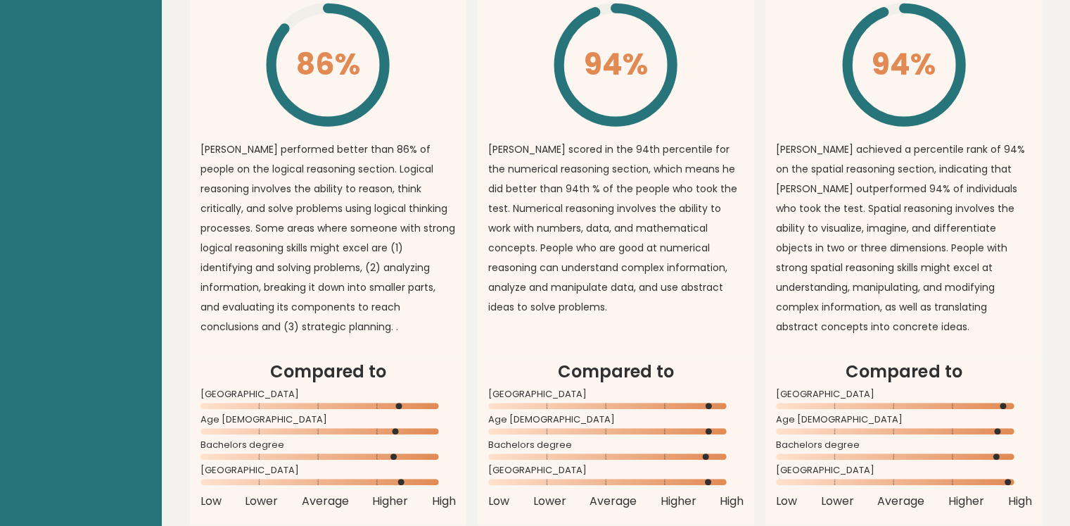
scroll to position [1232, 0]
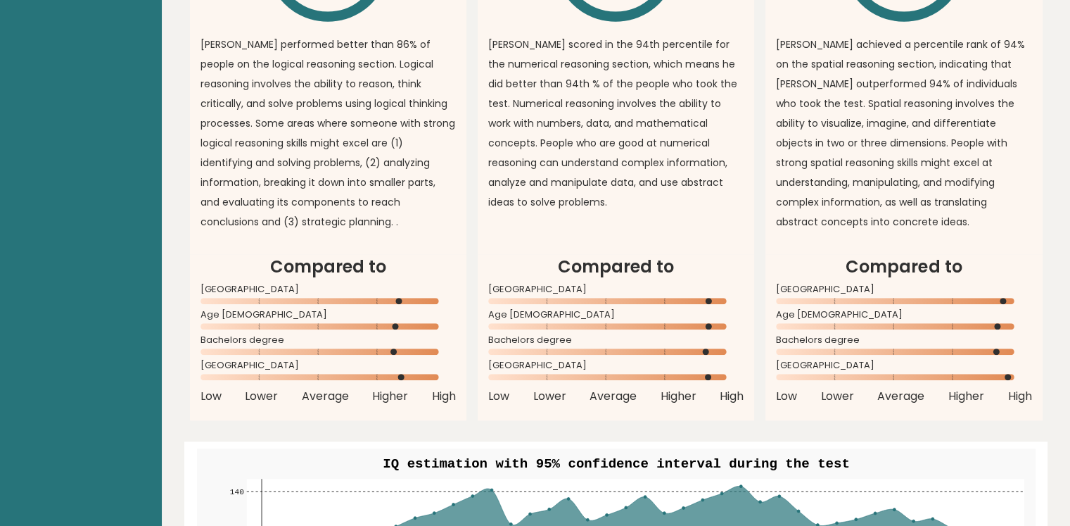
drag, startPoint x: 673, startPoint y: 217, endPoint x: 676, endPoint y: 315, distance: 97.8
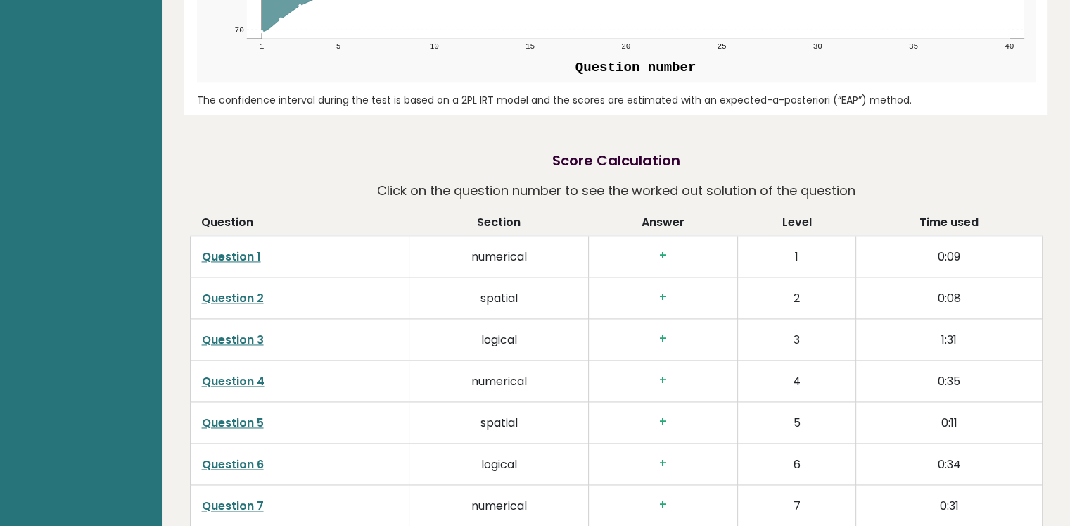
drag, startPoint x: 771, startPoint y: 214, endPoint x: 775, endPoint y: 317, distance: 103.5
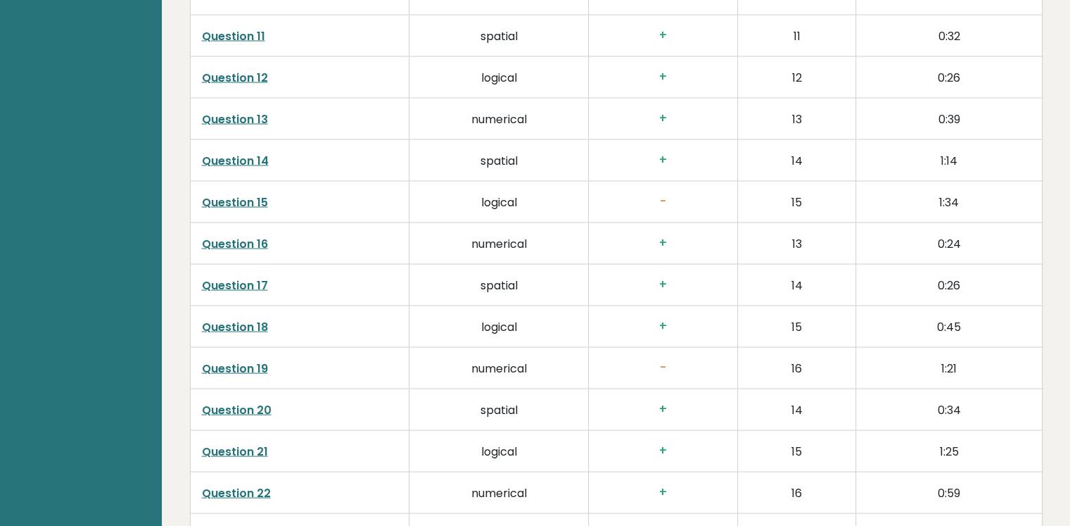
drag, startPoint x: 821, startPoint y: 213, endPoint x: 824, endPoint y: 335, distance: 121.7
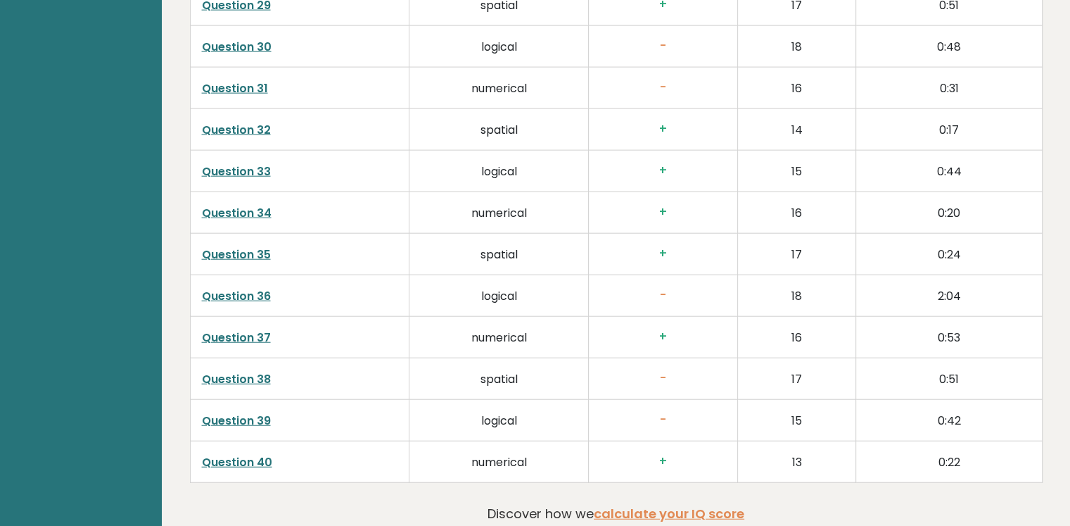
drag, startPoint x: 827, startPoint y: 231, endPoint x: 830, endPoint y: 350, distance: 118.9
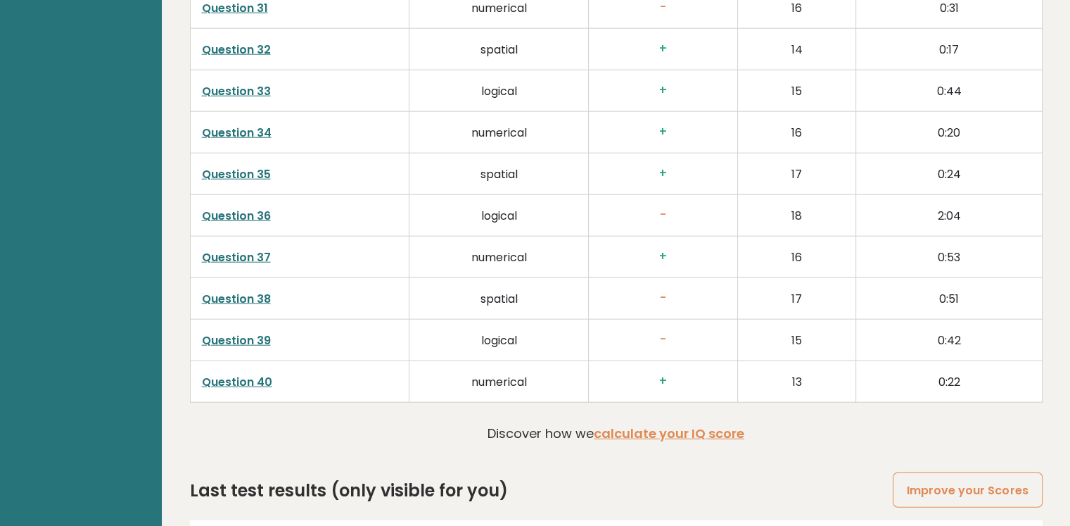
scroll to position [3589, 0]
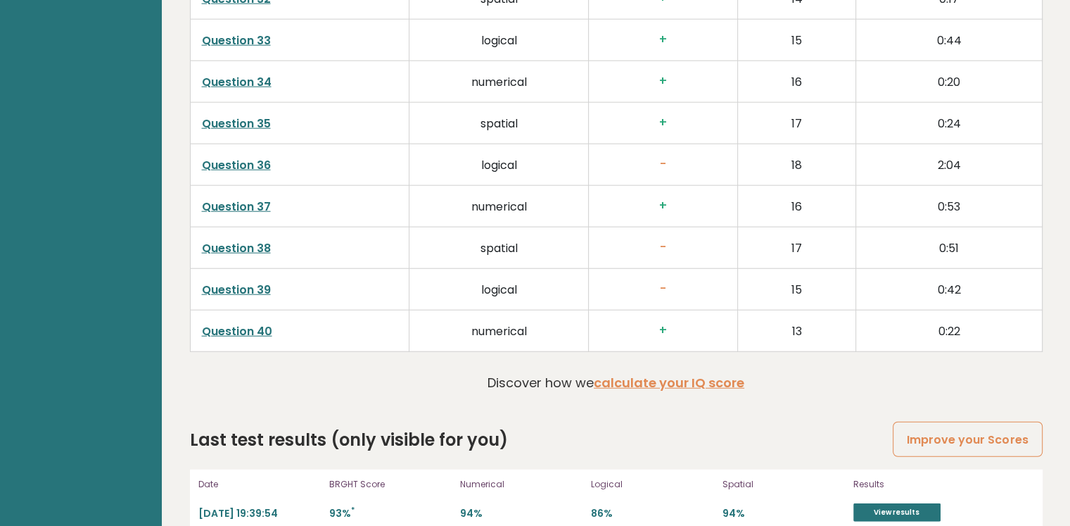
drag, startPoint x: 848, startPoint y: 223, endPoint x: 855, endPoint y: 341, distance: 117.7
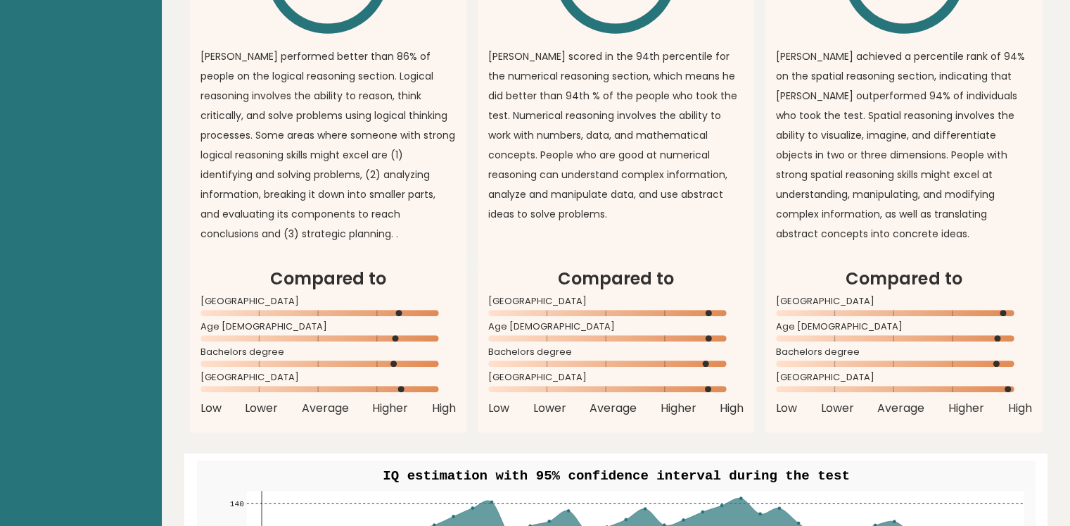
scroll to position [331, 0]
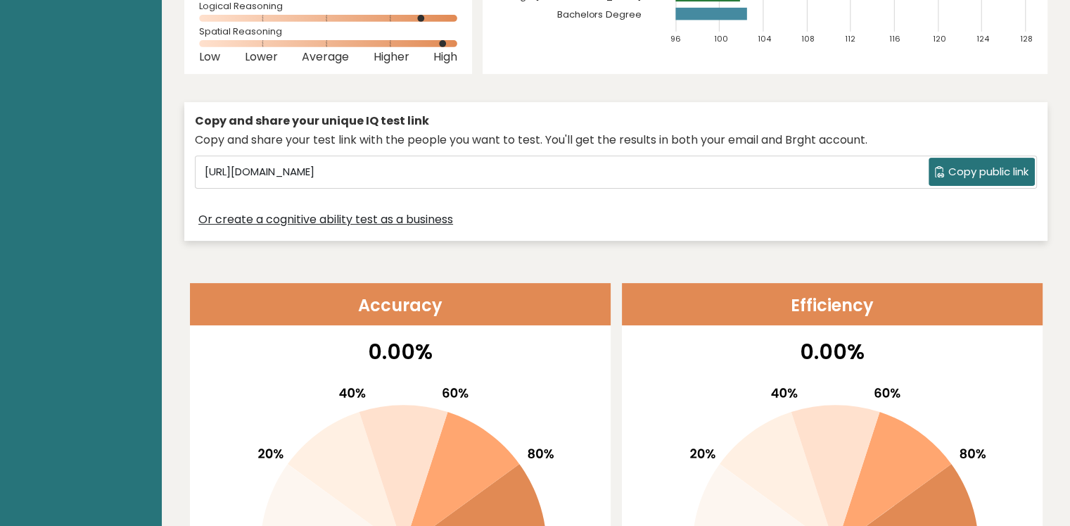
drag, startPoint x: 522, startPoint y: 306, endPoint x: 584, endPoint y: 117, distance: 199.1
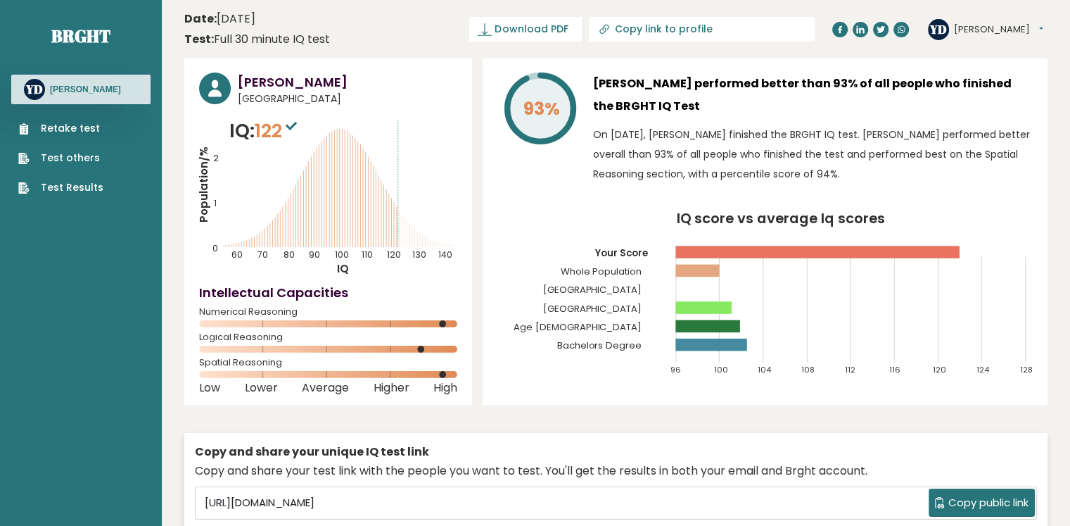
click at [68, 188] on link "Test Results" at bounding box center [60, 187] width 85 height 15
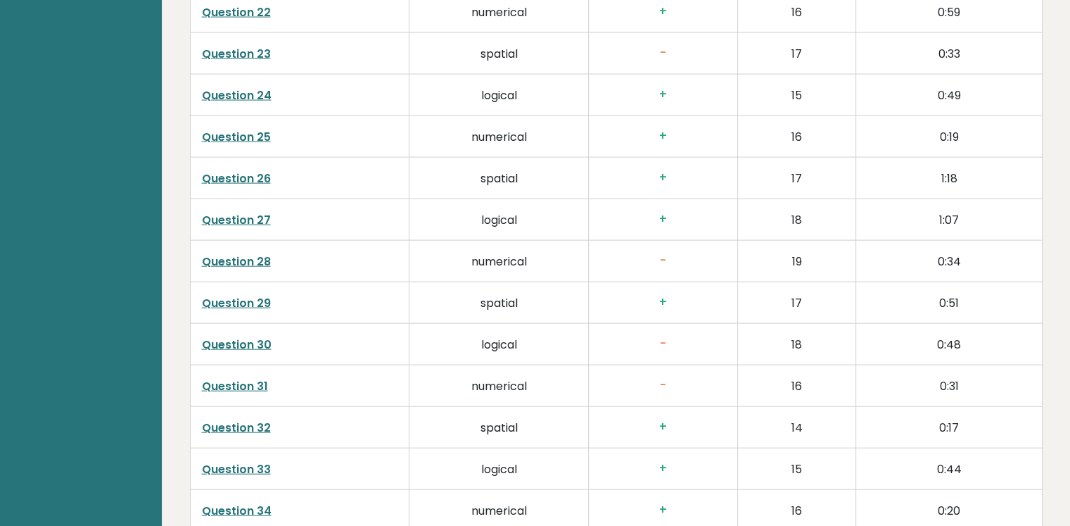
drag, startPoint x: 70, startPoint y: 187, endPoint x: 93, endPoint y: 65, distance: 124.5
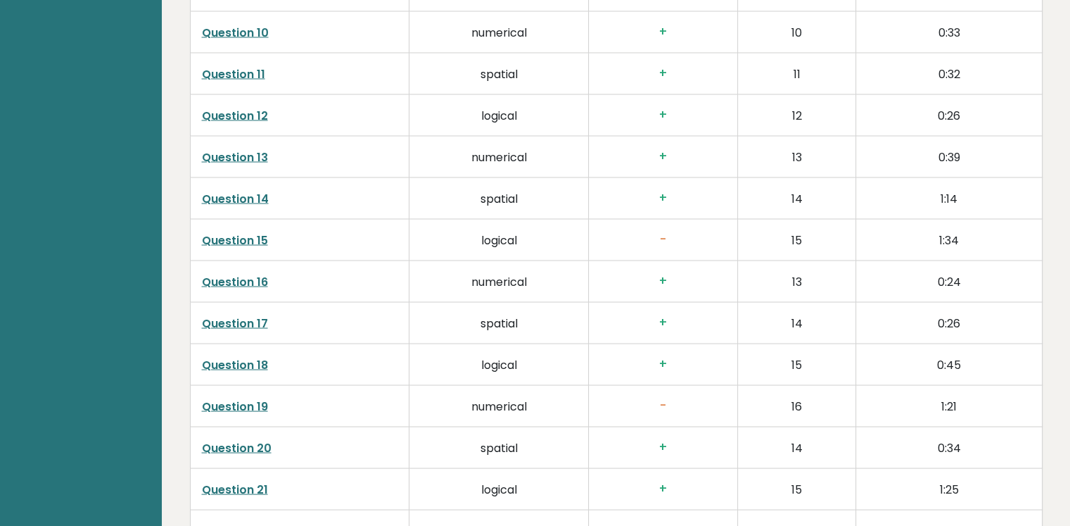
scroll to position [467, 0]
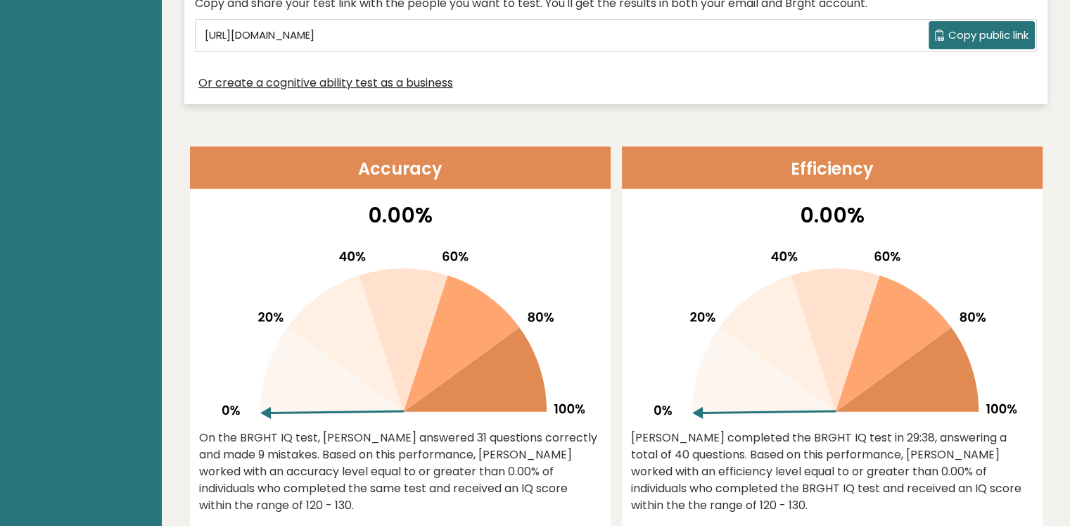
drag, startPoint x: 90, startPoint y: 276, endPoint x: 132, endPoint y: -6, distance: 286.0
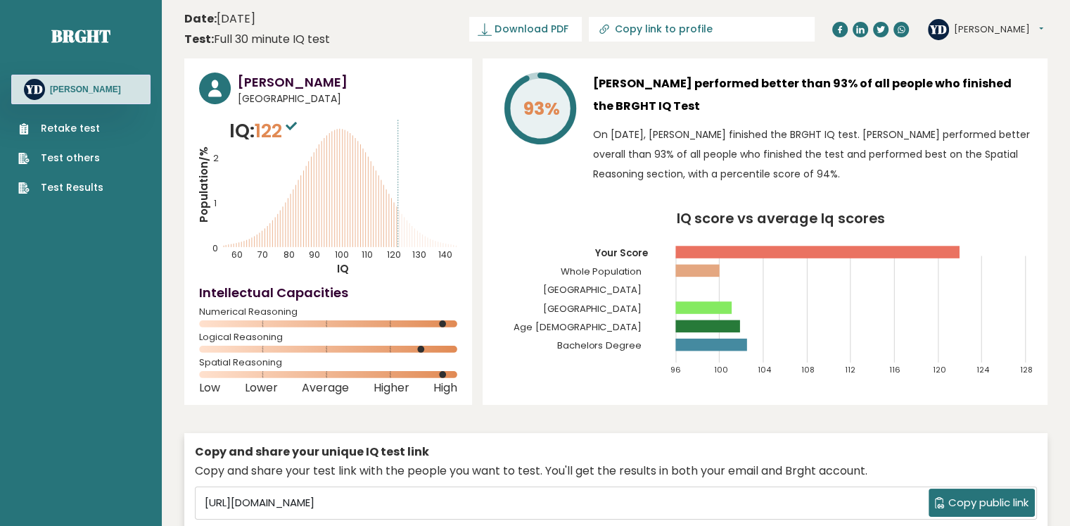
click at [74, 162] on link "Test others" at bounding box center [60, 158] width 85 height 15
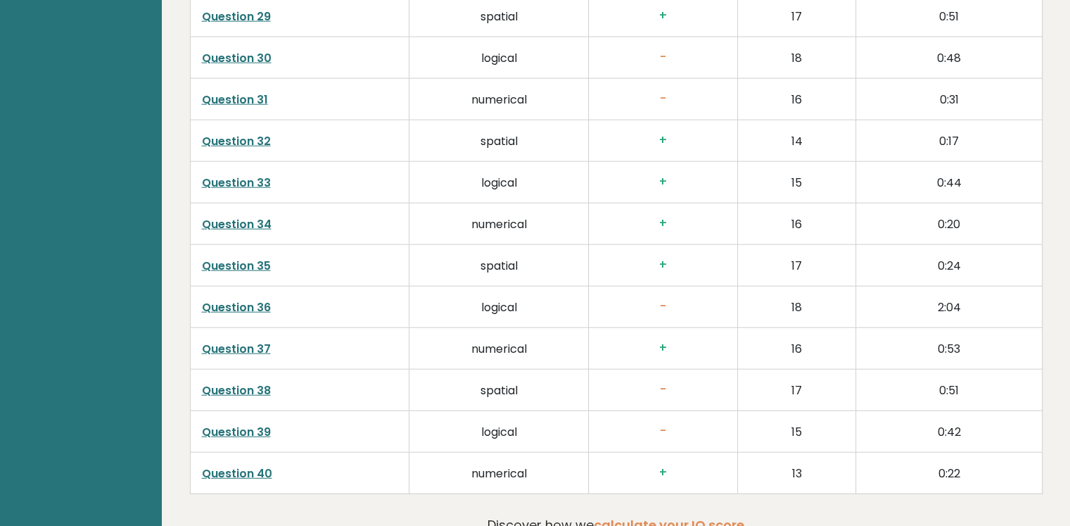
scroll to position [3589, 0]
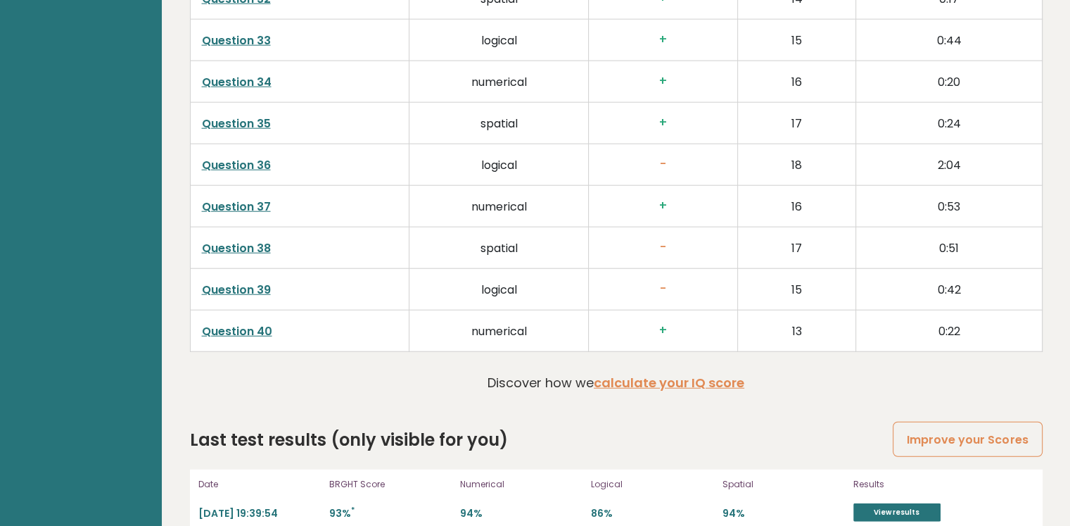
drag, startPoint x: 552, startPoint y: 143, endPoint x: 548, endPoint y: 284, distance: 141.5
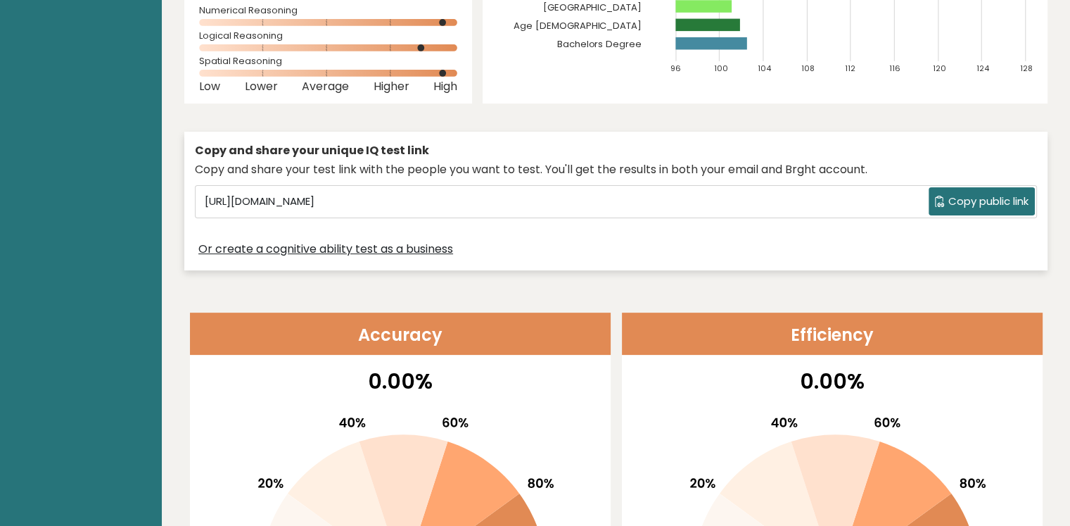
scroll to position [0, 0]
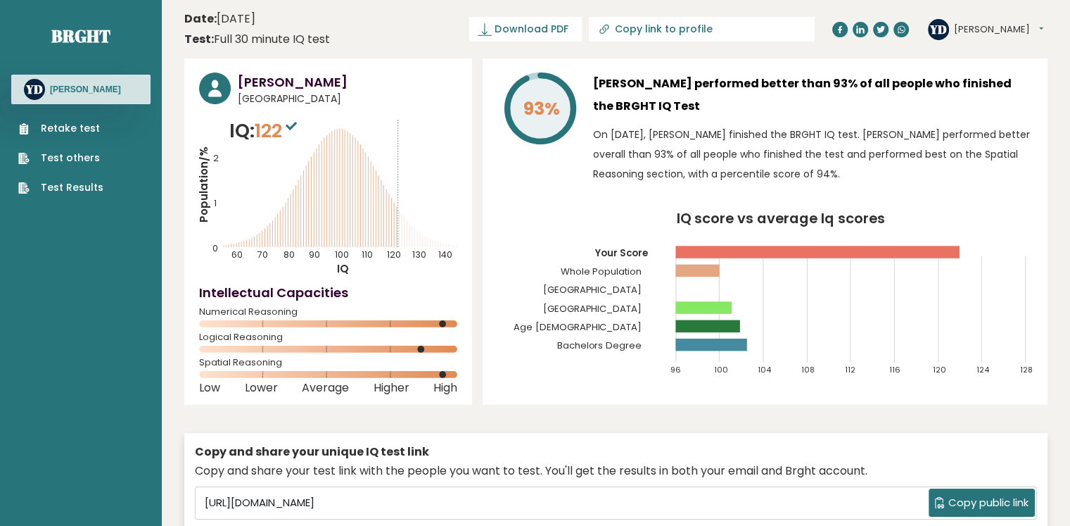
drag, startPoint x: 552, startPoint y: 293, endPoint x: 553, endPoint y: 18, distance: 275.1
drag, startPoint x: 535, startPoint y: 329, endPoint x: 530, endPoint y: 183, distance: 145.7
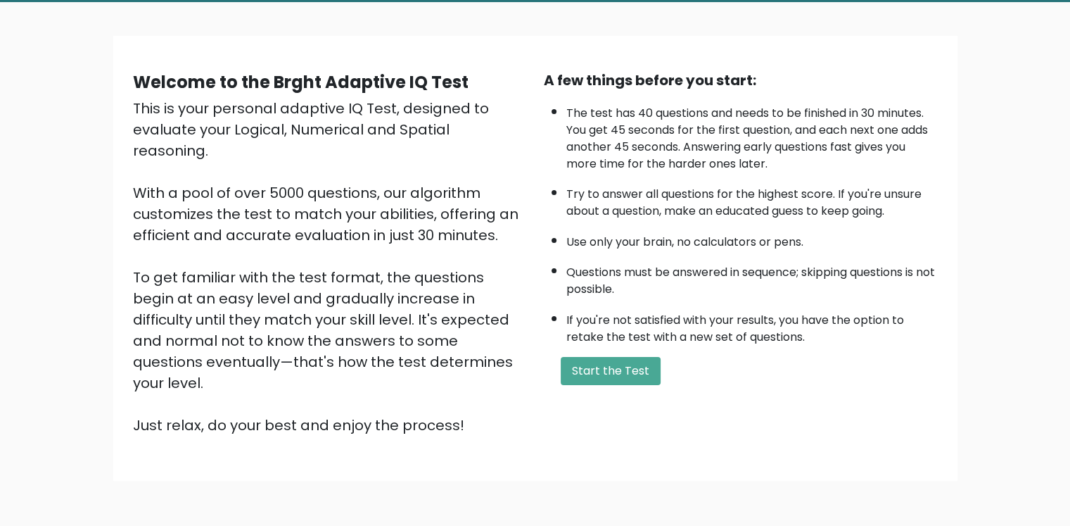
scroll to position [118, 0]
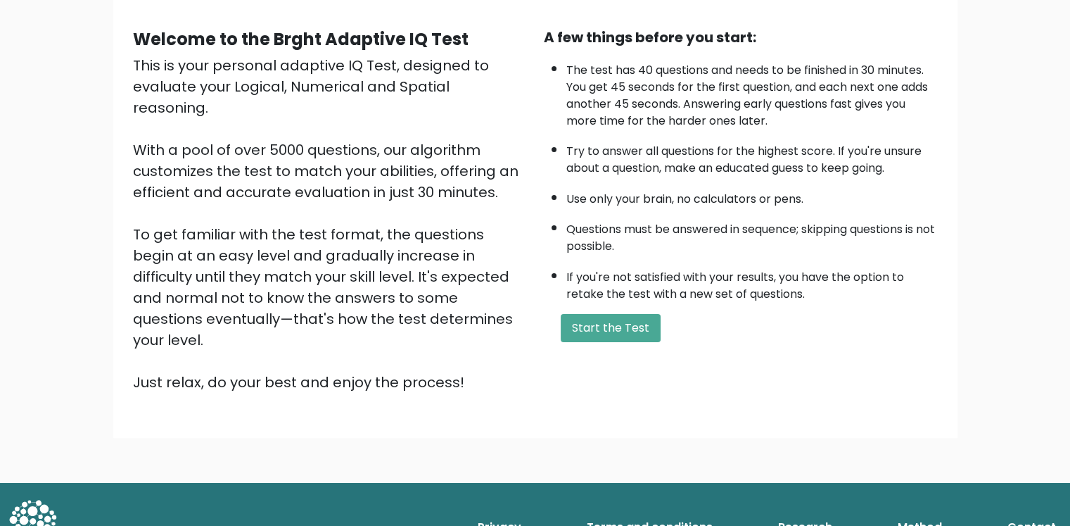
drag, startPoint x: 463, startPoint y: 103, endPoint x: 465, endPoint y: 210, distance: 106.3
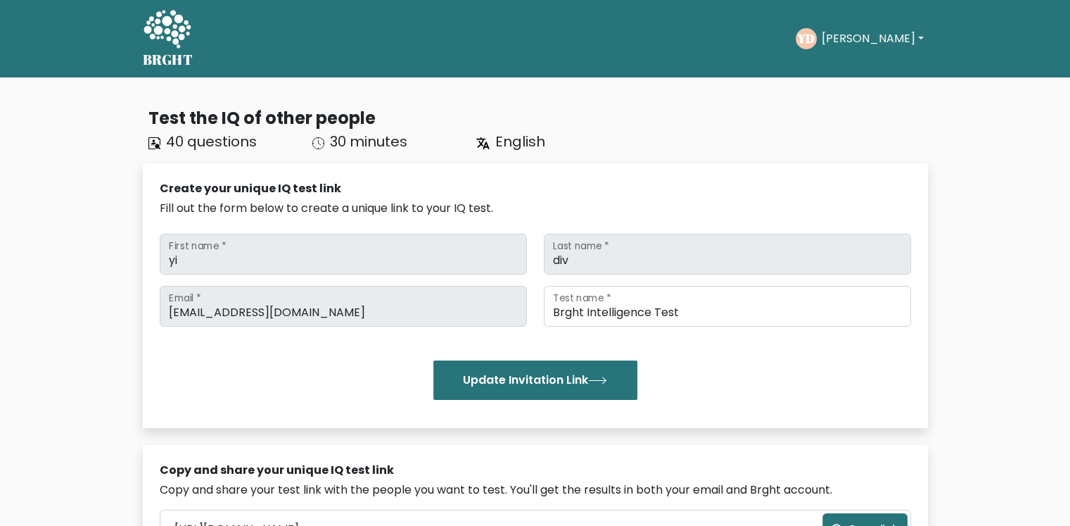
click at [535, 141] on span "English" at bounding box center [520, 142] width 50 height 20
click at [481, 146] on icon at bounding box center [482, 143] width 13 height 13
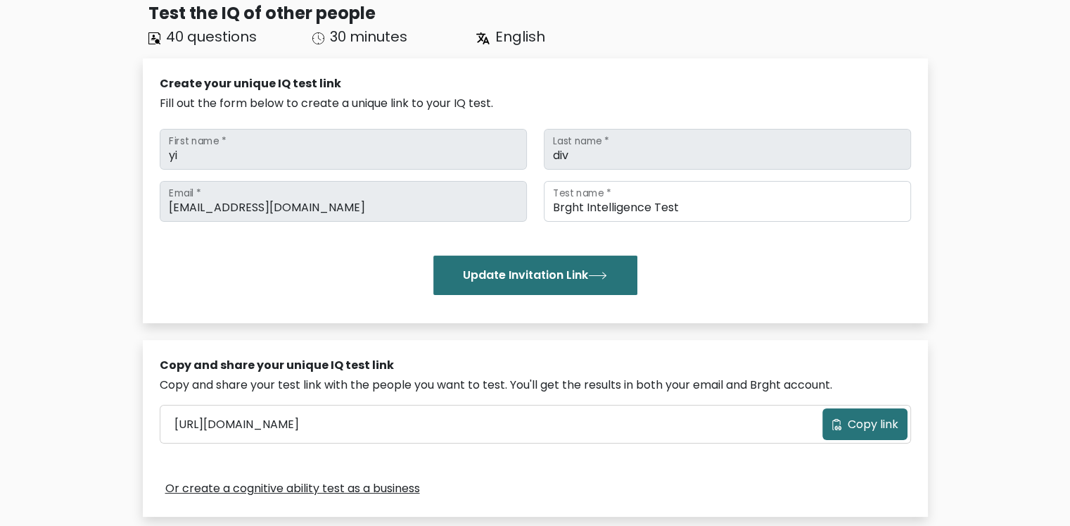
drag, startPoint x: 67, startPoint y: 244, endPoint x: 60, endPoint y: 275, distance: 31.7
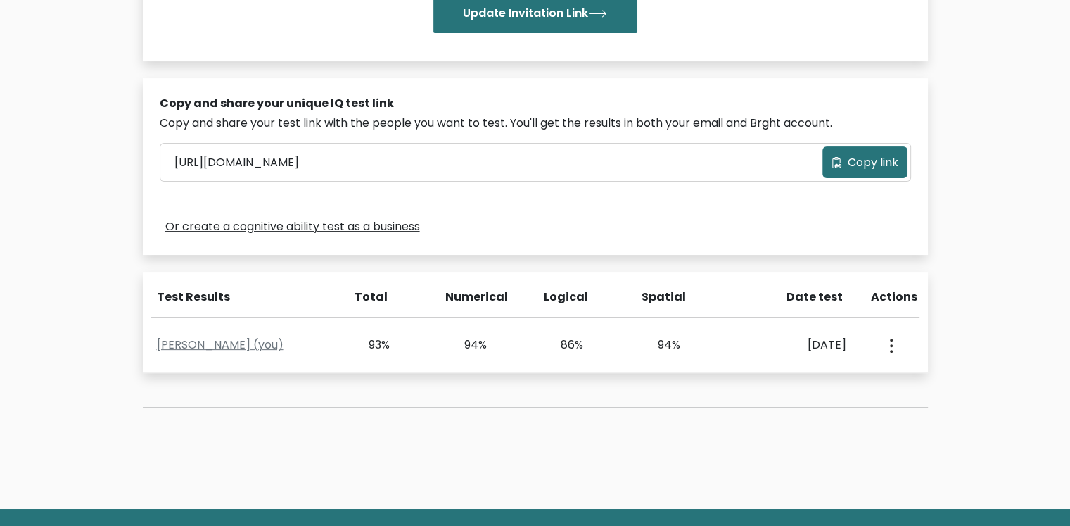
drag, startPoint x: 116, startPoint y: 213, endPoint x: 120, endPoint y: 265, distance: 51.5
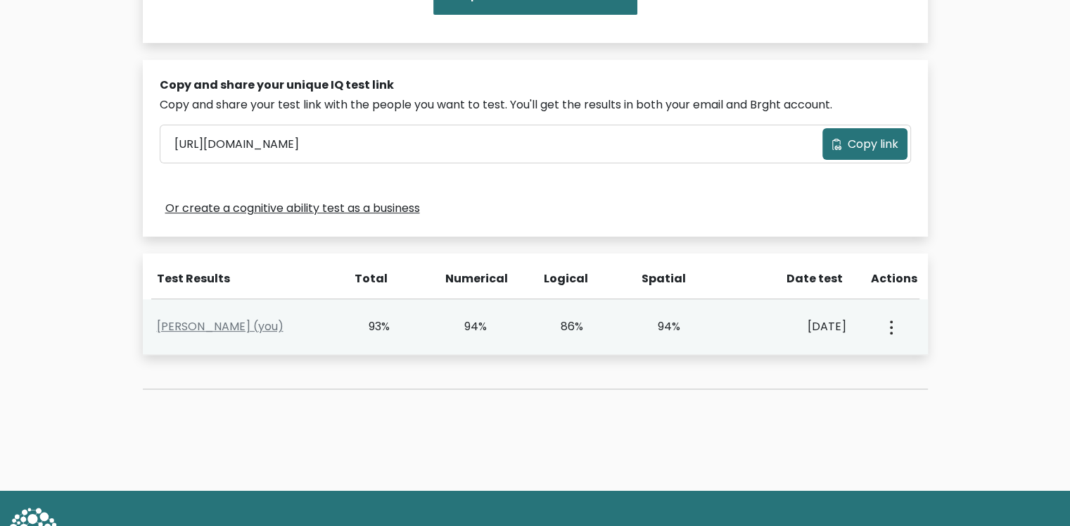
drag, startPoint x: 371, startPoint y: 328, endPoint x: 386, endPoint y: 324, distance: 15.2
click at [386, 324] on div "93%" at bounding box center [370, 326] width 40 height 17
drag, startPoint x: 454, startPoint y: 324, endPoint x: 702, endPoint y: 323, distance: 248.4
click at [698, 323] on div "[PERSON_NAME] (you) 93% 94% 86% 94% [DATE] View Profile" at bounding box center [535, 327] width 785 height 56
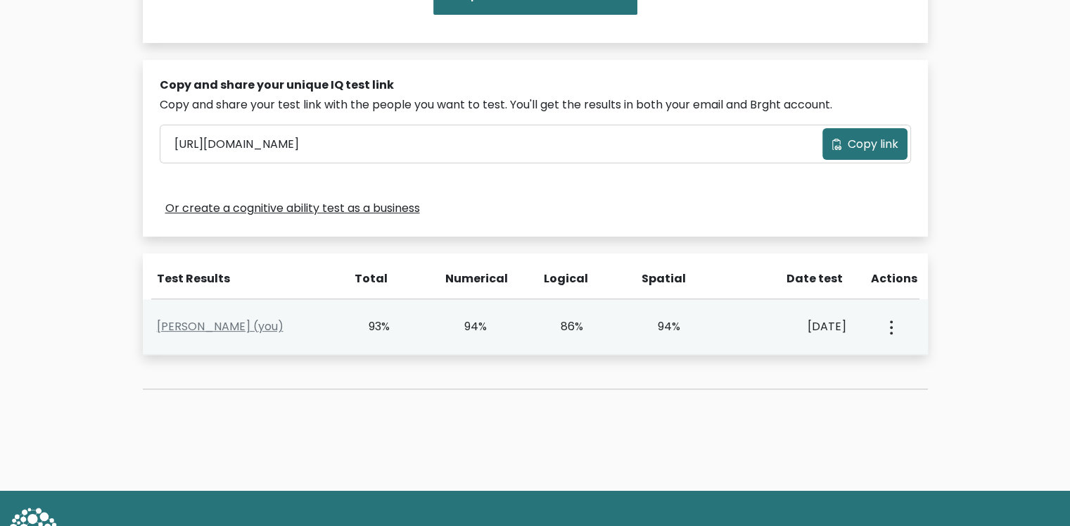
click at [702, 323] on div "94%" at bounding box center [680, 326] width 97 height 17
drag, startPoint x: 785, startPoint y: 326, endPoint x: 864, endPoint y: 330, distance: 78.9
click at [861, 330] on div "[PERSON_NAME] (you) 93% 94% 86% 94% [DATE] View Profile" at bounding box center [535, 327] width 785 height 56
click at [864, 330] on div "View Profile" at bounding box center [890, 327] width 65 height 44
click at [905, 327] on div "View Profile" at bounding box center [890, 327] width 48 height 44
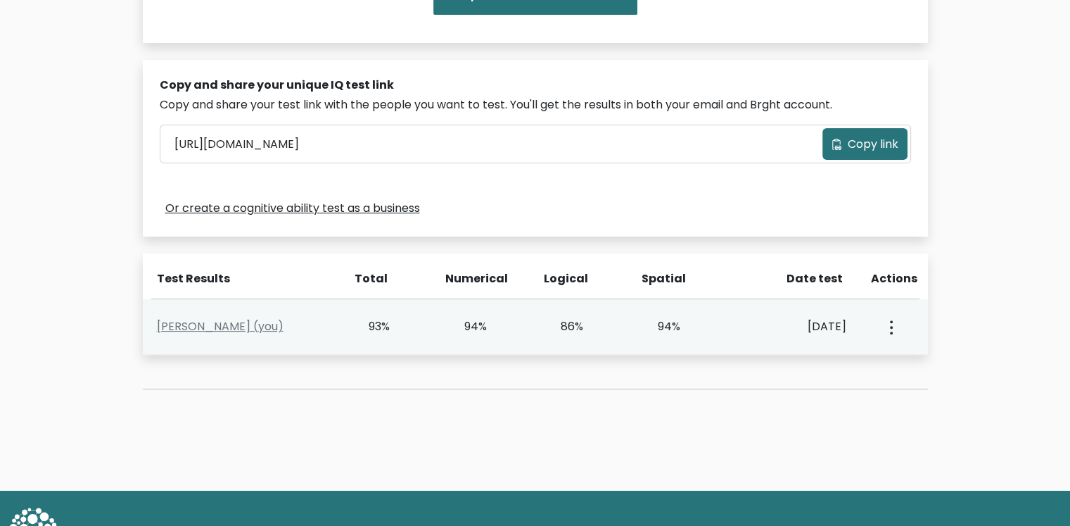
click at [894, 327] on button "button" at bounding box center [889, 327] width 11 height 44
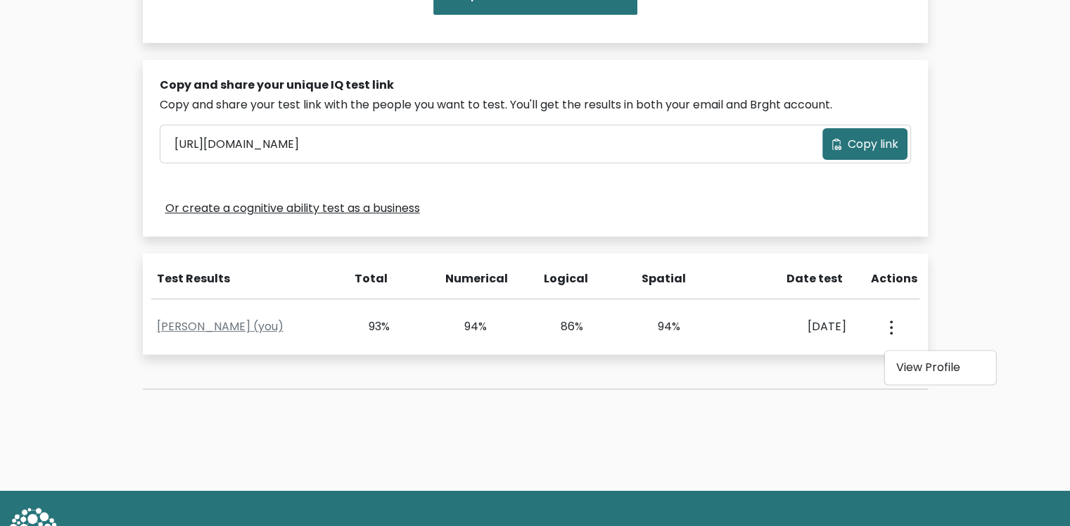
click at [976, 319] on div "Test the IQ of other people 40 questions 30 minutes English Create your unique …" at bounding box center [535, 92] width 1070 height 798
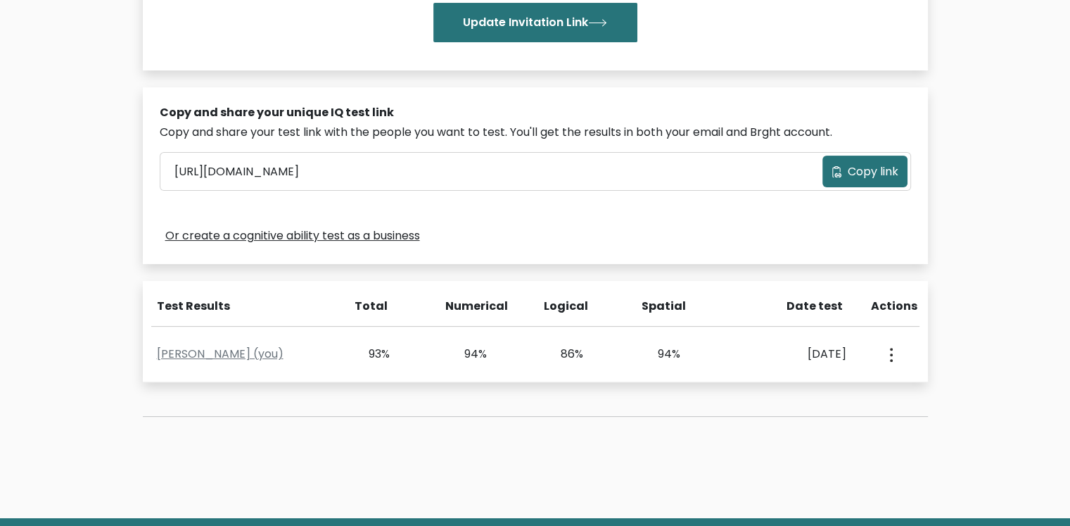
drag, startPoint x: 974, startPoint y: 319, endPoint x: 966, endPoint y: 274, distance: 46.4
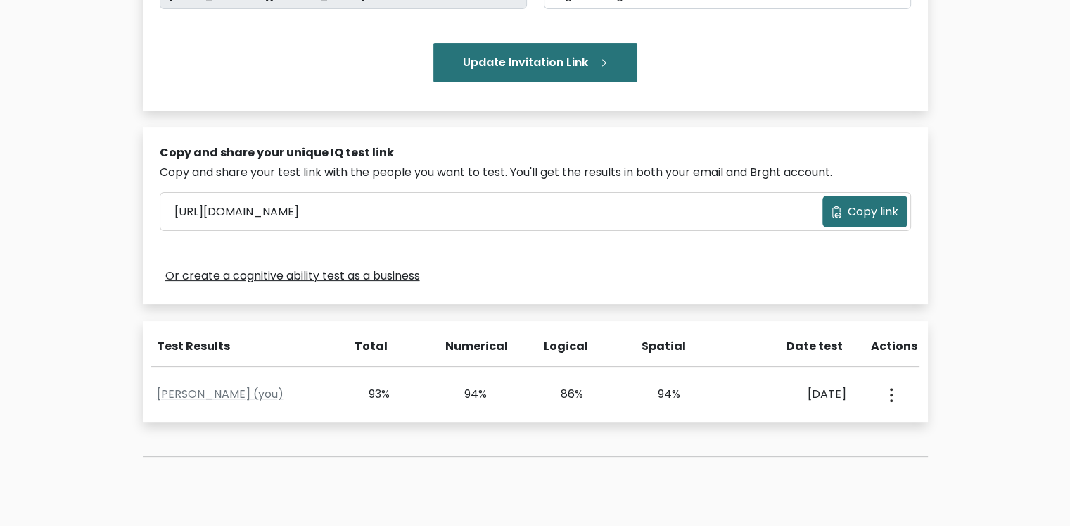
scroll to position [0, 0]
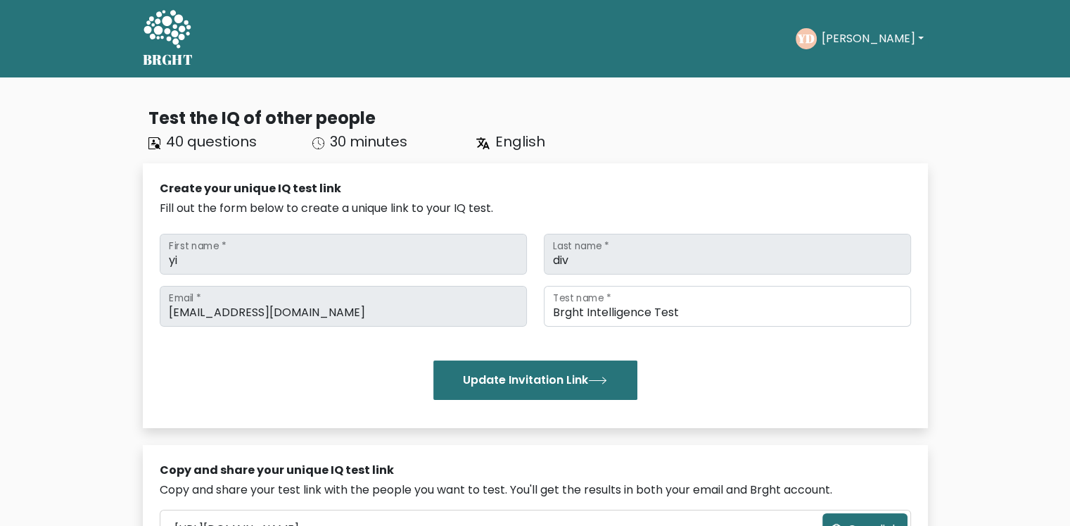
drag, startPoint x: 972, startPoint y: 303, endPoint x: 940, endPoint y: 128, distance: 178.1
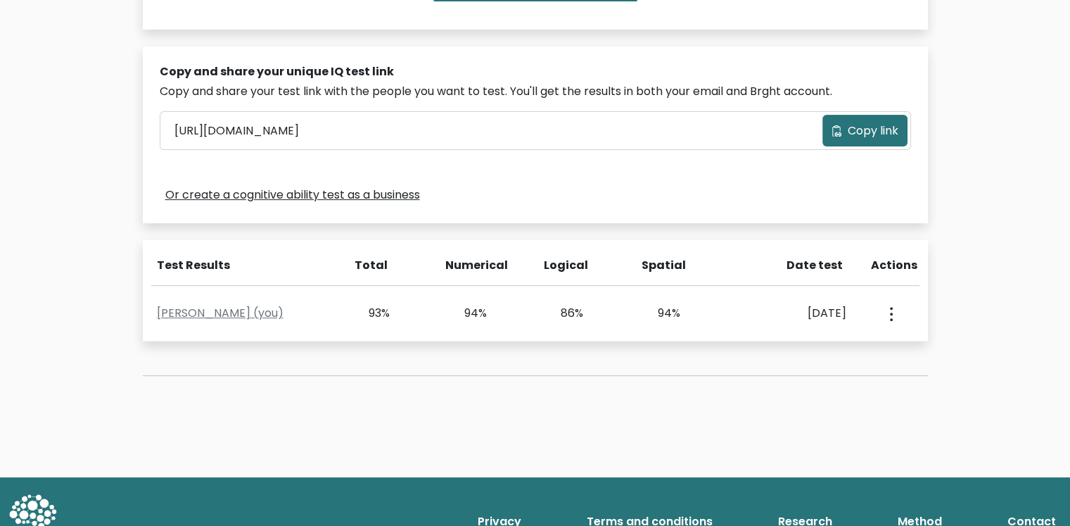
scroll to position [422, 0]
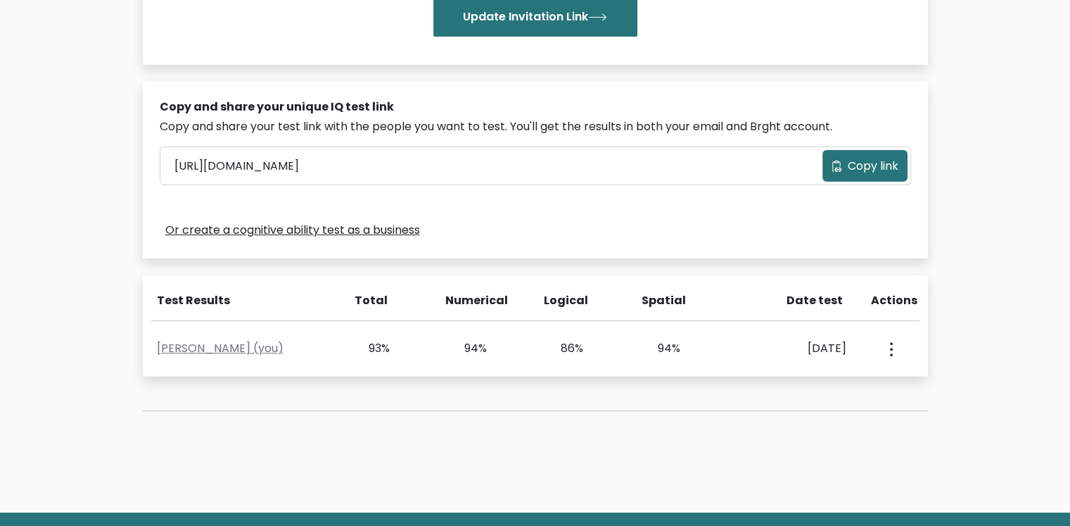
drag, startPoint x: 51, startPoint y: 190, endPoint x: 84, endPoint y: 144, distance: 56.4
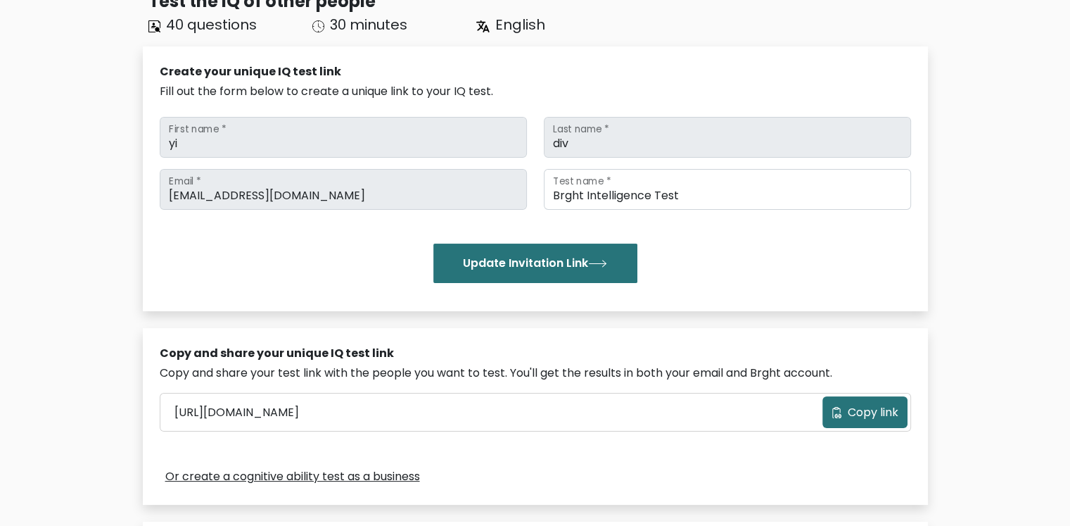
drag, startPoint x: 84, startPoint y: 173, endPoint x: 93, endPoint y: 155, distance: 19.5
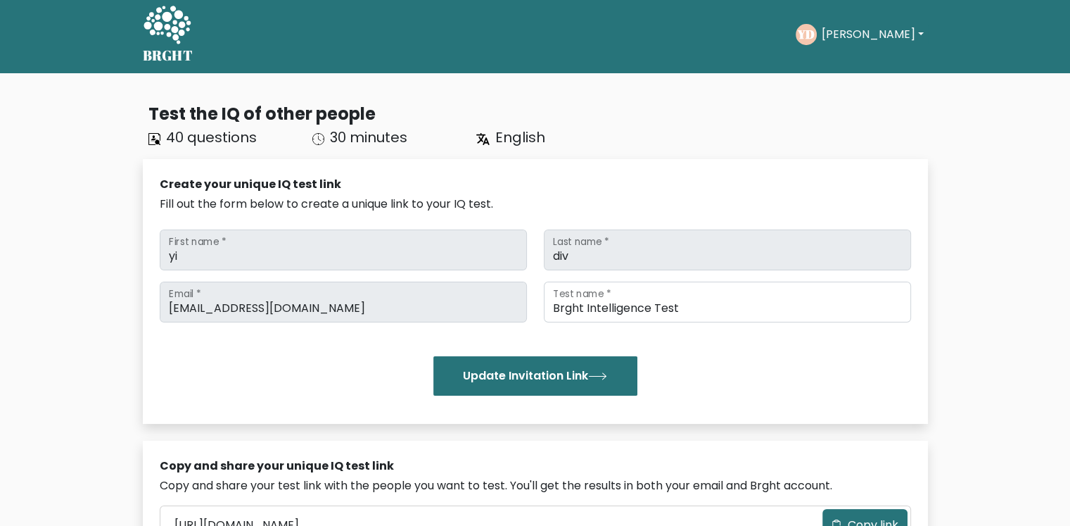
scroll to position [0, 0]
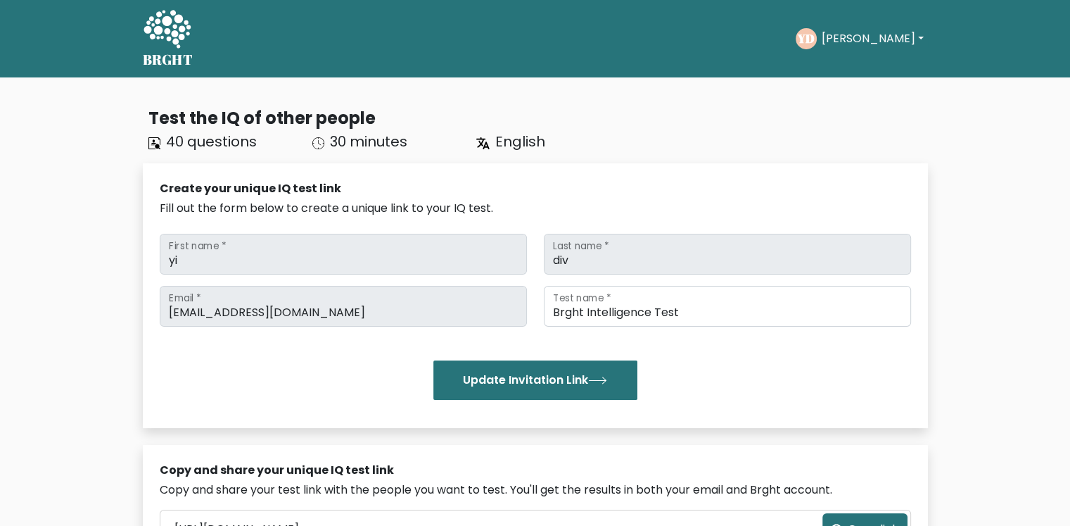
drag, startPoint x: 5, startPoint y: 274, endPoint x: 19, endPoint y: 251, distance: 27.1
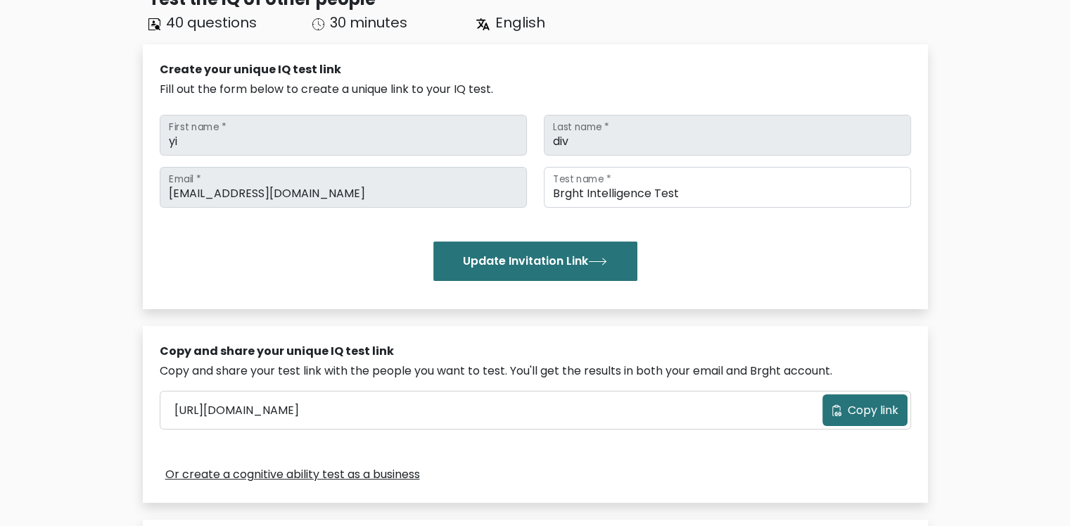
drag, startPoint x: 107, startPoint y: 237, endPoint x: 106, endPoint y: 307, distance: 70.4
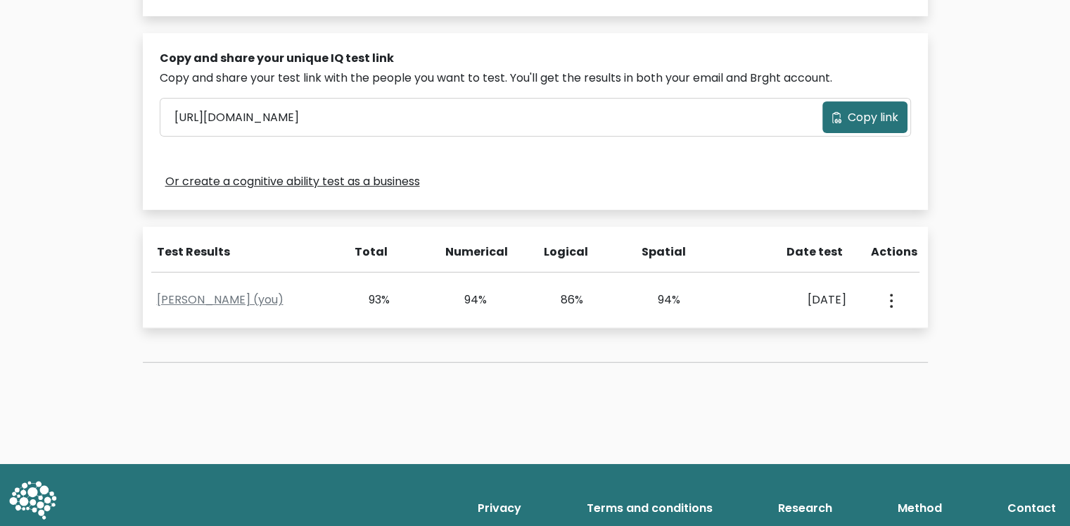
drag, startPoint x: 106, startPoint y: 207, endPoint x: 105, endPoint y: 310, distance: 103.4
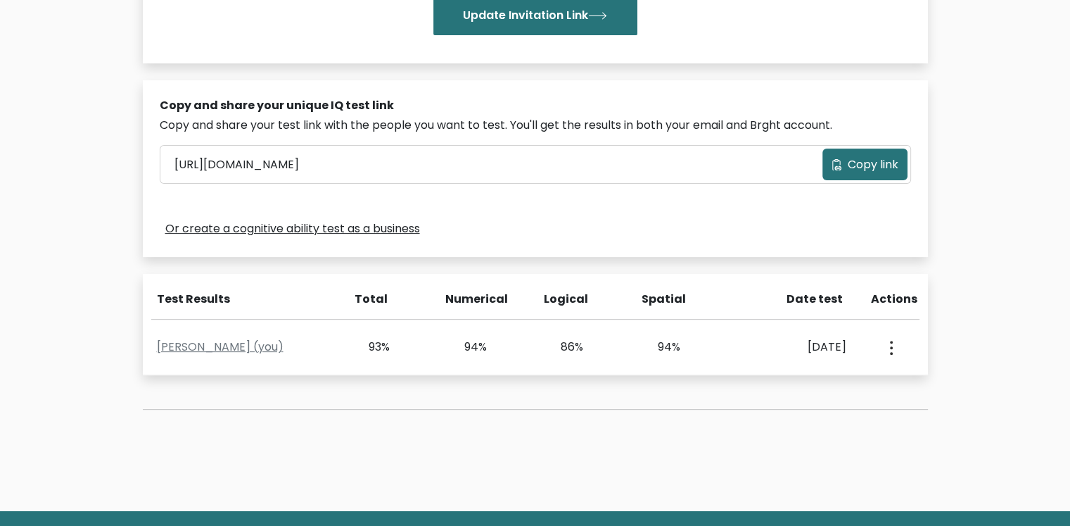
drag, startPoint x: 38, startPoint y: 282, endPoint x: 53, endPoint y: 232, distance: 52.3
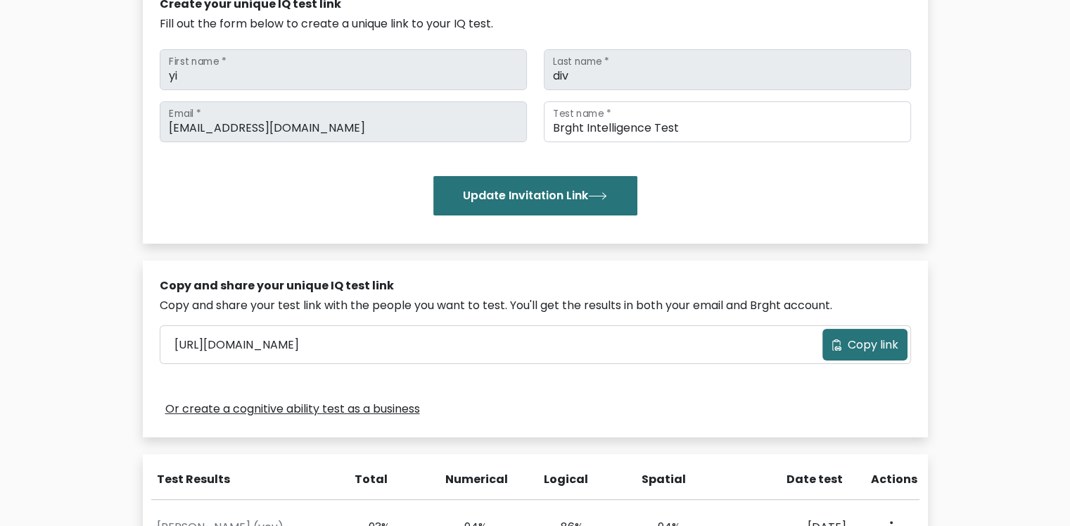
scroll to position [0, 0]
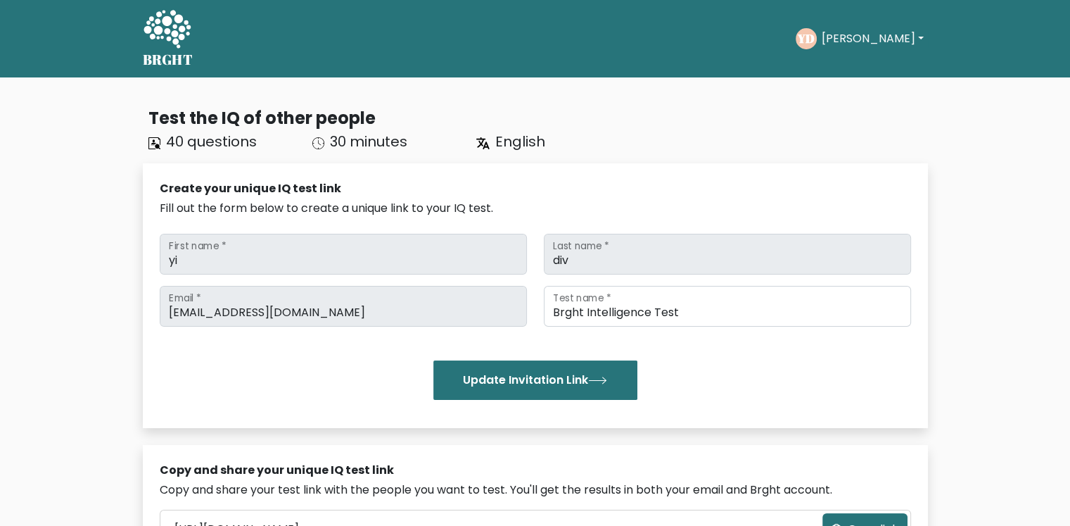
drag, startPoint x: 42, startPoint y: 294, endPoint x: 56, endPoint y: 186, distance: 108.5
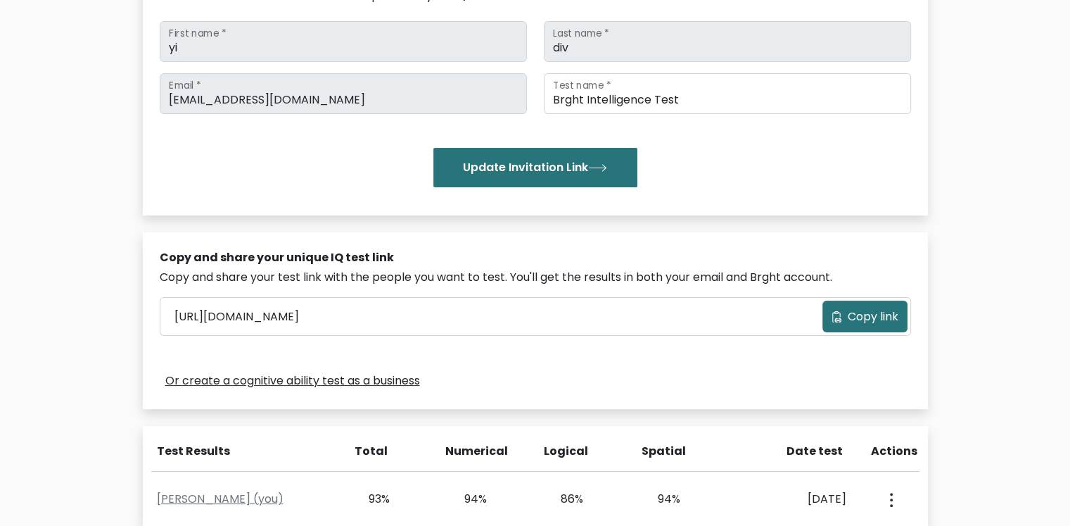
scroll to position [434, 0]
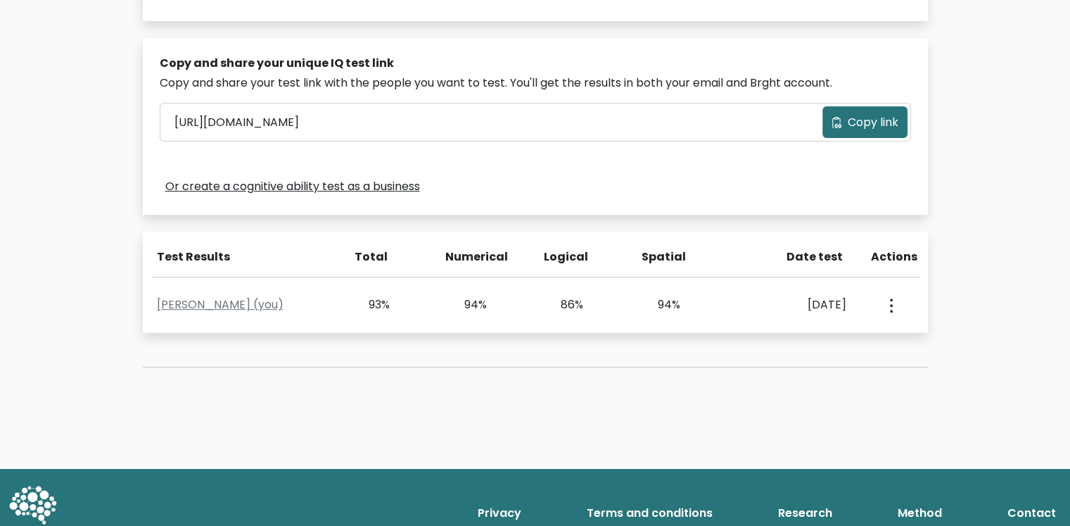
drag, startPoint x: 10, startPoint y: 188, endPoint x: 10, endPoint y: 305, distance: 116.8
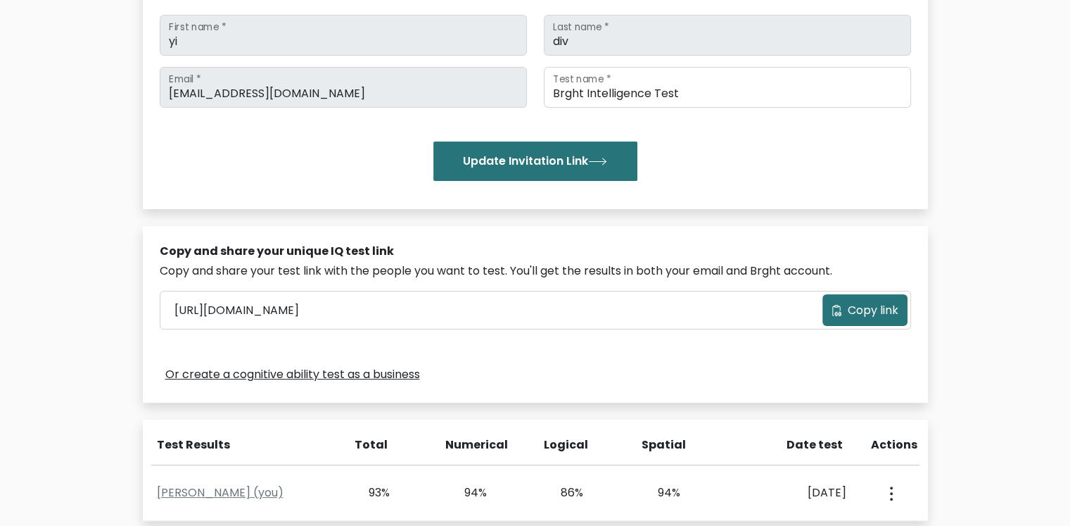
scroll to position [0, 0]
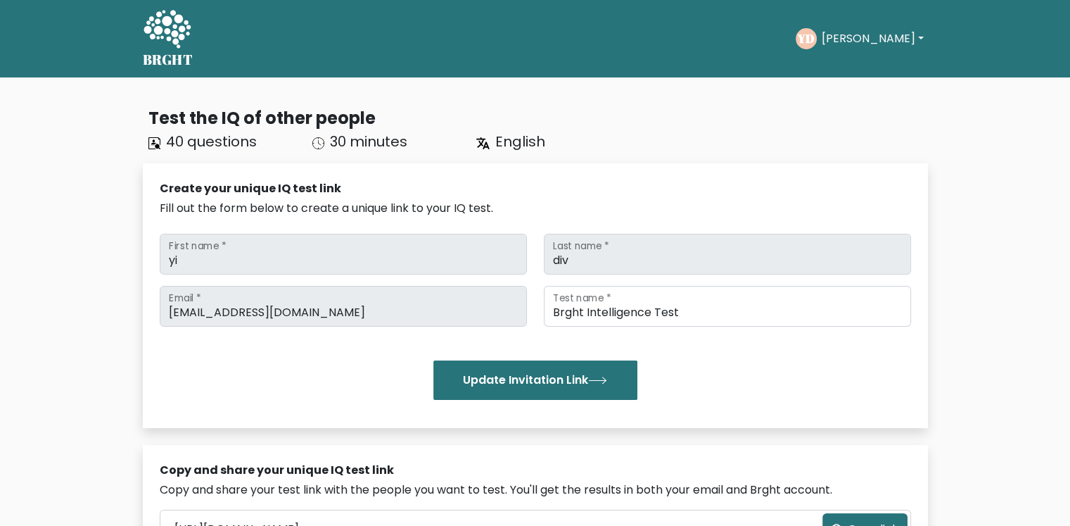
drag, startPoint x: 11, startPoint y: 304, endPoint x: 37, endPoint y: 66, distance: 239.1
